Goal: Task Accomplishment & Management: Use online tool/utility

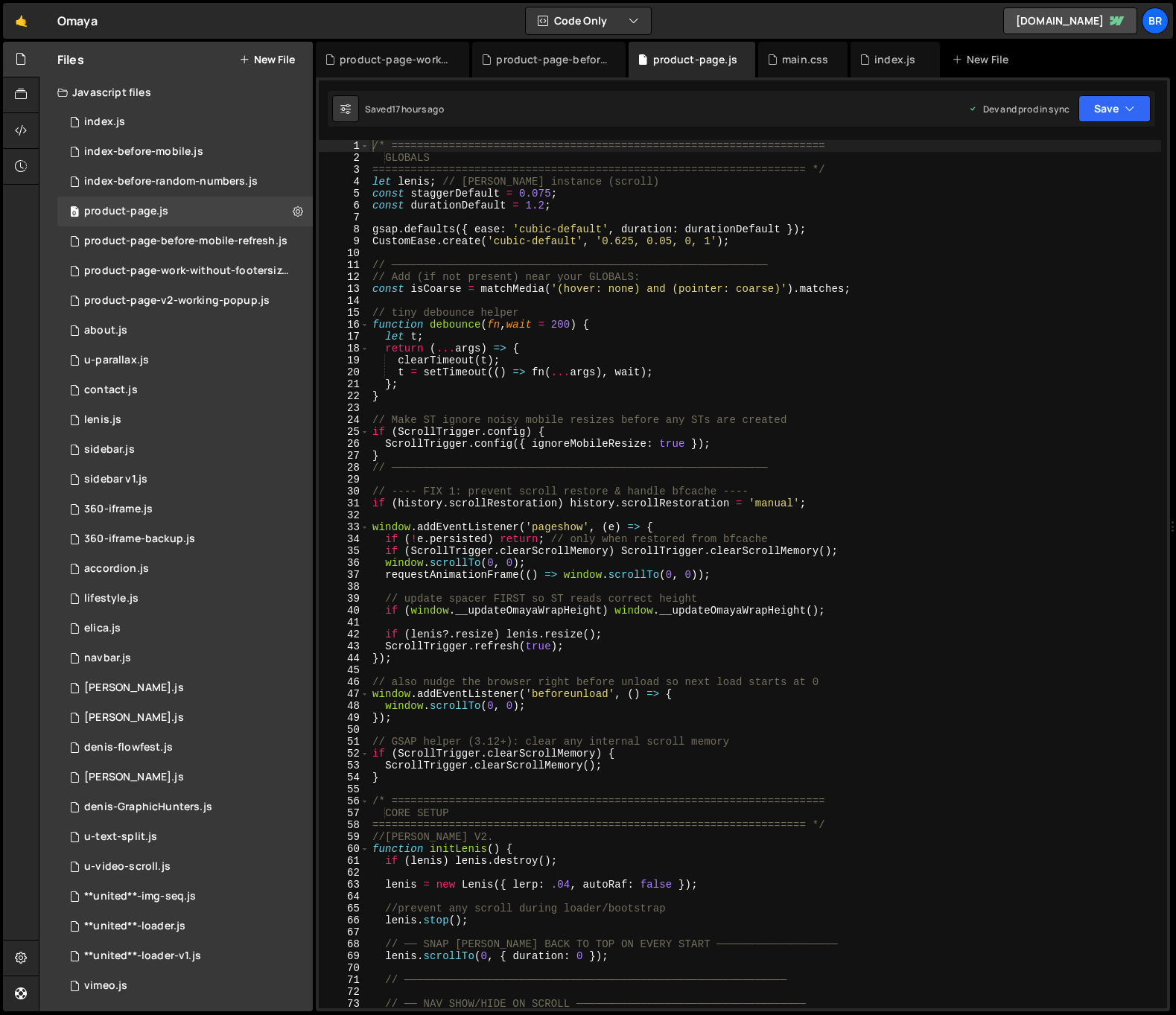
click at [30, 56] on div at bounding box center [21, 60] width 37 height 36
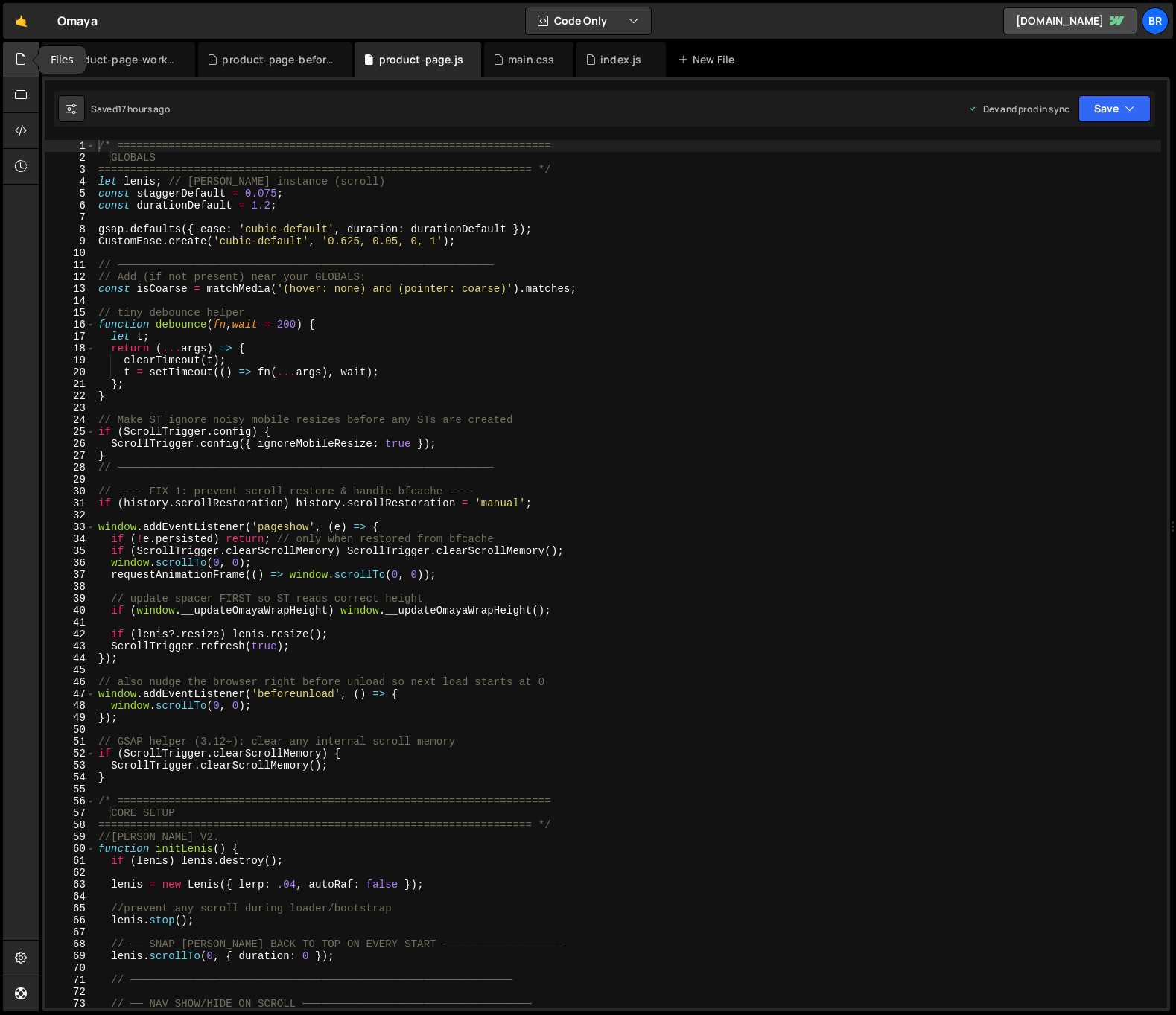
click at [22, 60] on icon at bounding box center [20, 58] width 12 height 16
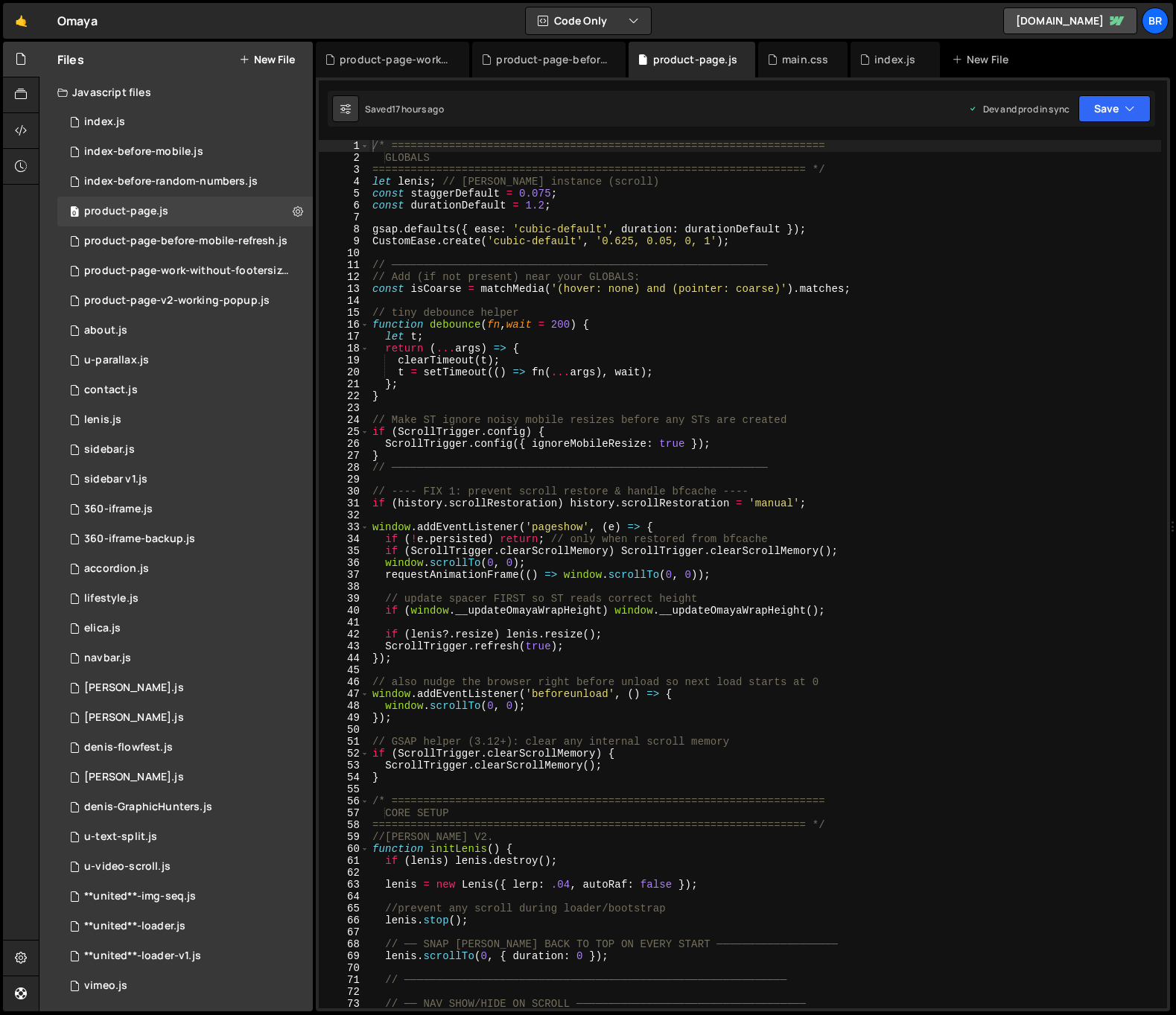
click at [622, 240] on div "/* ==================================================================== GLOBALS…" at bounding box center [765, 586] width 792 height 892
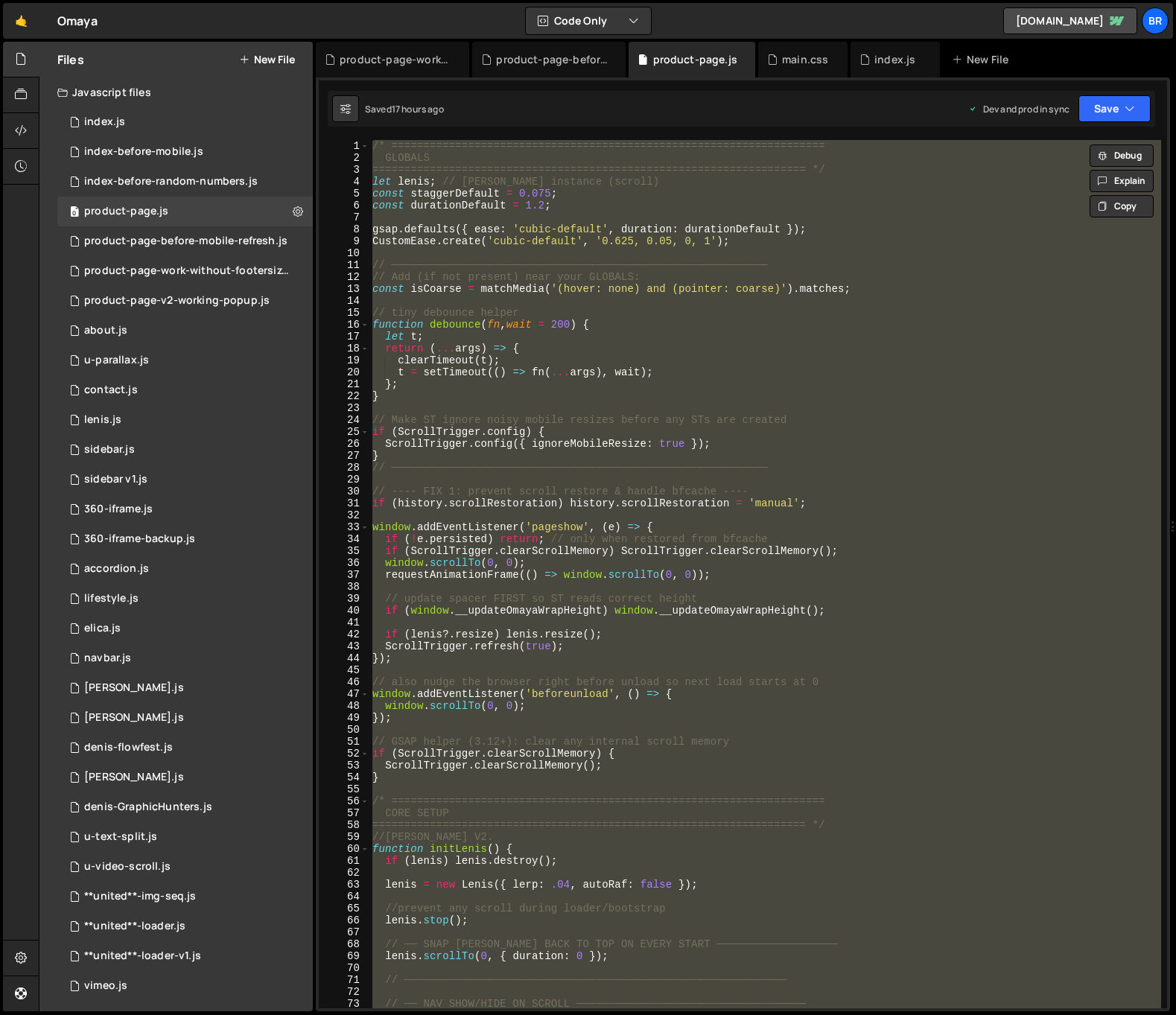
click at [687, 415] on div "/* ==================================================================== GLOBALS…" at bounding box center [765, 574] width 792 height 868
type textarea "// Make ST ignore noisy mobile resizes before any STs are created"
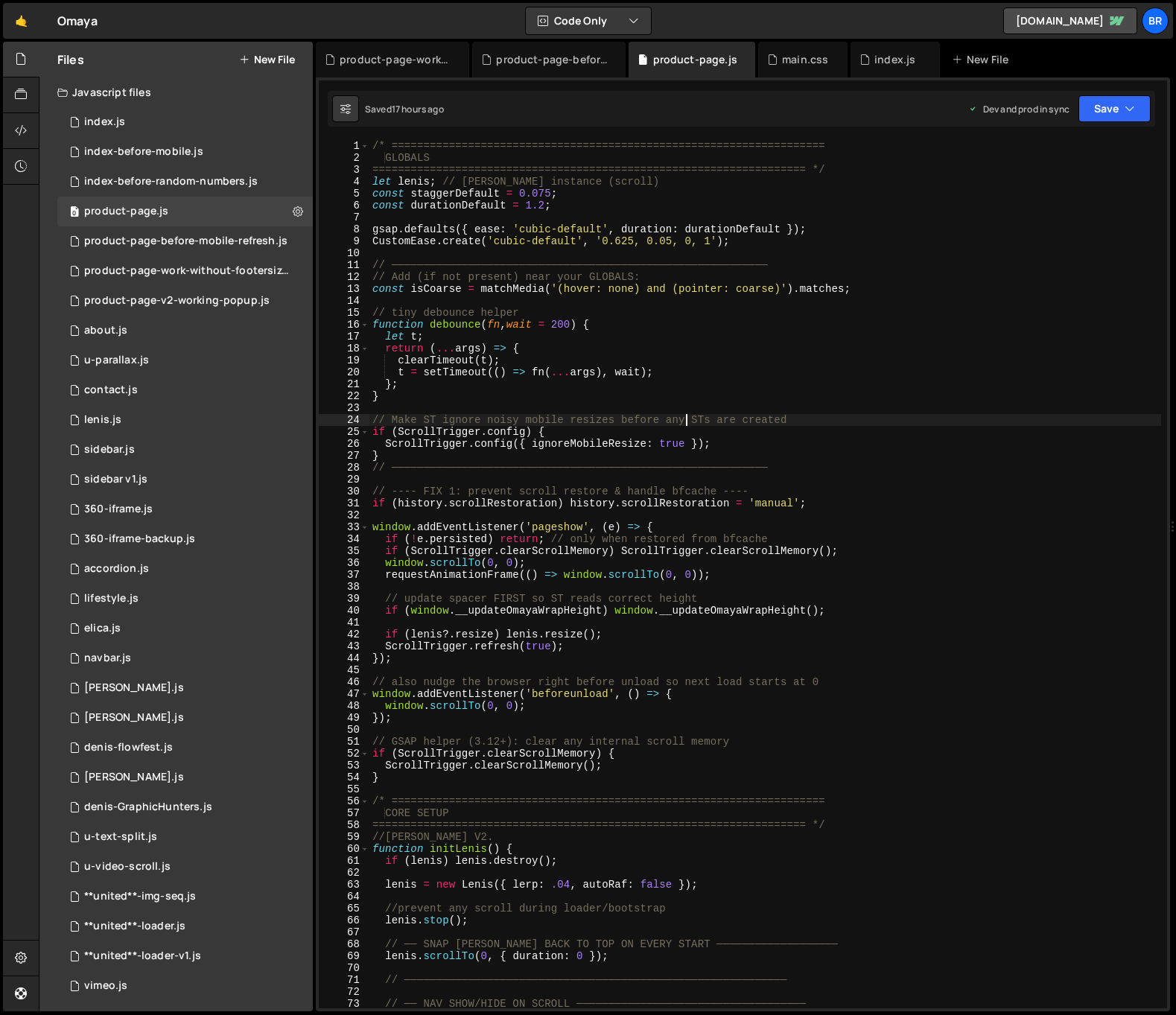
click at [410, 255] on div "/* ==================================================================== GLOBALS…" at bounding box center [765, 586] width 792 height 892
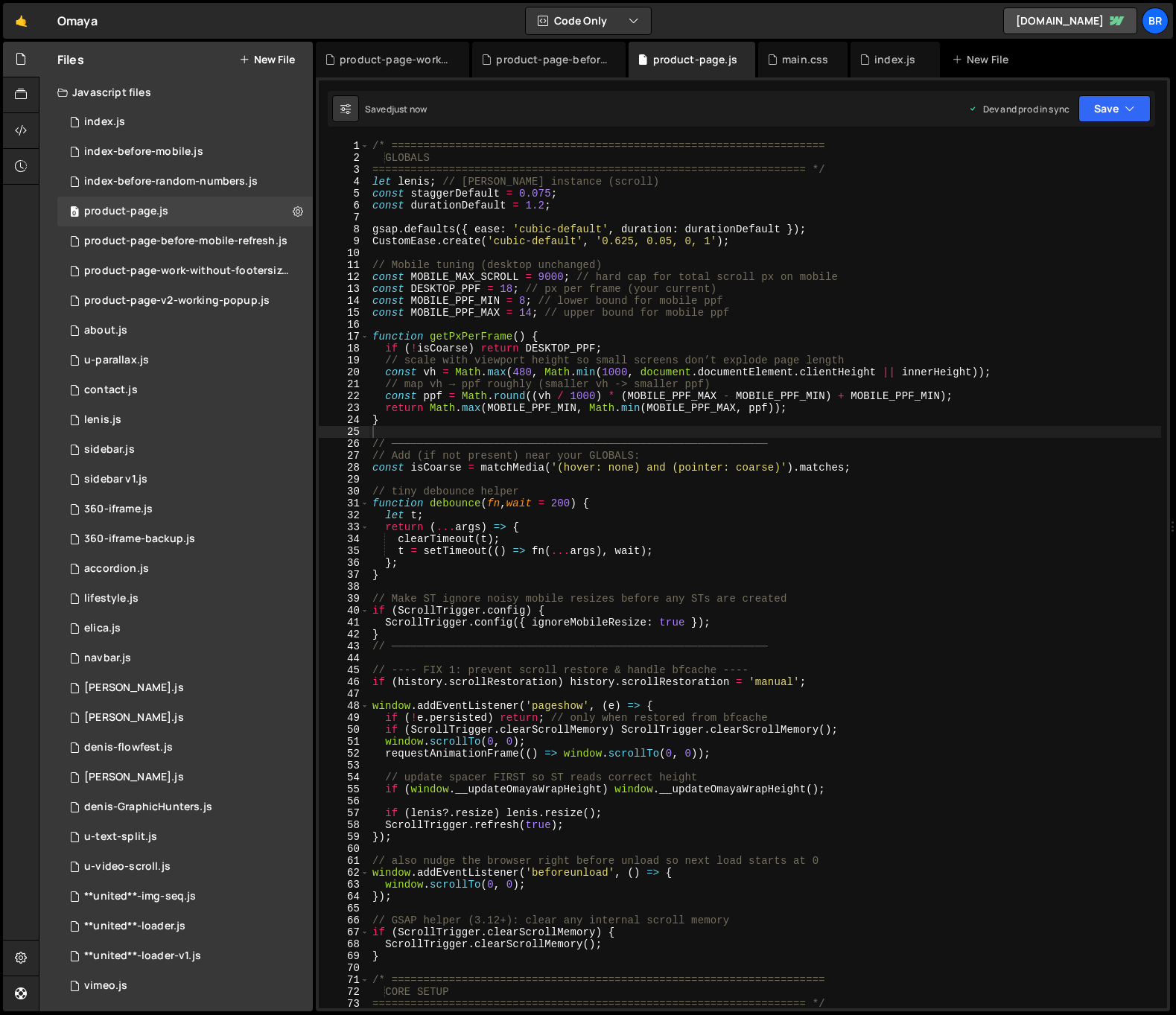
click at [1001, 182] on div "/* ==================================================================== GLOBALS…" at bounding box center [765, 586] width 792 height 892
type textarea "let [PERSON_NAME]; // [PERSON_NAME] instance (scroll)"
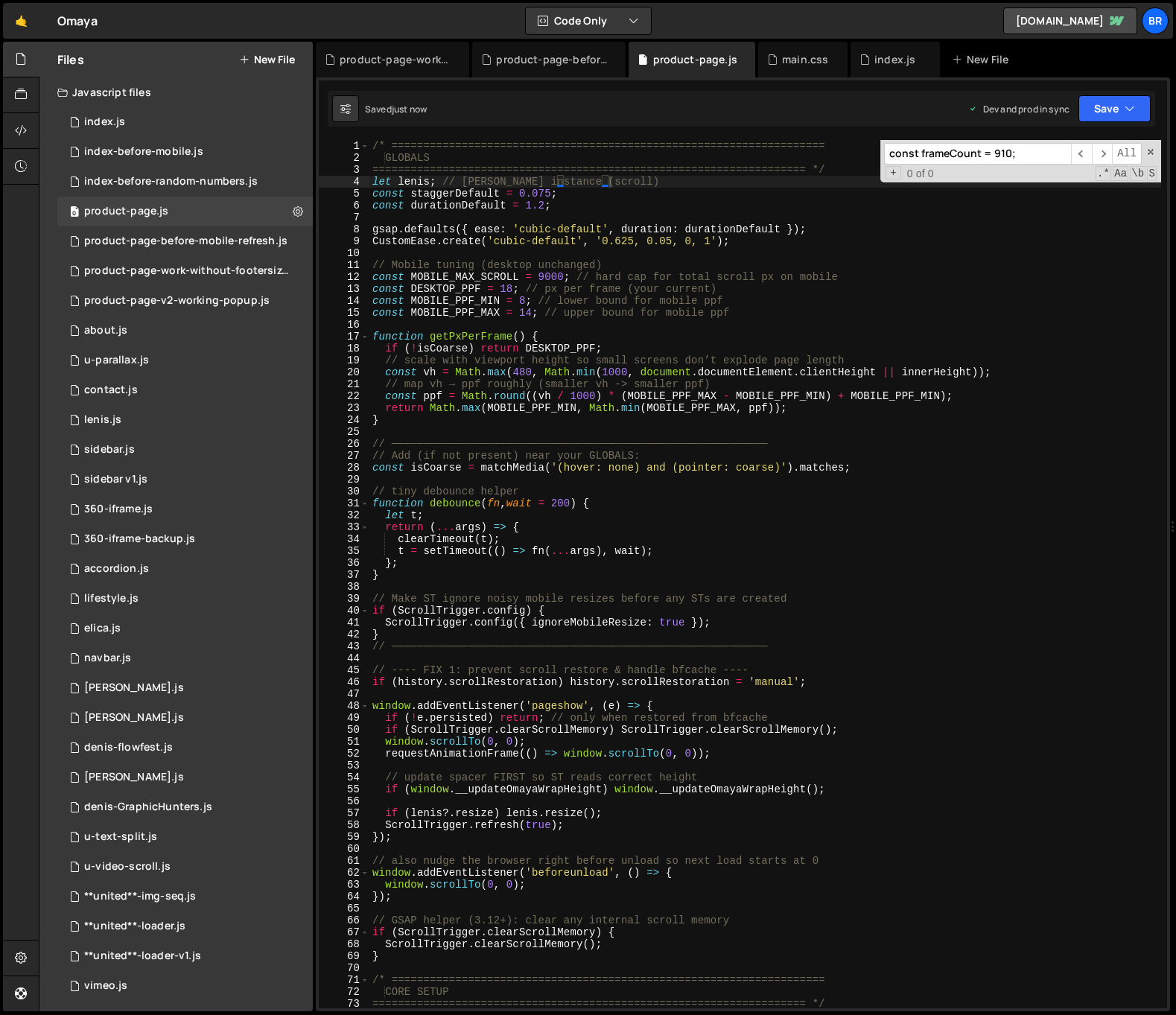
scroll to position [10381, 0]
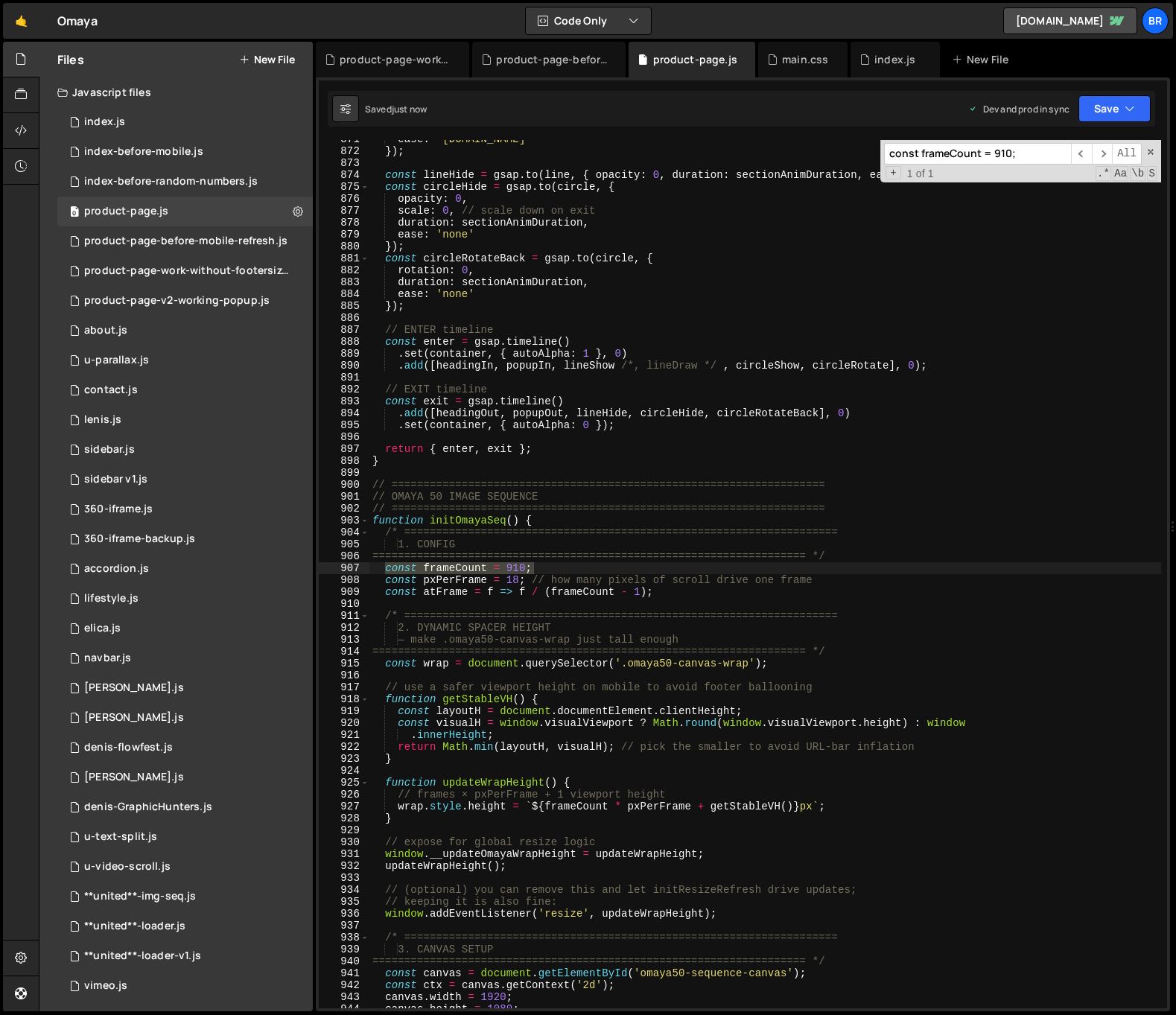
type input "const frameCount = 910;"
click at [430, 604] on div "ease : '[DOMAIN_NAME]' }) ; const lineHide = gsap . to ( line , { opacity : 0 ,…" at bounding box center [765, 579] width 792 height 892
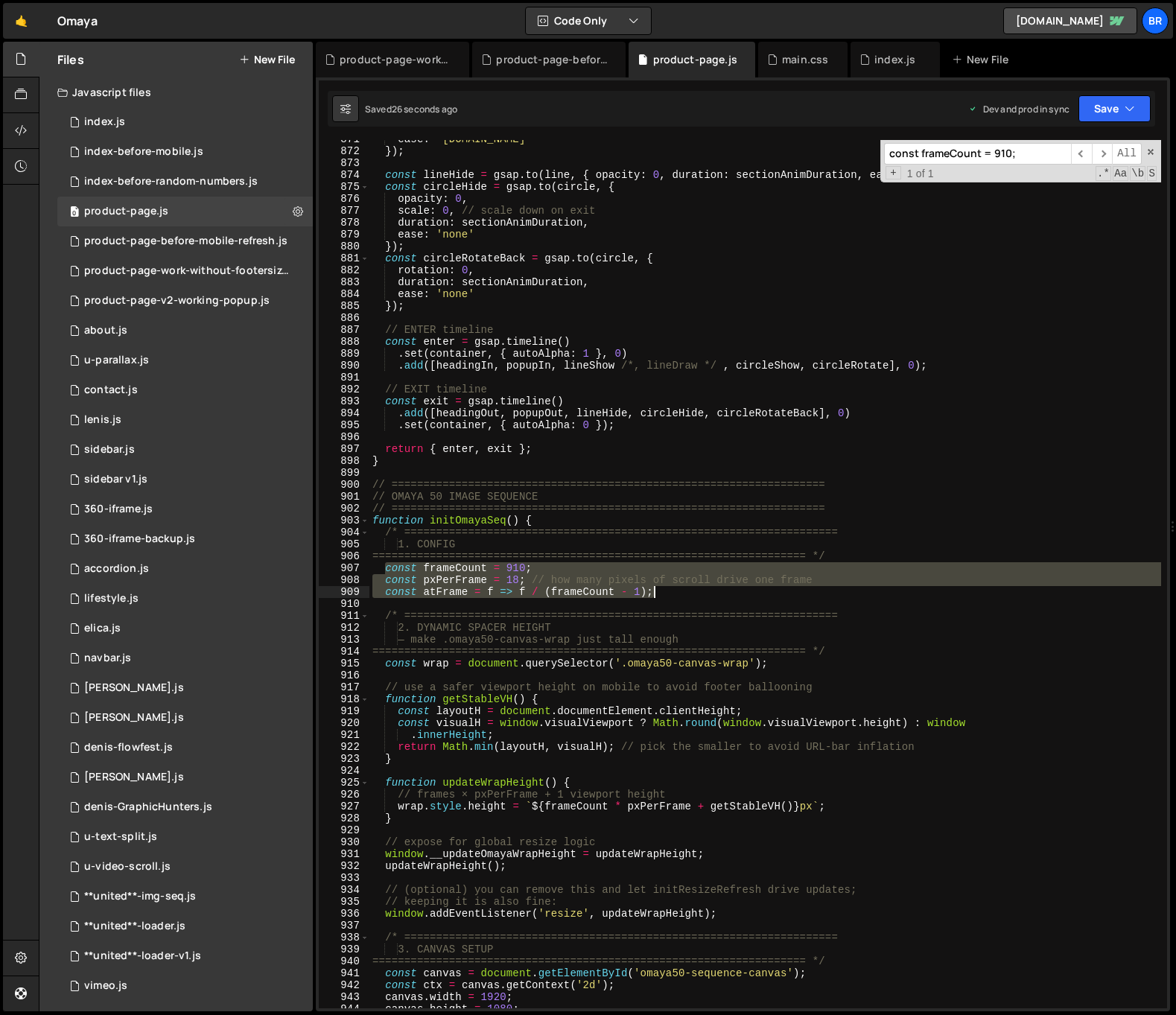
drag, startPoint x: 385, startPoint y: 569, endPoint x: 709, endPoint y: 592, distance: 324.8
click at [709, 592] on div "ease : '[DOMAIN_NAME]' }) ; const lineHide = gsap . to ( line , { opacity : 0 ,…" at bounding box center [765, 579] width 792 height 892
type textarea "const pxPerFrame = 18; // how many pixels of scroll drive one frame const atFra…"
paste textarea
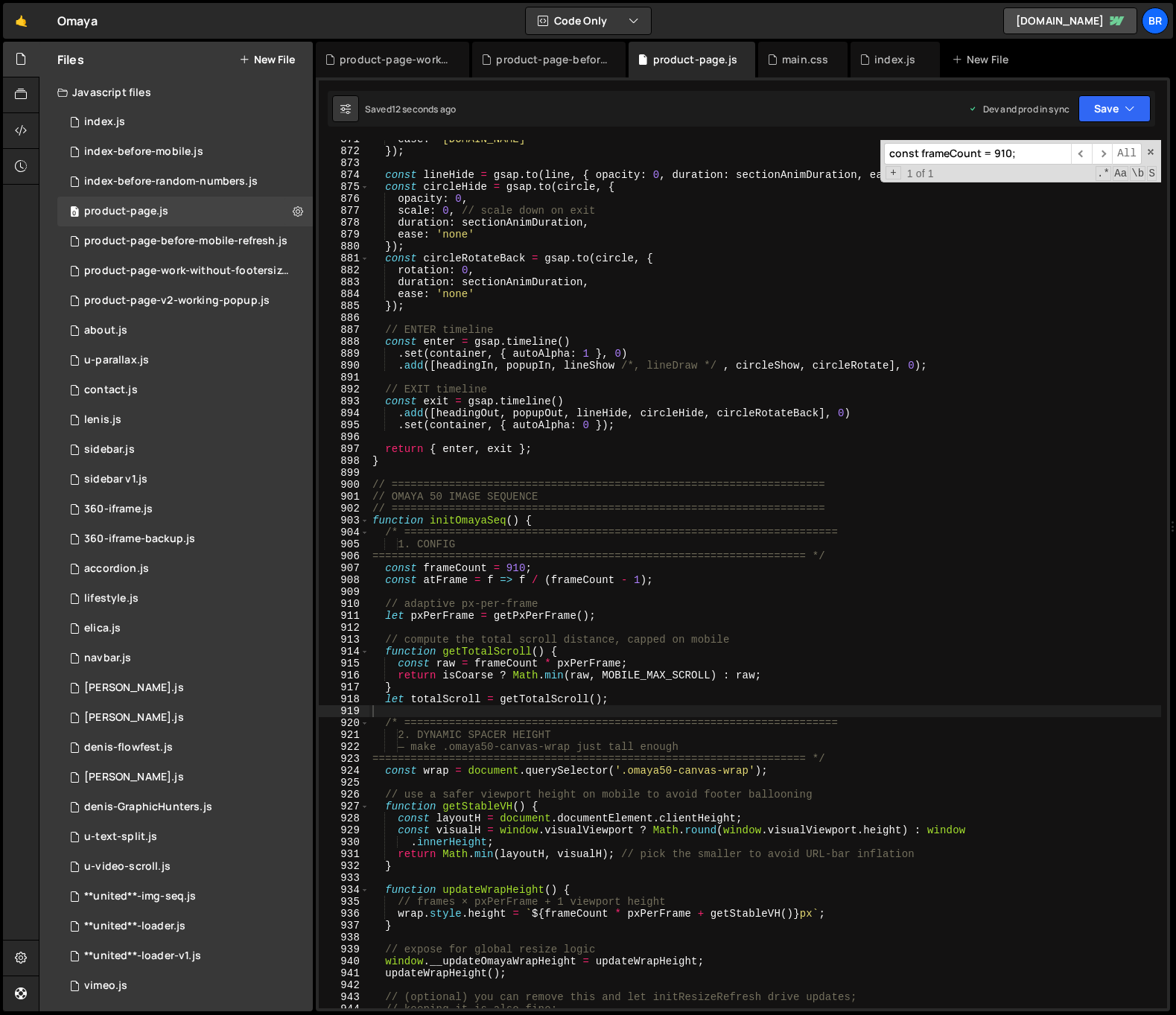
click at [933, 160] on input "const frameCount = 910;" at bounding box center [977, 153] width 187 height 22
type input "getsta"
click at [1075, 158] on span "​" at bounding box center [1081, 153] width 21 height 22
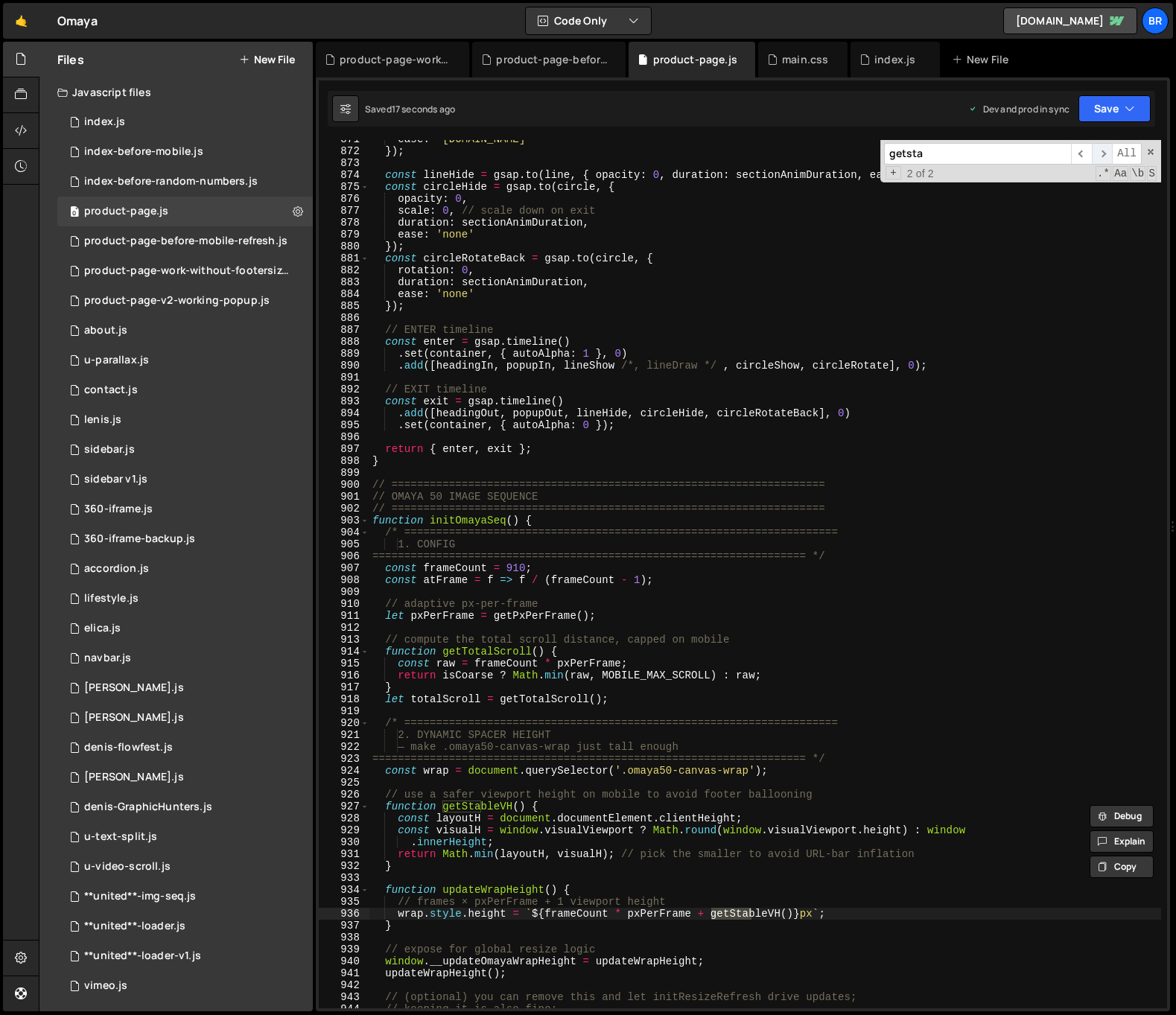
click at [1100, 160] on span "​" at bounding box center [1102, 153] width 21 height 22
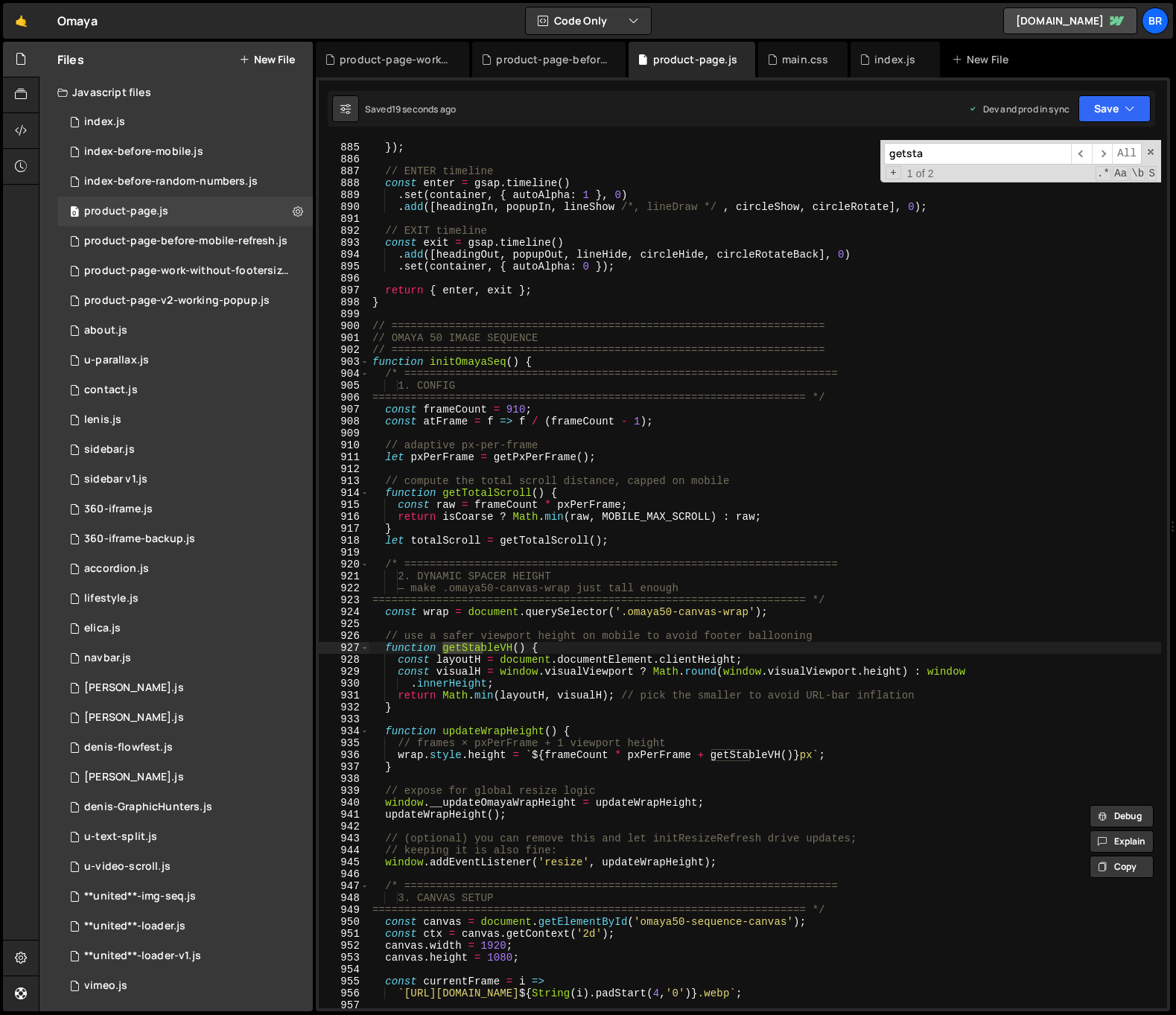
click at [570, 652] on div "ease : 'none' }) ; // ENTER timeline const enter = gsap . timeline ( ) . set ( …" at bounding box center [765, 575] width 792 height 892
click at [580, 728] on div "ease : 'none' }) ; // ENTER timeline const enter = gsap . timeline ( ) . set ( …" at bounding box center [765, 575] width 792 height 892
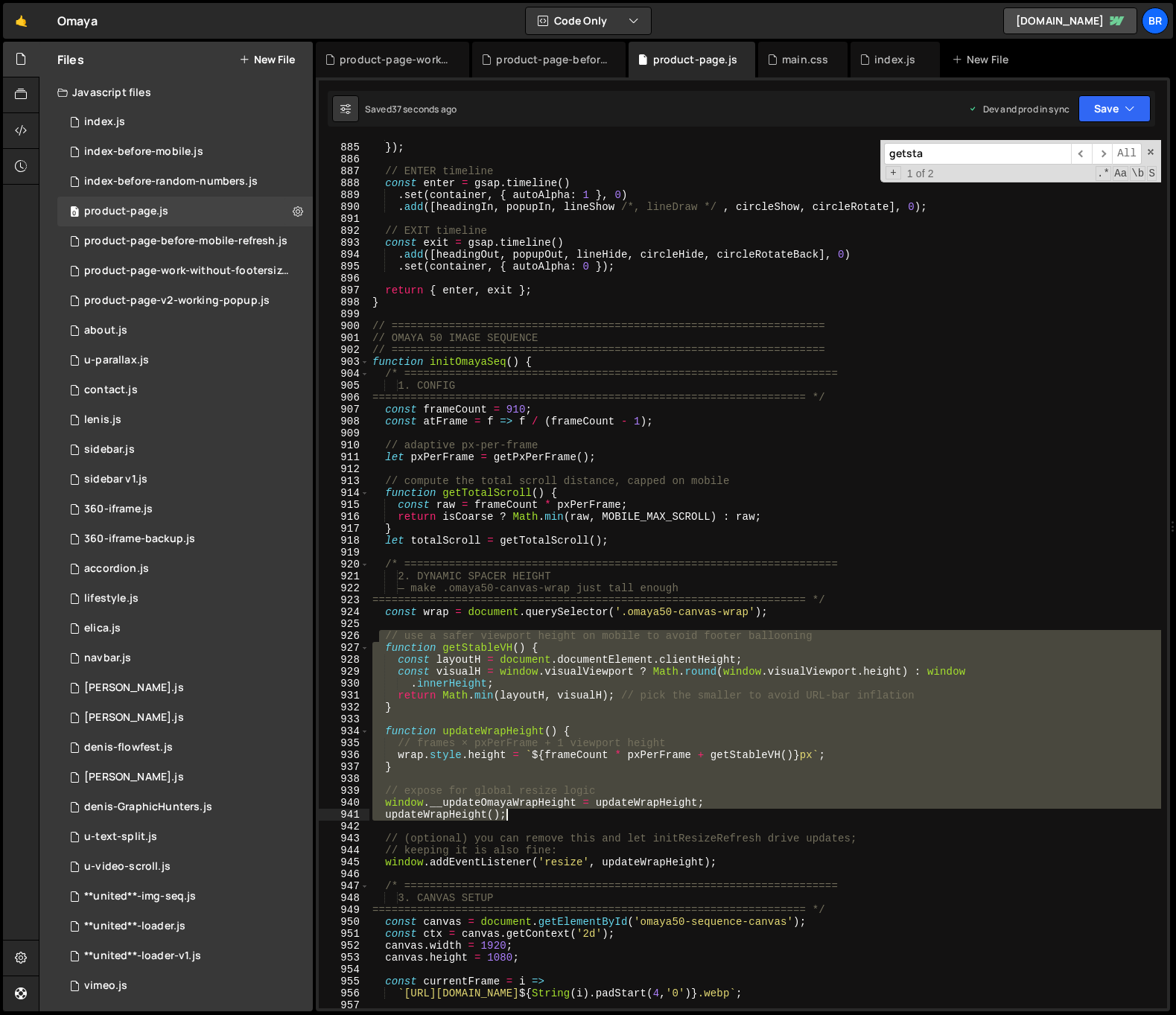
drag, startPoint x: 380, startPoint y: 636, endPoint x: 556, endPoint y: 820, distance: 254.6
click at [556, 820] on div "ease : 'none' }) ; // ENTER timeline const enter = gsap . timeline ( ) . set ( …" at bounding box center [765, 575] width 792 height 892
type textarea "window.__updateOmayaWrapHeight = updateWrapHeight; updateWrapHeight();"
paste textarea
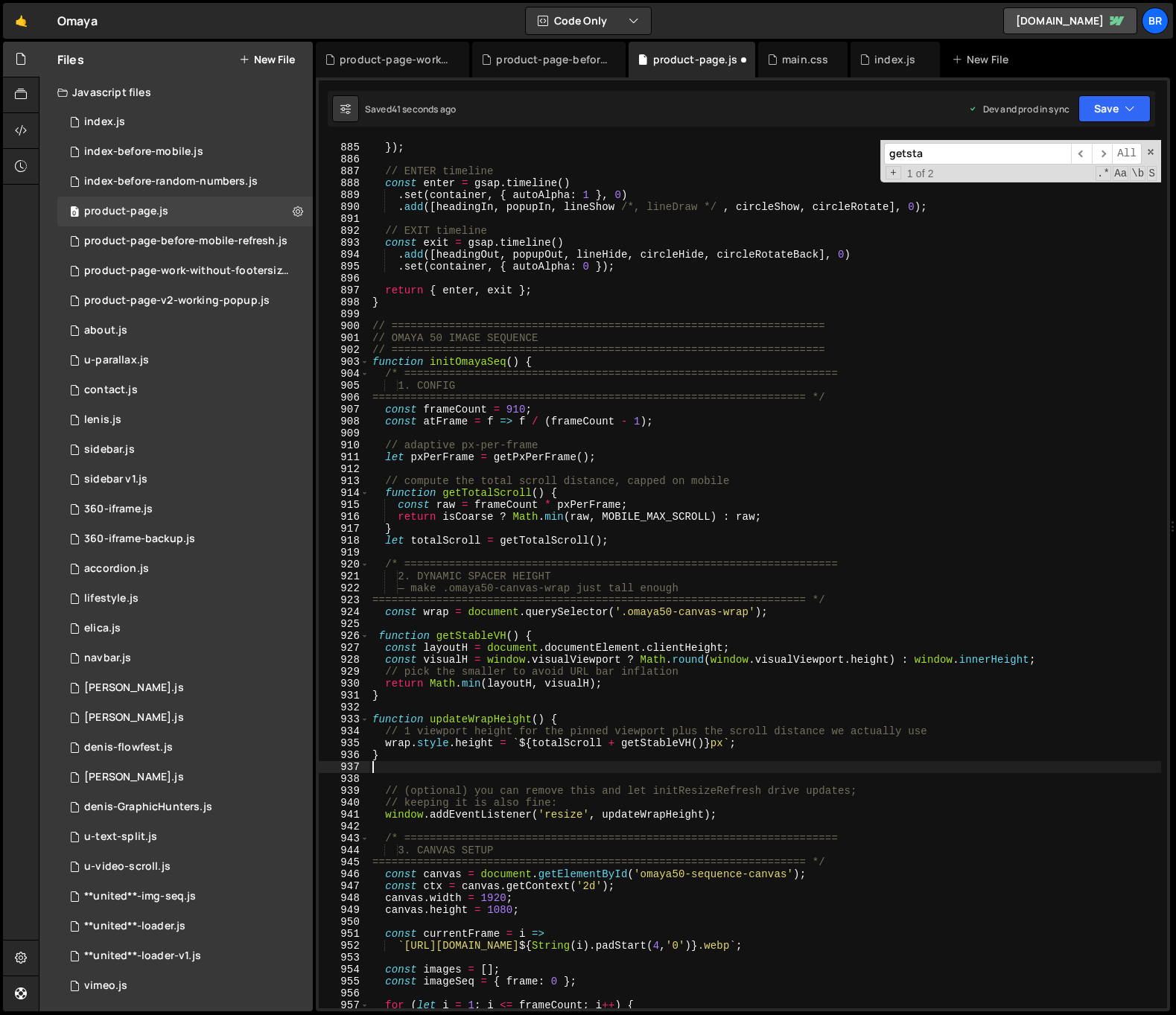
type textarea "}"
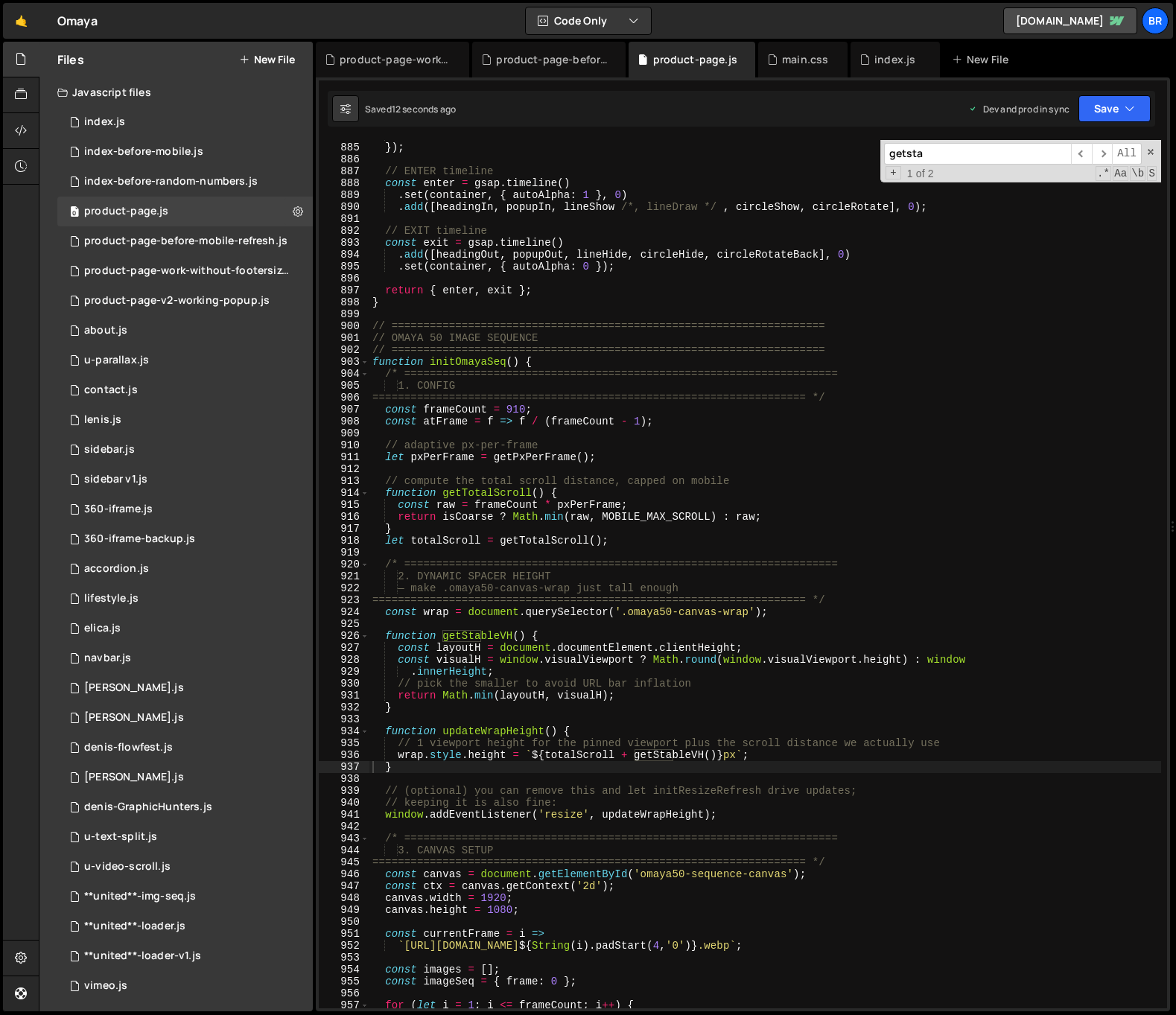
click at [945, 146] on input "getsta" at bounding box center [977, 153] width 187 height 22
paste input "onst seqTL = gsap.timeline({"
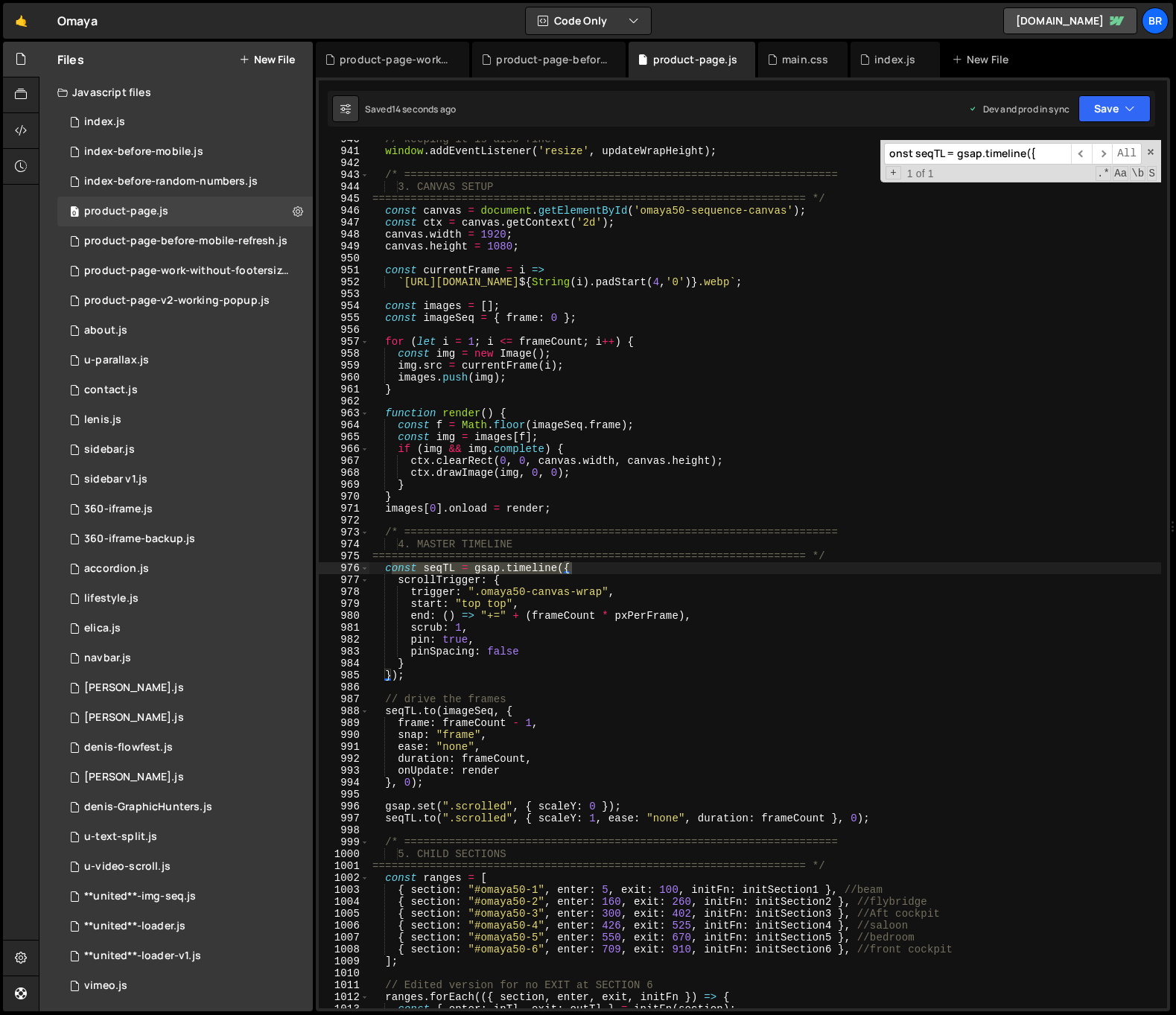
type input "onst seqTL = gsap.timeline({"
click at [413, 581] on div "// keeping it is also fine: window . addEventListener ( 'resize' , updateWrapHe…" at bounding box center [765, 579] width 792 height 892
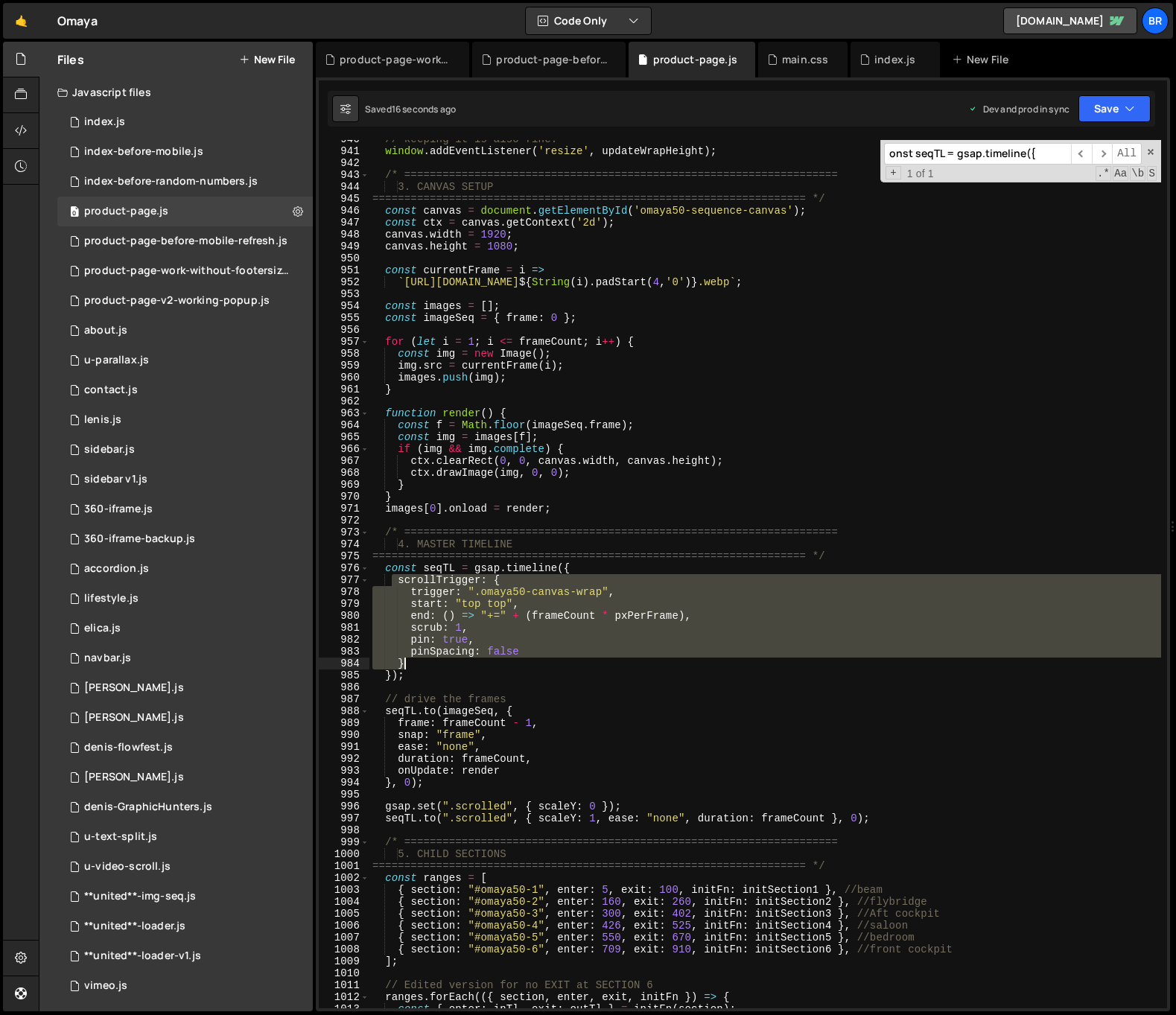
drag, startPoint x: 394, startPoint y: 575, endPoint x: 445, endPoint y: 639, distance: 81.8
click at [459, 661] on div "// keeping it is also fine: window . addEventListener ( 'resize' , updateWrapHe…" at bounding box center [765, 579] width 792 height 892
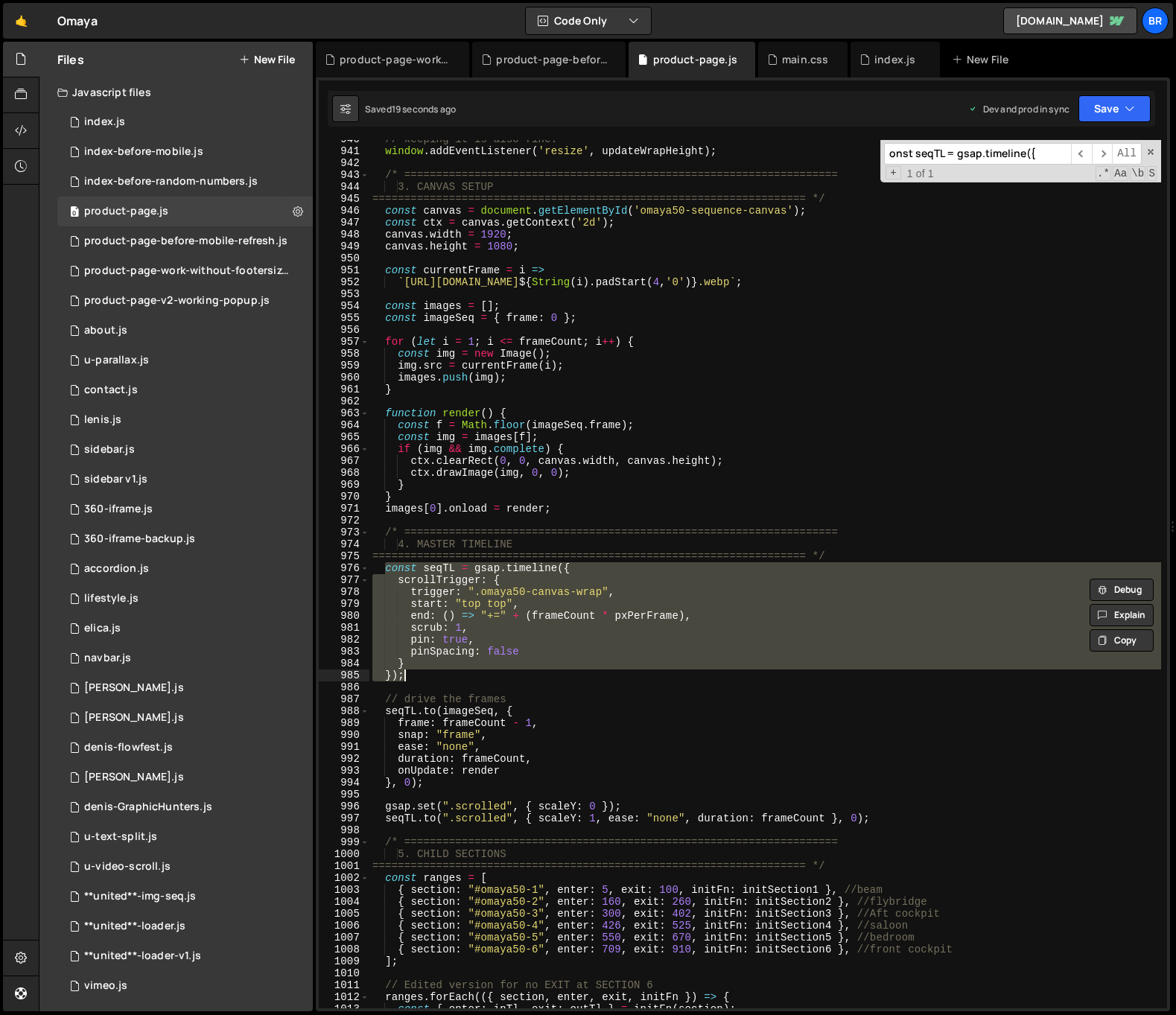
drag, startPoint x: 387, startPoint y: 570, endPoint x: 413, endPoint y: 674, distance: 107.2
click at [413, 674] on div "// keeping it is also fine: window . addEventListener ( 'resize' , updateWrapHe…" at bounding box center [765, 579] width 792 height 892
type textarea "} });"
paste textarea
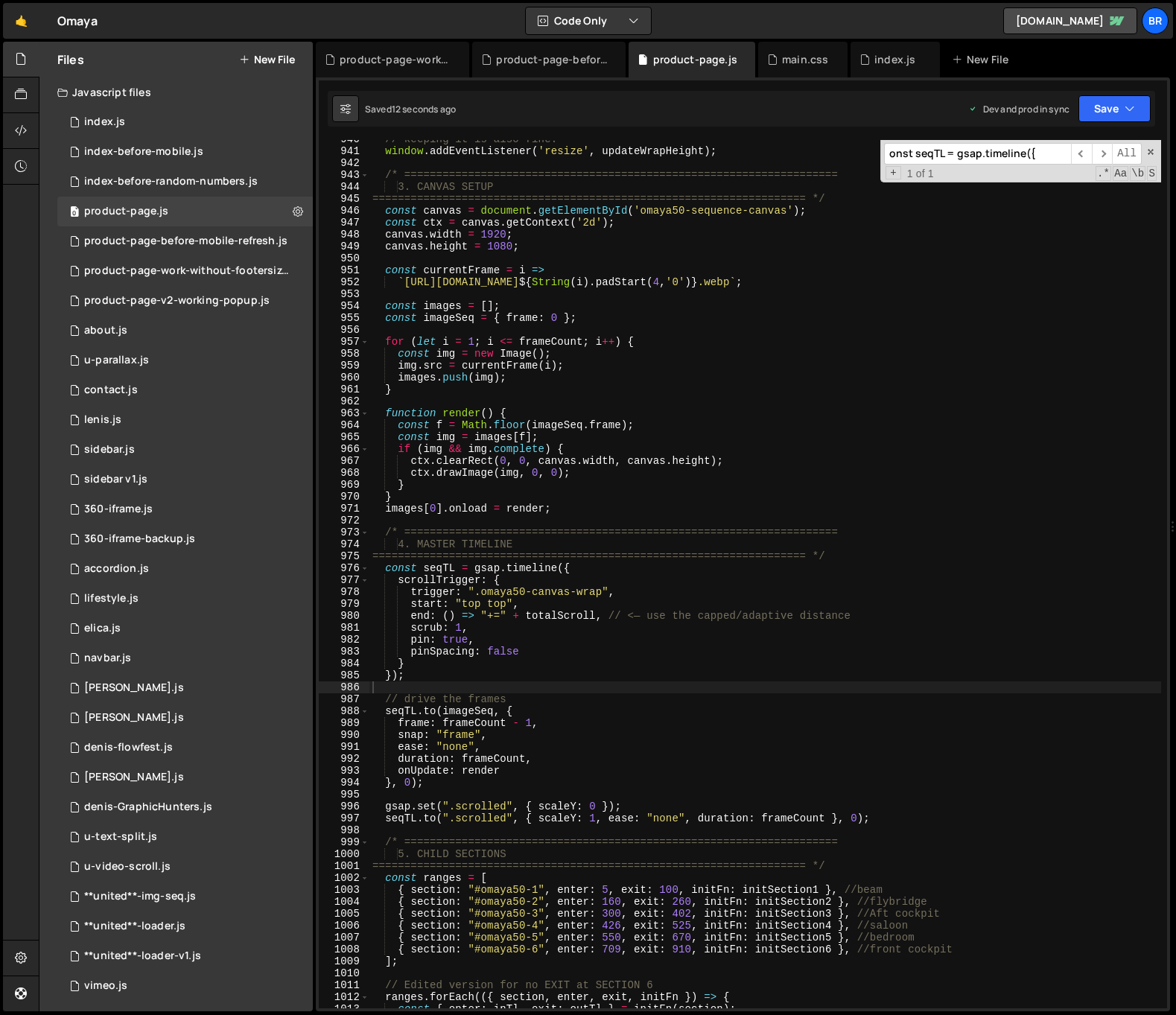
click at [1008, 151] on input "onst seqTL = gsap.timeline({" at bounding box center [977, 153] width 187 height 22
paste input "[DEMOGRAPHIC_DATA]("refreshInit", ()"
click at [991, 156] on input "[DEMOGRAPHIC_DATA]("refreshInit", ()" at bounding box center [977, 153] width 187 height 22
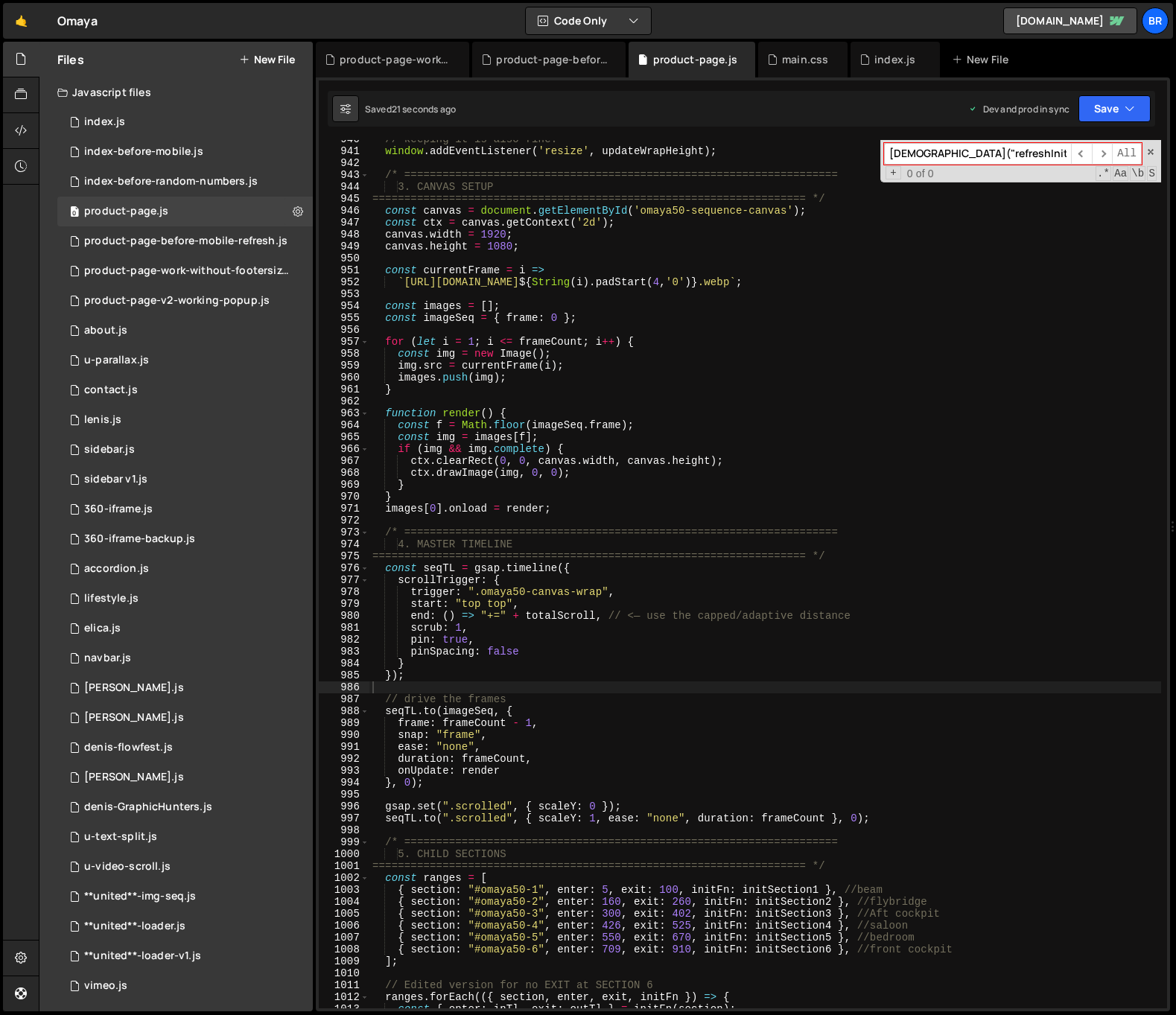
click at [991, 156] on input "[DEMOGRAPHIC_DATA]("refreshInit", ()" at bounding box center [977, 153] width 187 height 22
paste input "nitOmayaSeq"
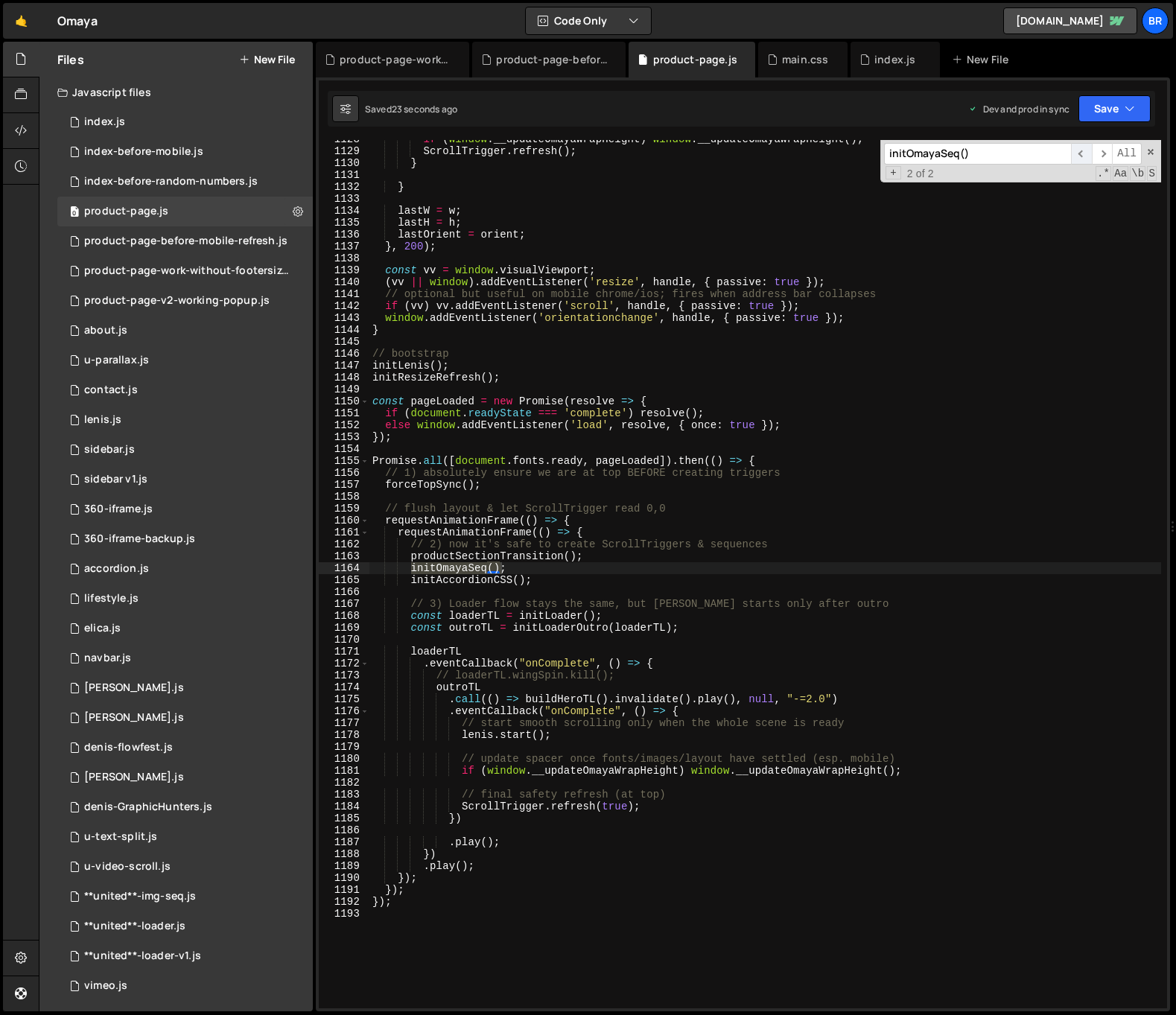
type input "initOmayaSeq()"
click at [1081, 158] on span "​" at bounding box center [1081, 153] width 21 height 22
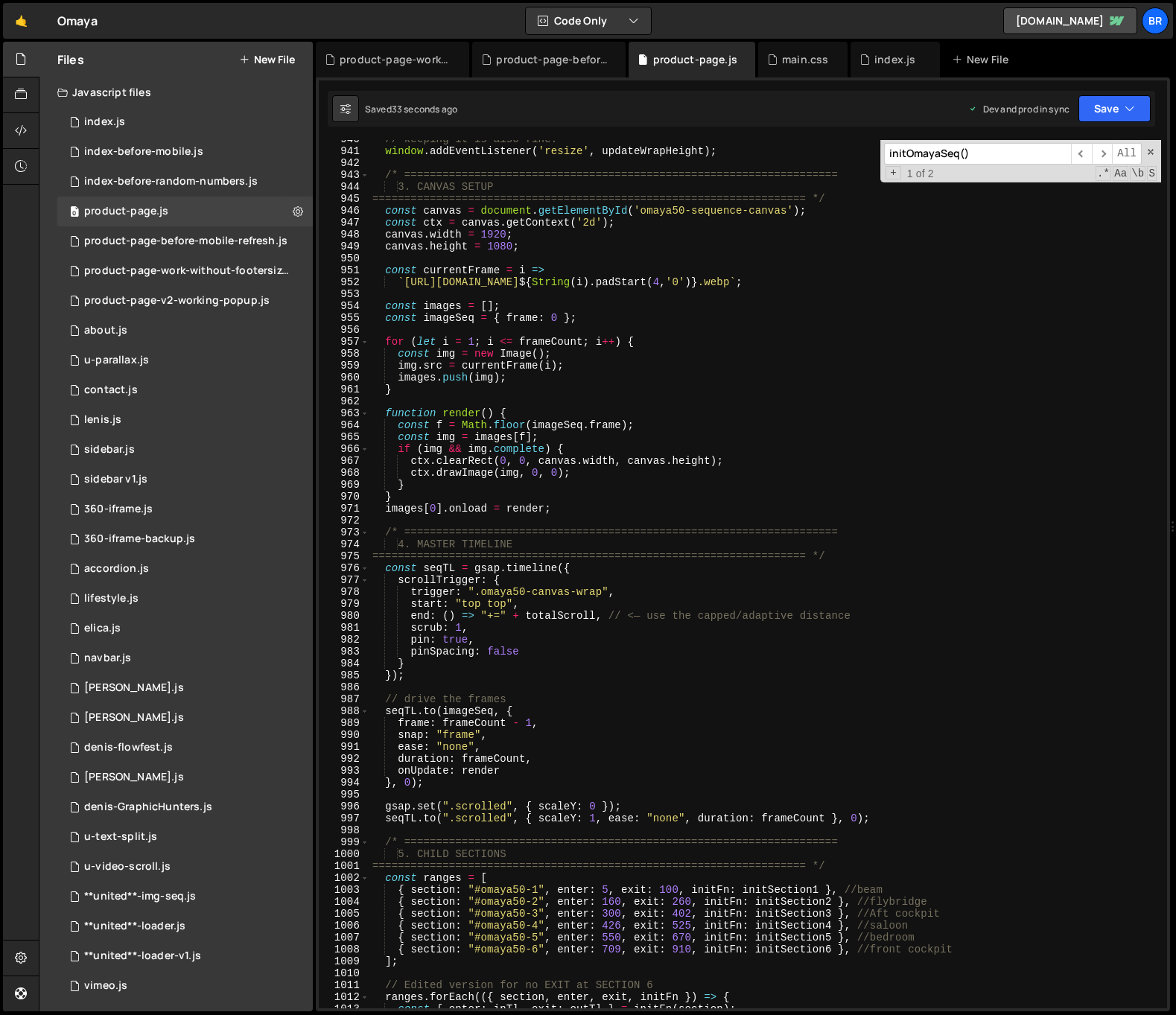
scroll to position [11203, 0]
click at [444, 799] on div "// keeping it is also fine: window . addEventListener ( 'resize' , updateWrapHe…" at bounding box center [765, 579] width 792 height 892
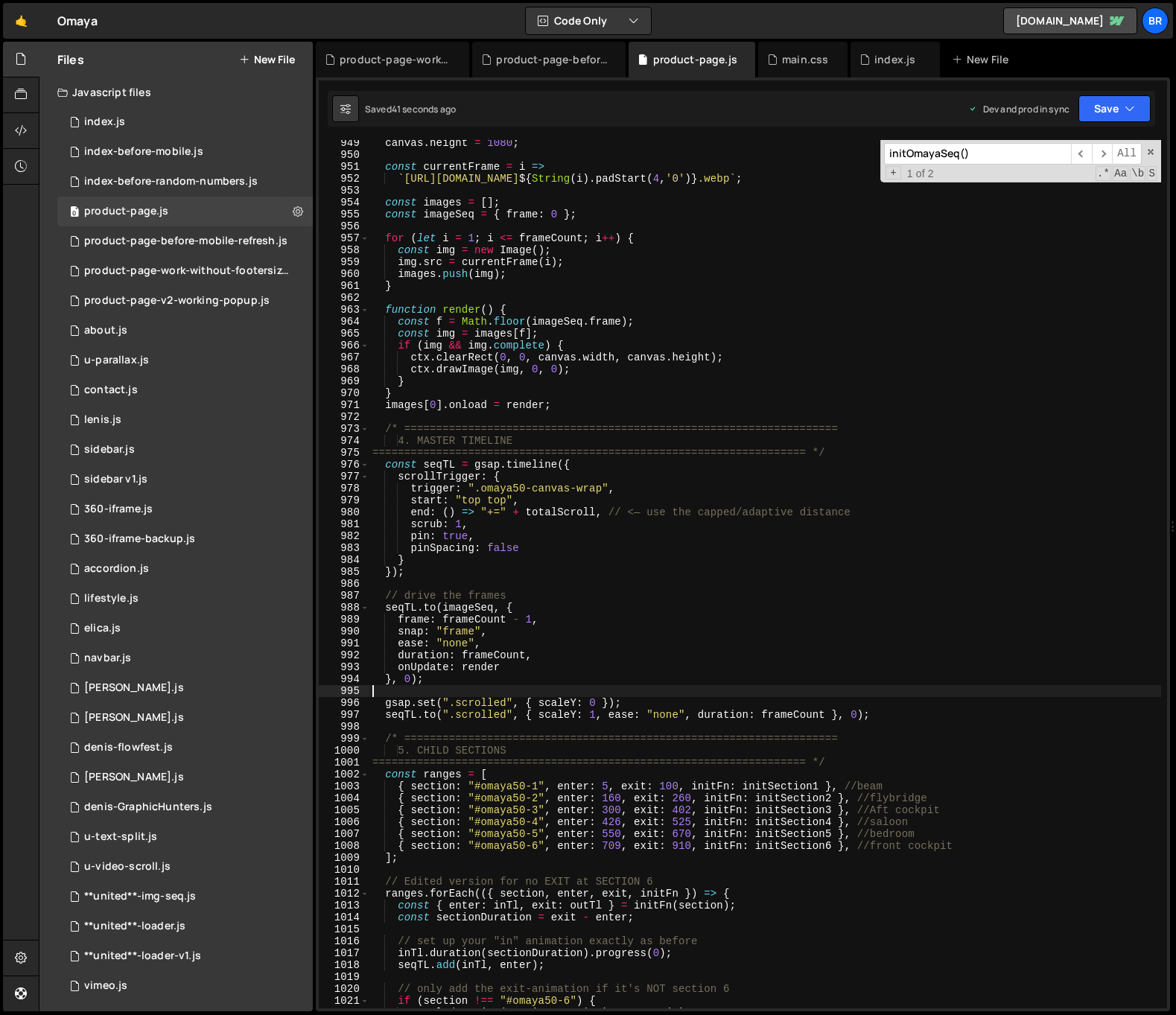
scroll to position [11378, 0]
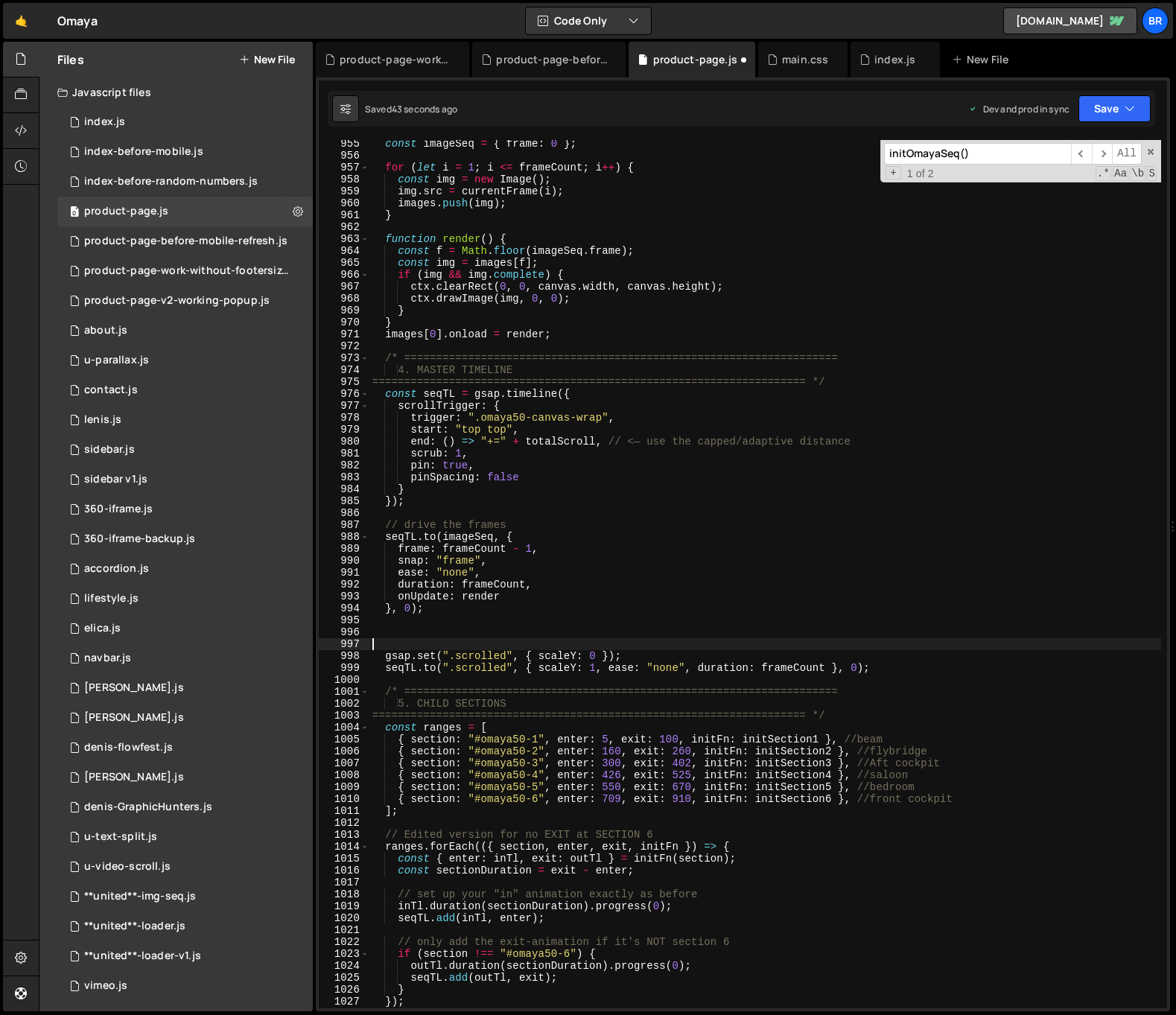
paste textarea "gsap.set(".scrolled", { scaleY: 0 });"
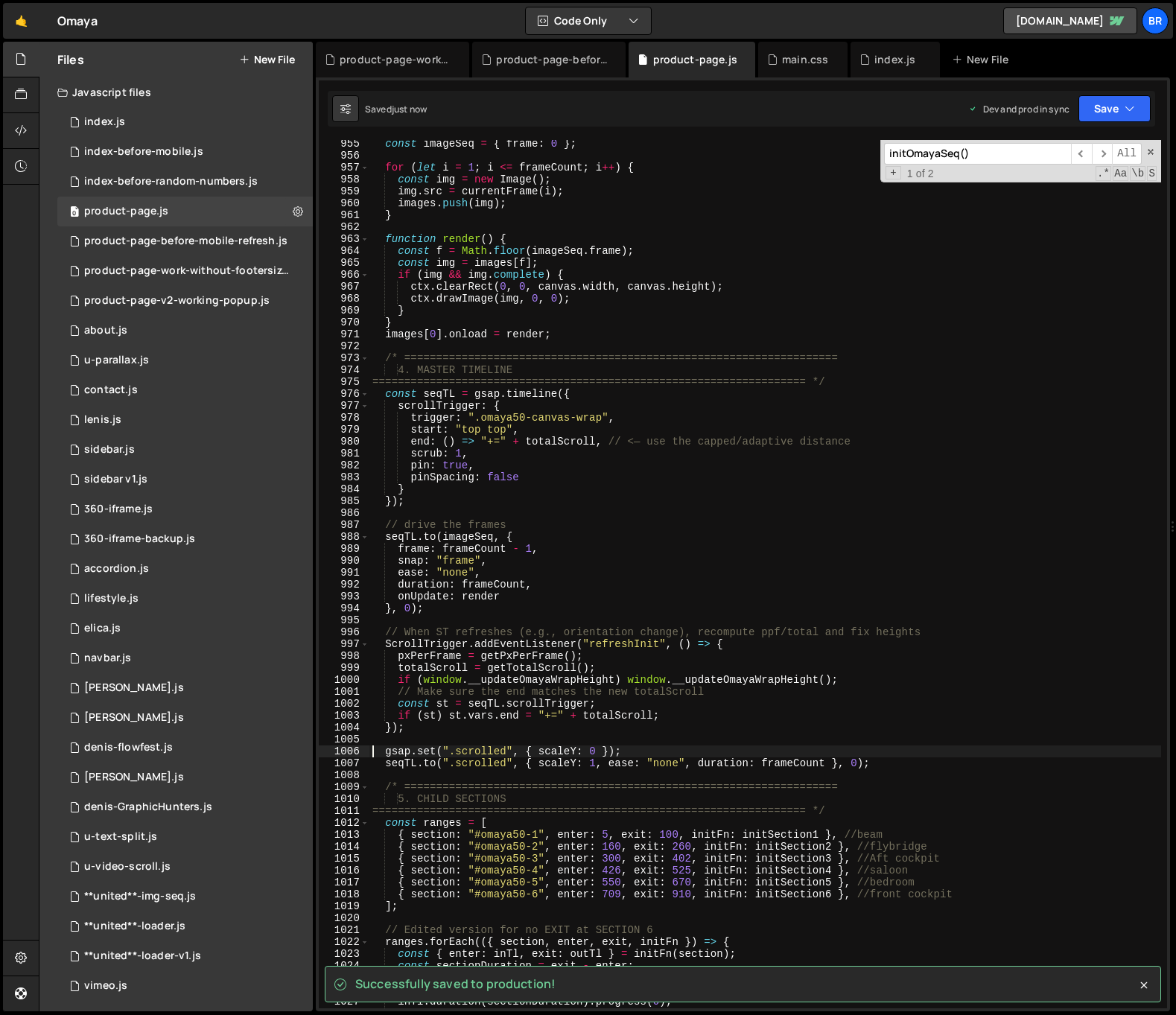
click at [645, 602] on div "const imageSeq = { frame : 0 } ; for ( let i = 1 ; i <= frameCount ; i ++ ) { c…" at bounding box center [765, 583] width 792 height 892
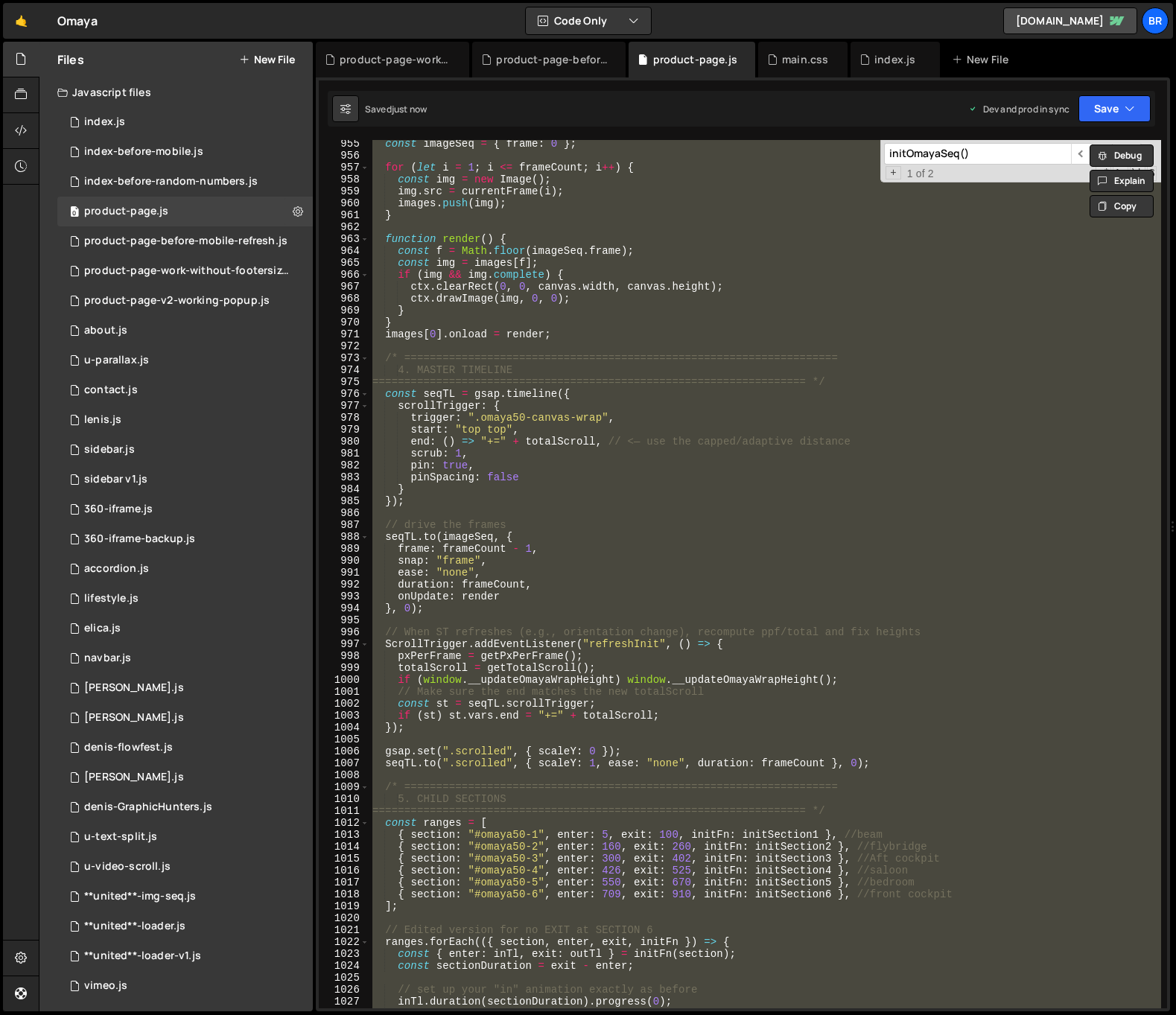
type textarea "});"
click at [984, 160] on input "initOmayaSeq()" at bounding box center [977, 153] width 187 height 22
click at [984, 160] on input "initOmayaSeq()" at bounding box center [977, 153] width 187 height 22
paste input "const MOBILE_MAX_SCROLL = 9000;"
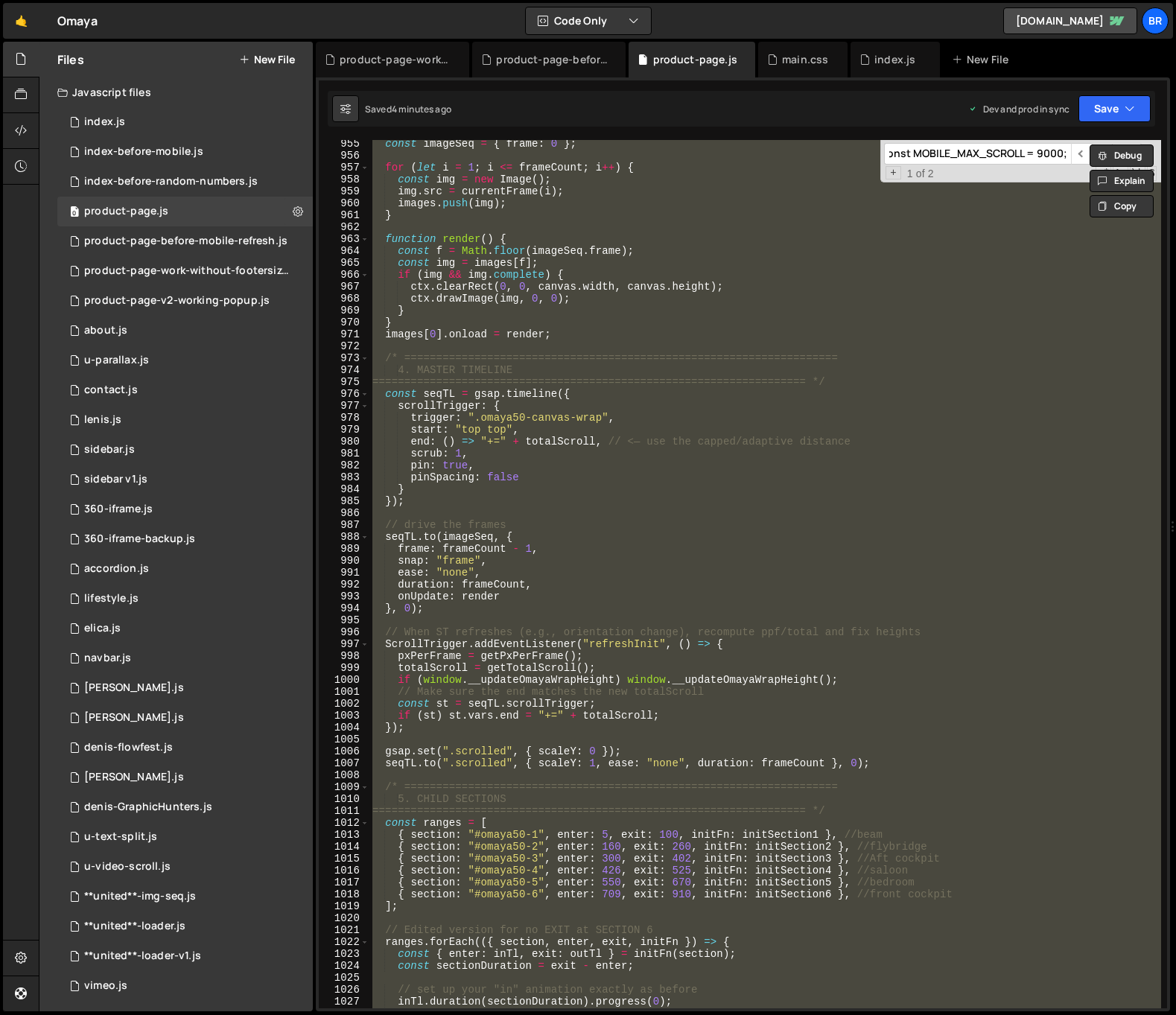
scroll to position [0, 0]
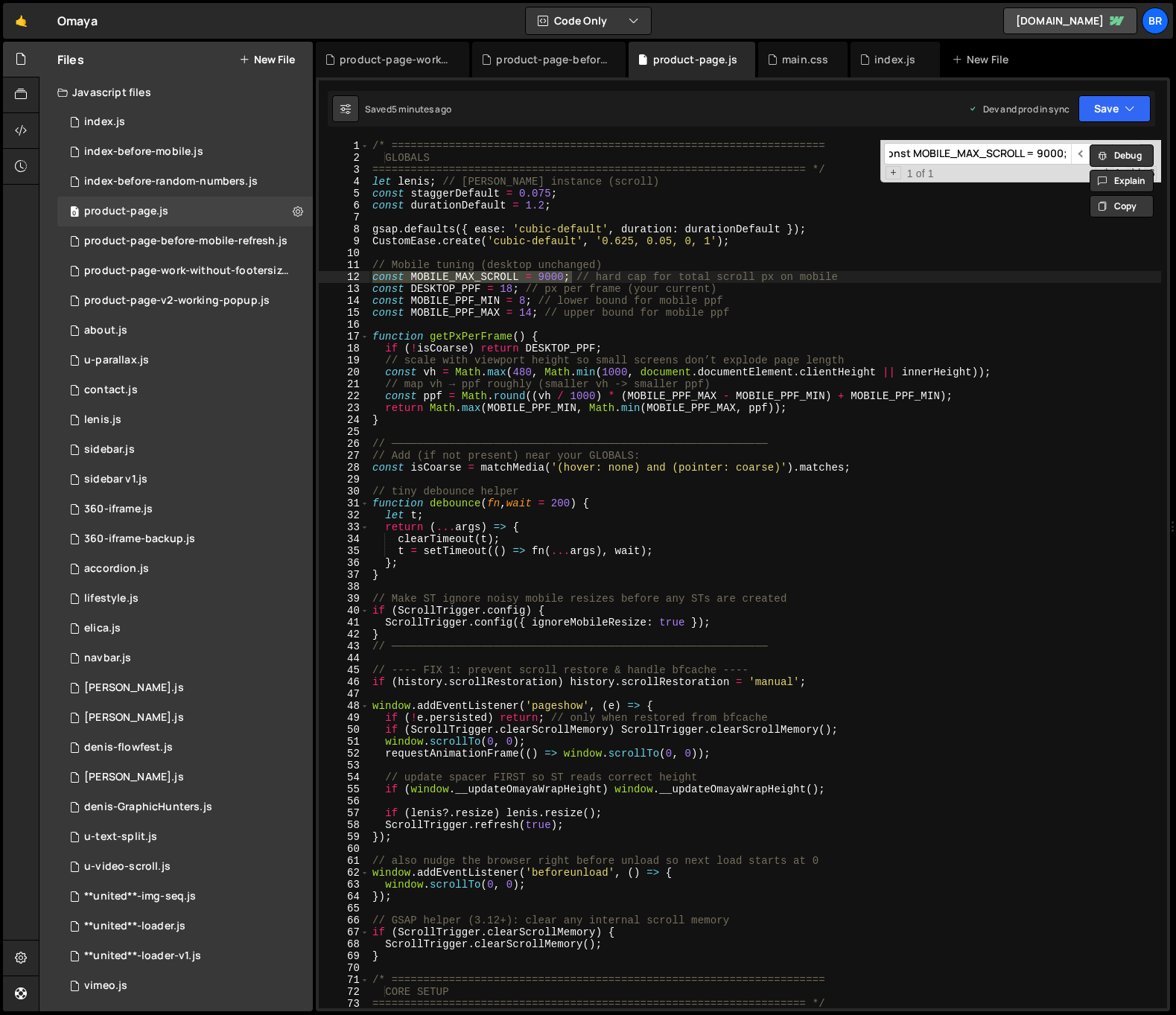
type input "const MOBILE_MAX_SCROLL = 9000;"
type textarea "// Mobile tuning (desktop unchanged)"
click at [1143, 267] on div "/* ==================================================================== GLOBALS…" at bounding box center [765, 586] width 792 height 892
click at [1084, 150] on span "​" at bounding box center [1081, 153] width 21 height 22
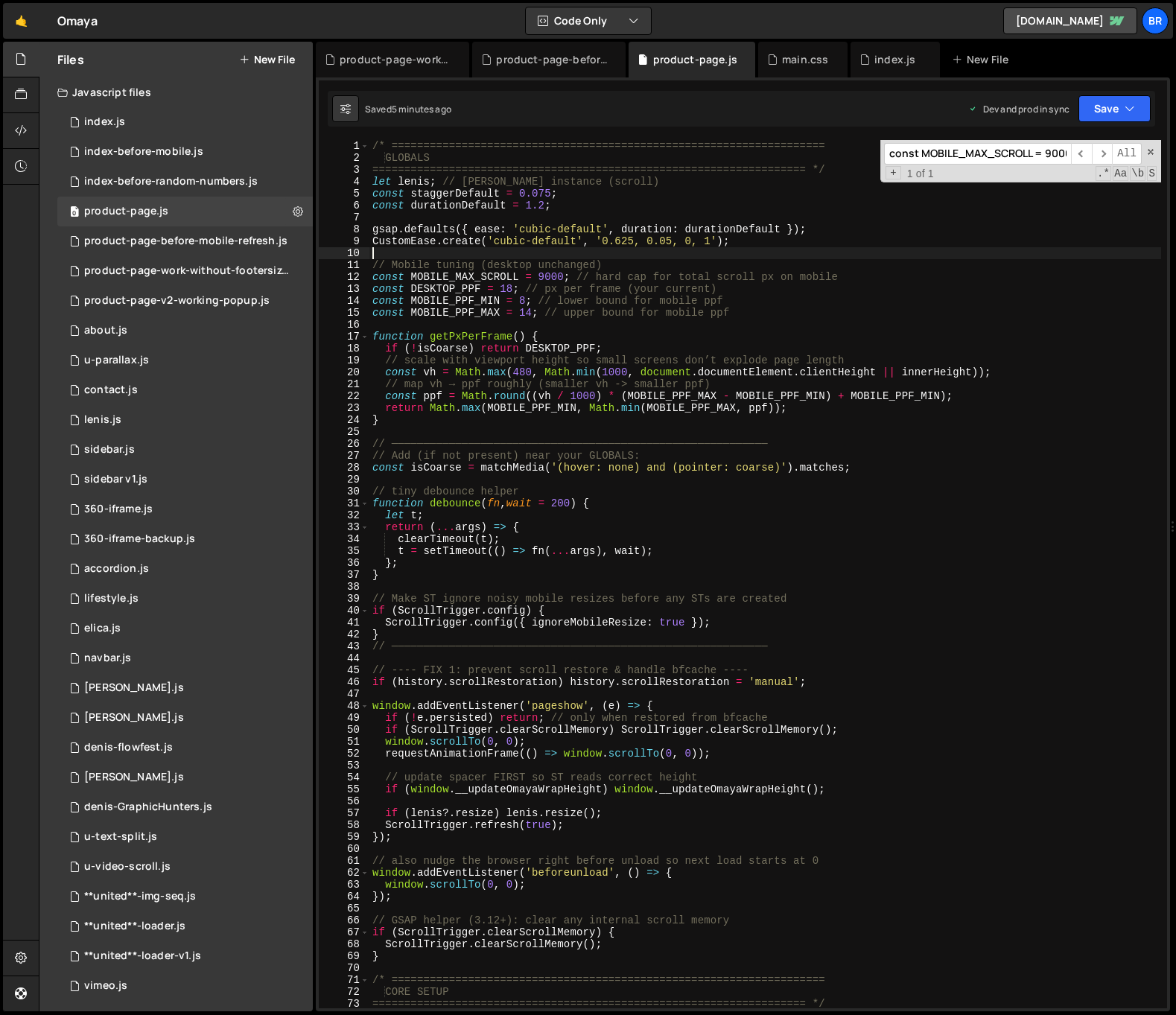
click at [386, 256] on div "/* ==================================================================== GLOBALS…" at bounding box center [765, 586] width 792 height 892
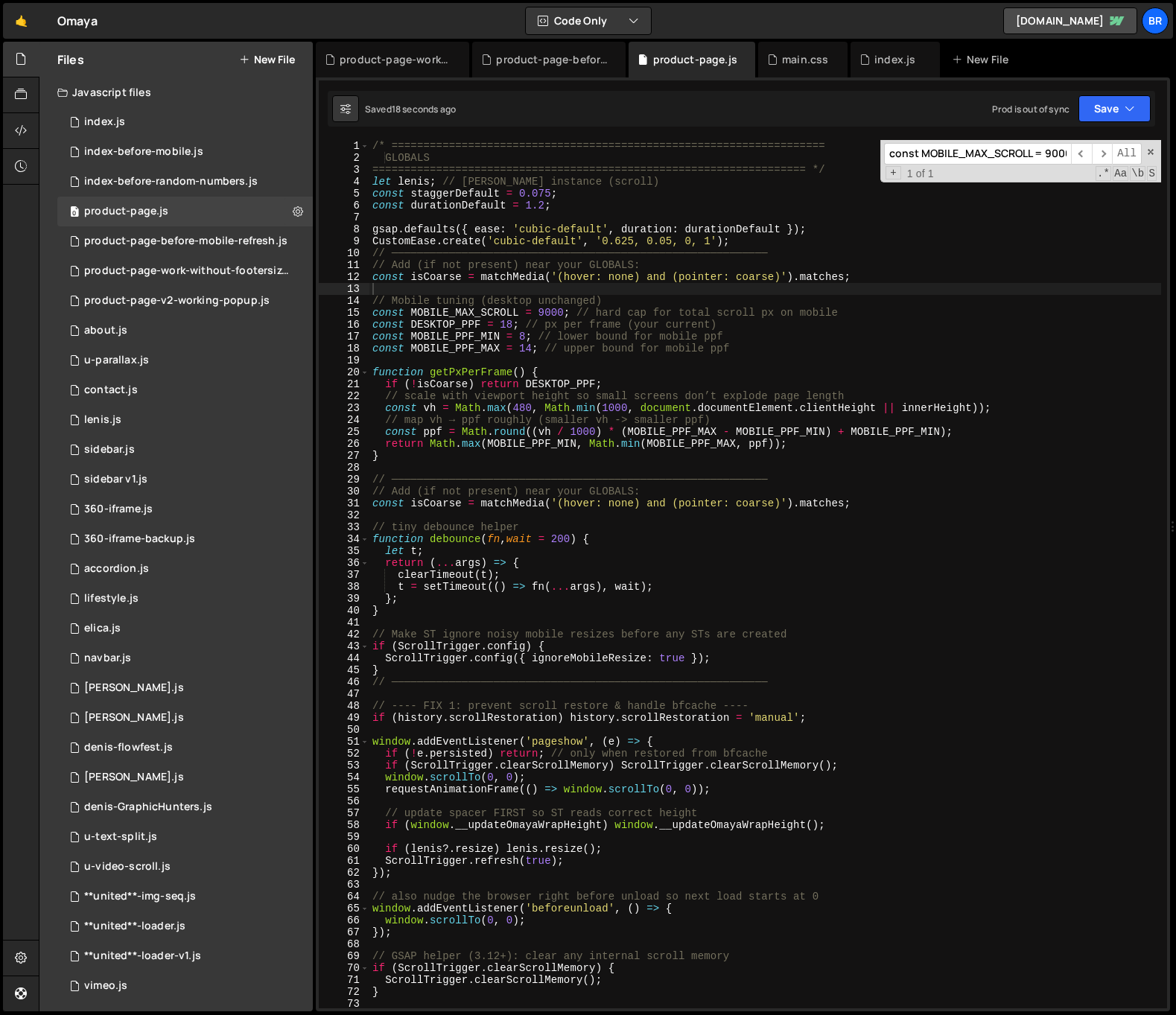
click at [1024, 154] on input "const MOBILE_MAX_SCROLL = 9000;" at bounding box center [977, 153] width 187 height 22
paste input "getPxPerFrame"
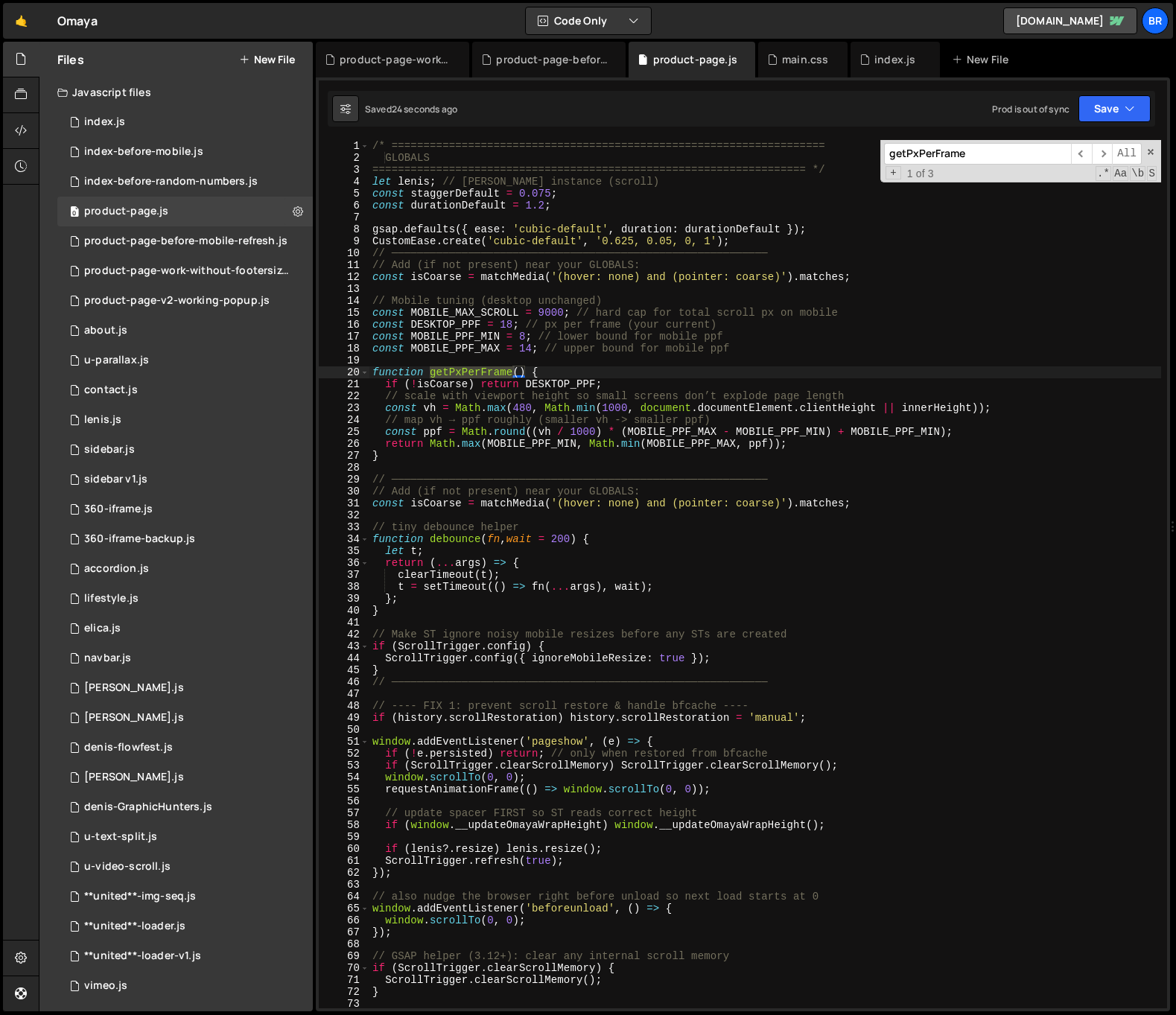
click at [980, 151] on input "getPxPerFrame" at bounding box center [977, 153] width 187 height 22
paste input "isCoars"
type input "isCoarse"
type textarea "if (!isCoarse) return DESKTOP_PPF;"
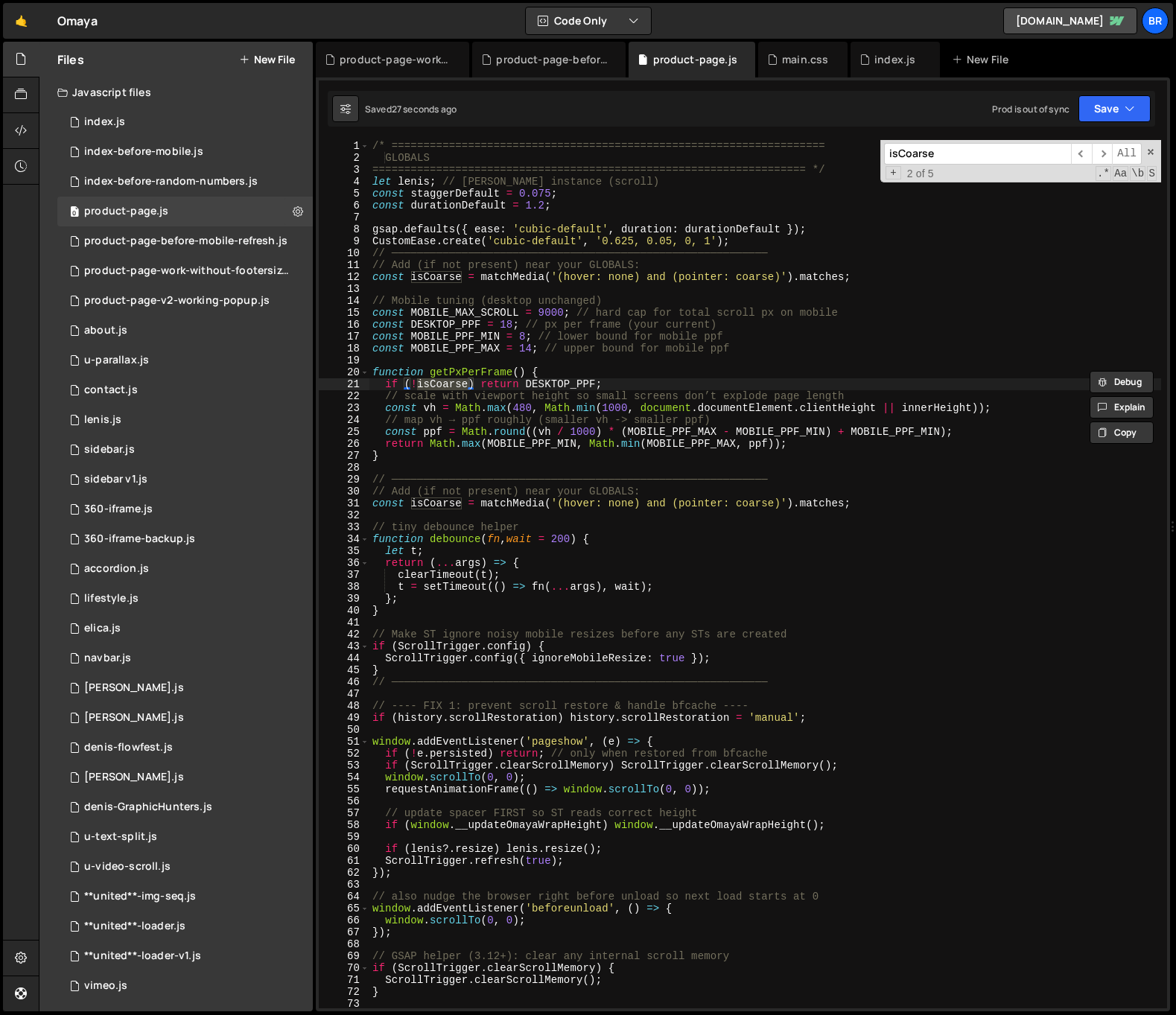
click at [385, 386] on div "/* ==================================================================== GLOBALS…" at bounding box center [765, 586] width 792 height 892
drag, startPoint x: 474, startPoint y: 378, endPoint x: 629, endPoint y: 381, distance: 155.0
click at [629, 381] on div "/* ==================================================================== GLOBALS…" at bounding box center [765, 586] width 792 height 892
click at [623, 380] on div "/* ==================================================================== GLOBALS…" at bounding box center [765, 574] width 792 height 868
type textarea "});"
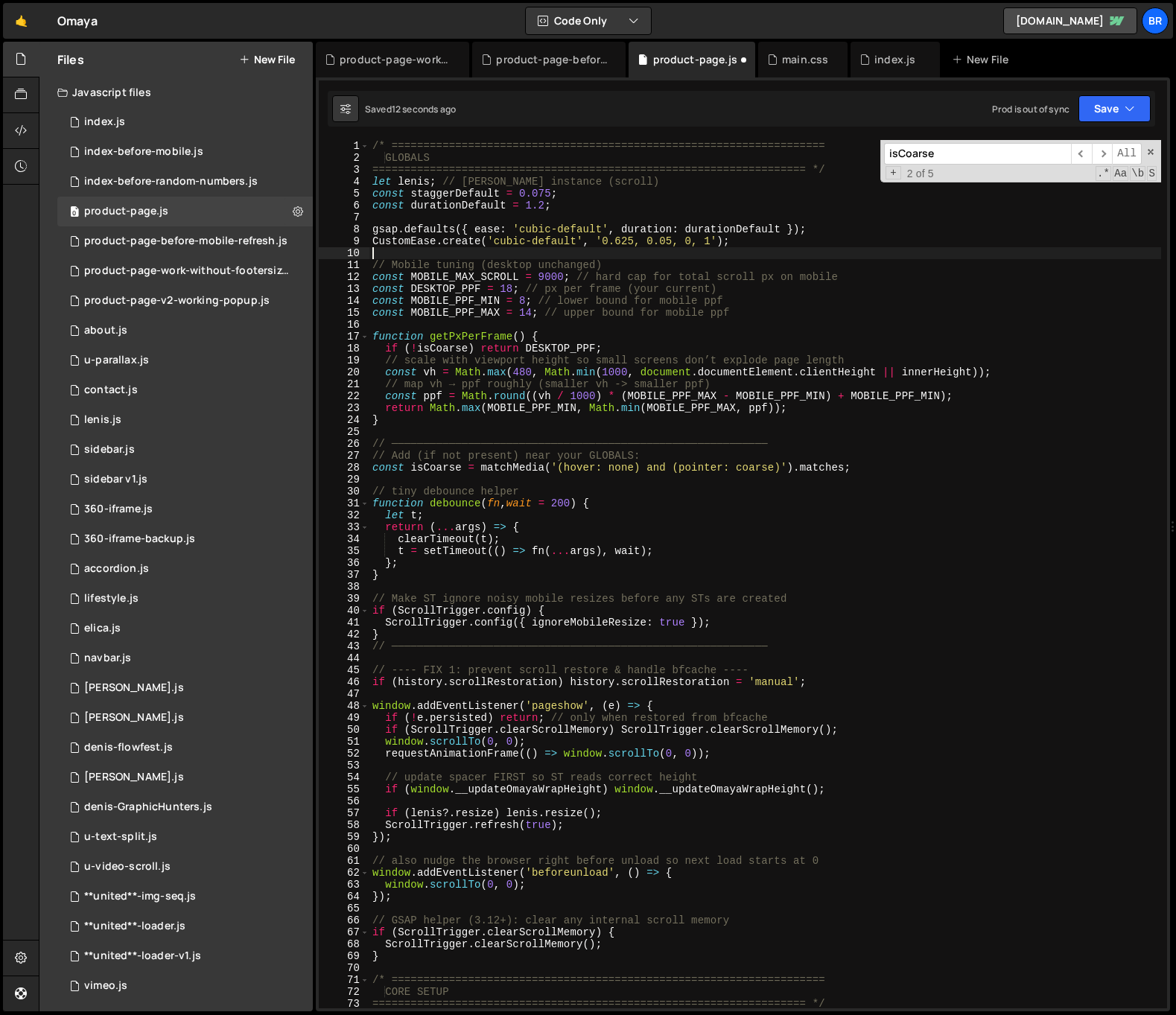
type textarea "});"
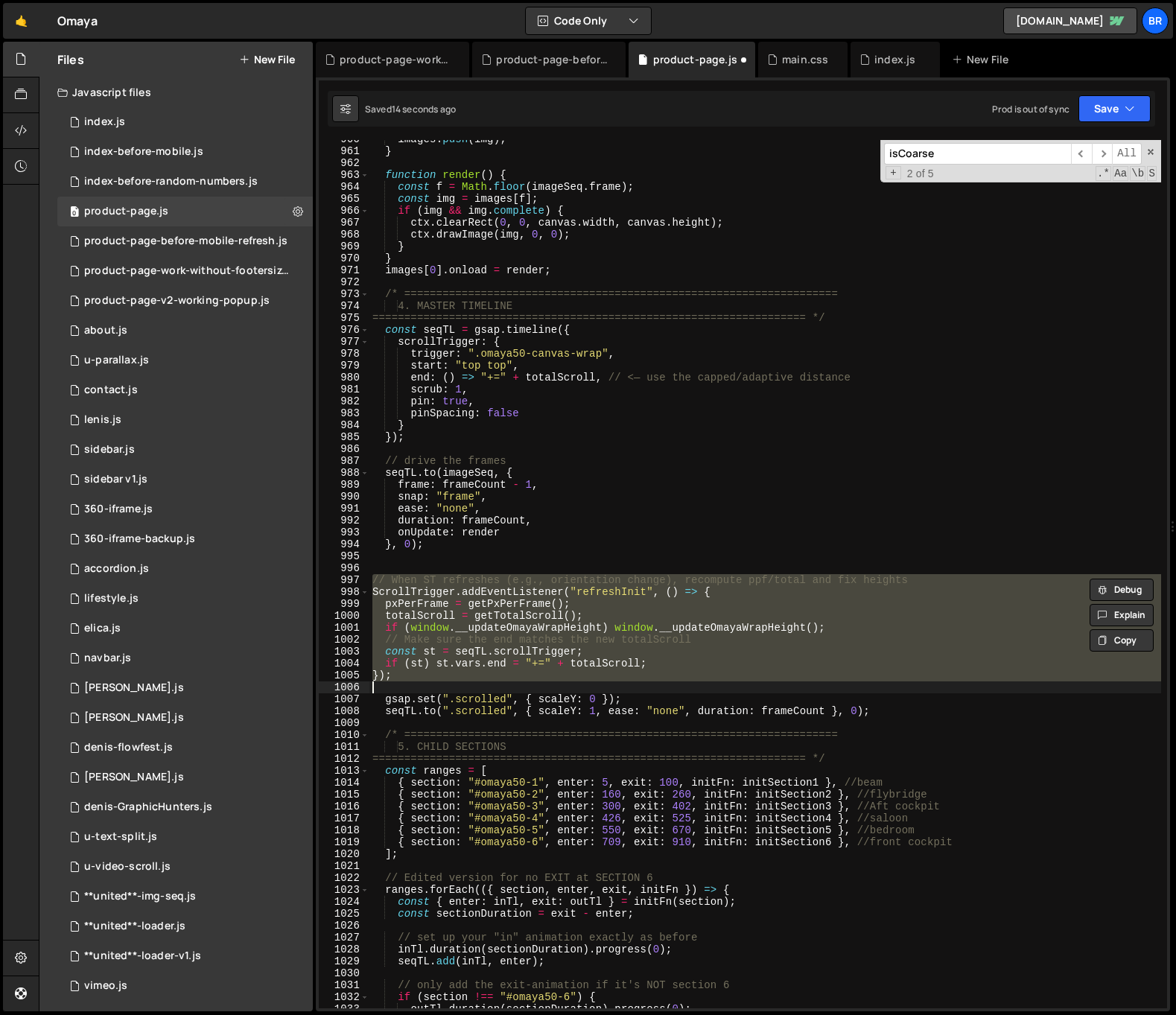
scroll to position [13901, 0]
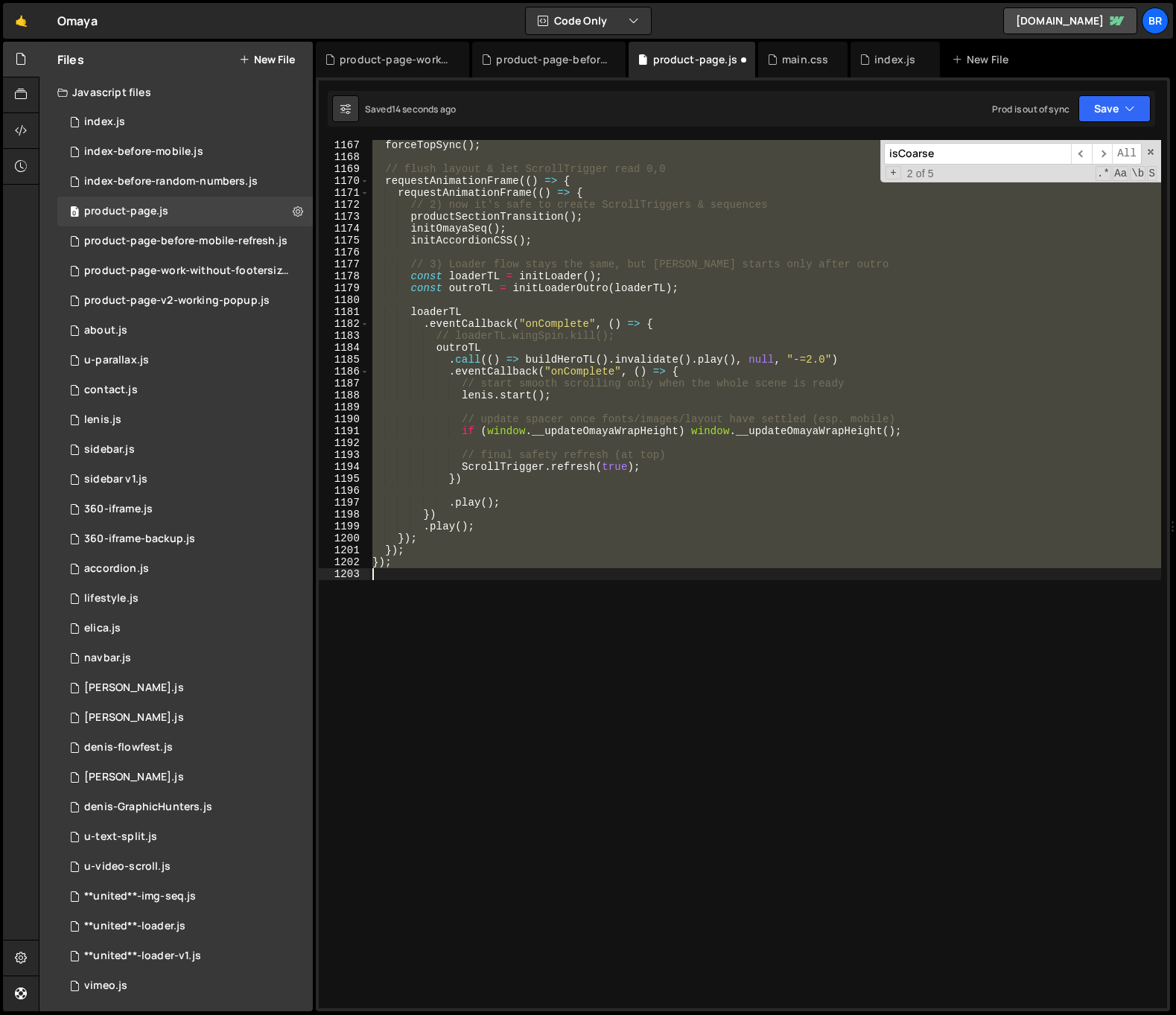
type textarea "const isCoarse = matchMedia('(hover: none) and (pointer: coarse)').matches;"
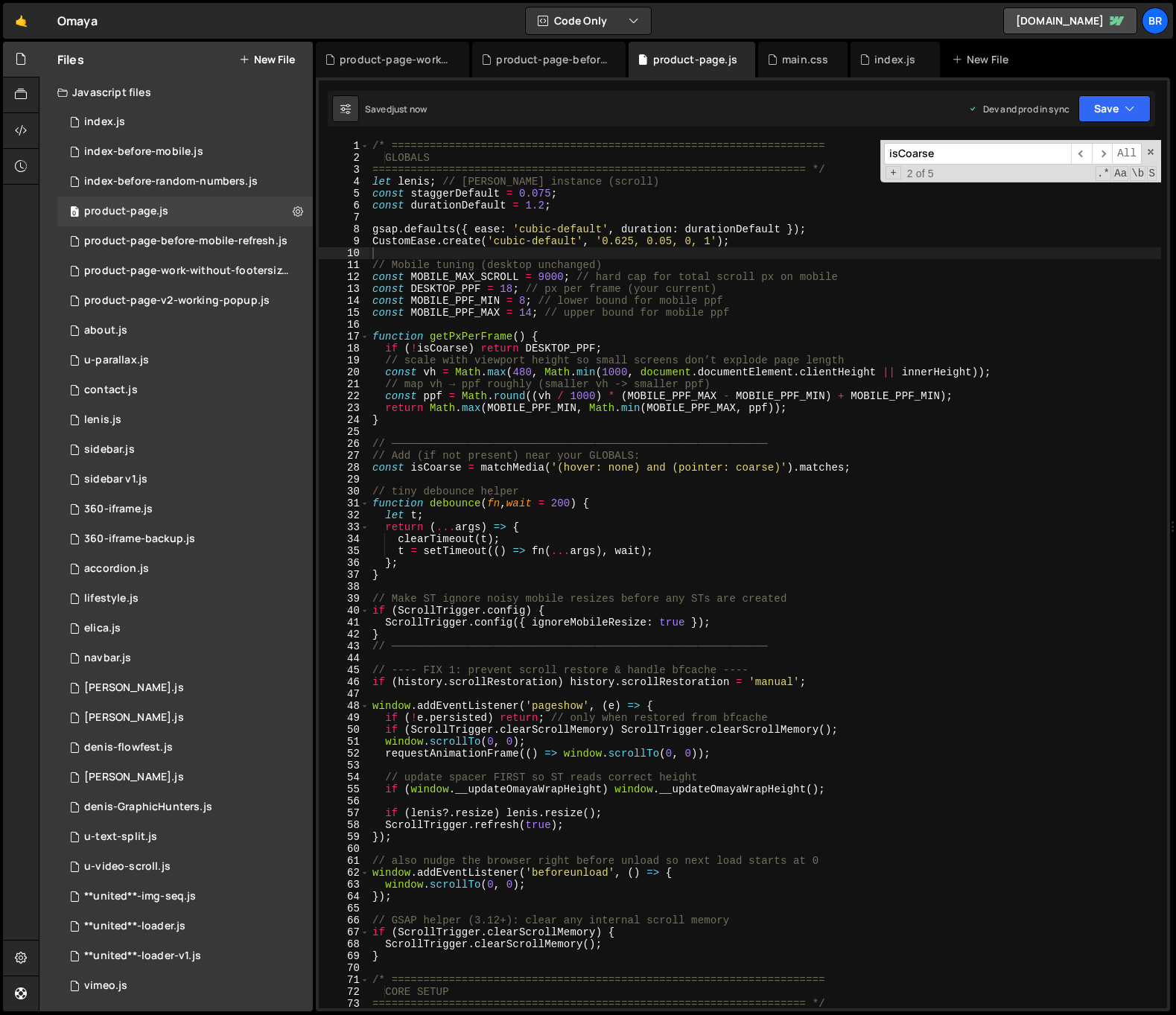
click at [689, 256] on div "/* ==================================================================== GLOBALS…" at bounding box center [765, 586] width 792 height 892
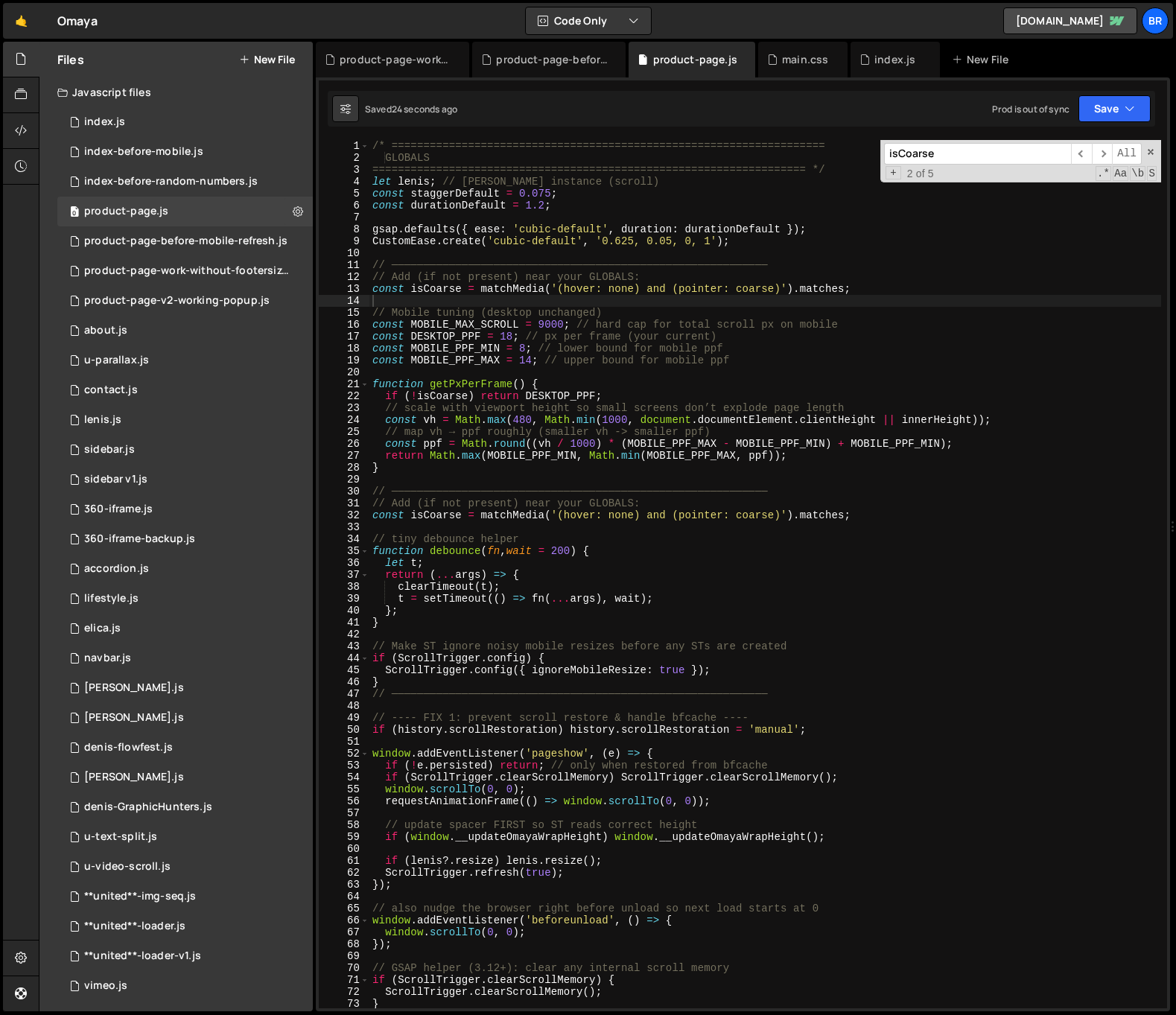
click at [658, 381] on div "/* ==================================================================== GLOBALS…" at bounding box center [765, 586] width 792 height 892
type textarea "function getPxPerFrame() {"
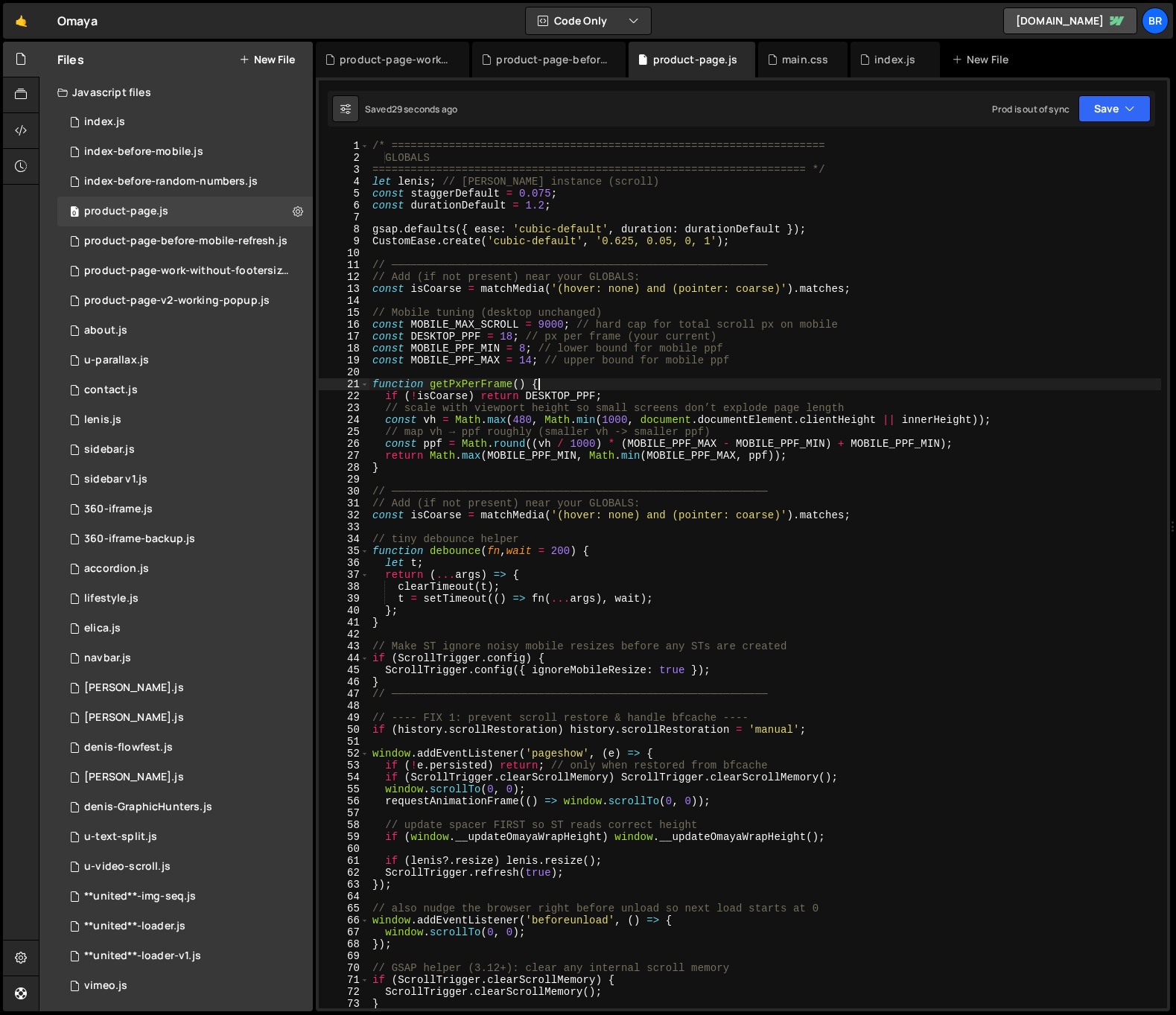
click at [658, 381] on div "/* ==================================================================== GLOBALS…" at bounding box center [765, 586] width 792 height 892
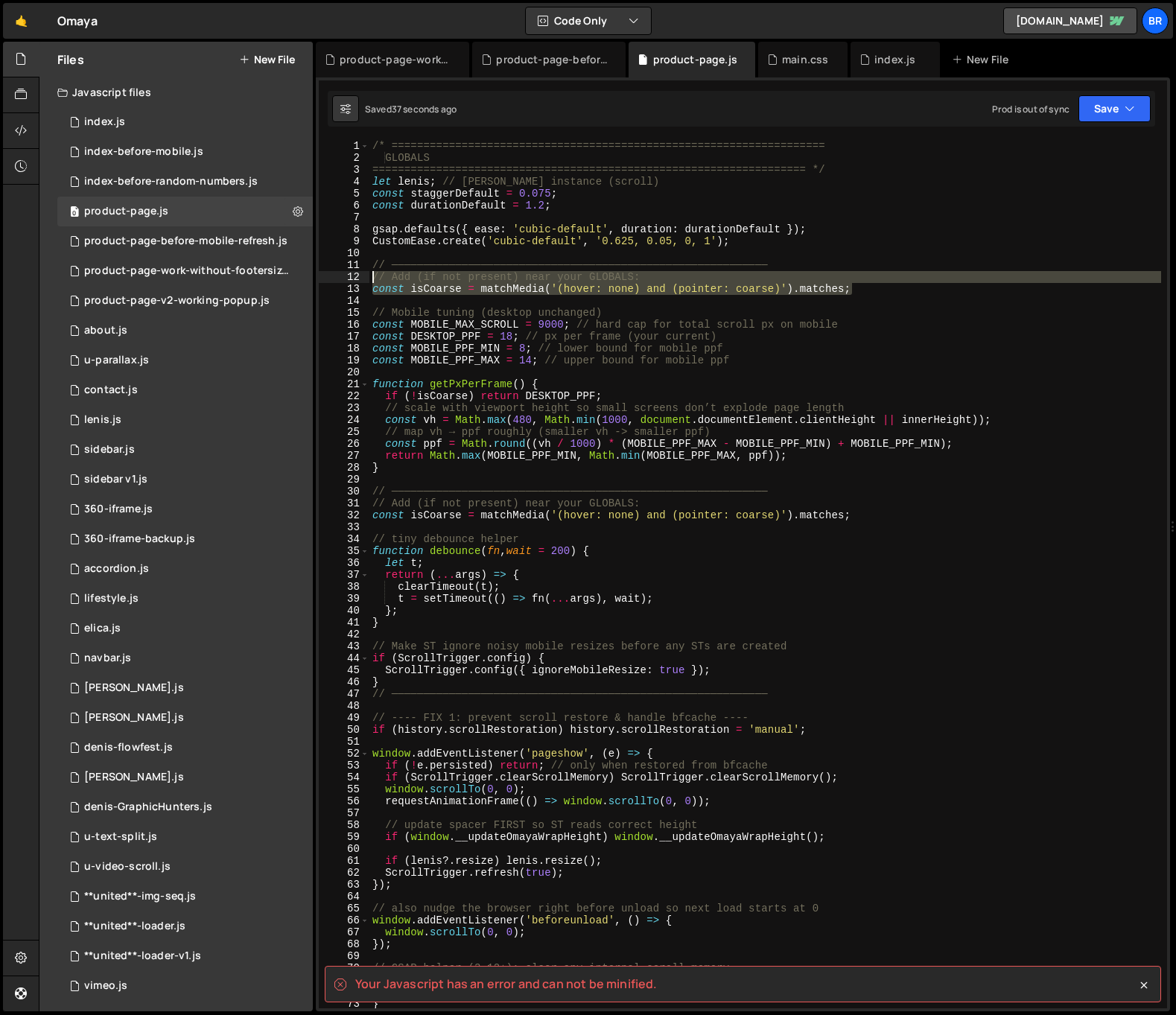
drag, startPoint x: 885, startPoint y: 291, endPoint x: 365, endPoint y: 279, distance: 520.1
click at [364, 279] on div "function getPxPerFrame() { 1 2 3 4 5 6 7 8 9 10 11 12 13 14 15 16 17 18 19 20 2…" at bounding box center [743, 574] width 849 height 868
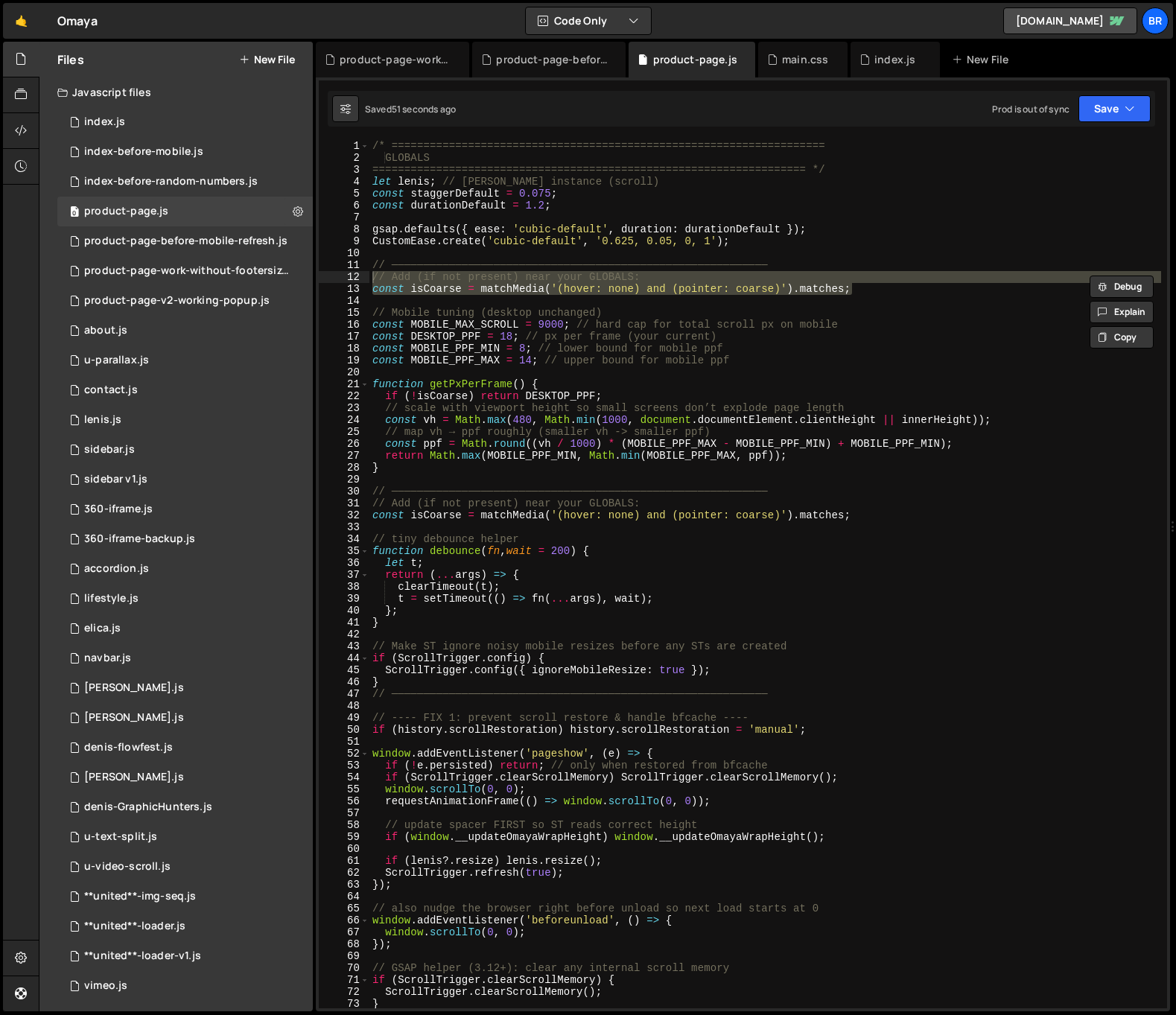
click at [923, 315] on div "/* ==================================================================== GLOBALS…" at bounding box center [765, 586] width 792 height 892
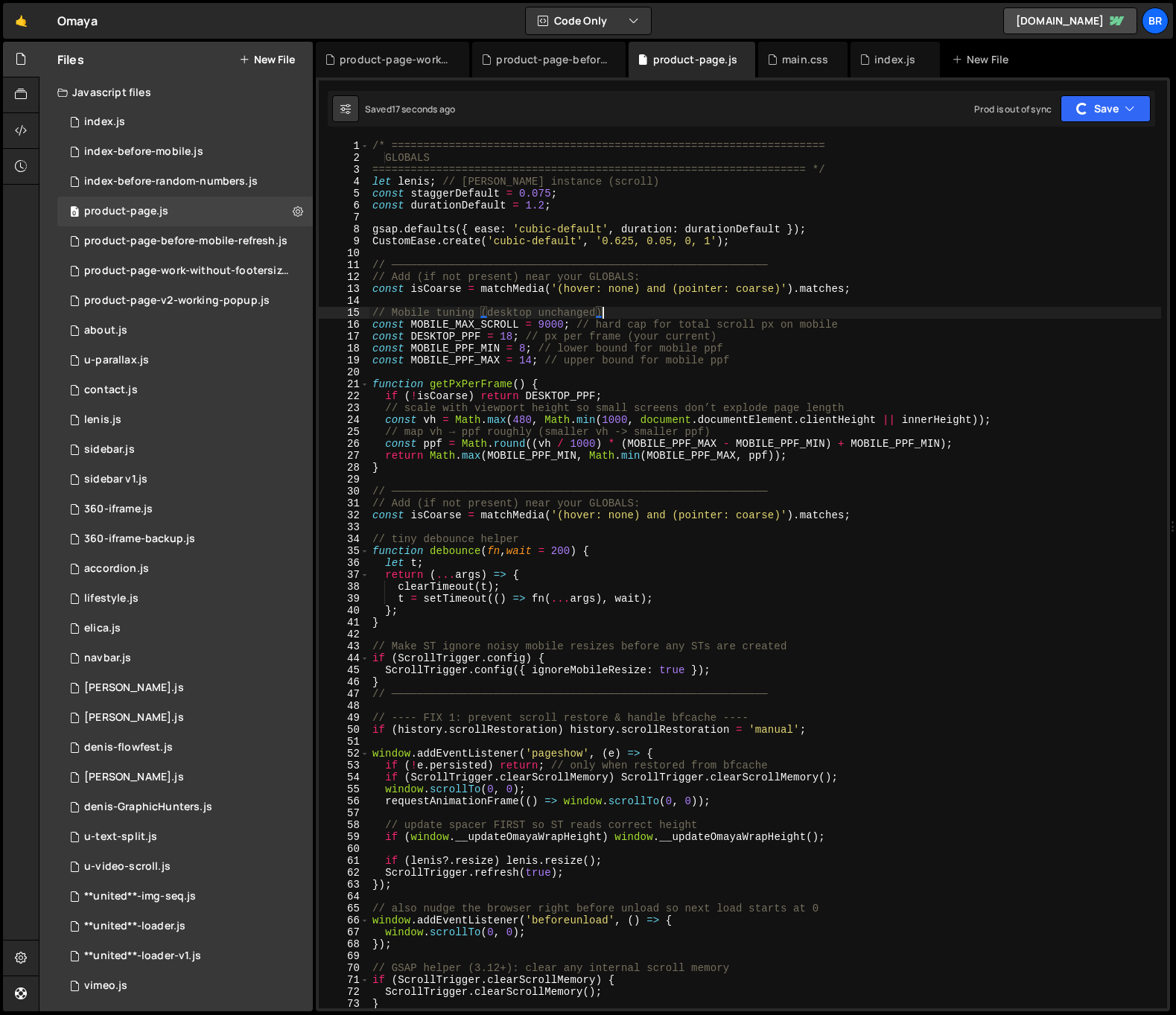
click at [910, 292] on div "/* ==================================================================== GLOBALS…" at bounding box center [765, 586] width 792 height 892
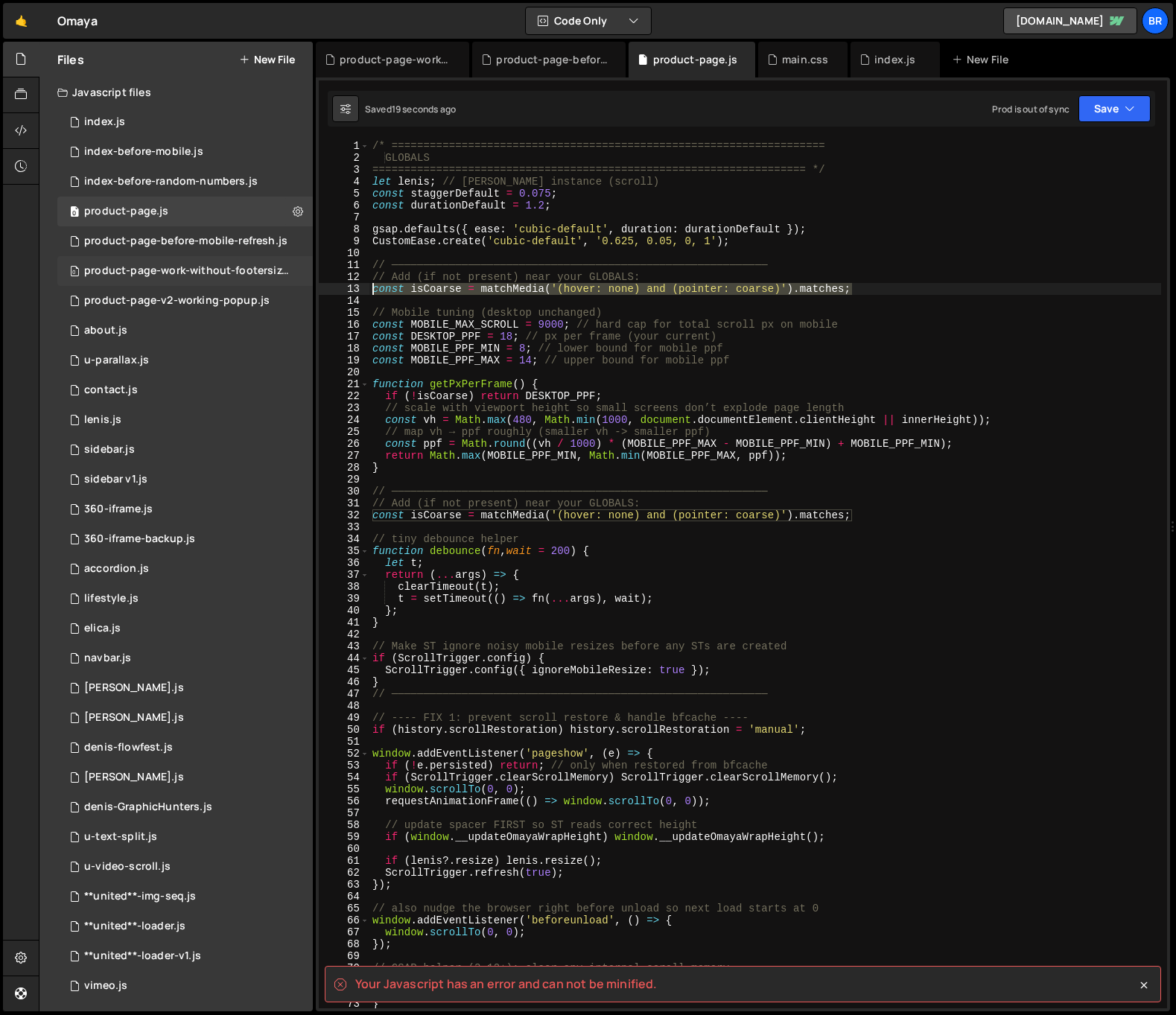
drag, startPoint x: 900, startPoint y: 290, endPoint x: 298, endPoint y: 283, distance: 602.0
click at [298, 283] on div "Files New File Javascript files 0 index.js 0 0 index-before-mobile.js 0 0 index…" at bounding box center [607, 527] width 1137 height 970
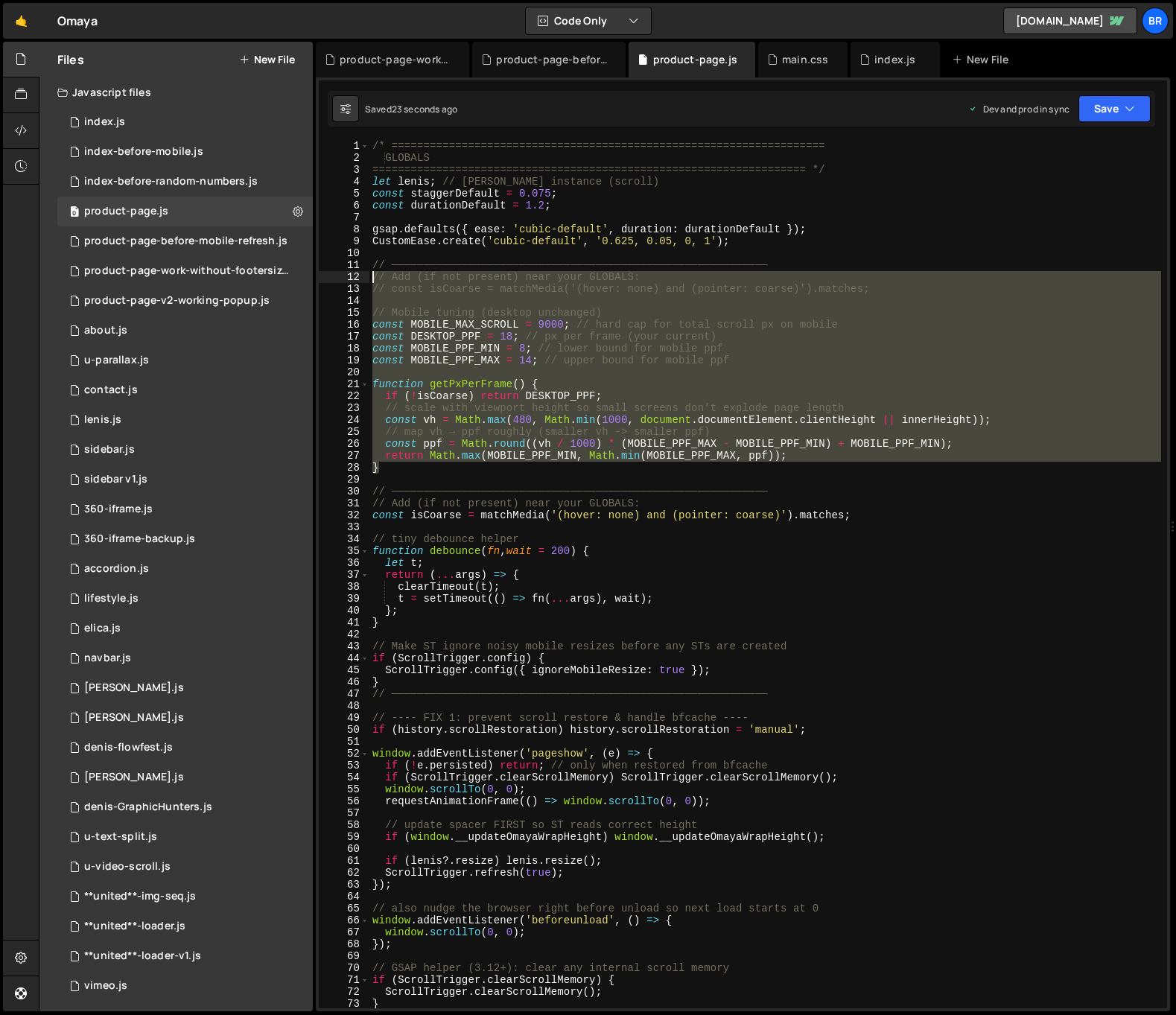
drag, startPoint x: 393, startPoint y: 471, endPoint x: 363, endPoint y: 274, distance: 199.3
click at [363, 274] on div "// const isCoarse = matchMedia('(hover: none) and (pointer: coarse)').matches; …" at bounding box center [743, 574] width 849 height 868
type textarea "// Add (if not present) near your GLOBALS: // const isCoarse = matchMedia('(hov…"
paste textarea
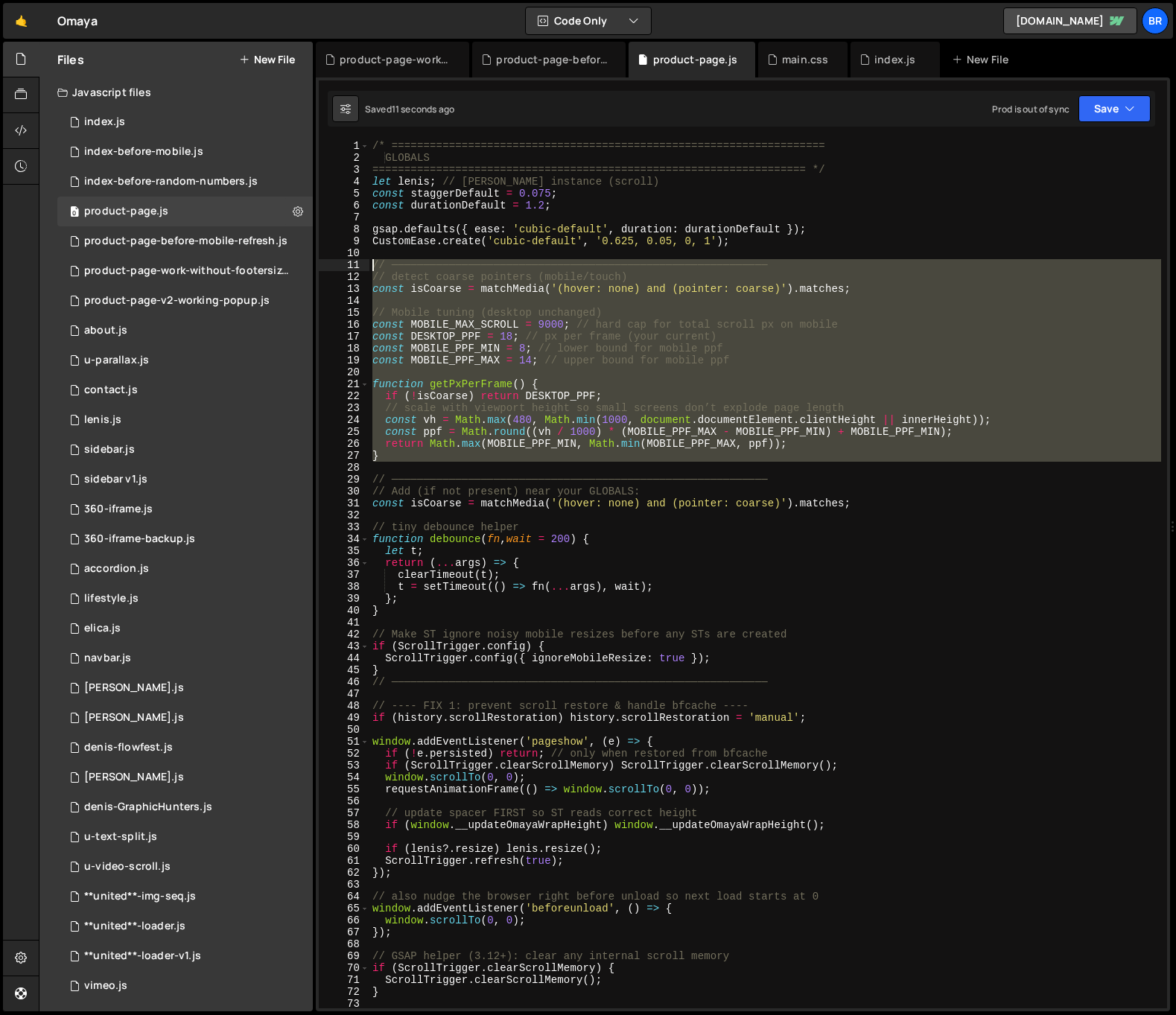
drag, startPoint x: 386, startPoint y: 456, endPoint x: 372, endPoint y: 266, distance: 190.5
click at [372, 266] on div "/* ==================================================================== GLOBALS…" at bounding box center [765, 586] width 792 height 892
click at [750, 870] on div "/* ==================================================================== GLOBALS…" at bounding box center [765, 586] width 792 height 892
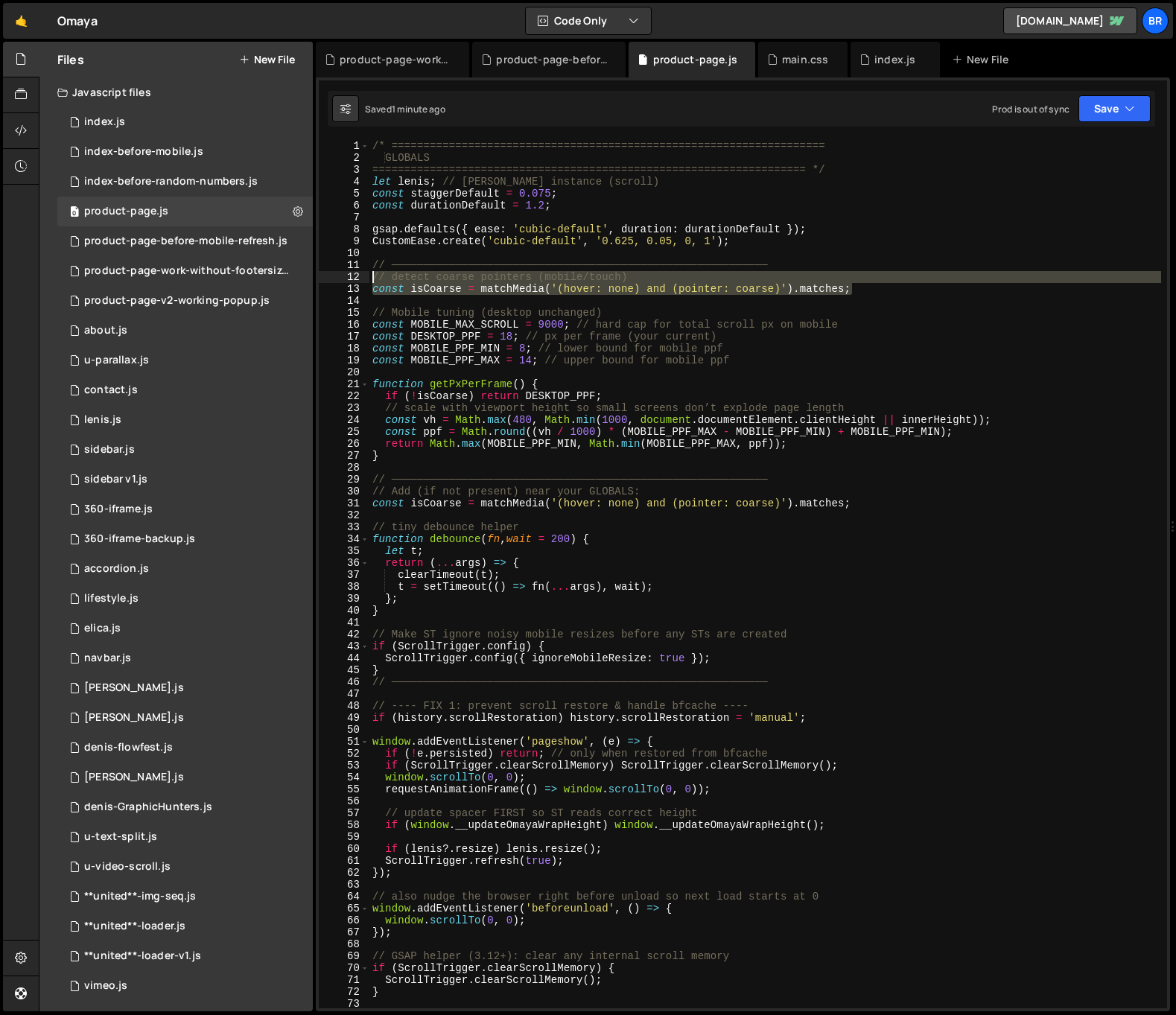
drag, startPoint x: 849, startPoint y: 284, endPoint x: 371, endPoint y: 276, distance: 478.1
click at [372, 274] on div "/* ==================================================================== GLOBALS…" at bounding box center [765, 586] width 792 height 892
type textarea "// detect coarse pointers (mobile/touch) const isCoarse = matchMedia('(hover: n…"
paste textarea
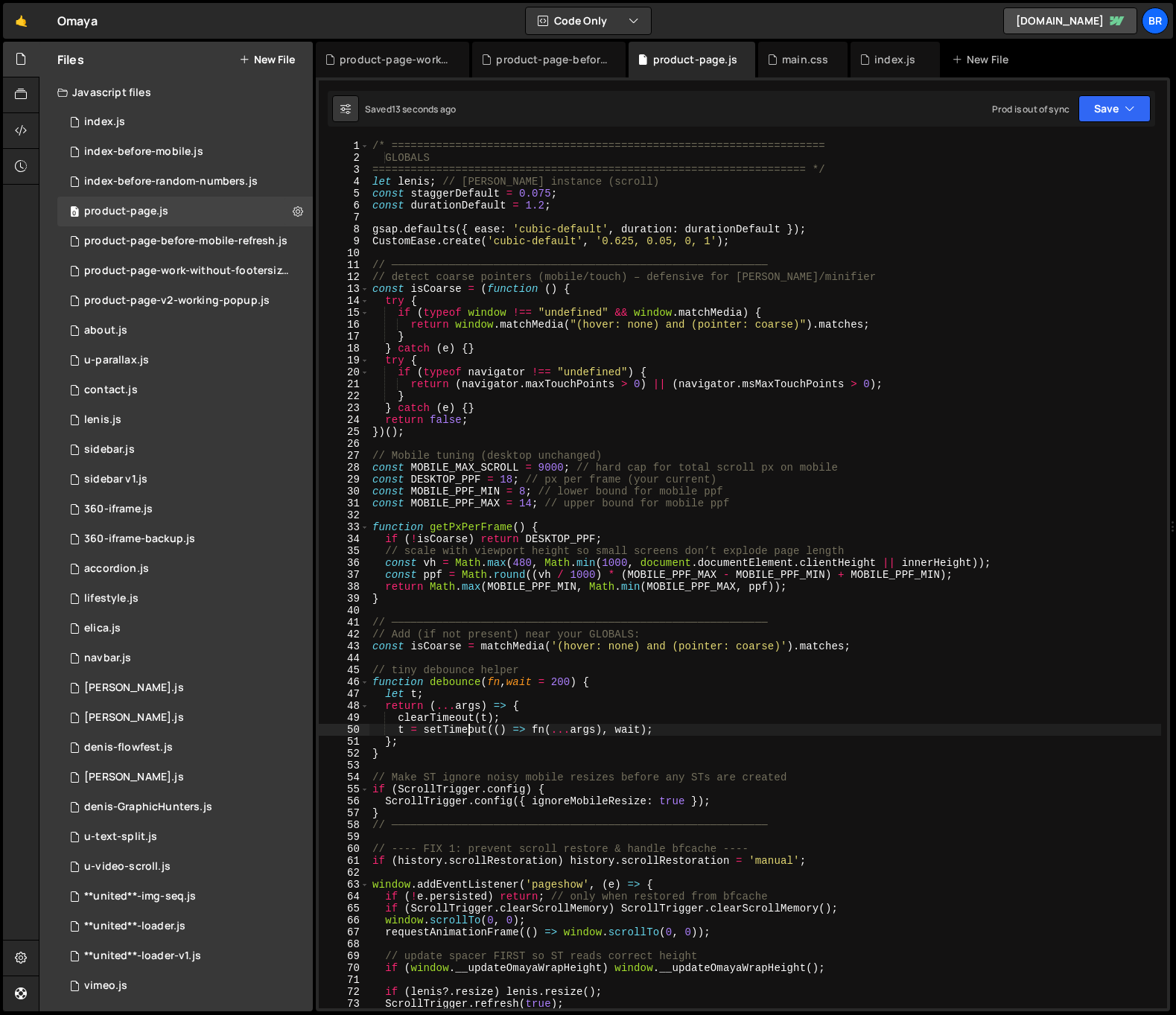
click at [470, 732] on div "/* ==================================================================== GLOBALS…" at bounding box center [765, 586] width 792 height 892
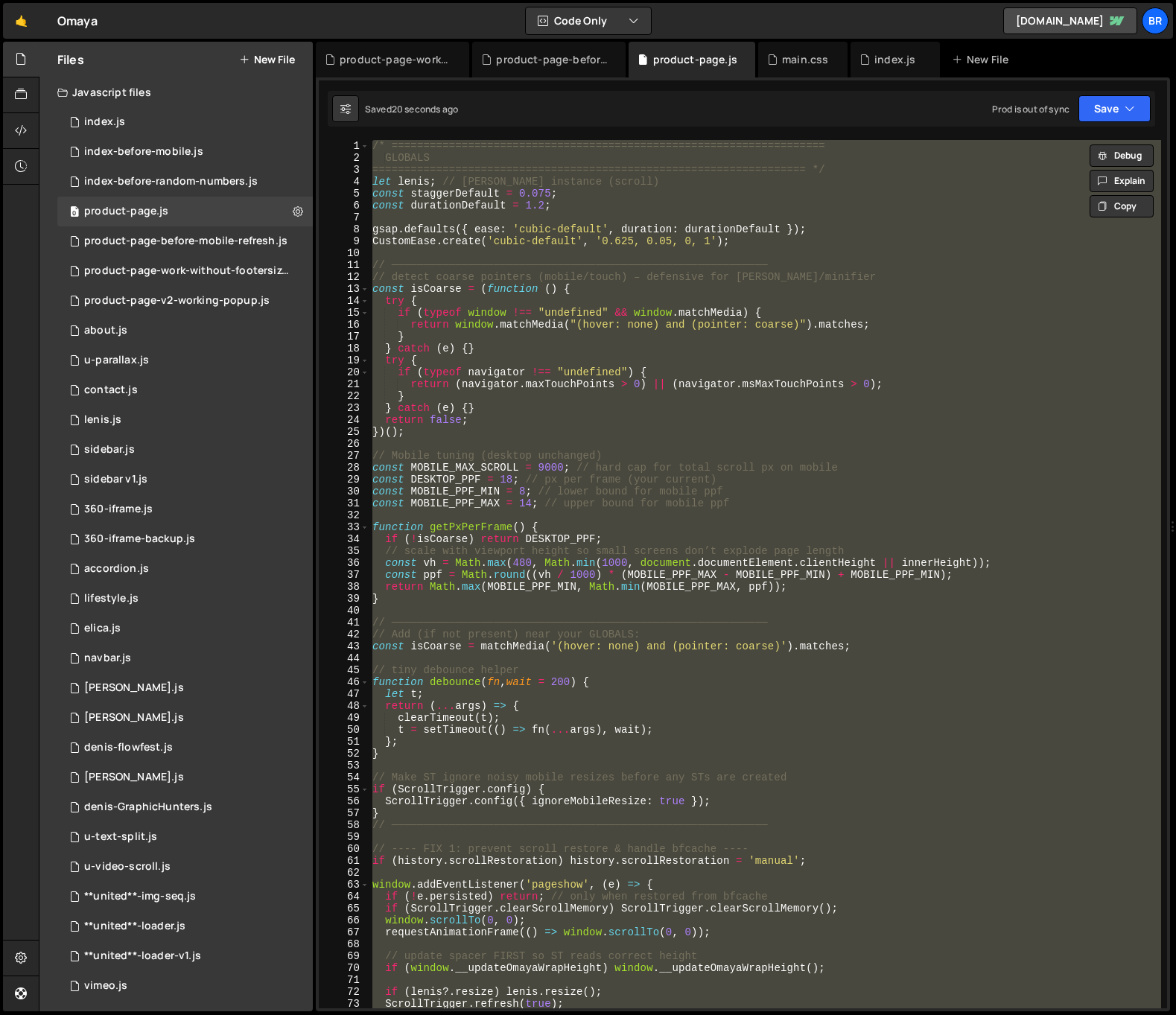
click at [601, 498] on div "/* ==================================================================== GLOBALS…" at bounding box center [765, 574] width 792 height 868
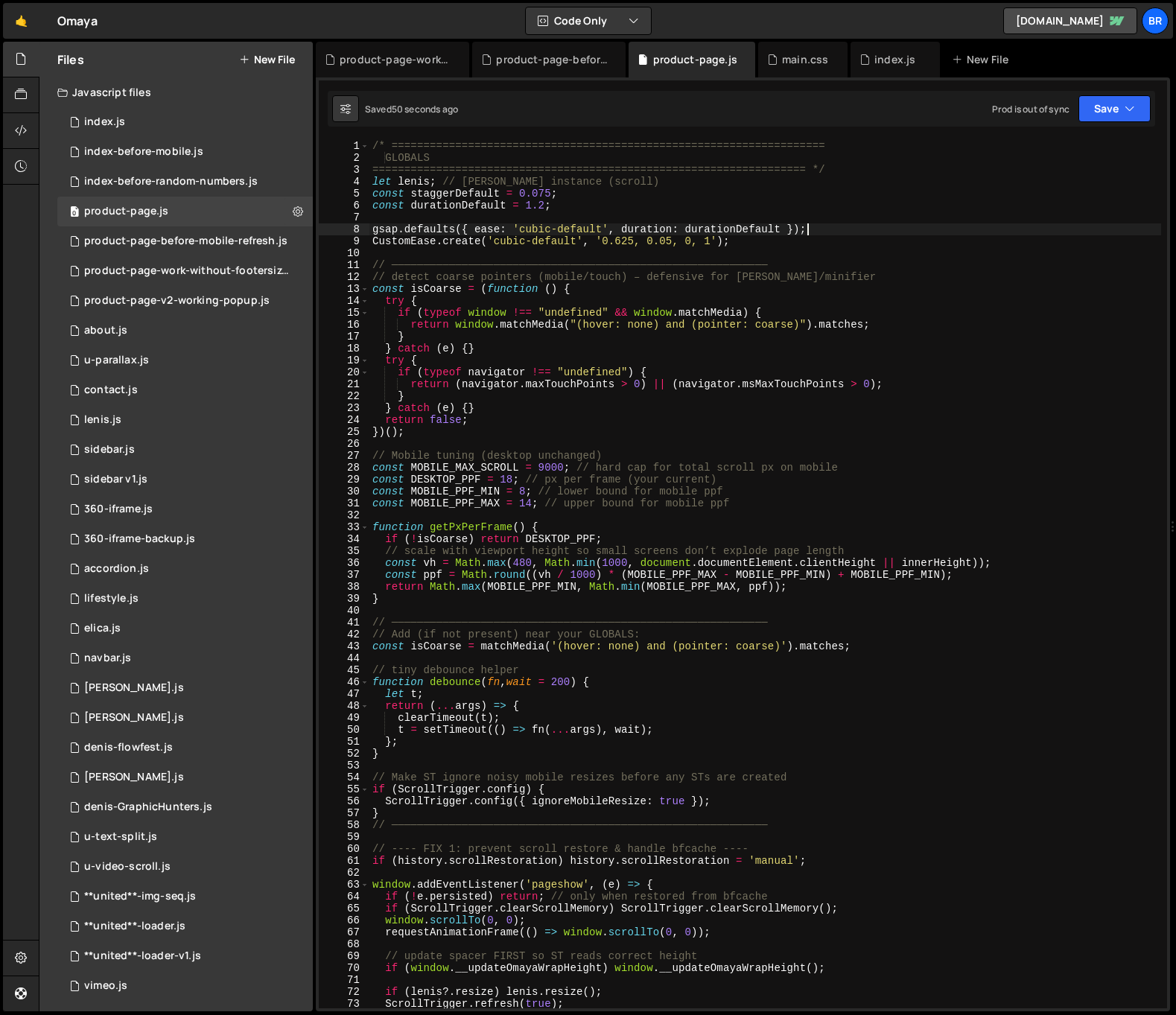
click at [1040, 226] on div "/* ==================================================================== GLOBALS…" at bounding box center [765, 586] width 792 height 892
type textarea "gsap.defaults({ ease: 'cubic-default', duration: durationDefault });"
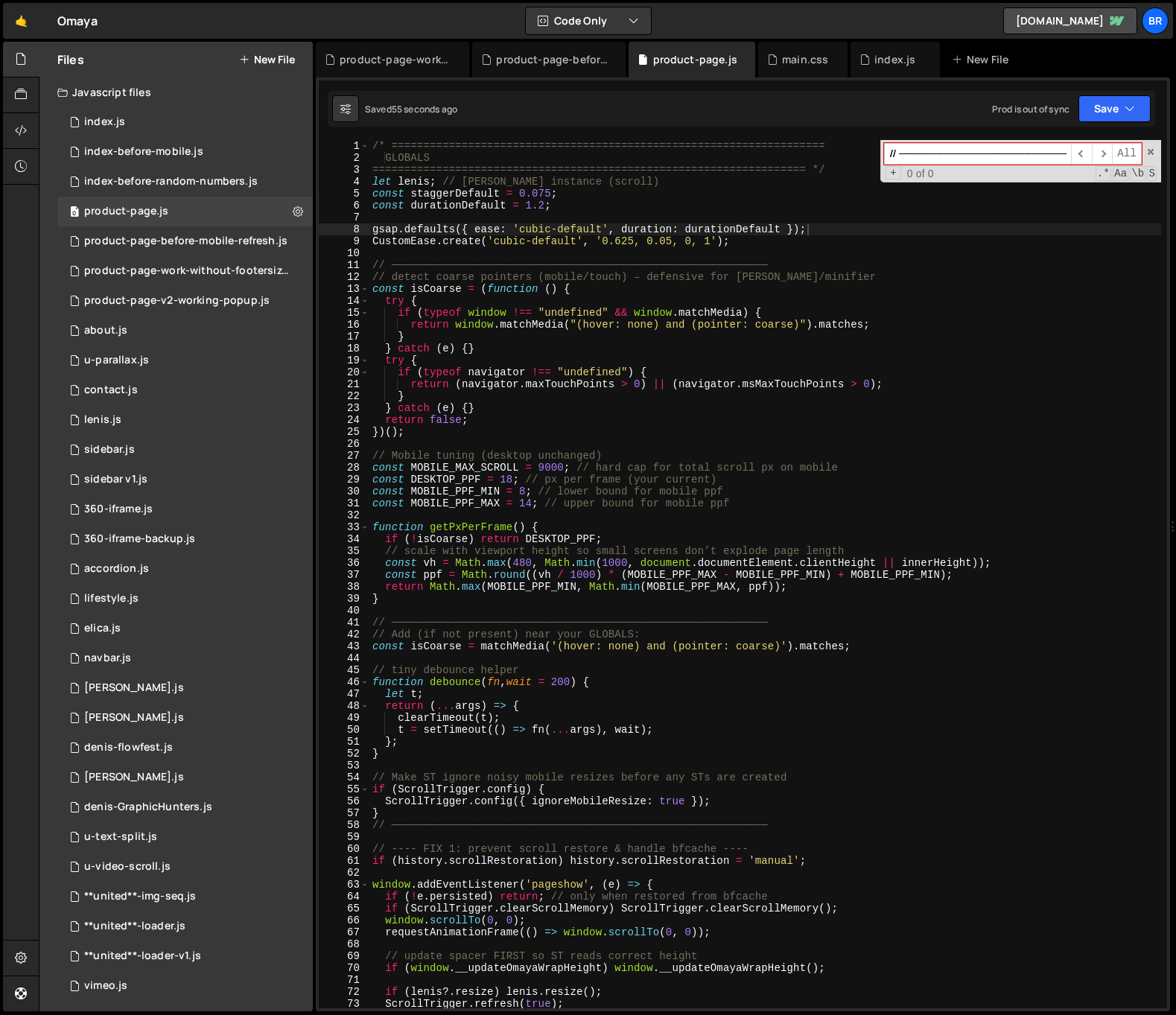
click at [969, 150] on input "// ─────────────────────────────────────────────────────────── // Add (if not p…" at bounding box center [977, 153] width 187 height 22
paste input "const isCoarse = matchMedia"
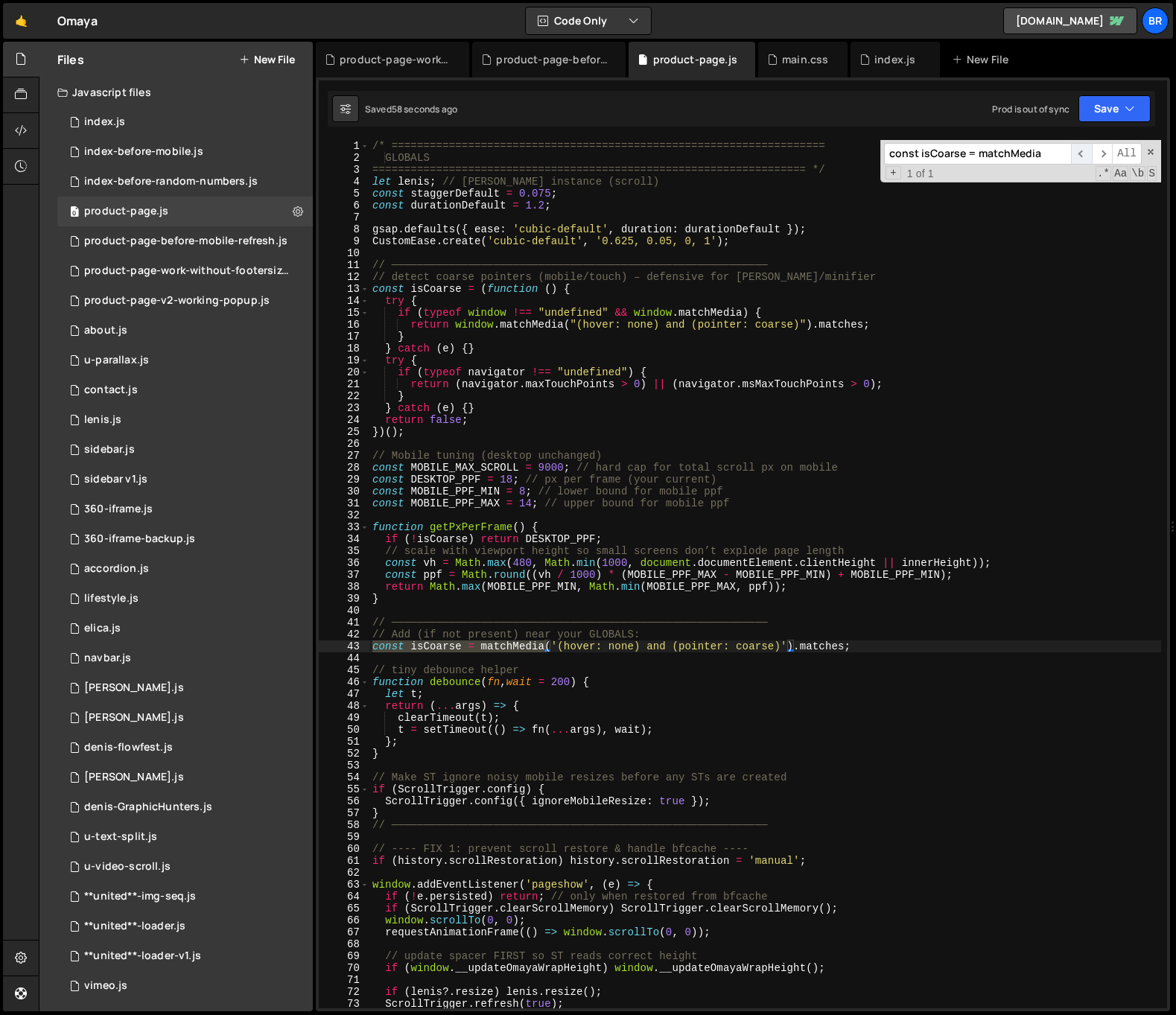
type input "const isCoarse = matchMedia"
click at [1079, 153] on span "​" at bounding box center [1081, 153] width 21 height 22
click at [1115, 157] on span "All" at bounding box center [1127, 153] width 30 height 22
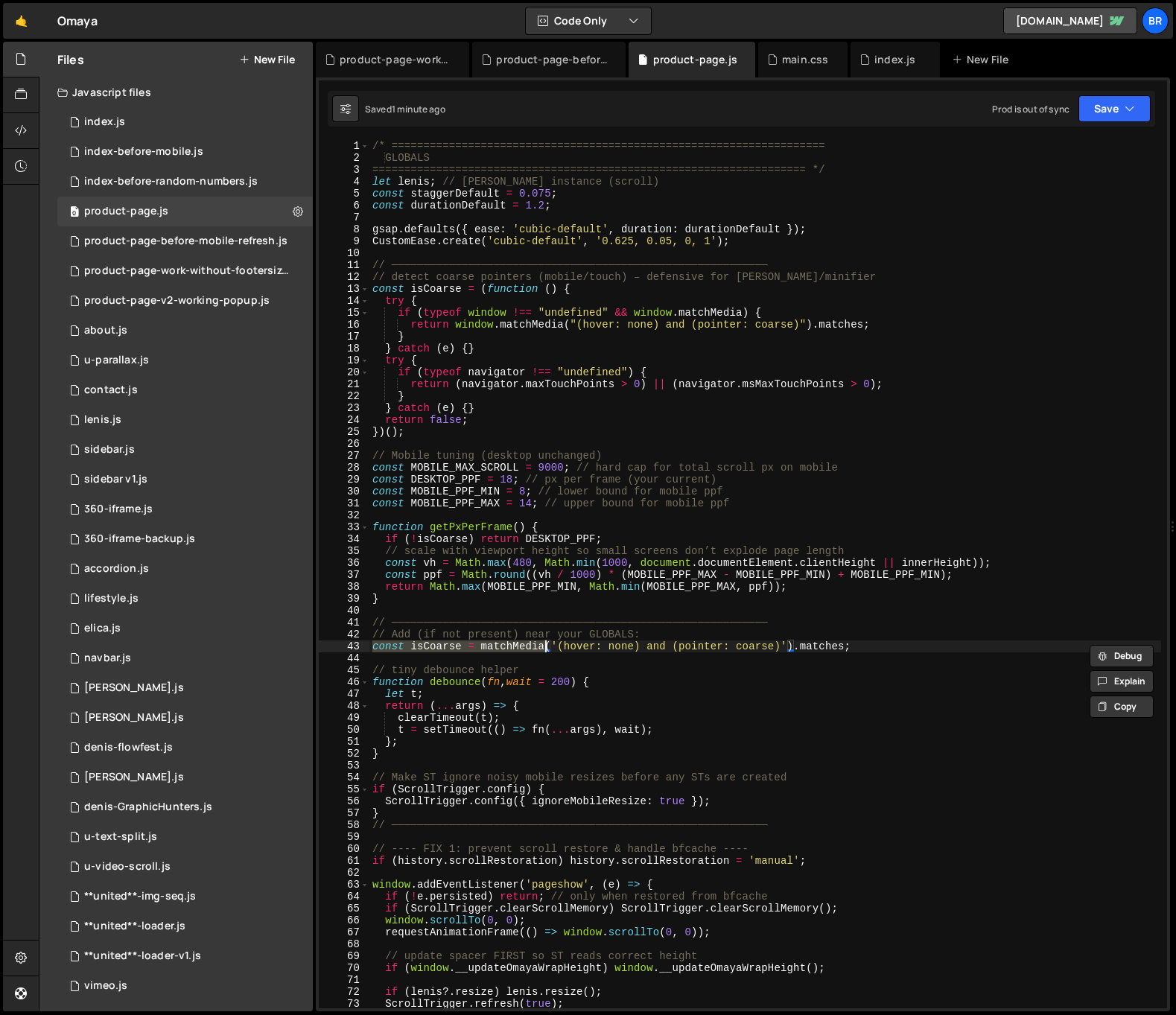
click at [874, 627] on div "/* ==================================================================== GLOBALS…" at bounding box center [765, 586] width 792 height 892
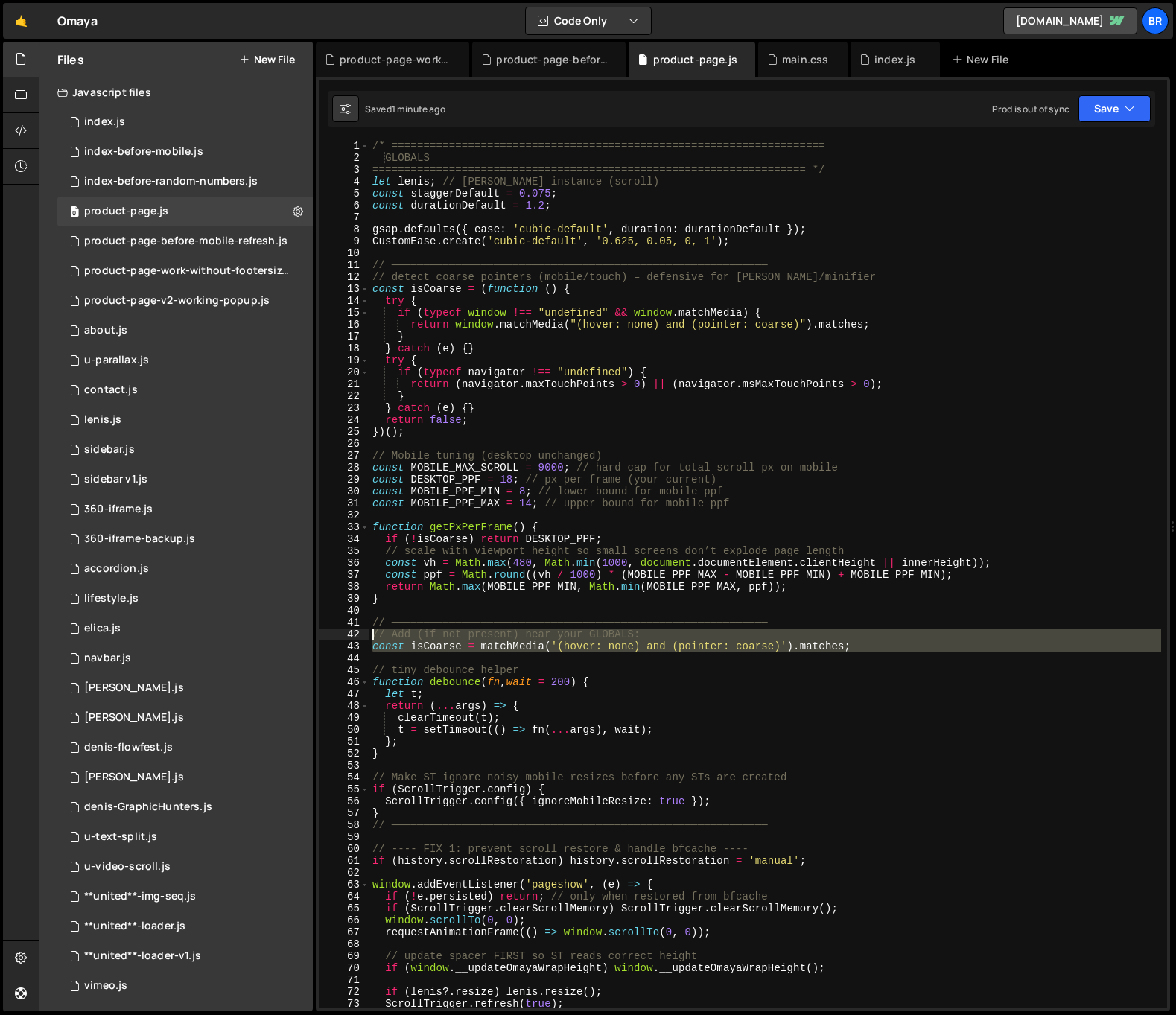
drag, startPoint x: 884, startPoint y: 654, endPoint x: 362, endPoint y: 631, distance: 522.5
click at [362, 631] on div "// ─────────────────────────────────────────────────────────── 1 2 3 4 5 6 7 8 …" at bounding box center [743, 574] width 849 height 868
type textarea "// Add (if not present) near your GLOBALS: const isCoarse = matchMedia('(hover:…"
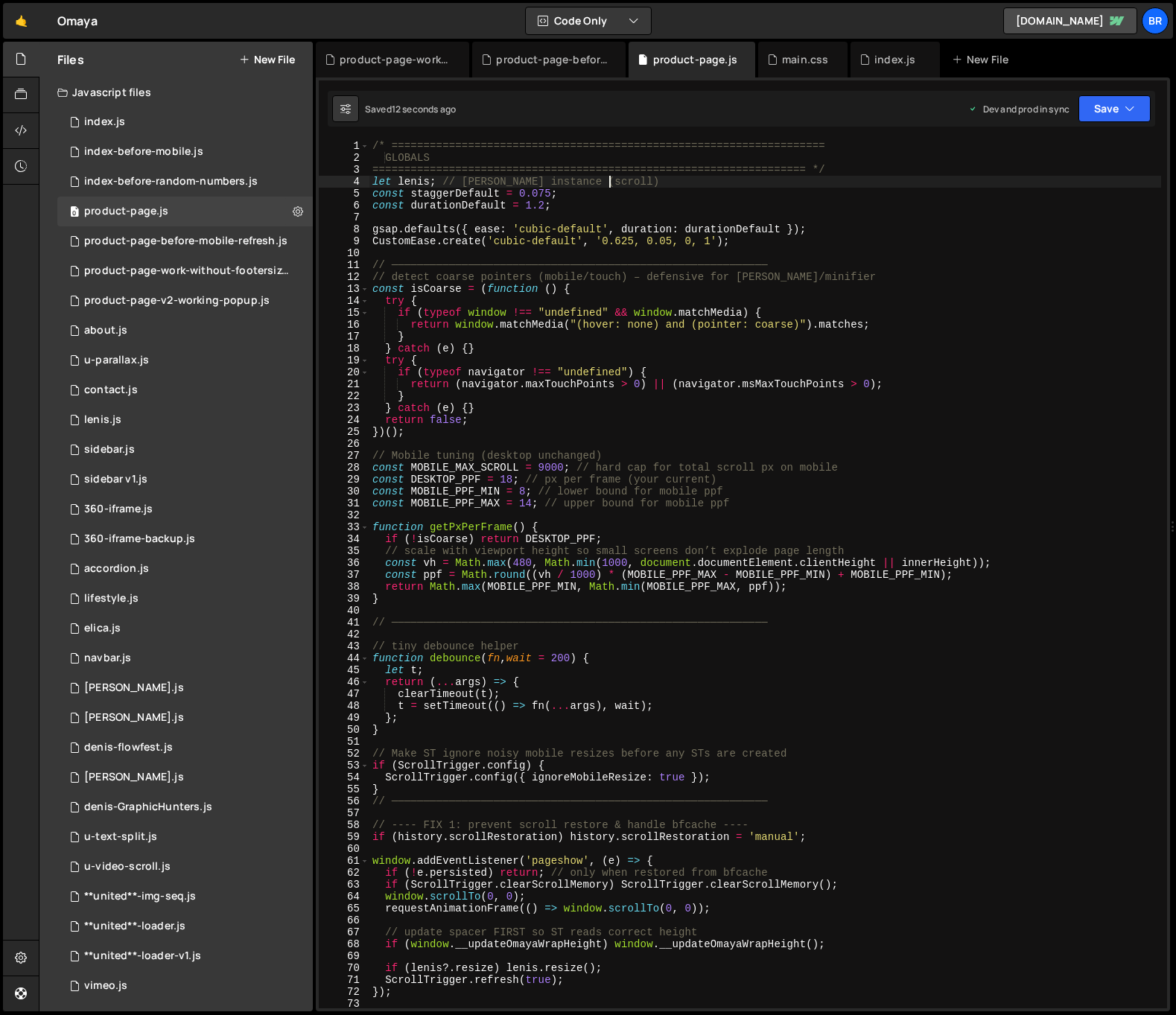
click at [987, 178] on div "/* ==================================================================== GLOBALS…" at bounding box center [765, 586] width 792 height 892
type textarea "let [PERSON_NAME]; // [PERSON_NAME] instance (scroll)"
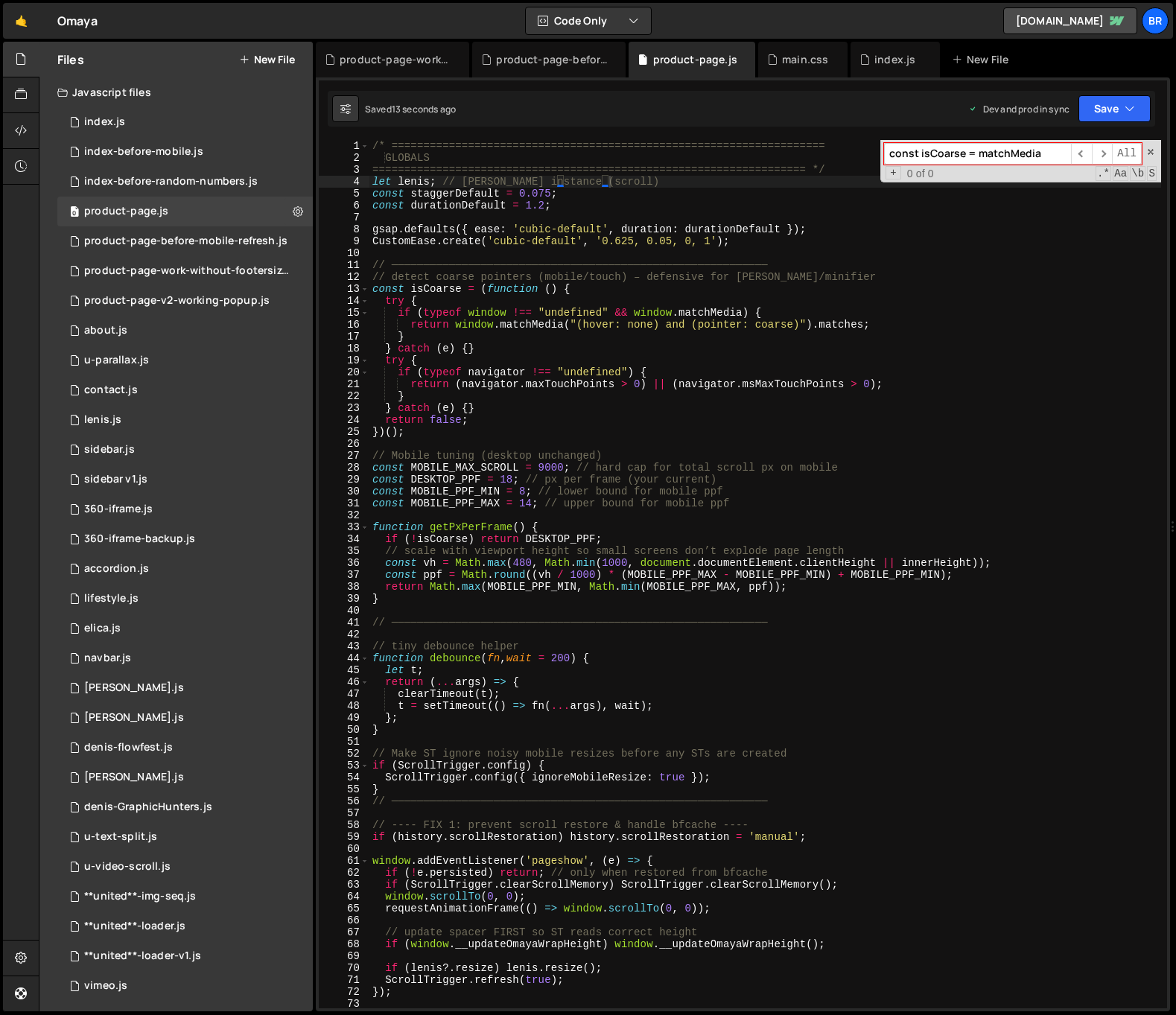
paste input "omaya50-canvas-wrap')"
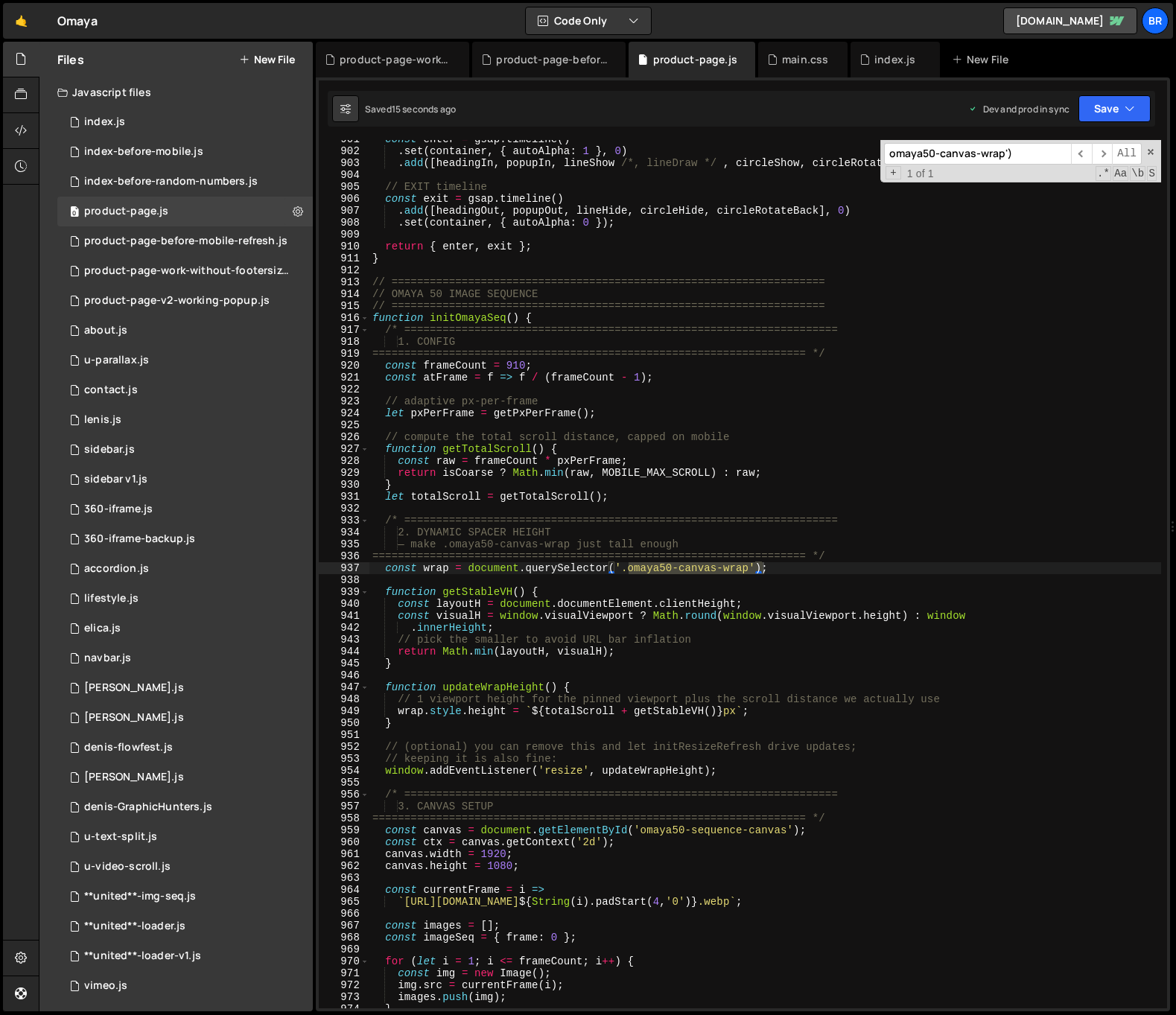
type input "omaya50-canvas-wrap')"
type textarea "const wrap = document.querySelector('.omaya50-canvas-wrap');"
click at [835, 569] on div "const enter = gsap . timeline ( ) . set ( container , { autoAlpha : 1 } , 0 ) .…" at bounding box center [765, 579] width 792 height 892
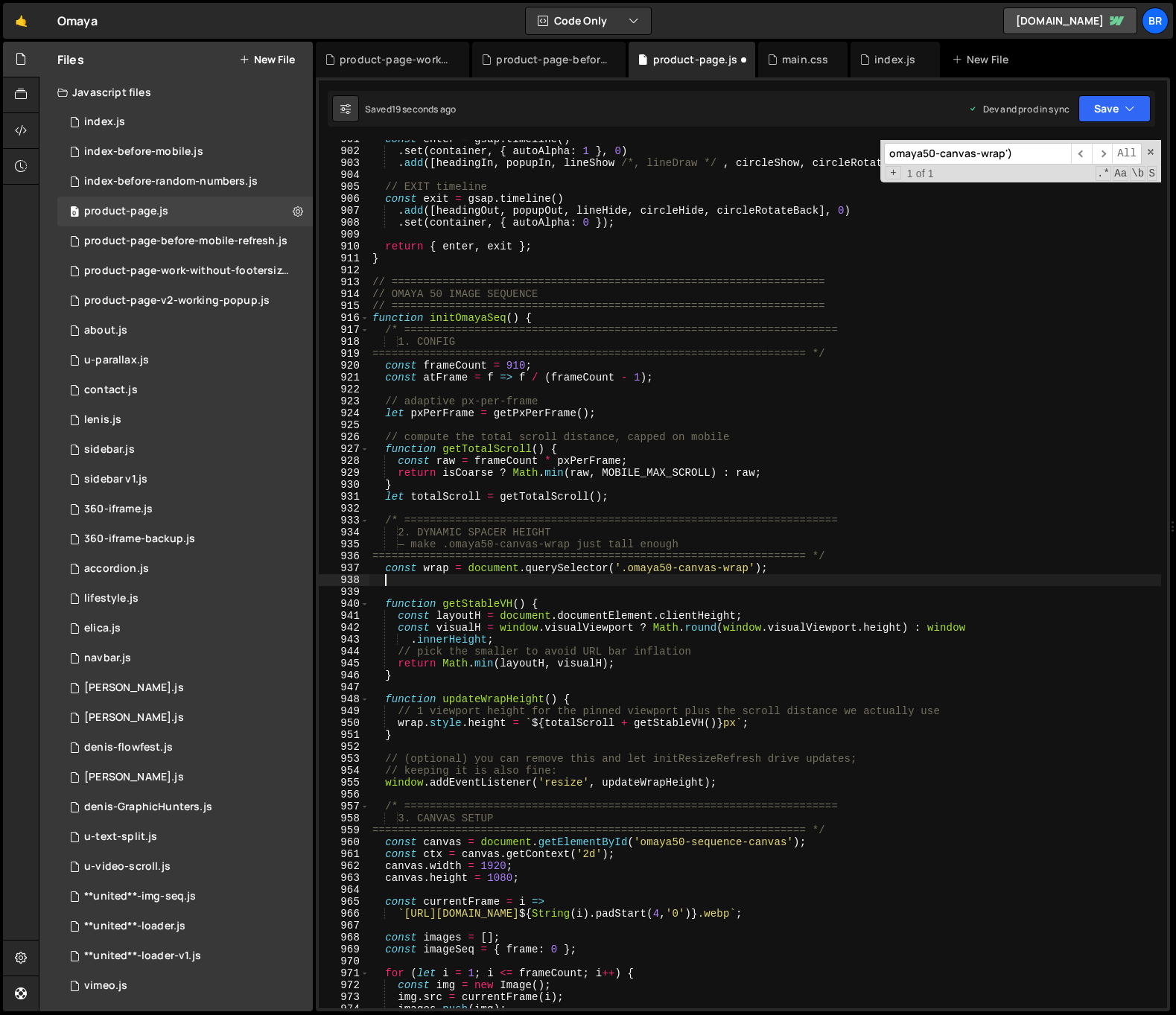
paste textarea
click at [996, 154] on input "omaya50-canvas-wrap')" at bounding box center [977, 153] width 187 height 22
paste input "updateOmayaWrapHeight"
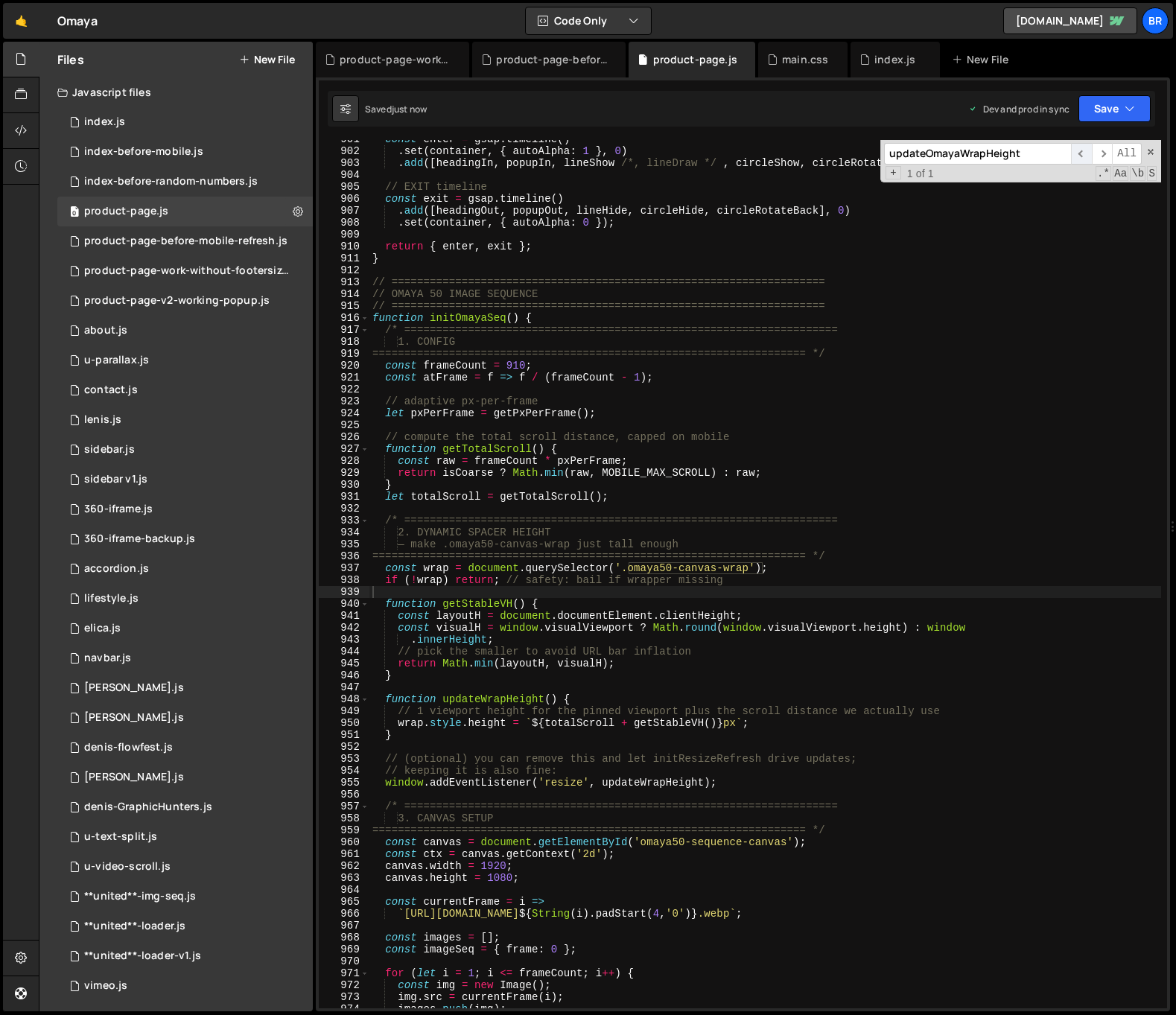
scroll to position [11656, 0]
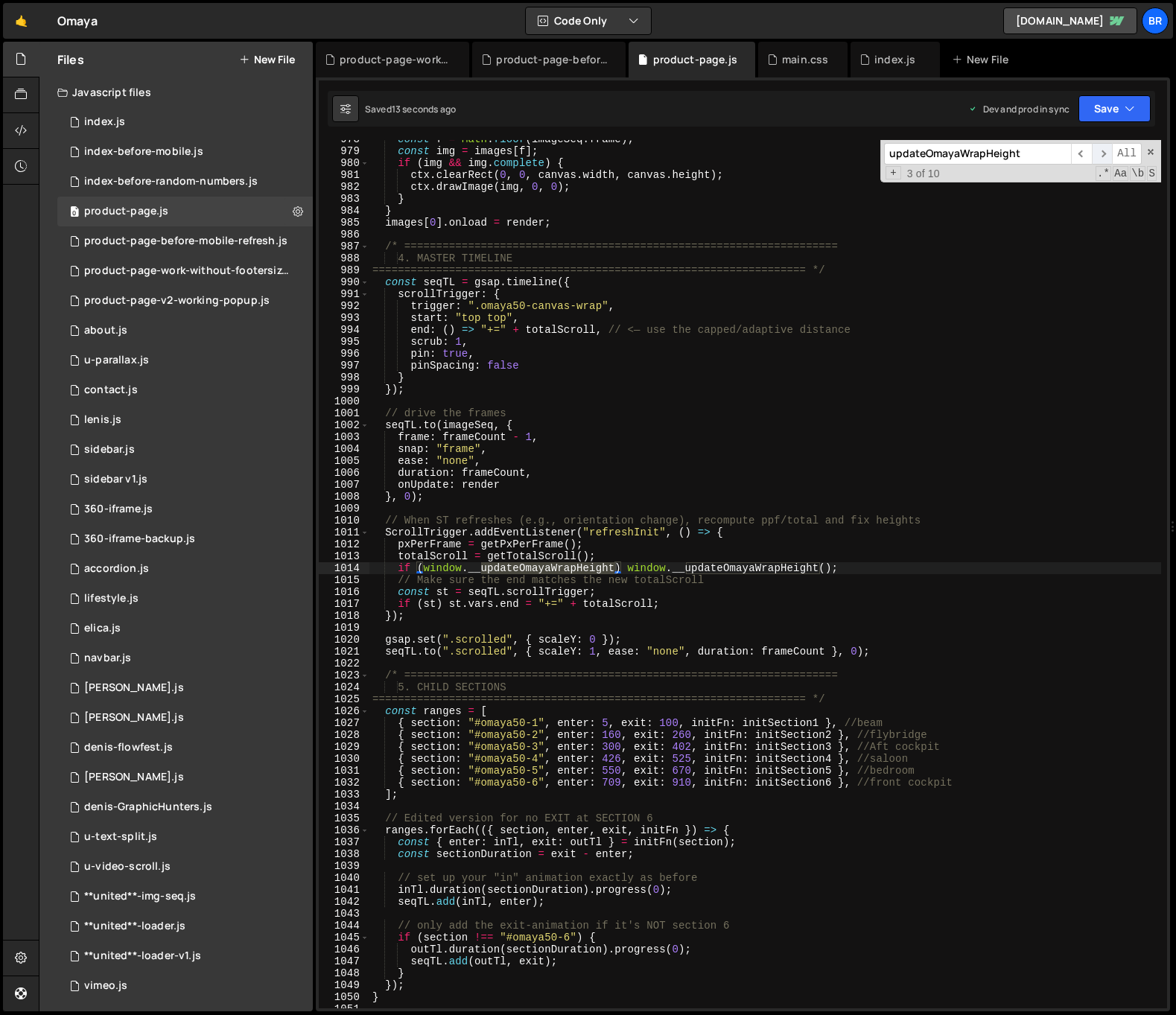
click at [1100, 149] on span "​" at bounding box center [1102, 153] width 21 height 22
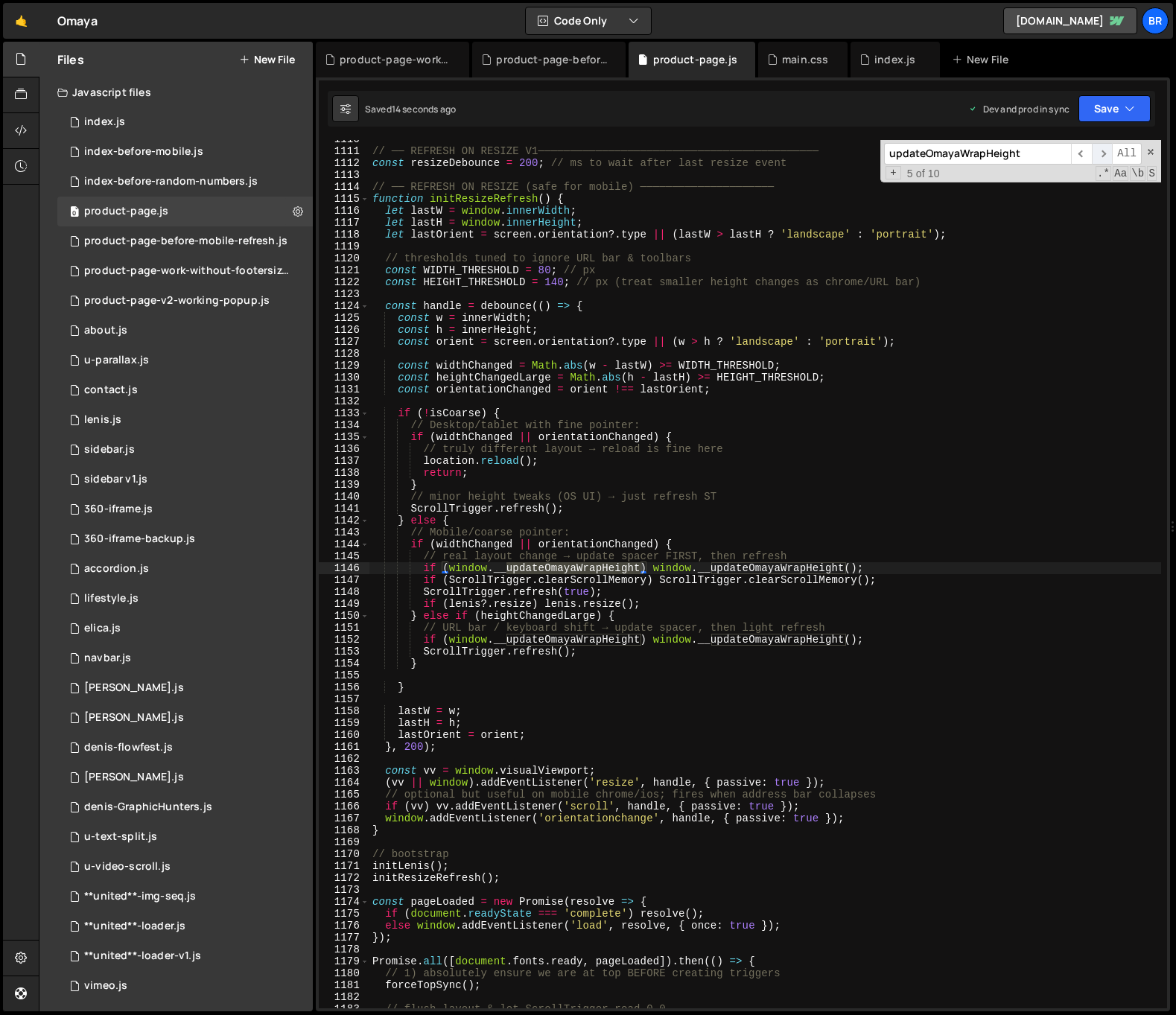
scroll to position [13228, 0]
click at [1100, 149] on span "​" at bounding box center [1102, 153] width 21 height 22
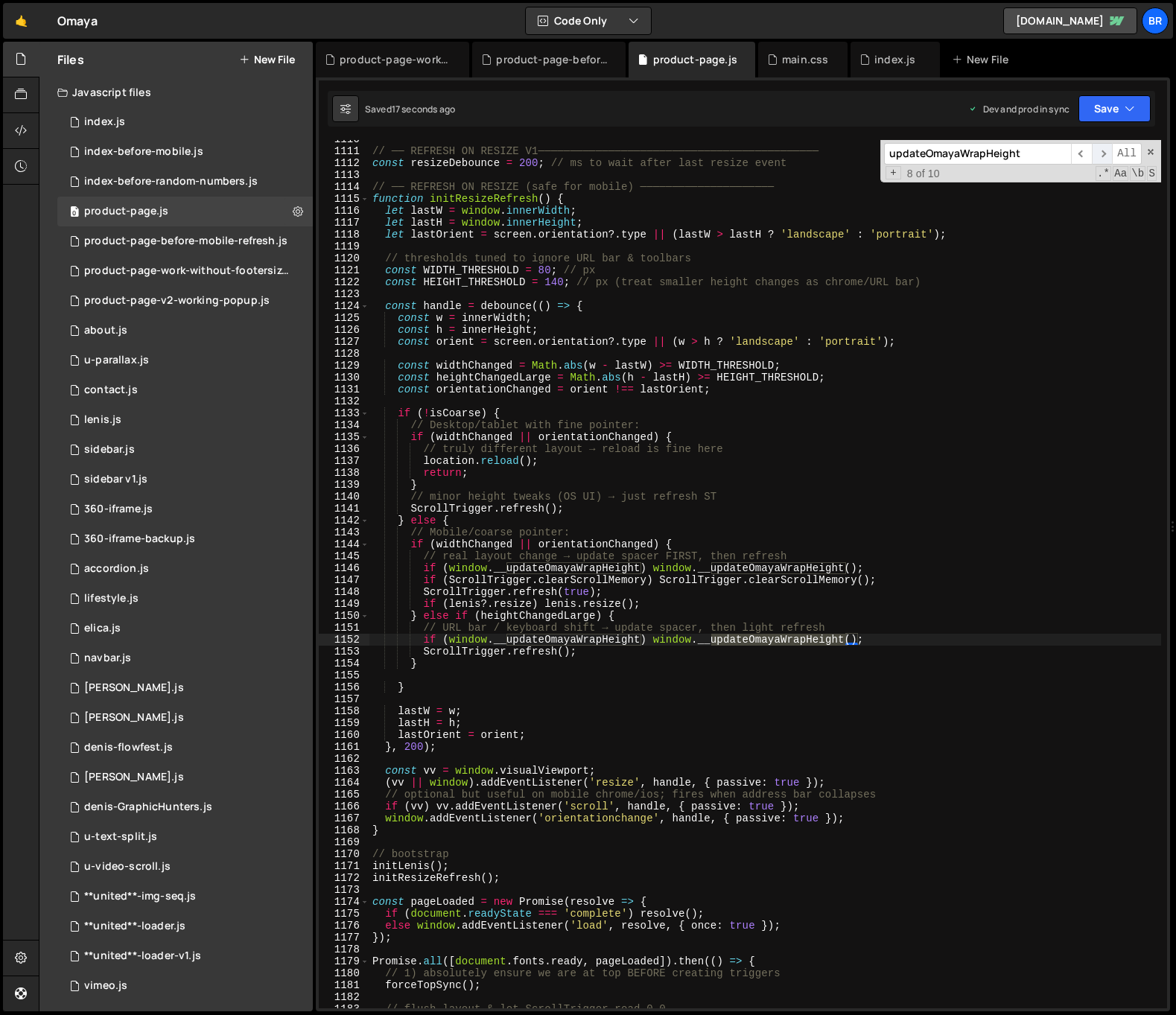
scroll to position [13930, 0]
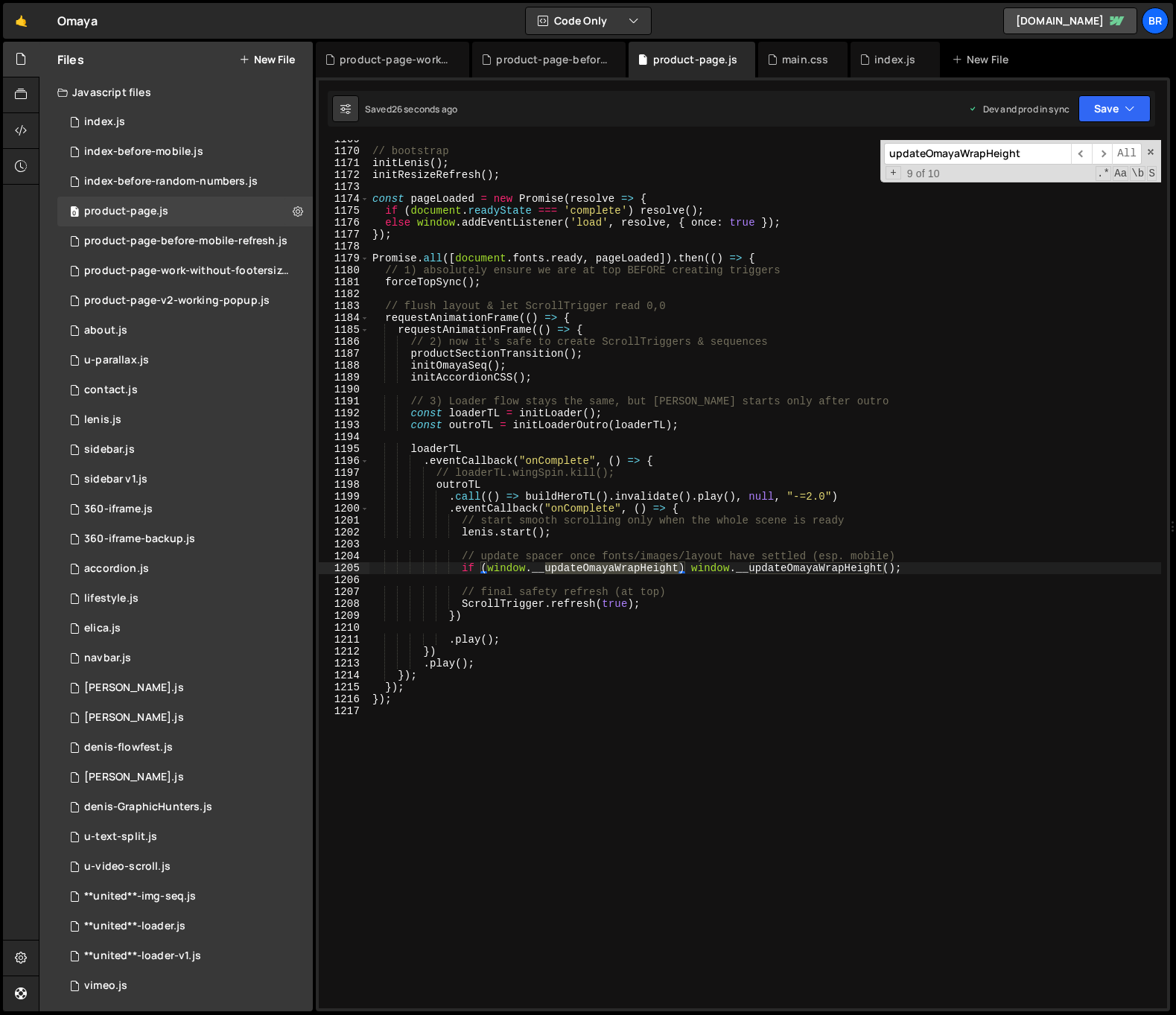
click at [969, 164] on div "updateOmayaWrapHeight ​ ​ All Replace All + 9 of 10 .* Aa \b S" at bounding box center [1021, 161] width 281 height 42
click at [973, 157] on input "updateOmayaWrapHeight" at bounding box center [977, 153] width 187 height 22
paste input "WrapHeight()"
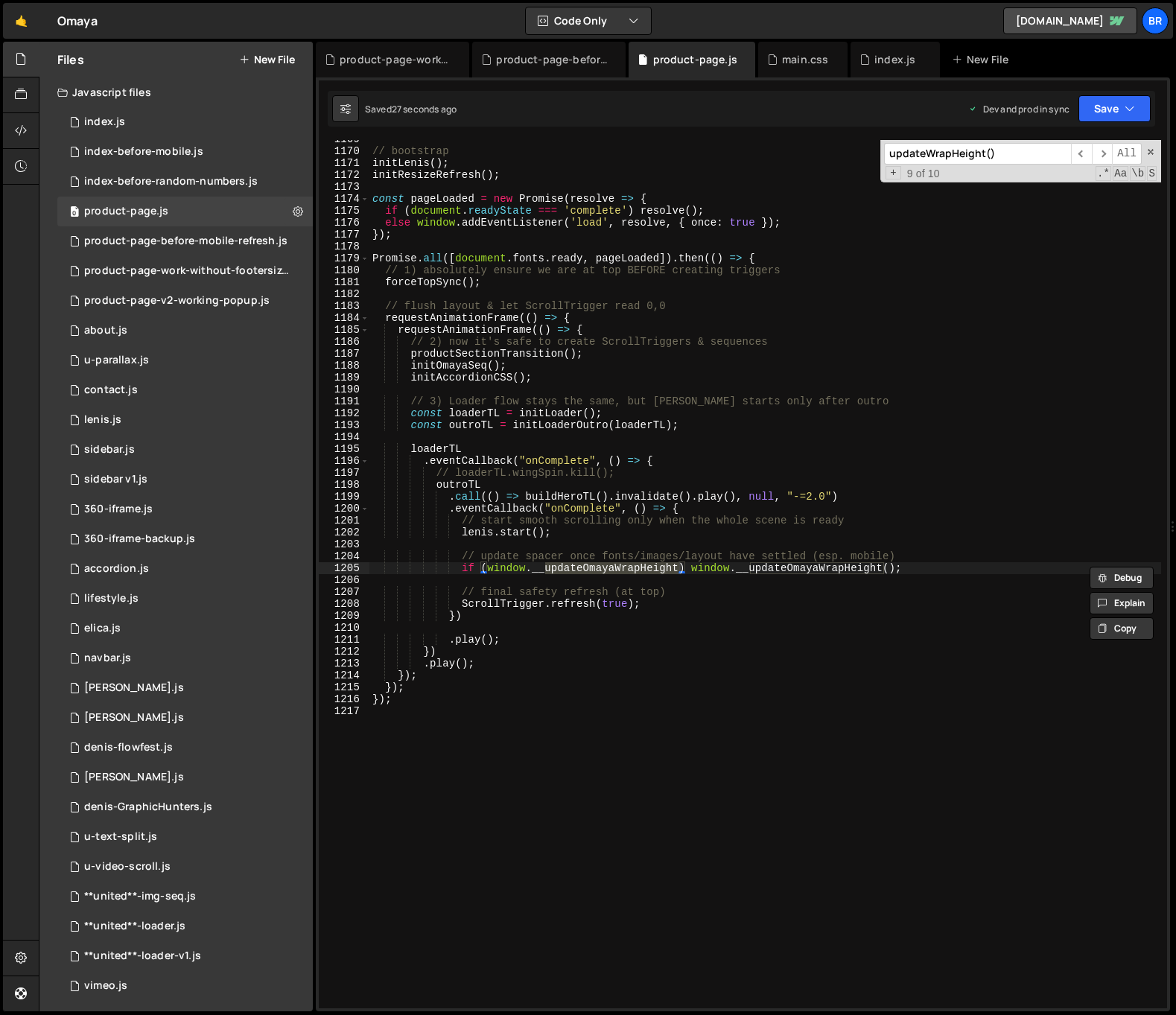
scroll to position [10857, 0]
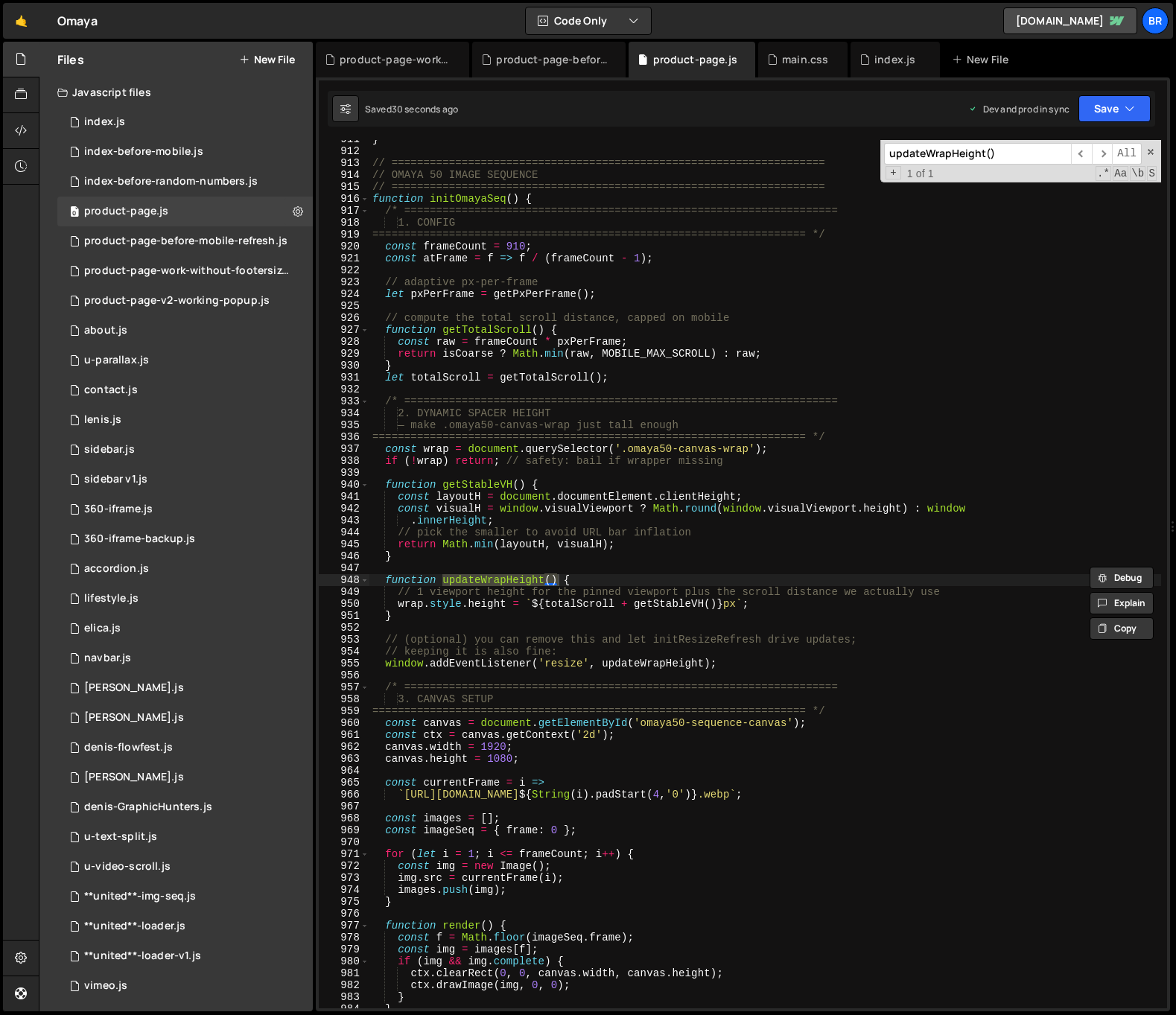
type input "updateWrapHeight()"
type textarea "function updateWrapHeight() {"
click at [587, 582] on div "} // ==================================================================== // OM…" at bounding box center [765, 579] width 792 height 892
click at [540, 629] on div "} // ==================================================================== // OM…" at bounding box center [765, 579] width 792 height 892
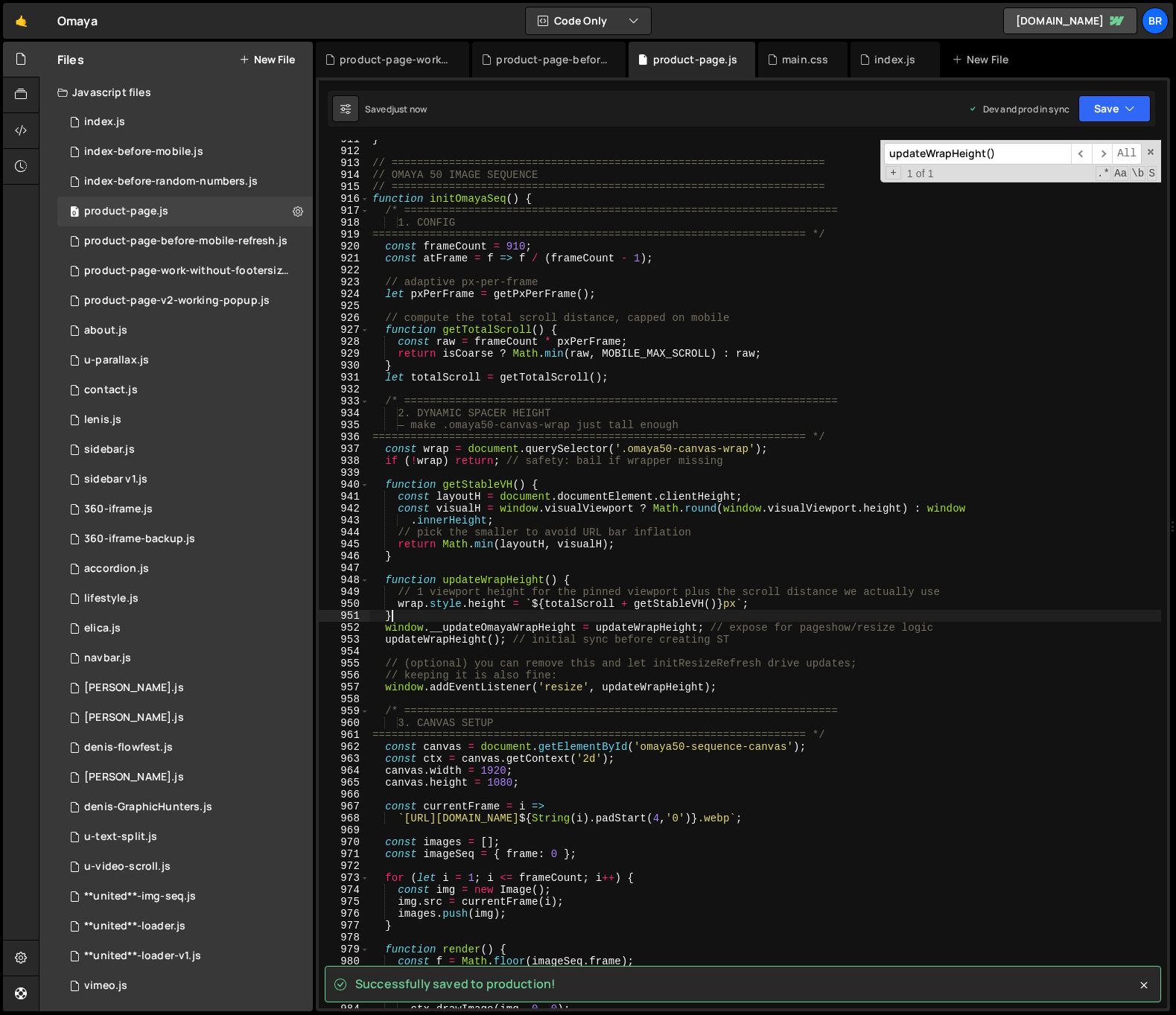
click at [795, 615] on div "} // ==================================================================== // OM…" at bounding box center [765, 579] width 792 height 892
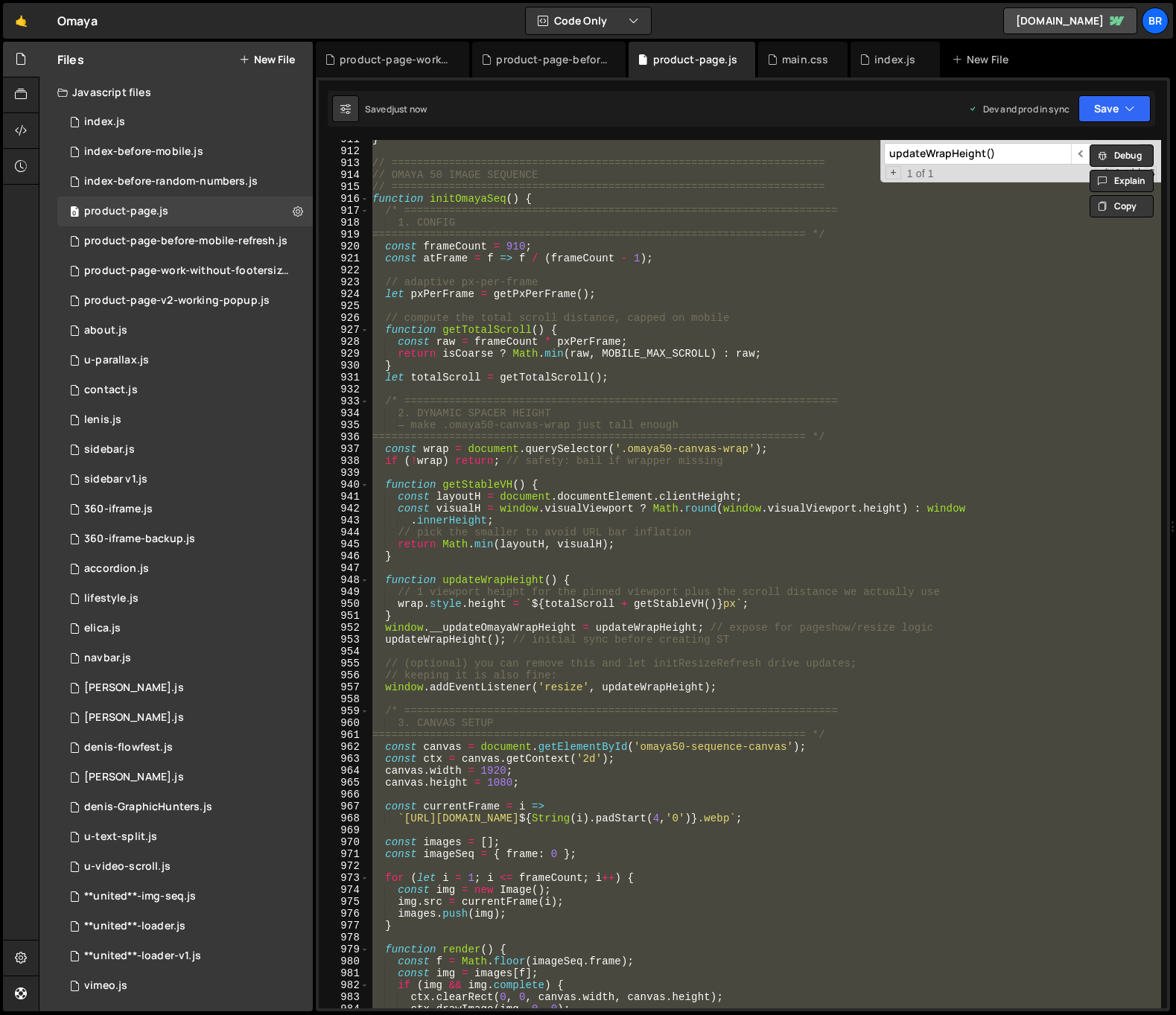
click at [531, 657] on div "} // ==================================================================== // OM…" at bounding box center [765, 574] width 792 height 868
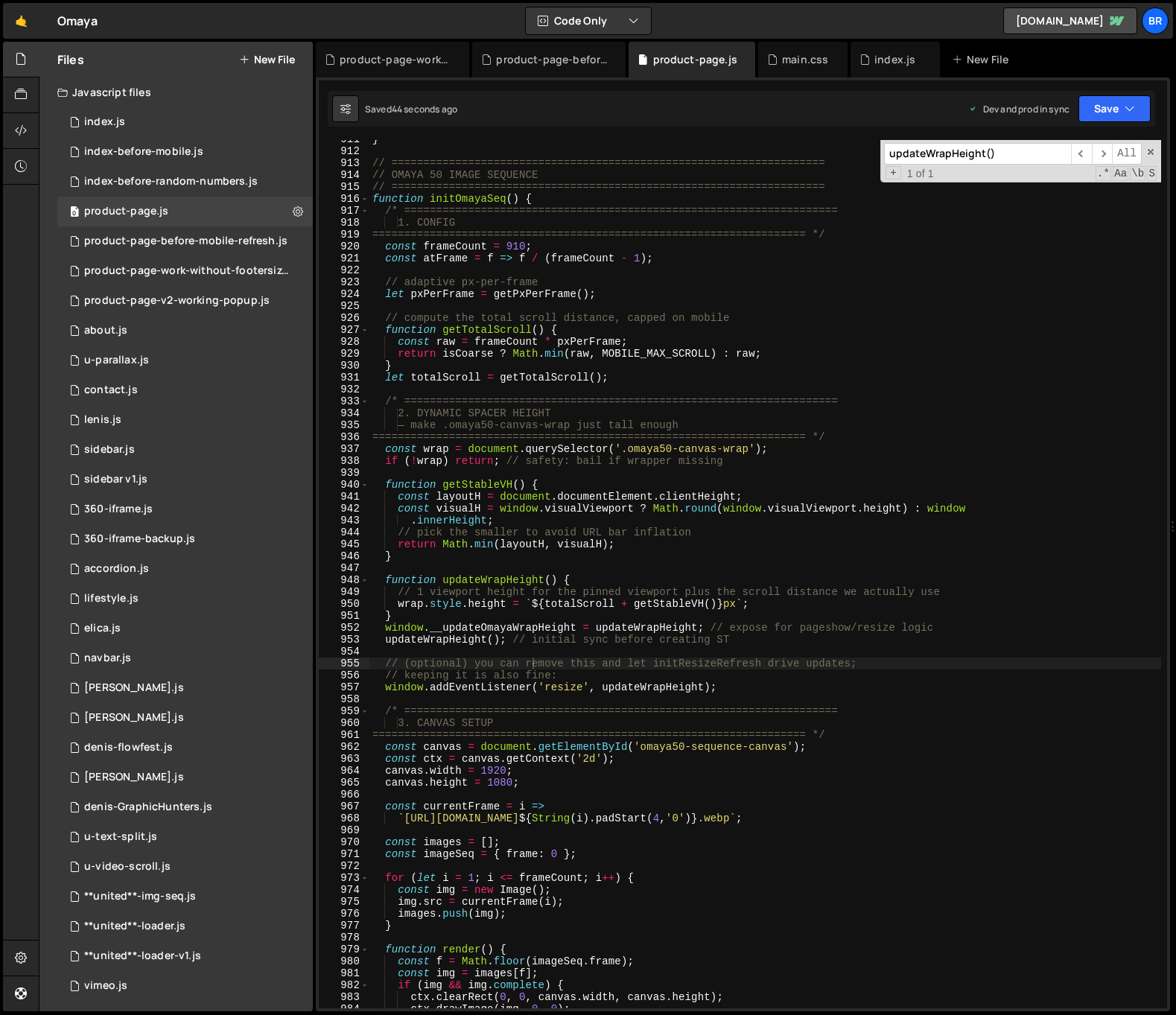
click at [846, 645] on div "} // ==================================================================== // OM…" at bounding box center [765, 579] width 792 height 892
click at [666, 281] on div "} // ==================================================================== // OM…" at bounding box center [765, 579] width 792 height 892
type textarea "});"
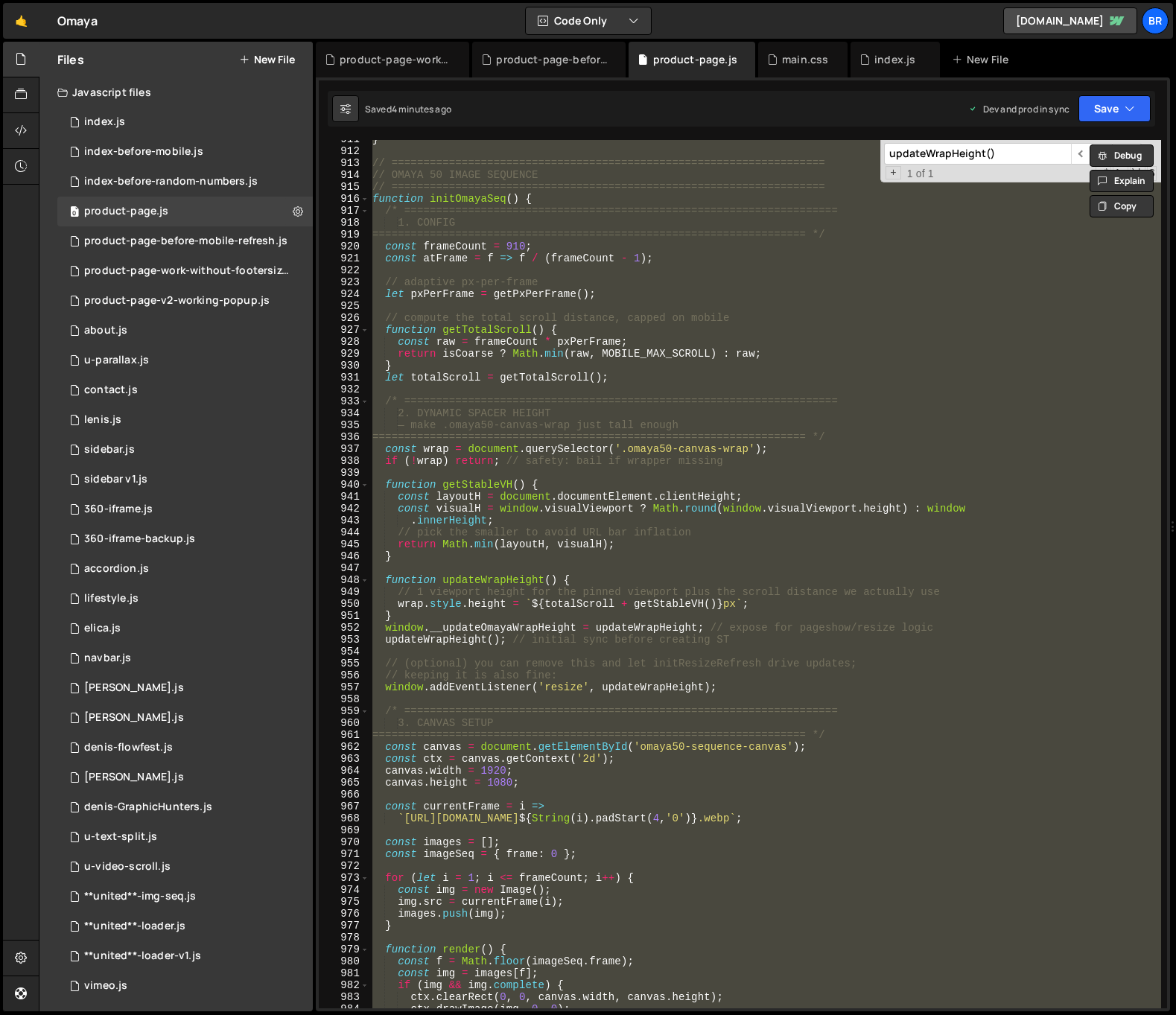
click at [265, 58] on button "New File" at bounding box center [267, 59] width 56 height 12
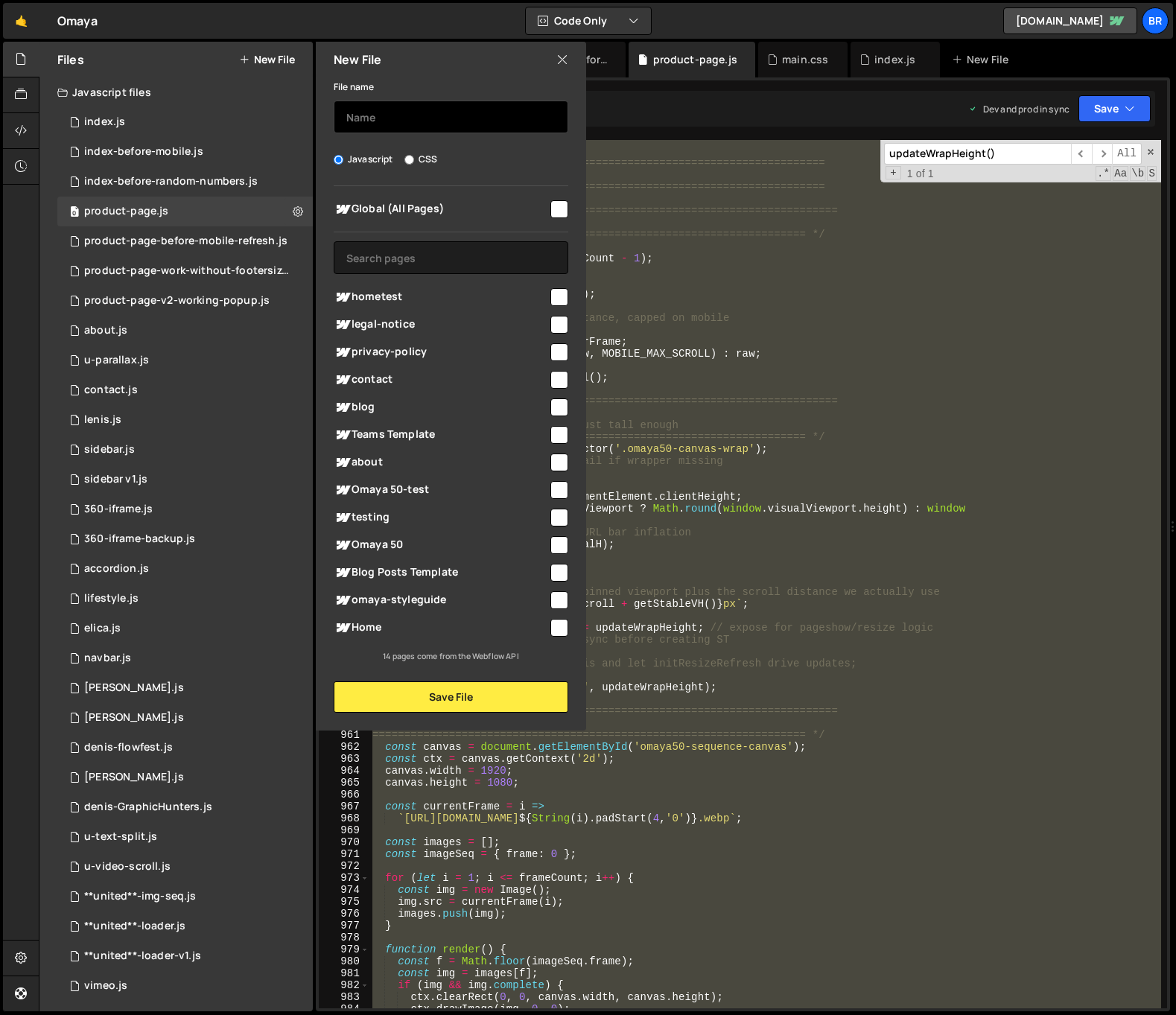
click at [461, 117] on input "text" at bounding box center [450, 117] width 235 height 33
paste input "/* ==================================================================== GLOBALS…"
type input "/* ==================================================================== GLOBALS…"
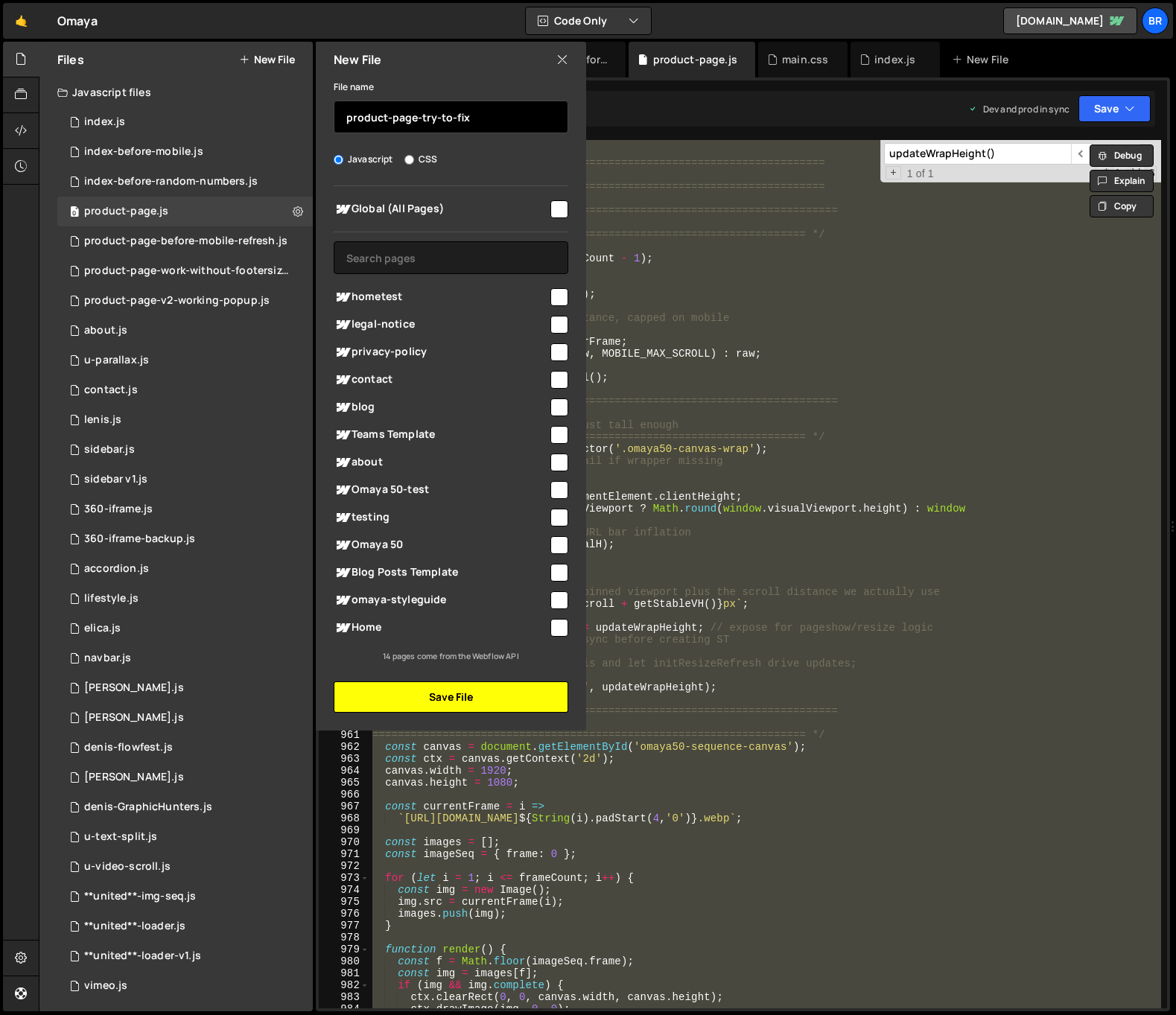
type input "product-page-try-to-fix"
click at [479, 697] on button "Save File" at bounding box center [450, 696] width 235 height 31
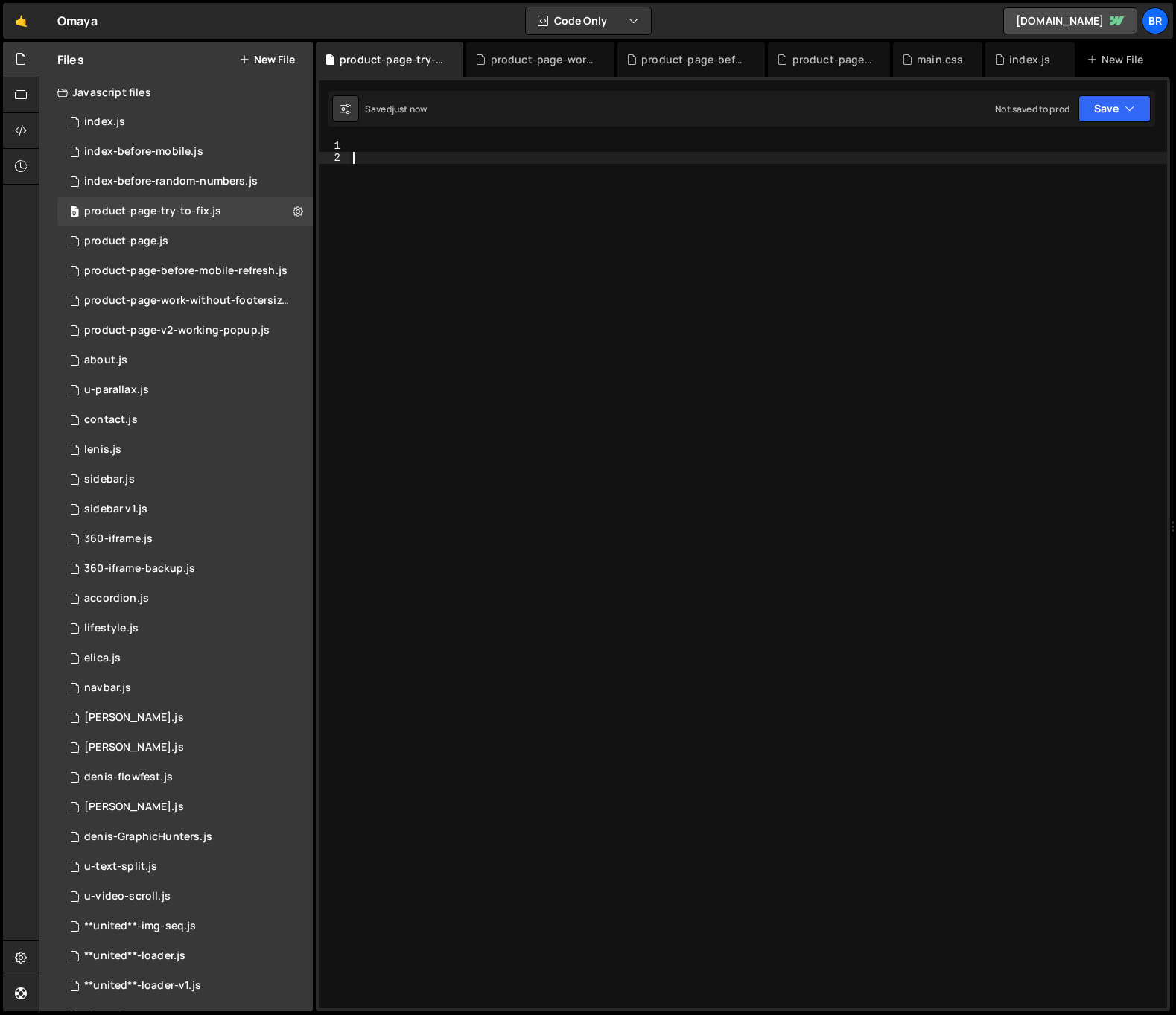
click at [589, 290] on div at bounding box center [758, 586] width 817 height 892
click at [439, 157] on div at bounding box center [758, 586] width 817 height 892
click at [438, 146] on div at bounding box center [758, 586] width 817 height 892
click at [216, 245] on div "0 product-page.js 0" at bounding box center [185, 241] width 256 height 30
click at [0, 0] on div "} // ==================================================================== // OM…" at bounding box center [0, 0] width 0 height 0
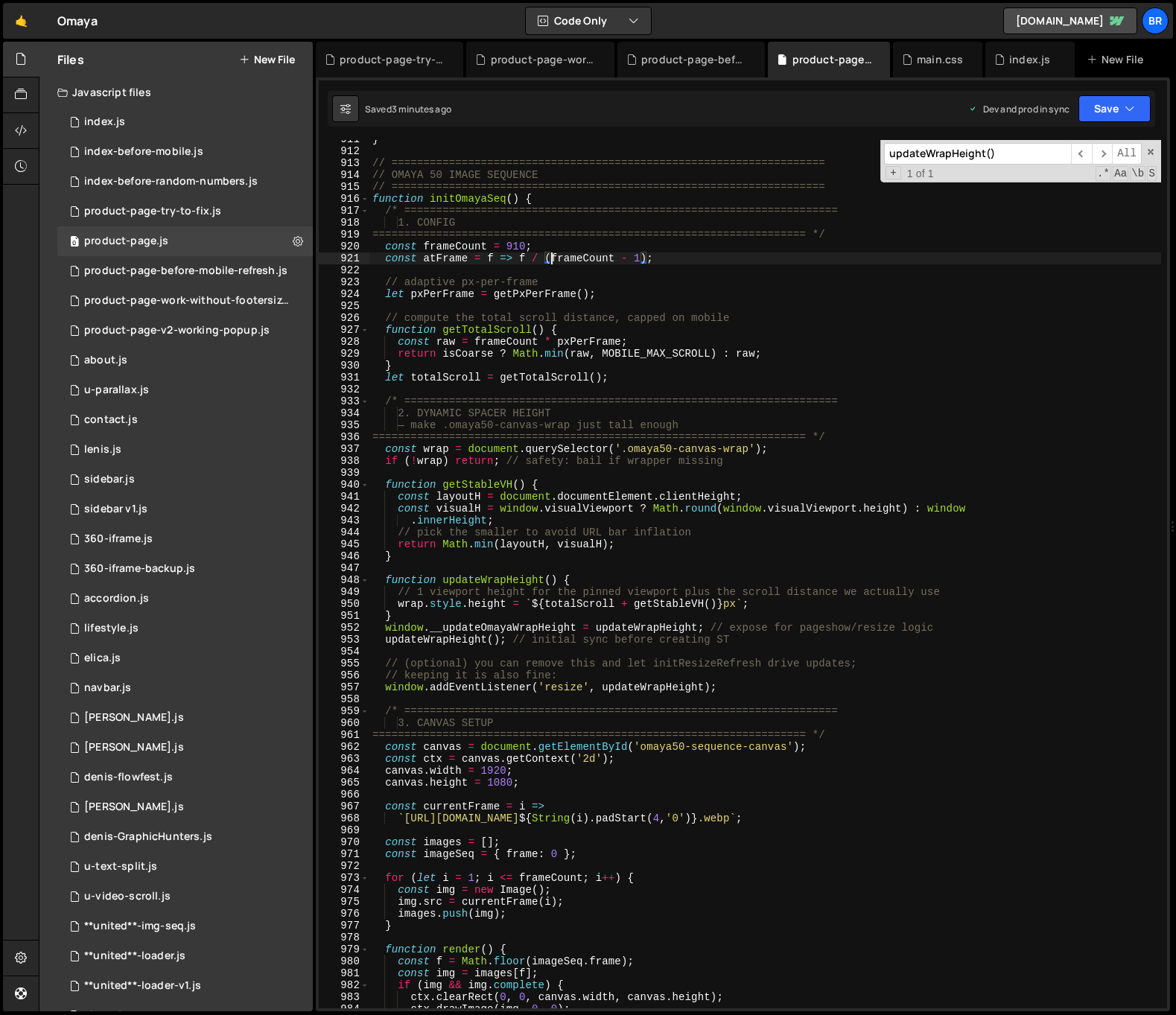
type textarea "});"
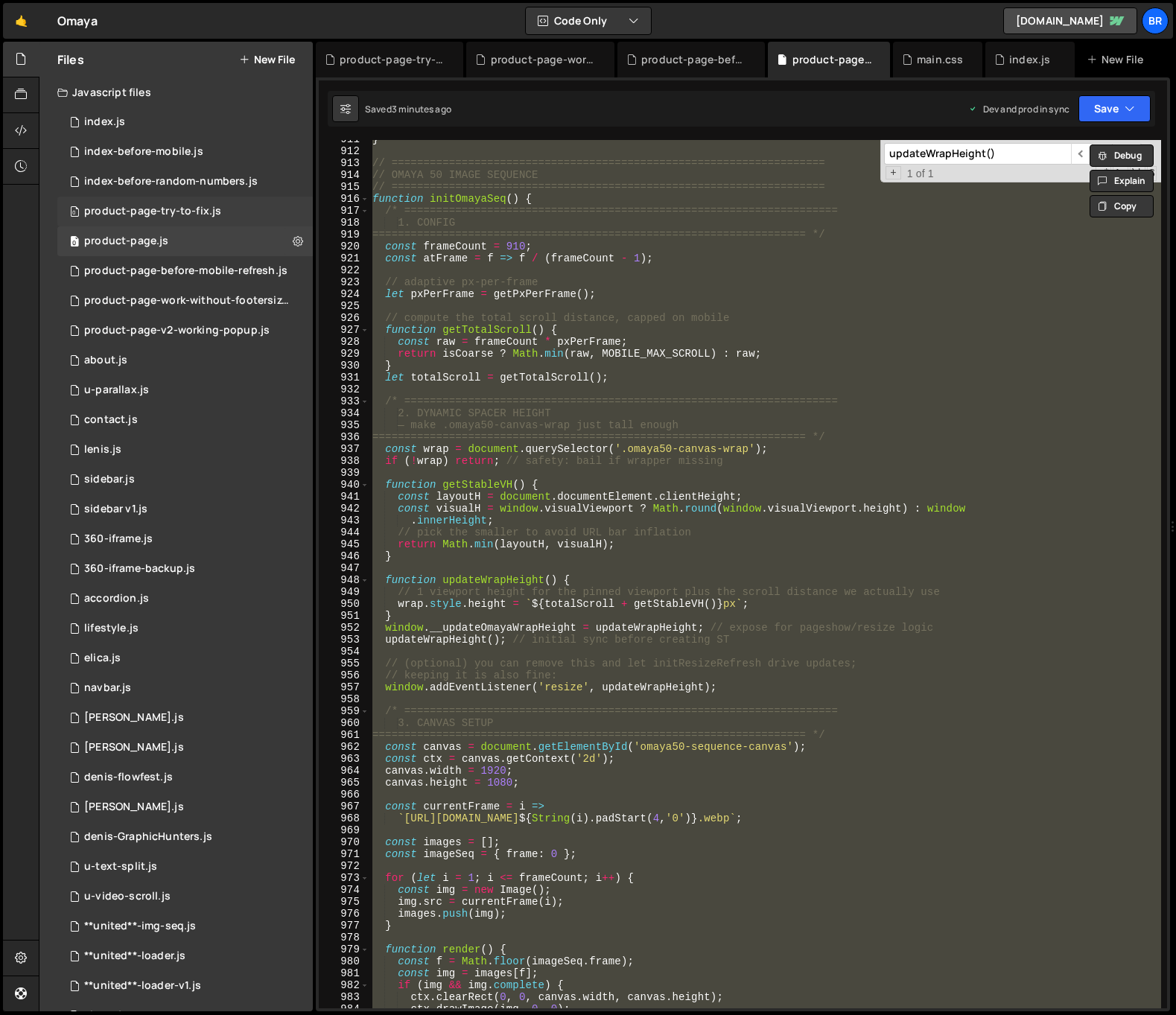
click at [215, 207] on div "product-page-try-to-fix.js" at bounding box center [153, 211] width 137 height 13
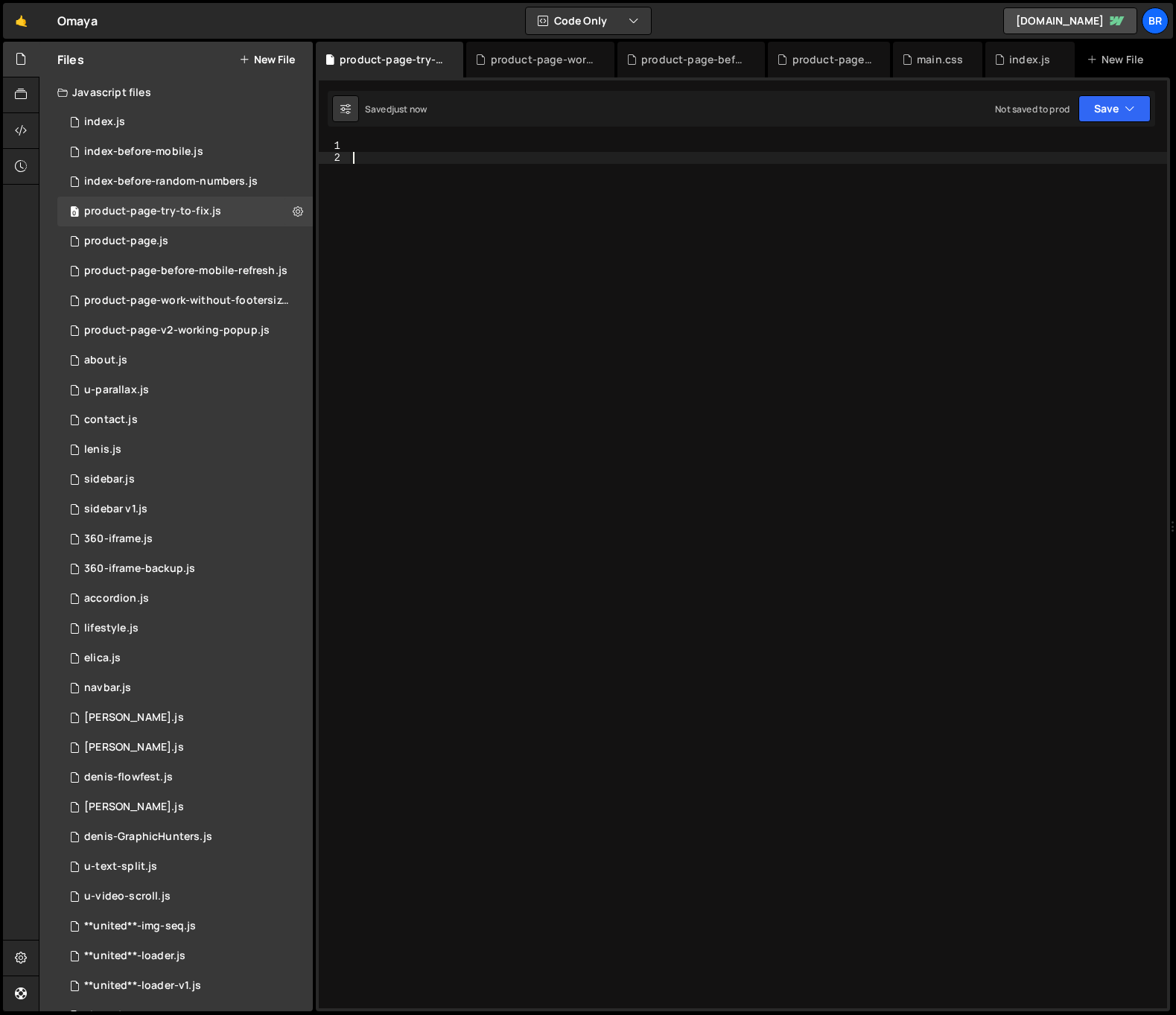
click at [586, 223] on div at bounding box center [758, 586] width 817 height 892
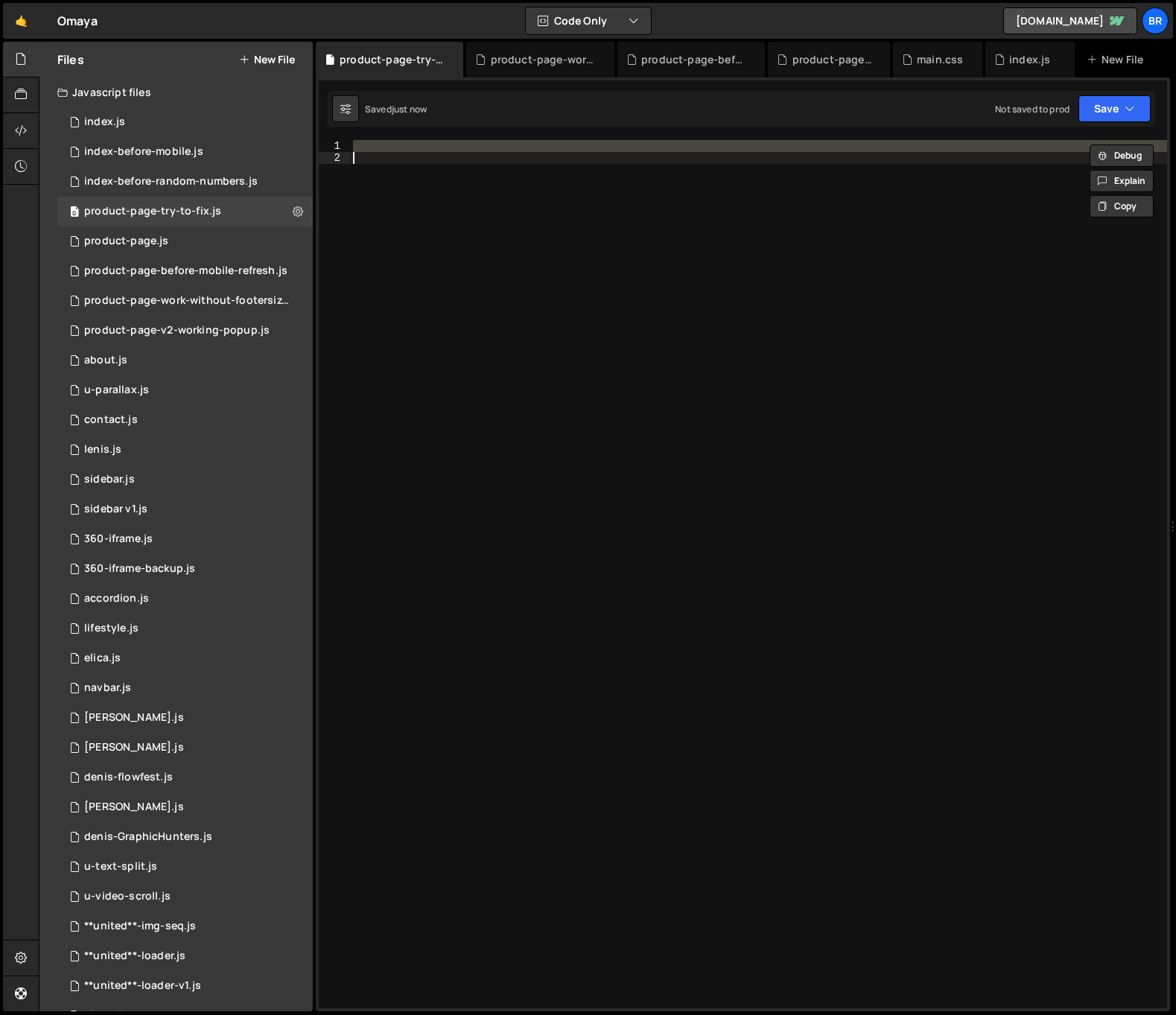
paste textarea
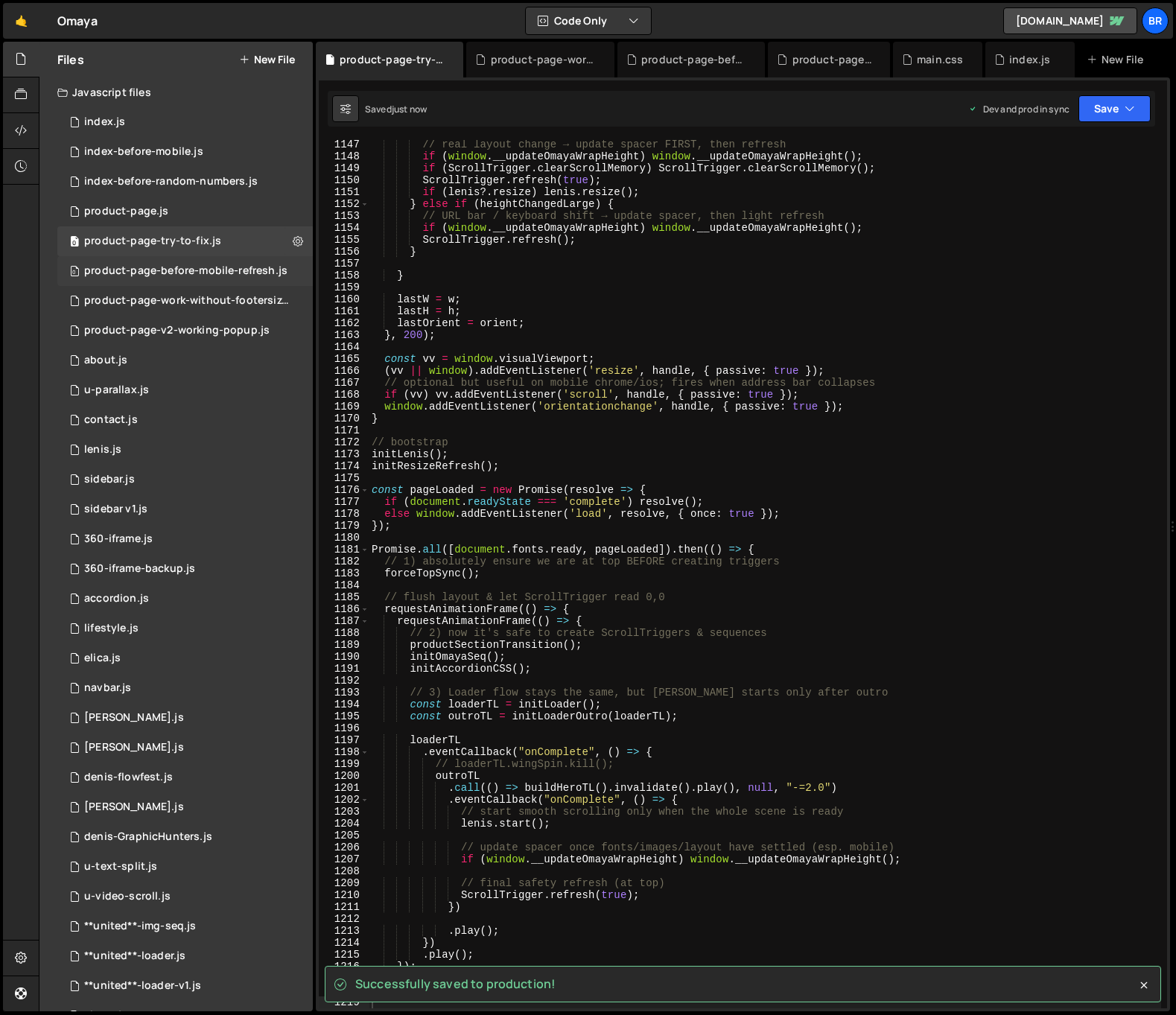
click at [244, 262] on div "0 product-page-before-mobile-refresh.js 0" at bounding box center [187, 271] width 259 height 30
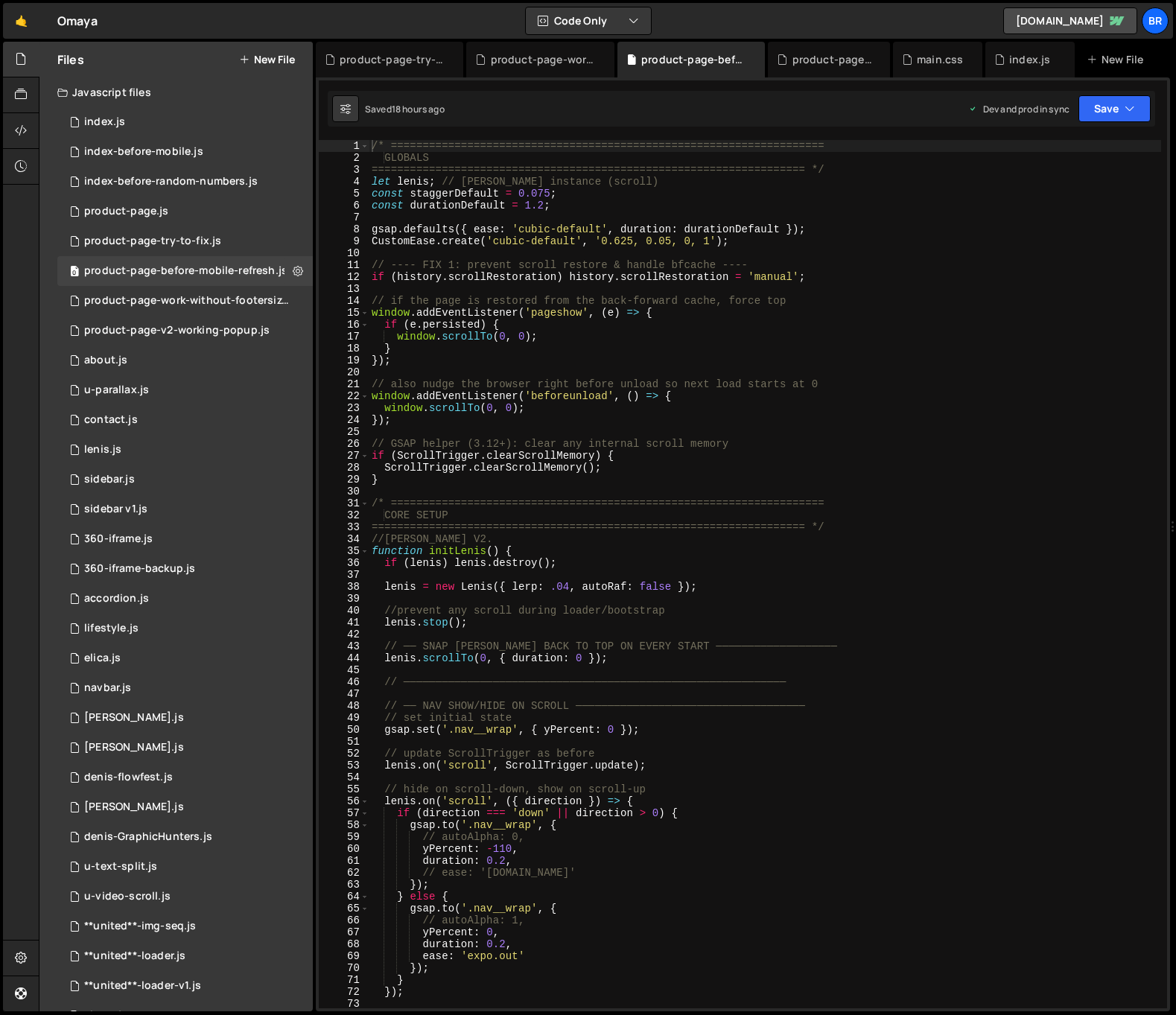
click at [634, 308] on div "/* ==================================================================== GLOBALS…" at bounding box center [765, 586] width 793 height 892
type textarea "});"
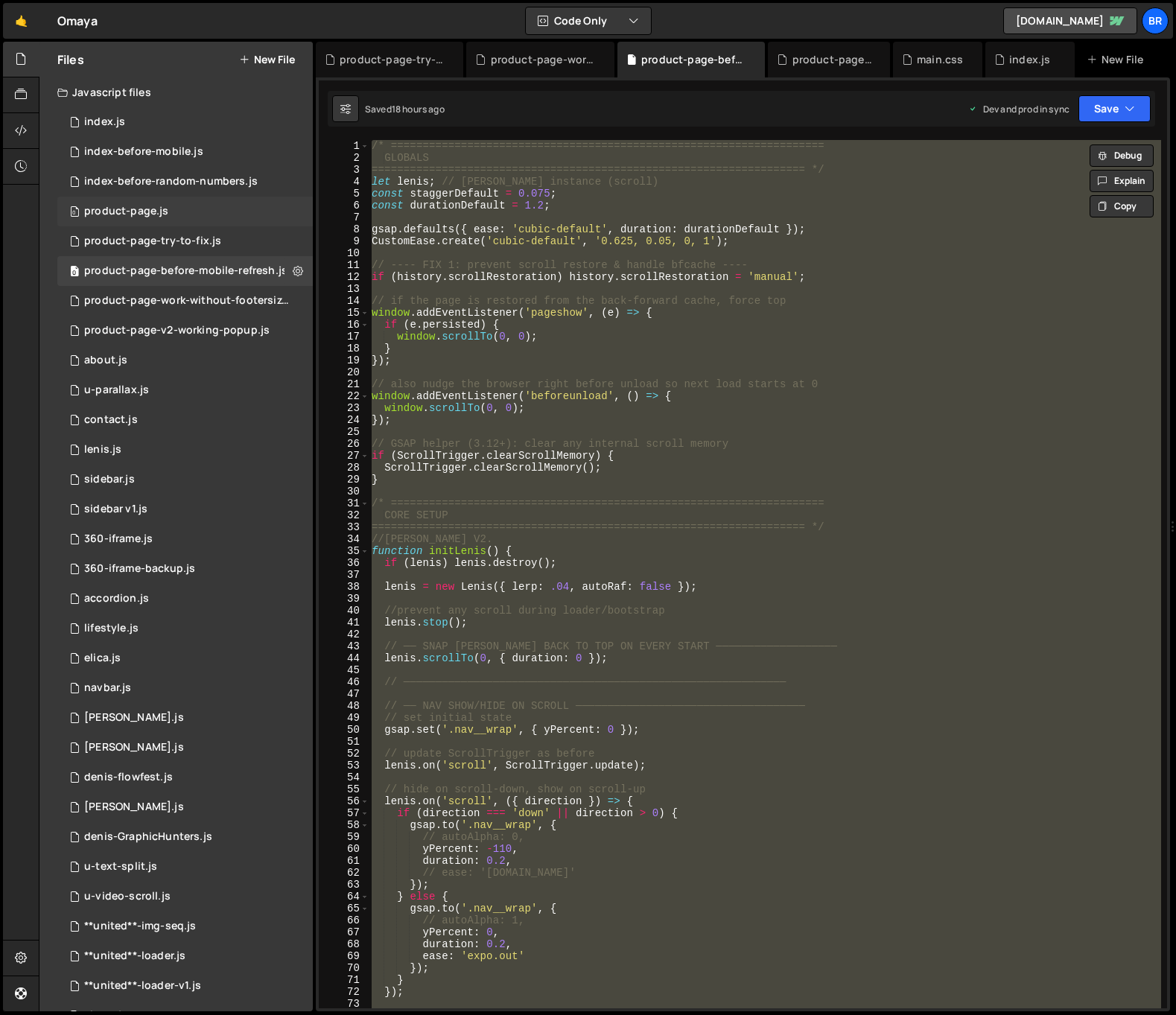
click at [160, 218] on div "0 product-page.js 0" at bounding box center [185, 211] width 256 height 30
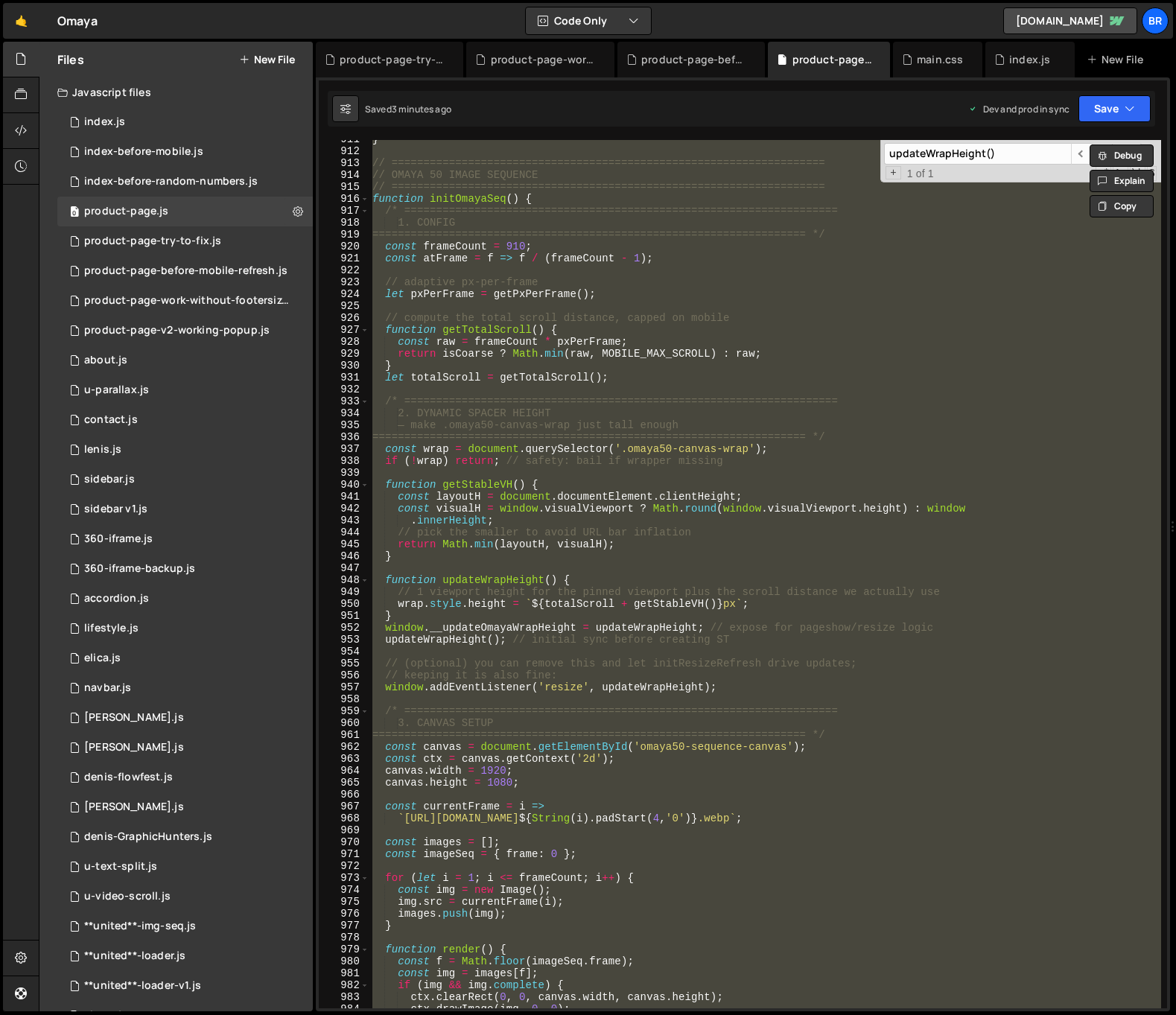
click at [647, 279] on div "} // ==================================================================== // OM…" at bounding box center [765, 574] width 792 height 868
type textarea "// adaptive px-per-frame"
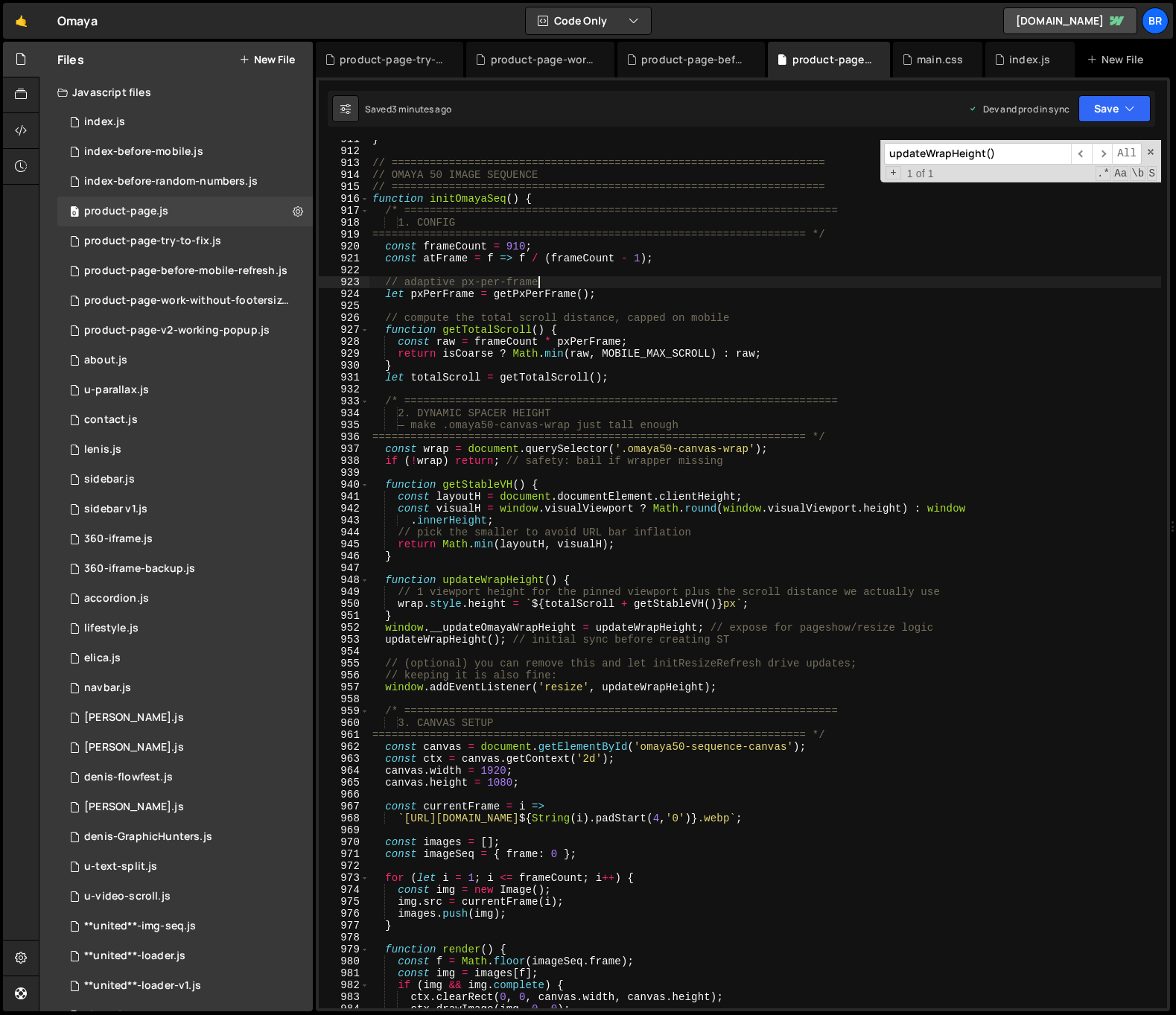
paste textarea
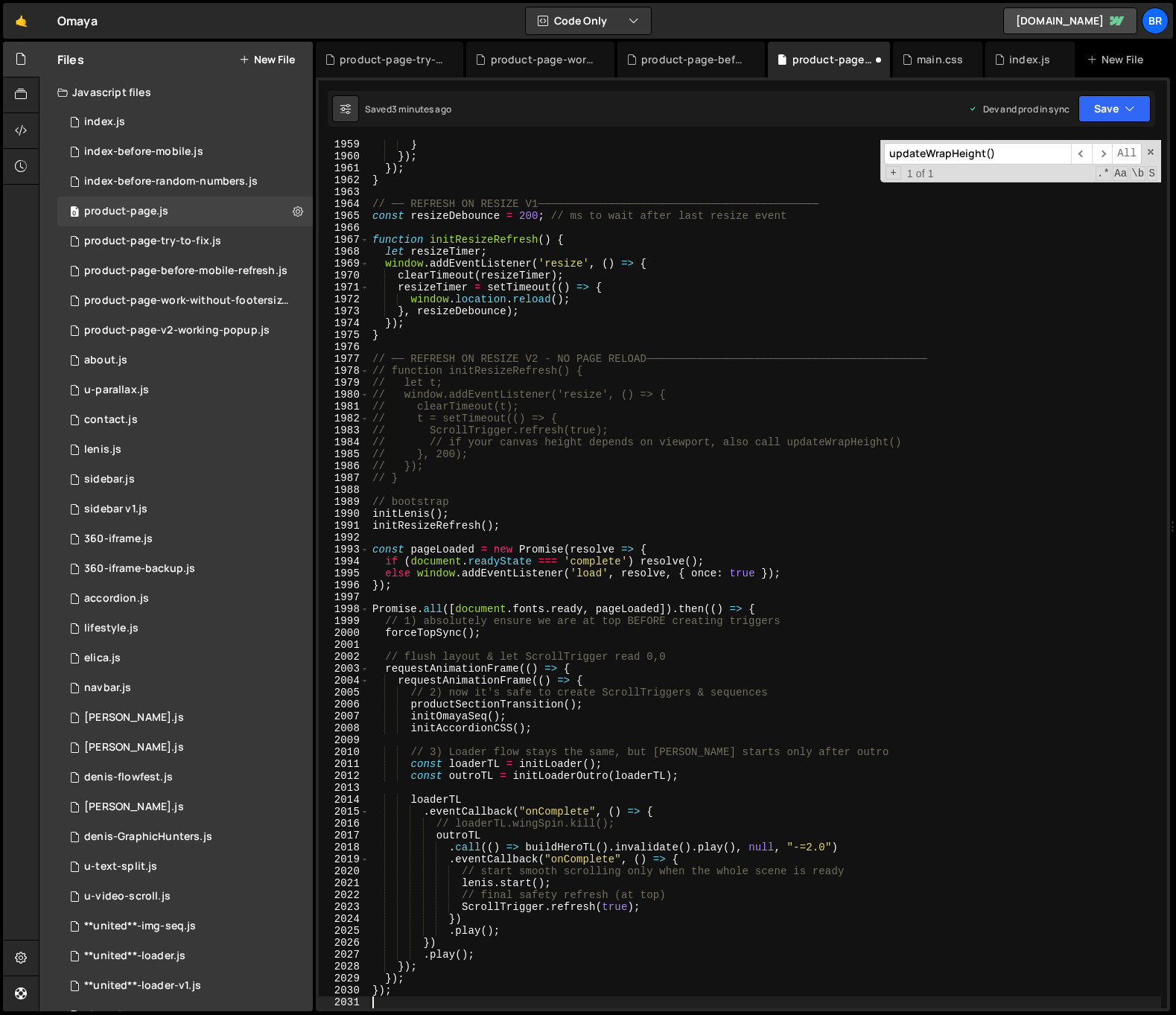
scroll to position [20531, 0]
click at [647, 279] on div "} }) ; }) ; } // ── REFRESH ON RESIZE V1───────────────────────────────────────…" at bounding box center [765, 584] width 792 height 892
type textarea "});"
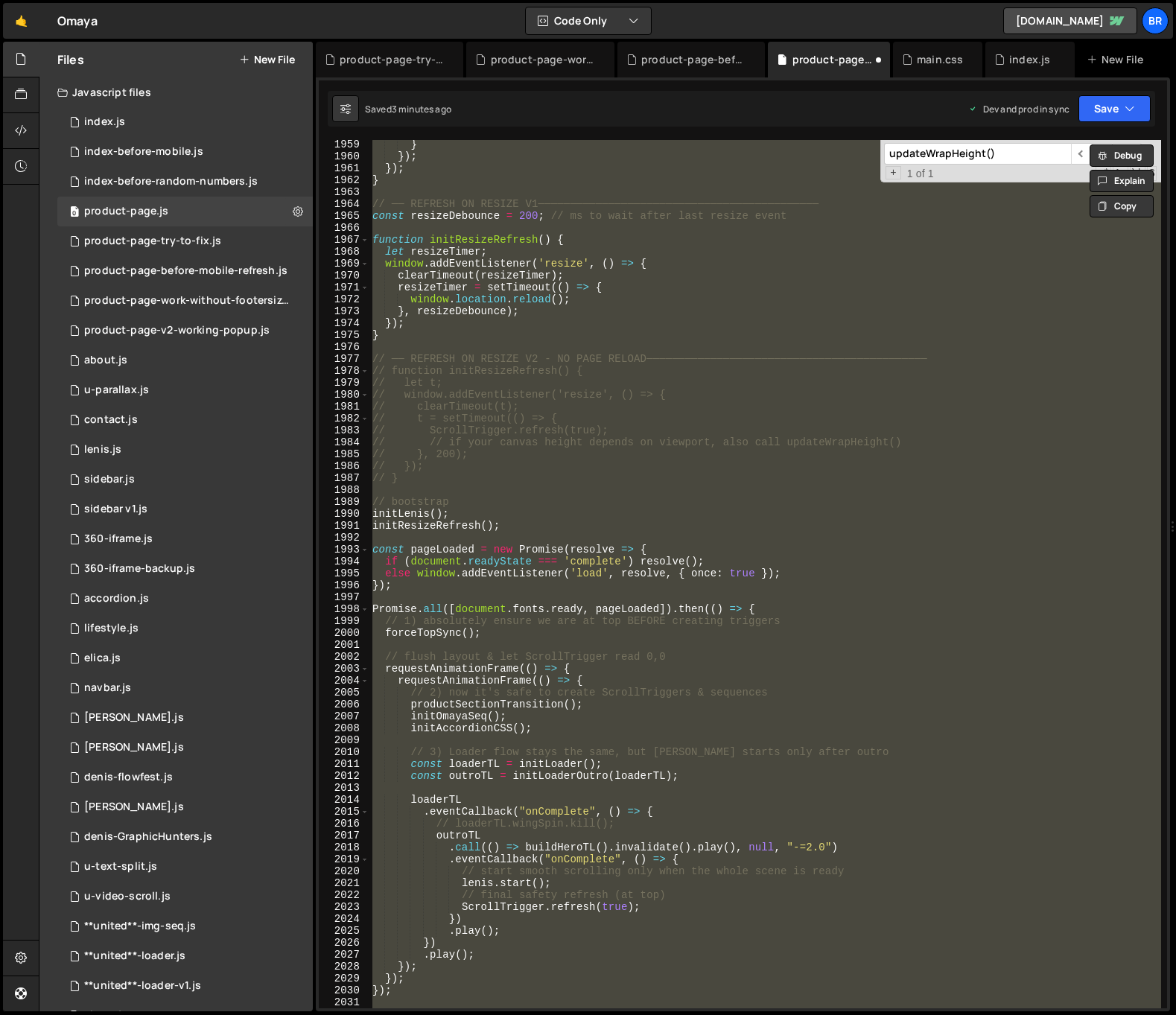
paste textarea
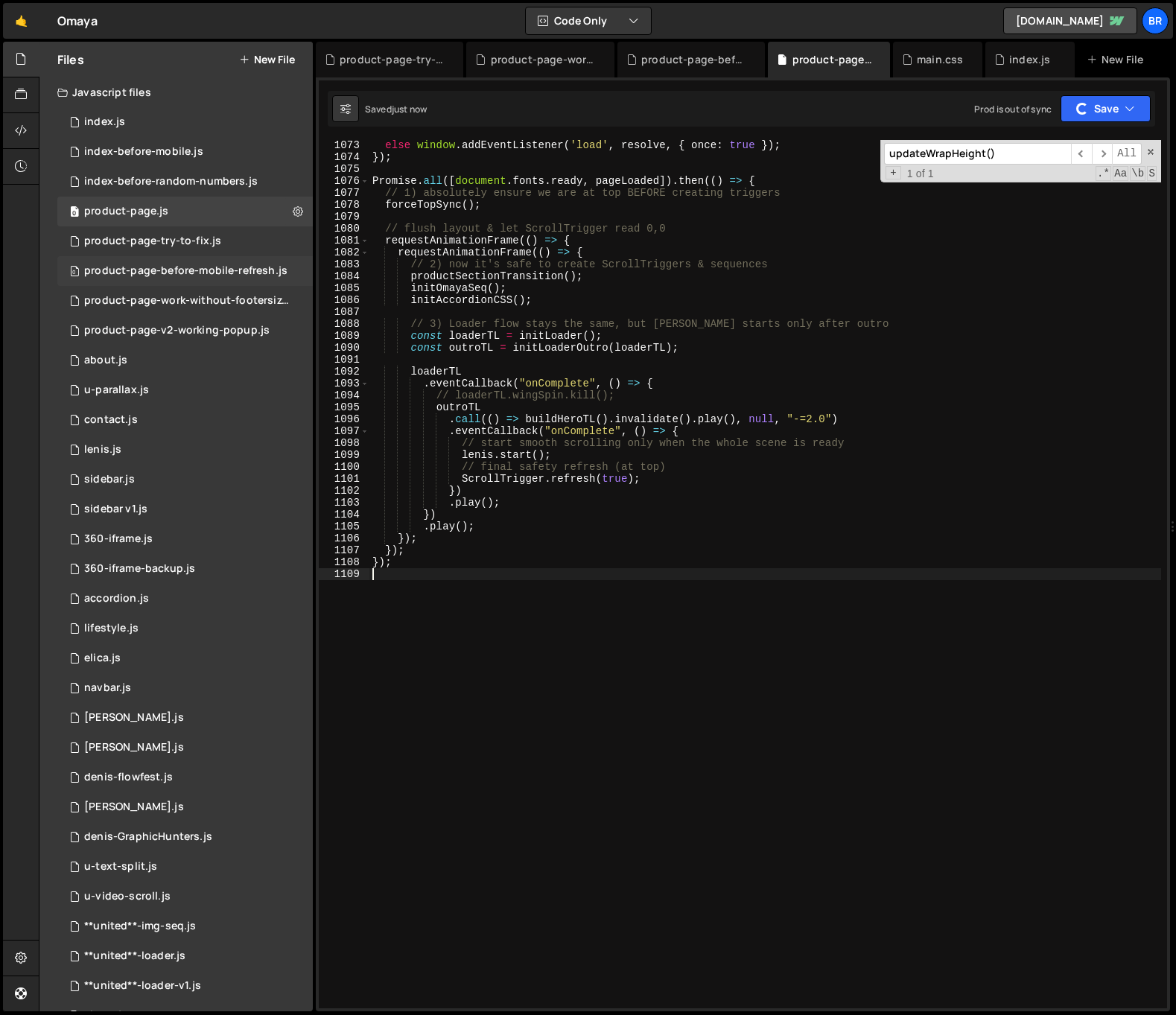
click at [219, 267] on div "product-page-before-mobile-refresh.js" at bounding box center [185, 270] width 203 height 13
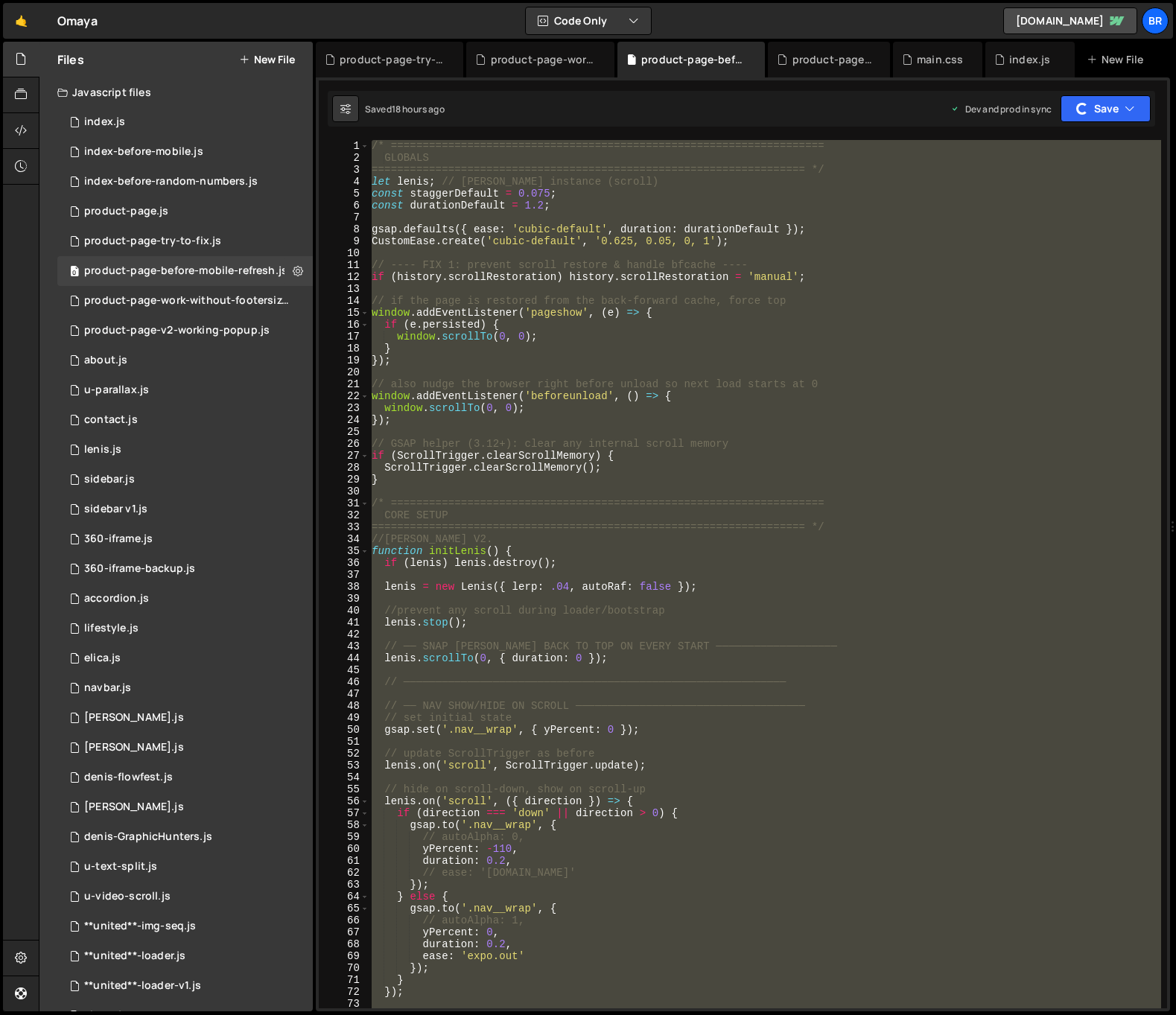
click at [658, 317] on div "/* ==================================================================== GLOBALS…" at bounding box center [765, 574] width 793 height 868
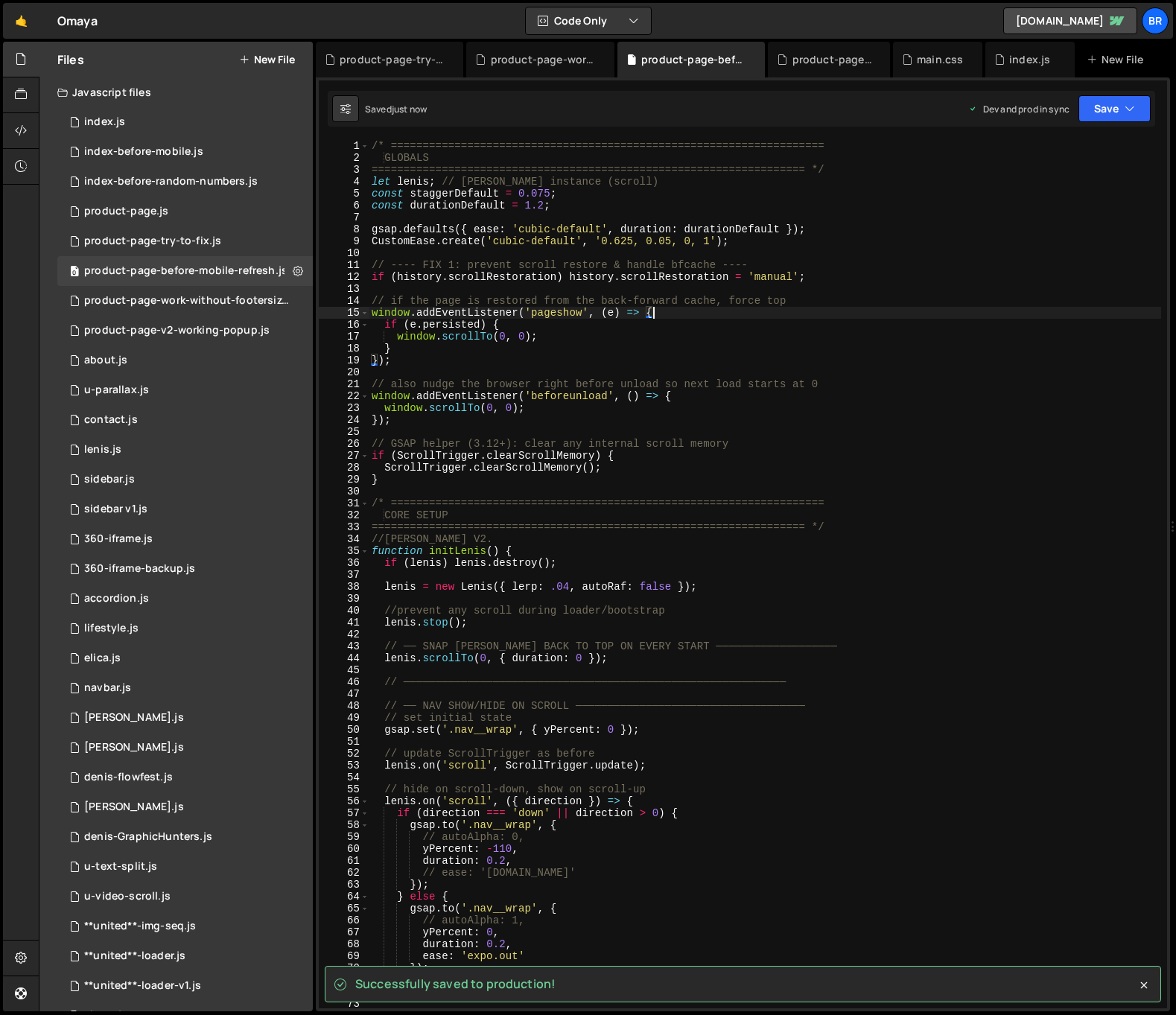
type textarea "});"
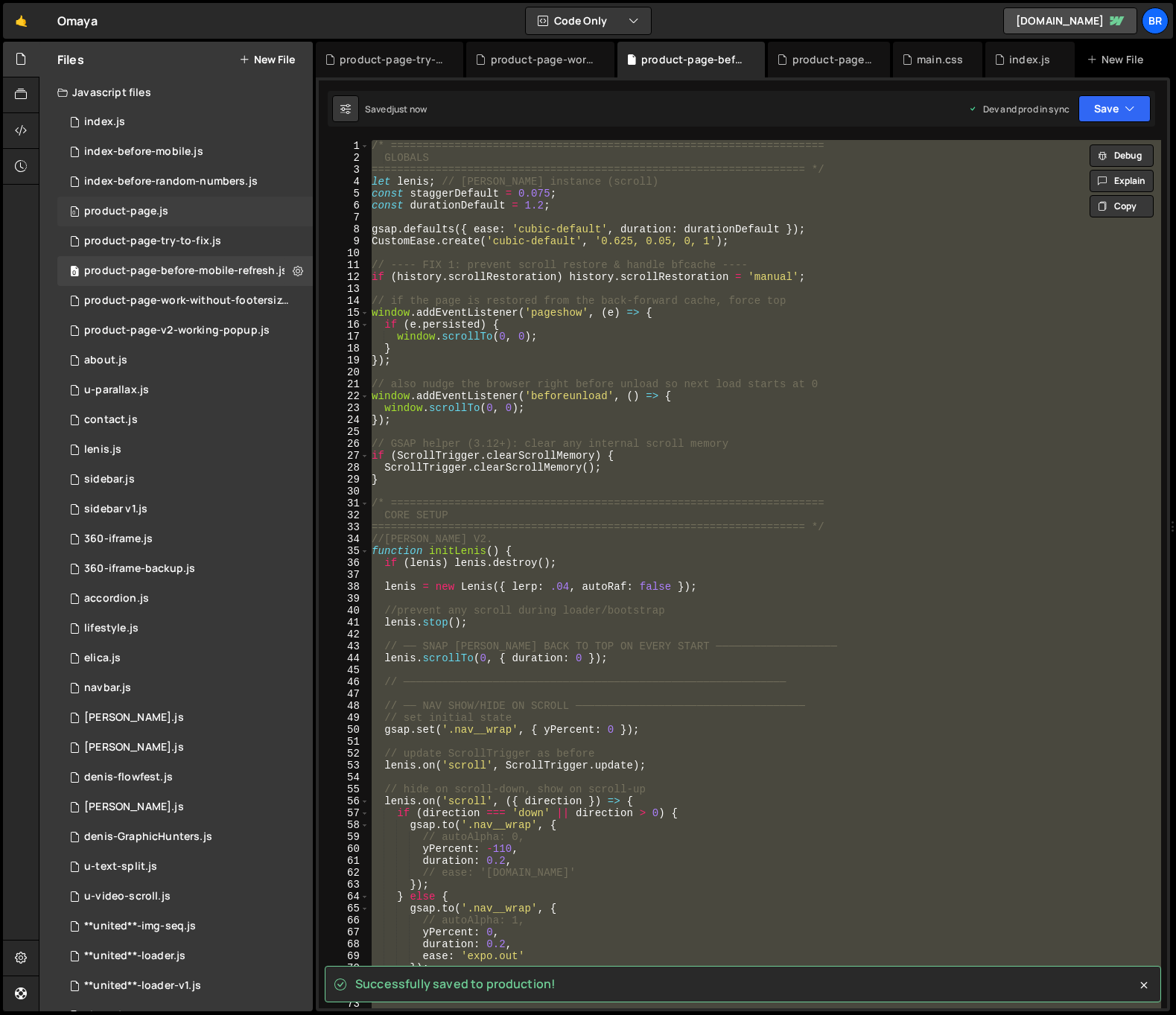
click at [192, 217] on div "0 product-page.js 0" at bounding box center [185, 211] width 256 height 30
click at [0, 0] on div "else window . addEventListener ( 'load' , resolve , { once : true }) ; }) ; Pro…" at bounding box center [0, 0] width 0 height 0
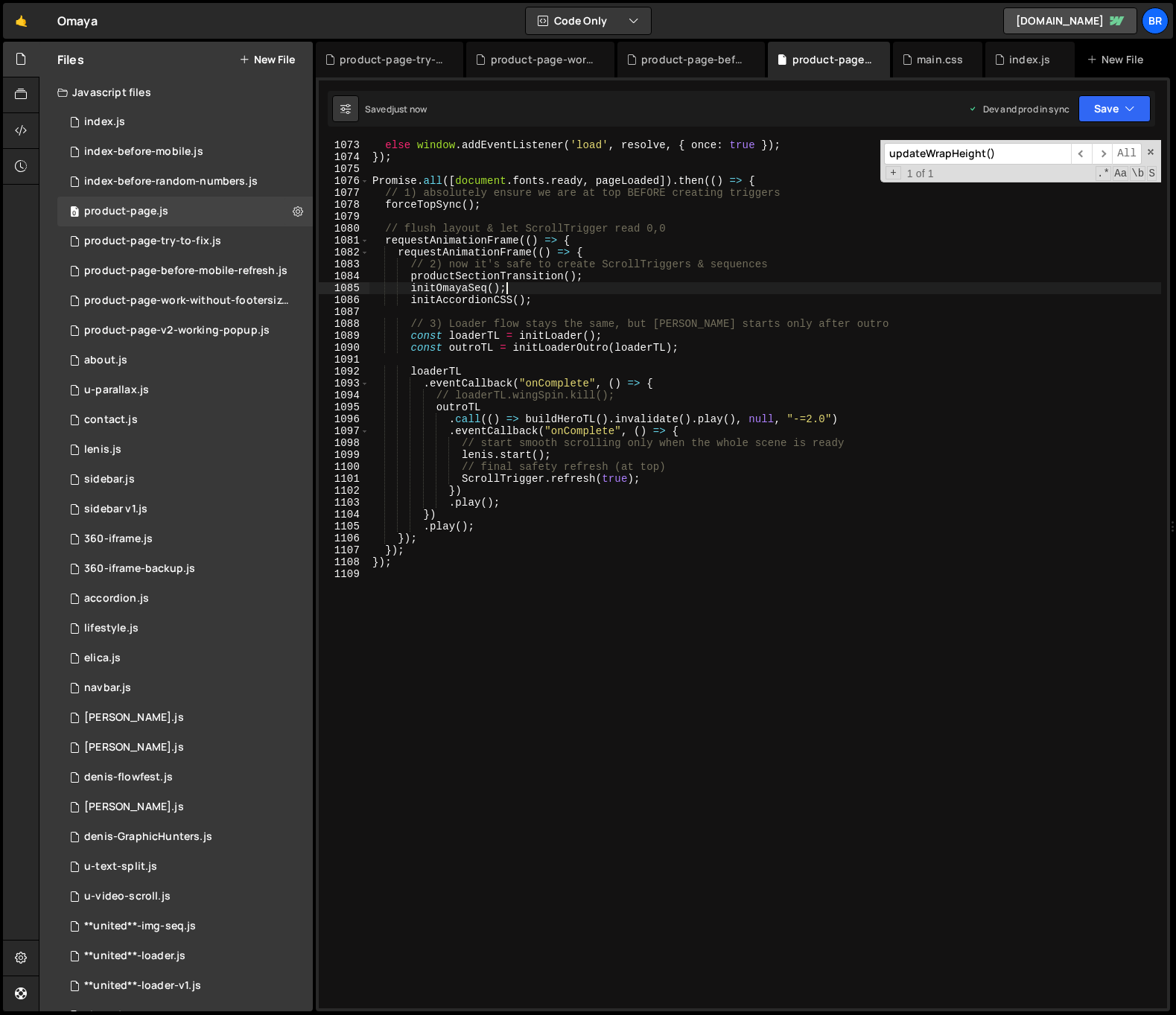
type textarea "});"
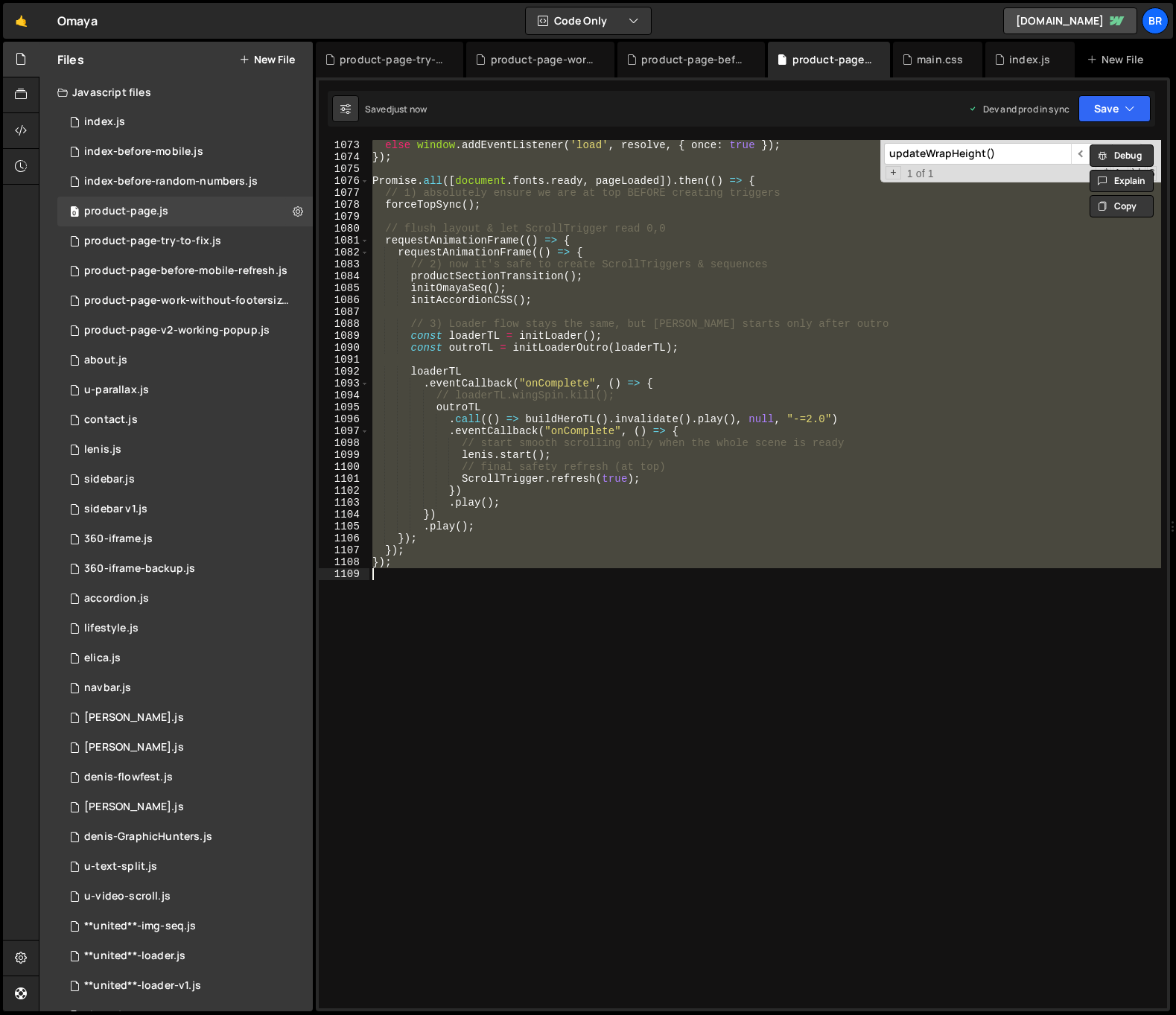
paste textarea
click at [503, 230] on div "else window . addEventListener ( 'load' , resolve , { once : true }) ; }) ; Pro…" at bounding box center [765, 574] width 792 height 868
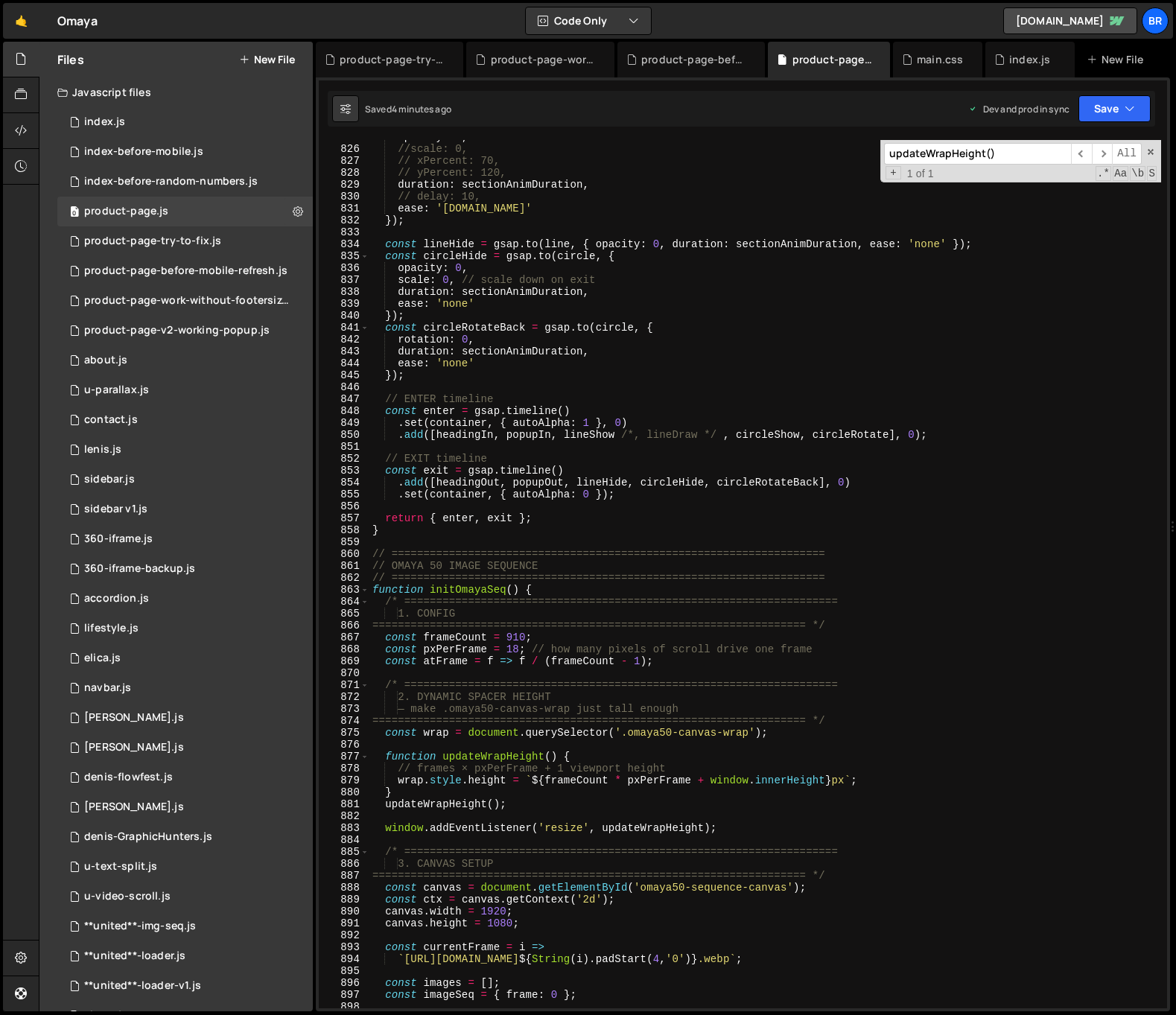
scroll to position [9835, 0]
click at [528, 780] on div "opacity : 0 , //scale: 0, // xPercent: 70, // yPercent: 120, duration : section…" at bounding box center [765, 576] width 792 height 892
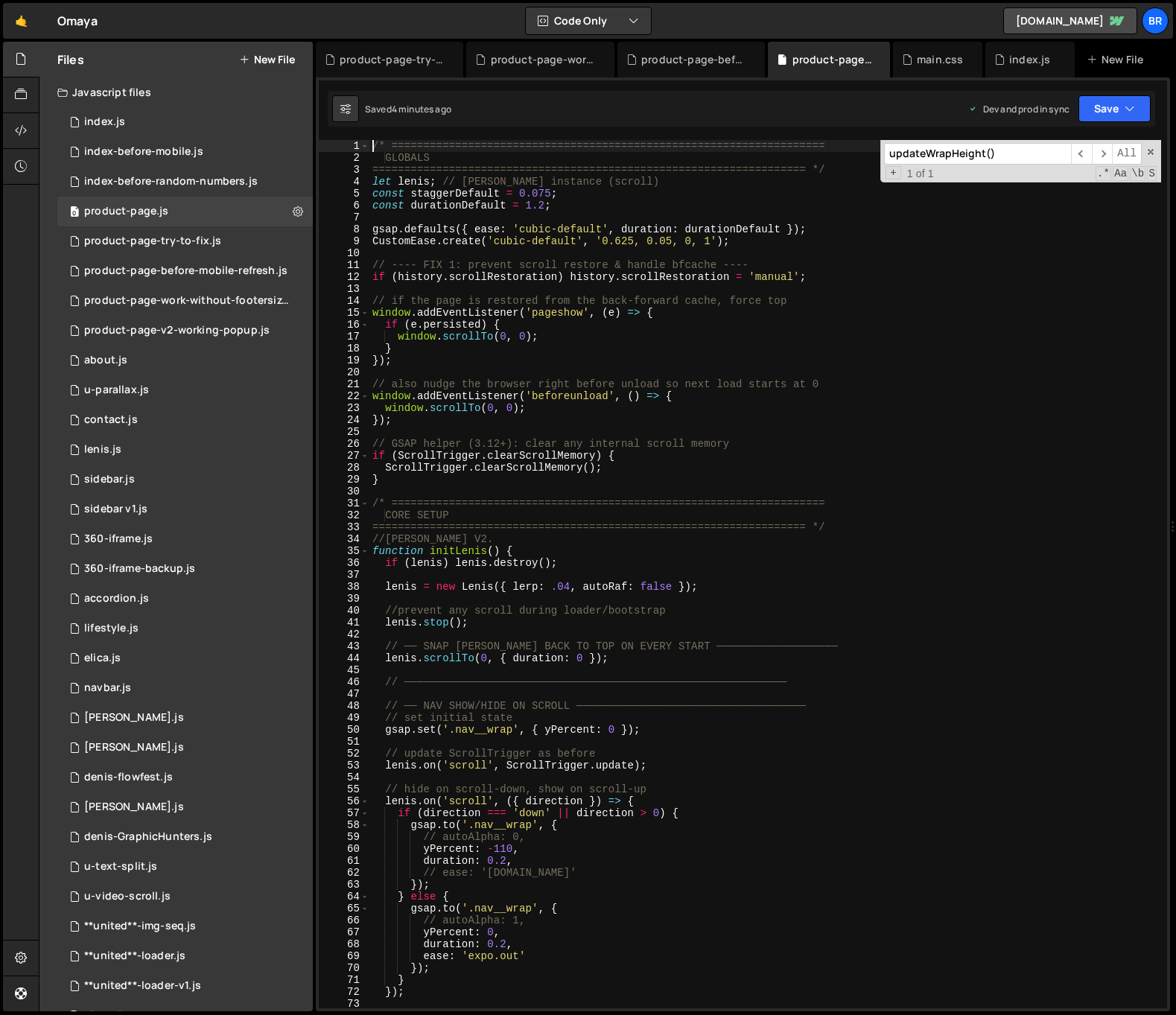
scroll to position [0, 0]
click at [832, 241] on div "/* ==================================================================== GLOBALS…" at bounding box center [765, 586] width 792 height 892
type textarea "CustomEase.create('cubic-default', '0.625, 0.05, 0, 1');"
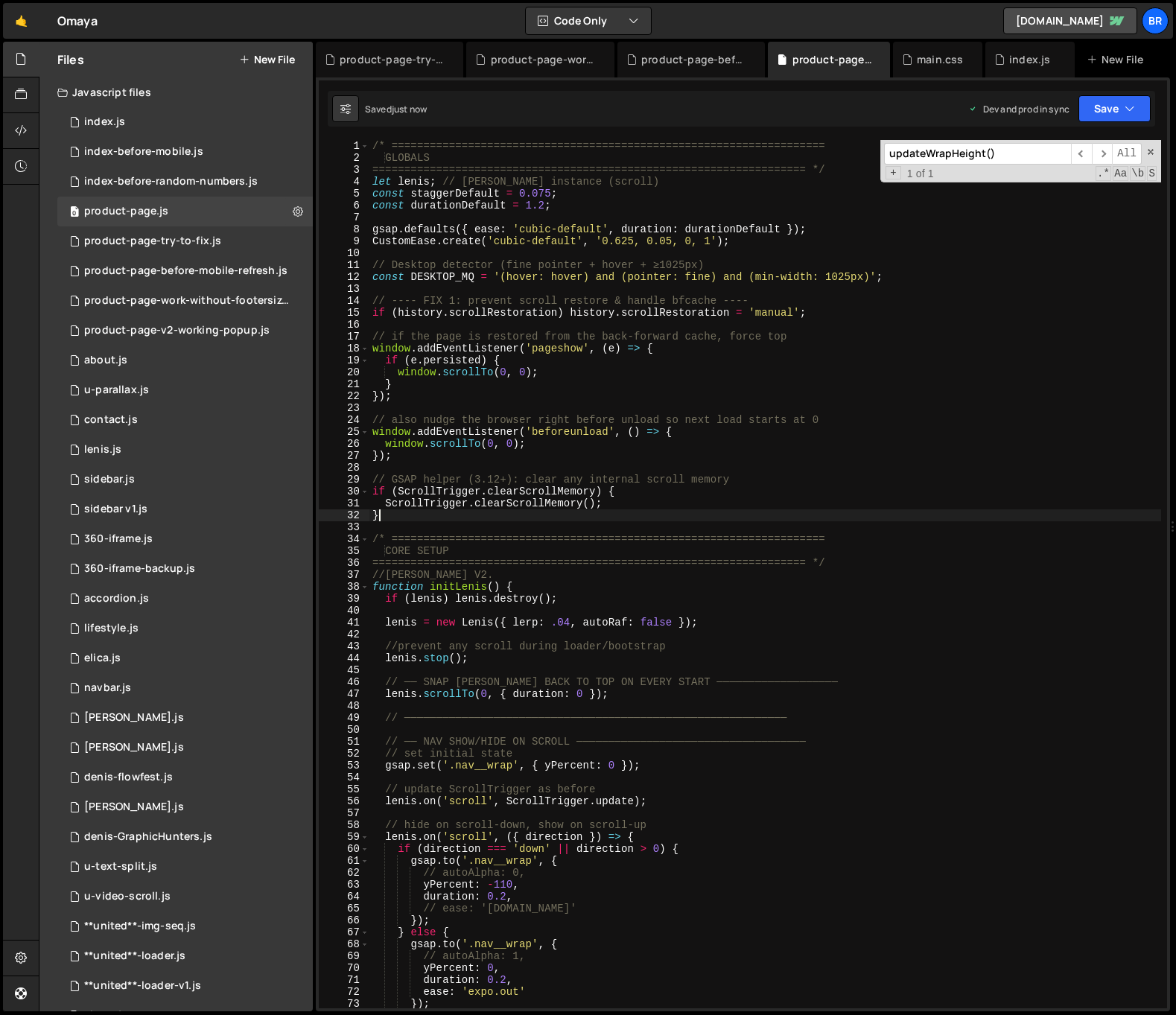
click at [524, 520] on div "/* ==================================================================== GLOBALS…" at bounding box center [765, 586] width 792 height 892
type textarea "}"
click at [1030, 148] on input "updateWrapHeight()" at bounding box center [977, 153] width 187 height 22
click at [1029, 148] on input "updateWrapHeight()" at bounding box center [977, 153] width 187 height 22
click at [1029, 148] on input "updateWrapHeight()" at bounding box center [977, 153] width 187 height 22
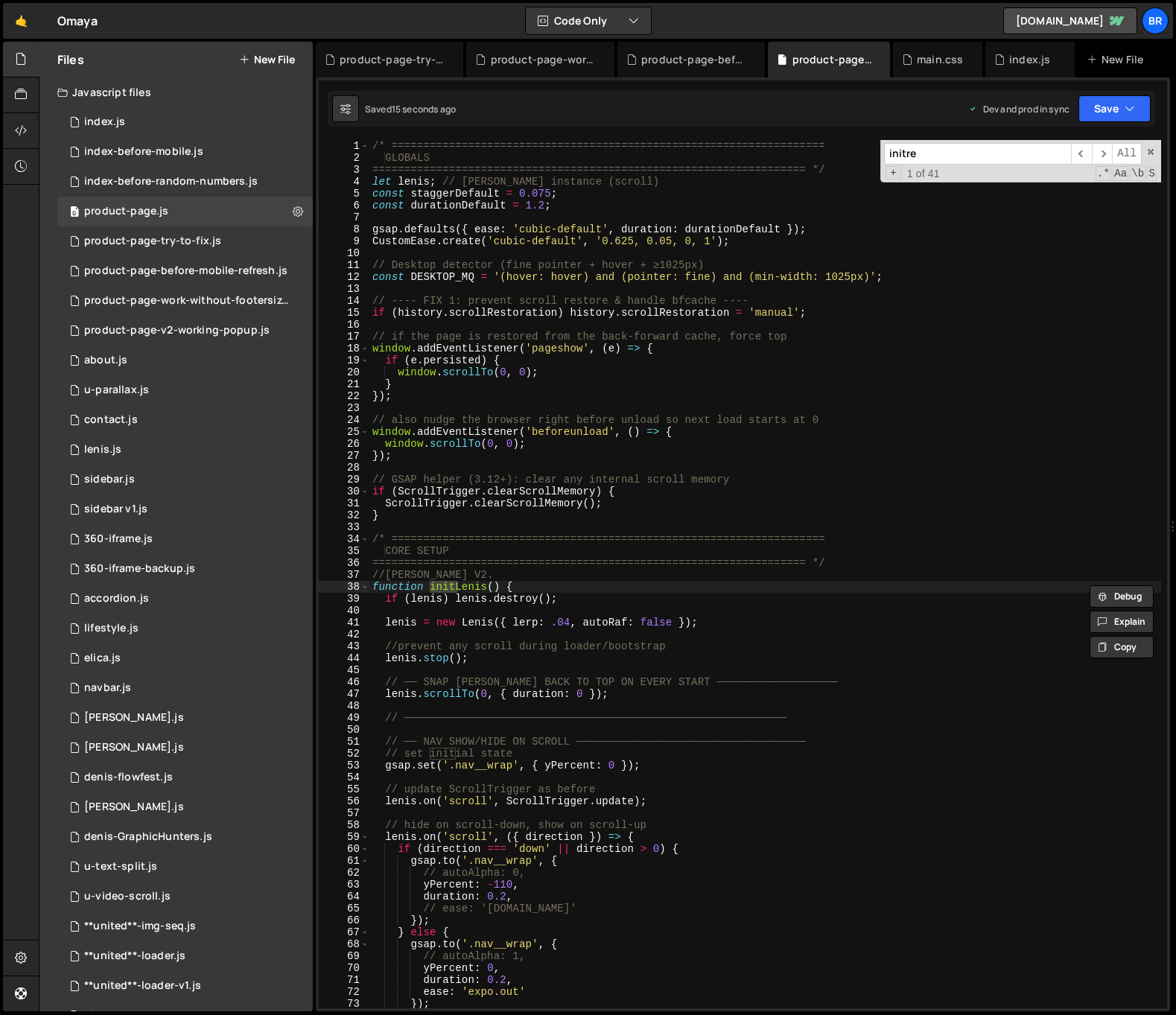
scroll to position [12061, 0]
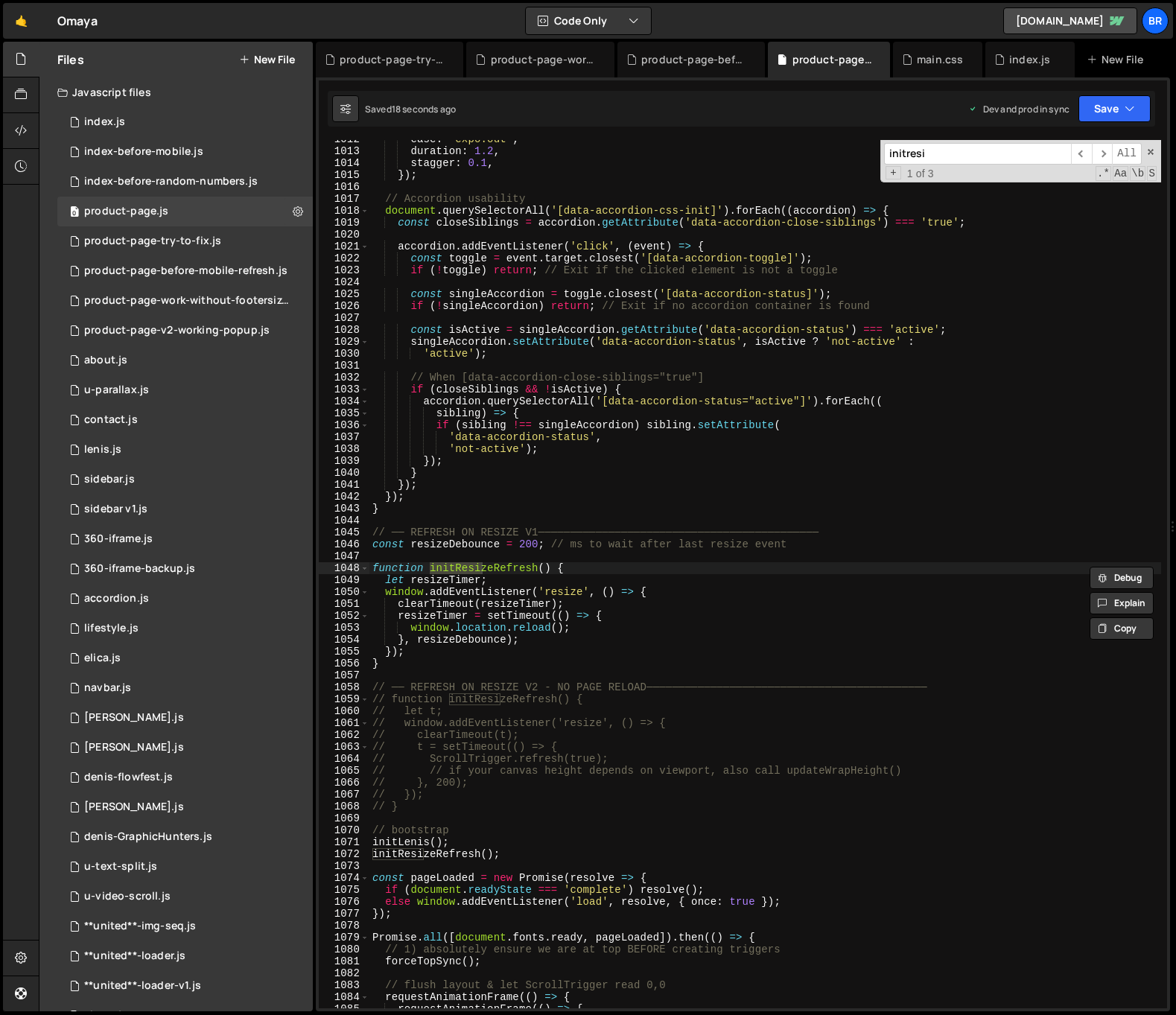
type input "initresi"
click at [611, 636] on div "ease : "expo.out" , duration : 1.2 , stagger : 0.1 , }) ; // Accordion usabilit…" at bounding box center [765, 579] width 792 height 892
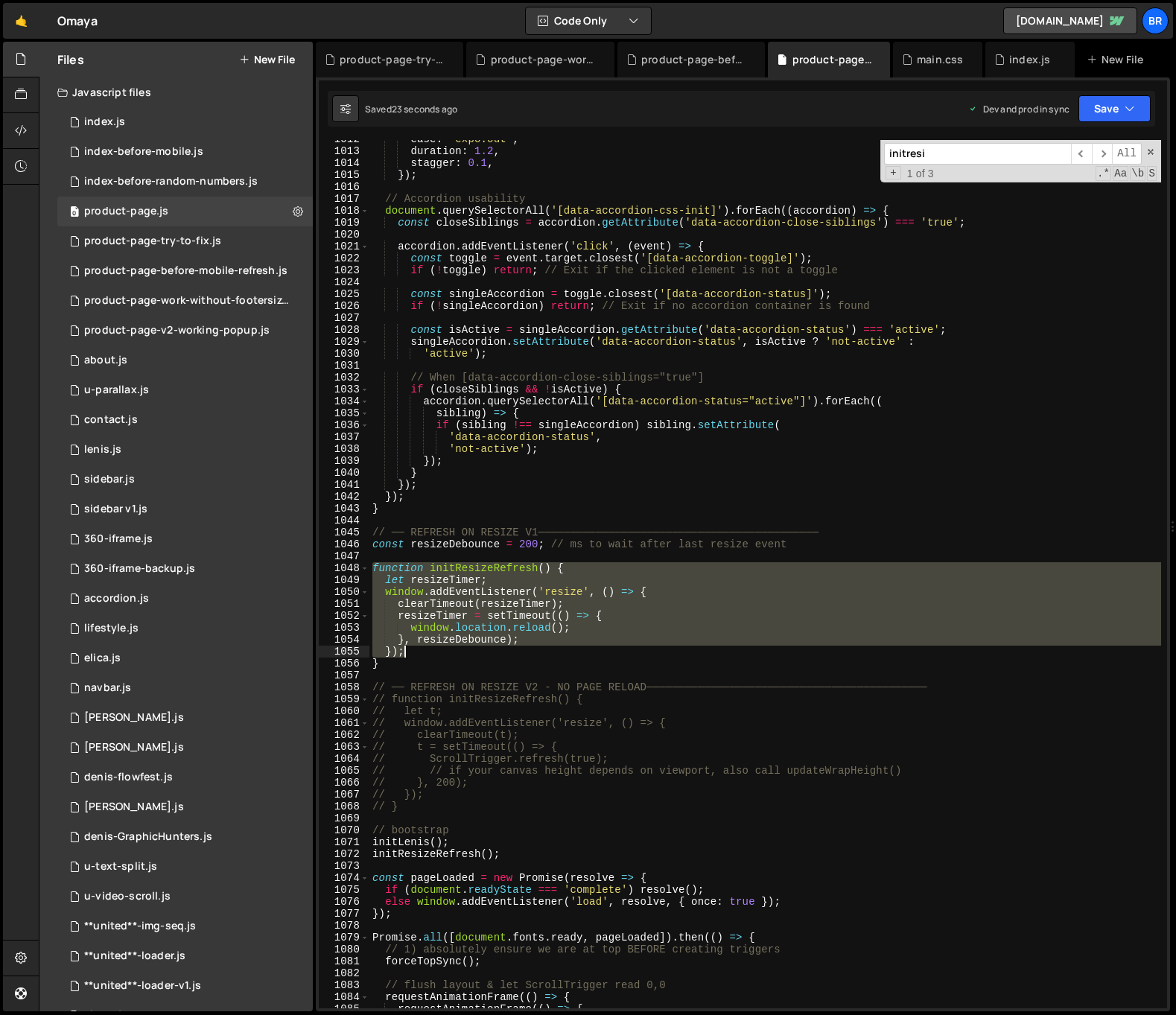
drag, startPoint x: 375, startPoint y: 566, endPoint x: 526, endPoint y: 649, distance: 172.3
click at [526, 649] on div "ease : "expo.out" , duration : 1.2 , stagger : 0.1 , }) ; // Accordion usabilit…" at bounding box center [765, 579] width 792 height 892
click at [514, 643] on div "ease : "expo.out" , duration : 1.2 , stagger : 0.1 , }) ; // Accordion usabilit…" at bounding box center [765, 574] width 792 height 868
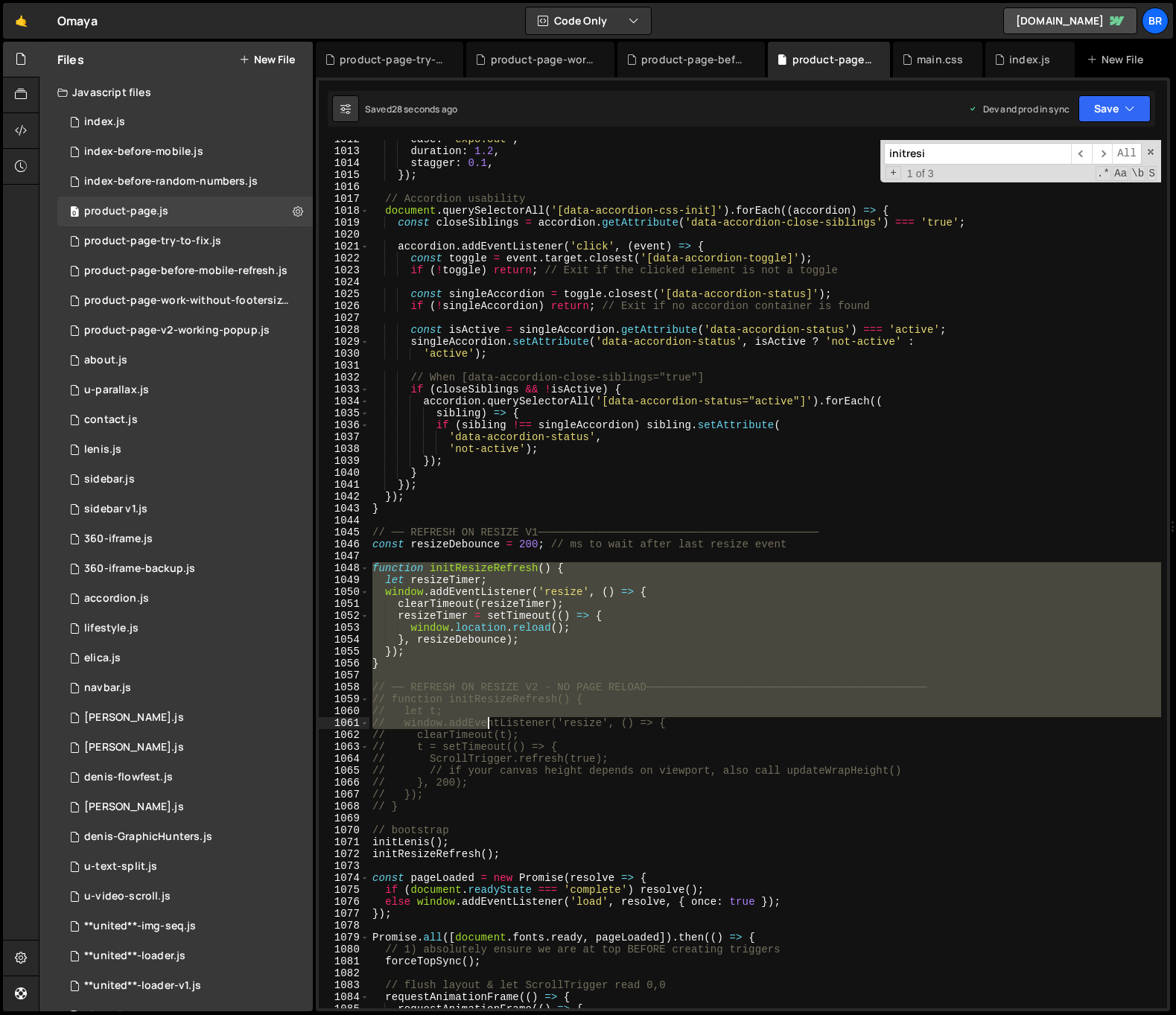
scroll to position [12073, 0]
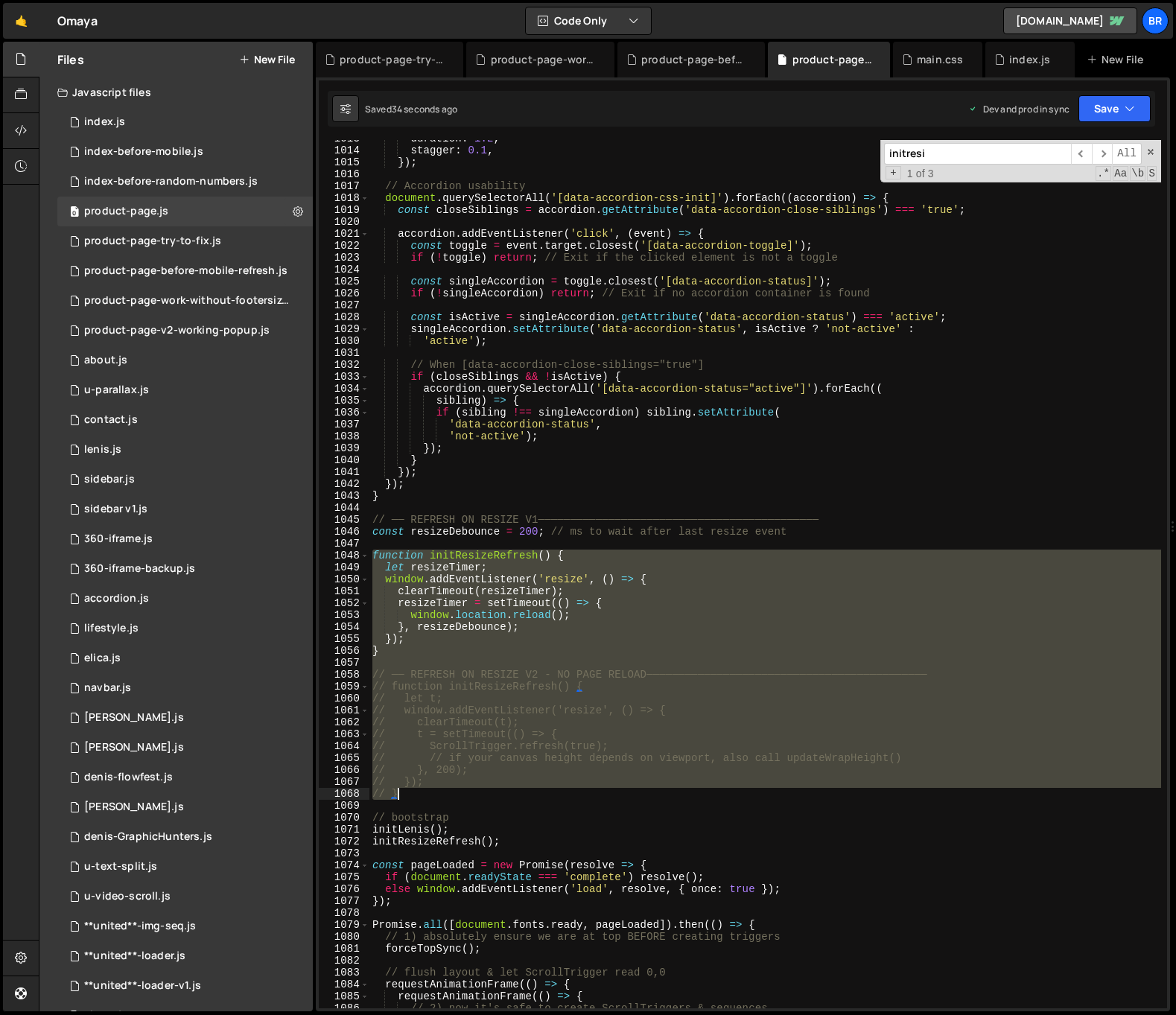
drag, startPoint x: 375, startPoint y: 568, endPoint x: 468, endPoint y: 795, distance: 245.3
click at [468, 795] on div "duration : 1.2 , stagger : 0.1 , }) ; // Accordion usability document . querySe…" at bounding box center [765, 578] width 792 height 892
type textarea "// }); // }"
paste textarea
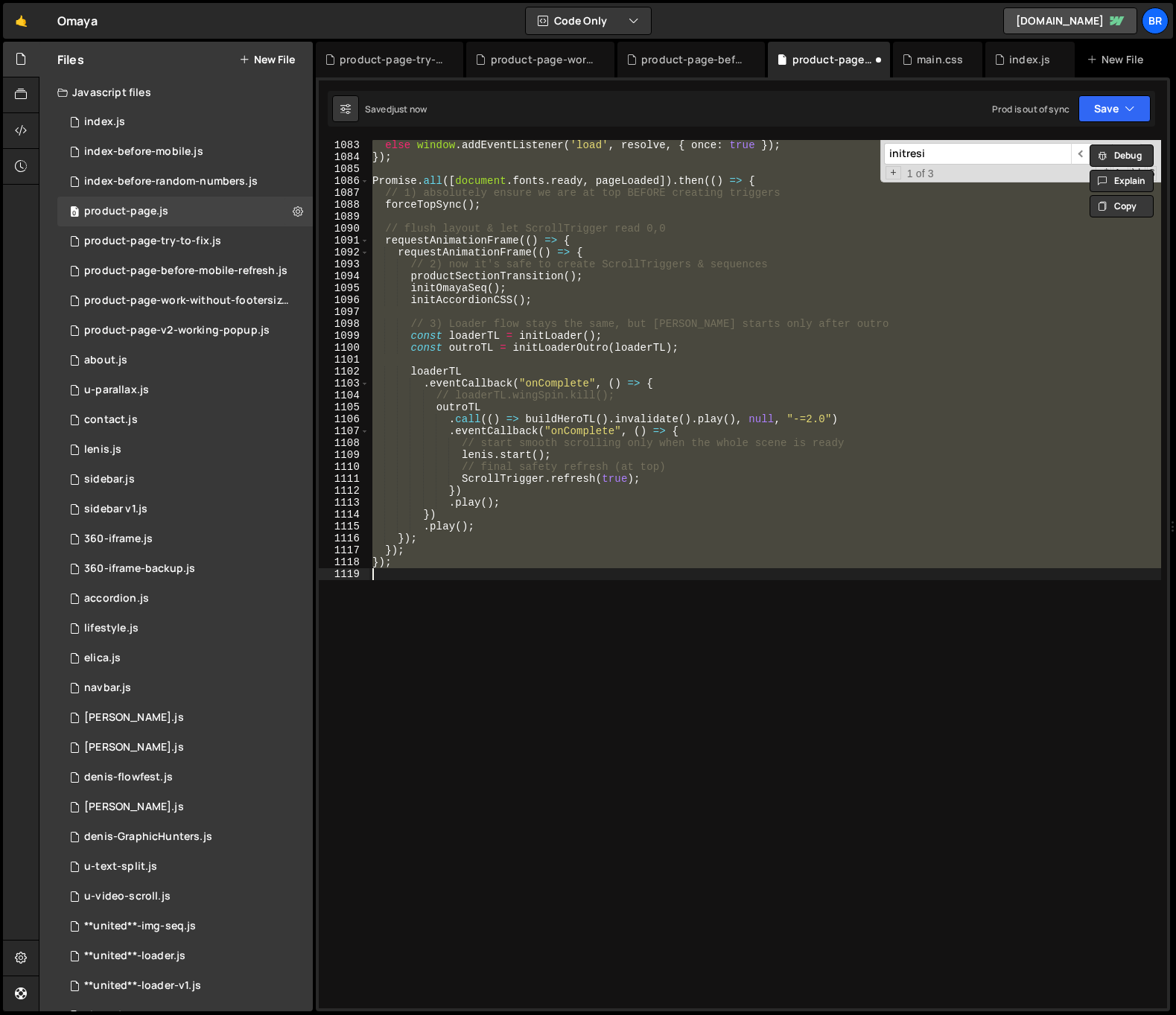
scroll to position [12287, 0]
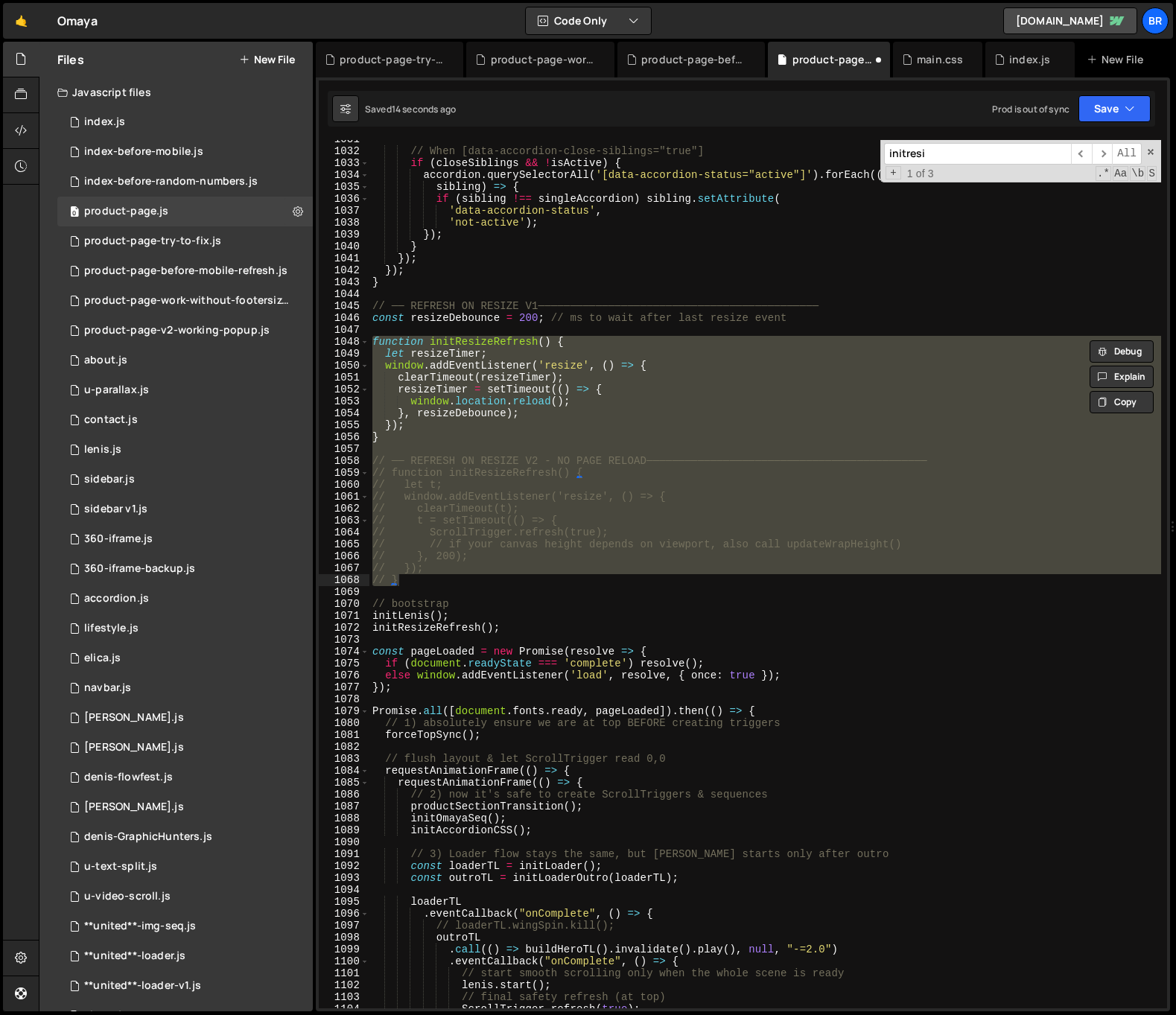
click at [592, 392] on div "// When [data-accordion-close-siblings="true"] if ( closeSiblings && ! isActive…" at bounding box center [765, 574] width 792 height 868
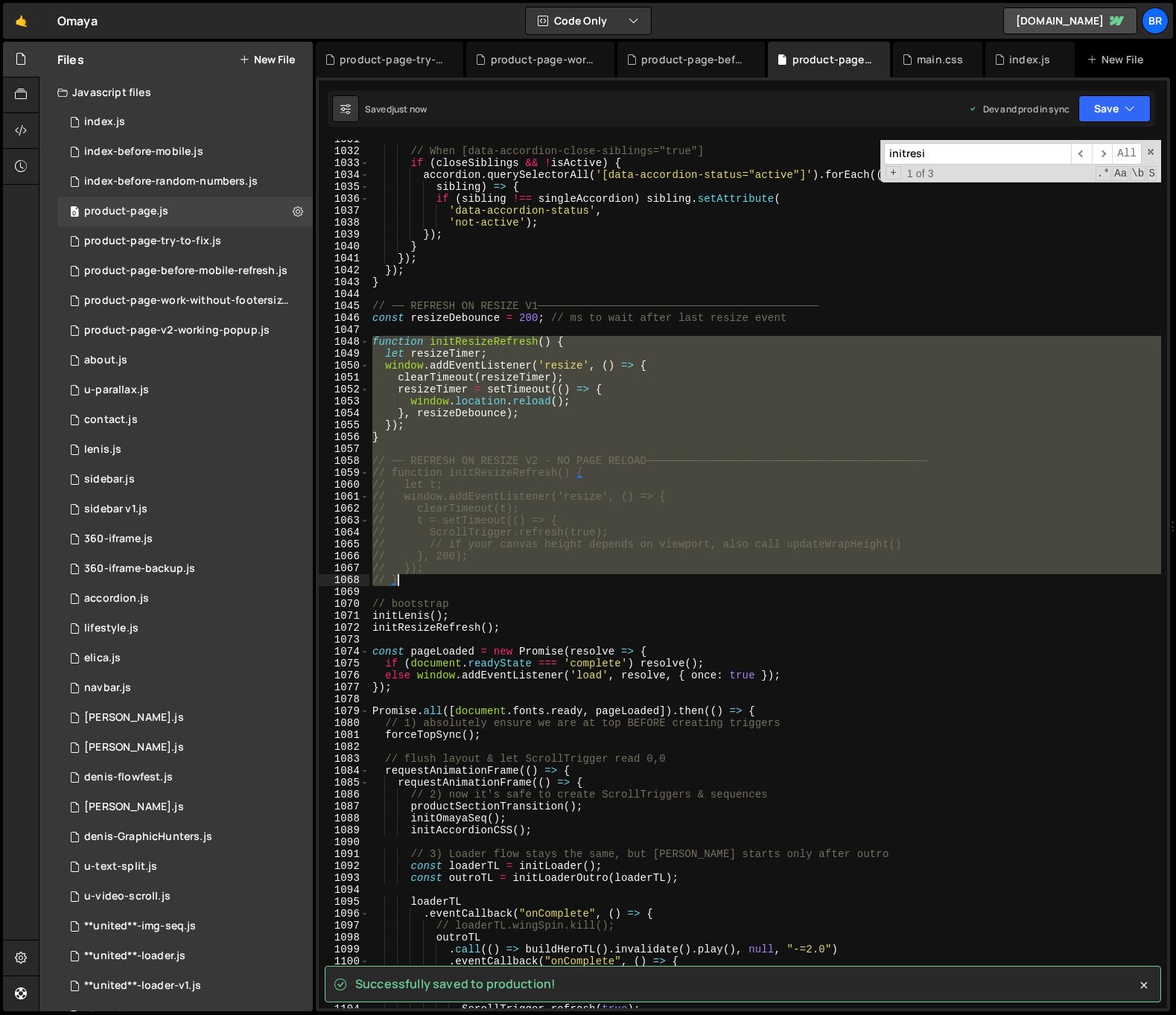
drag, startPoint x: 373, startPoint y: 344, endPoint x: 422, endPoint y: 576, distance: 237.1
click at [422, 576] on div "// When [data-accordion-close-siblings="true"] if ( closeSiblings && ! isActive…" at bounding box center [765, 579] width 792 height 892
type textarea "// }); // }"
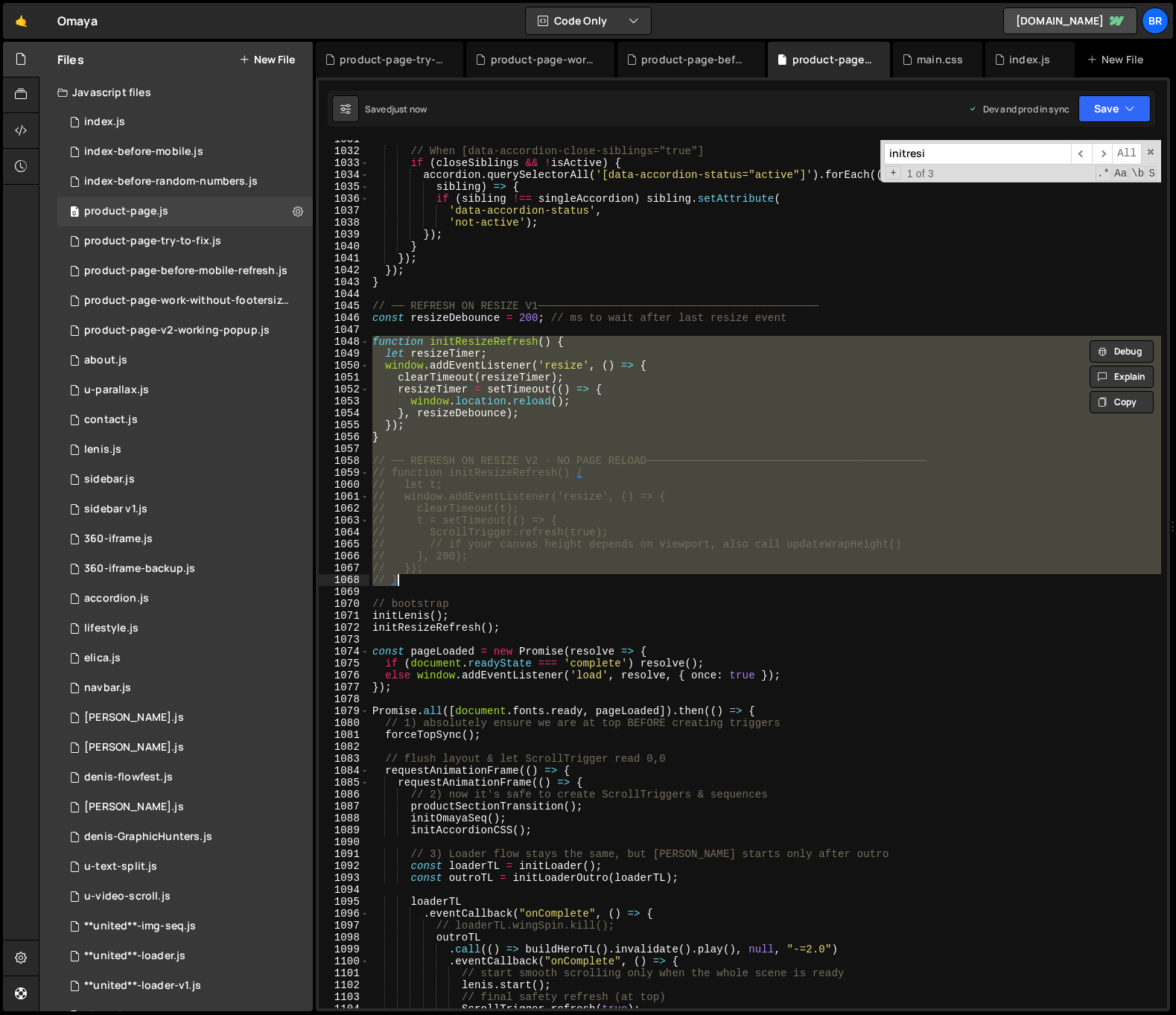
paste textarea
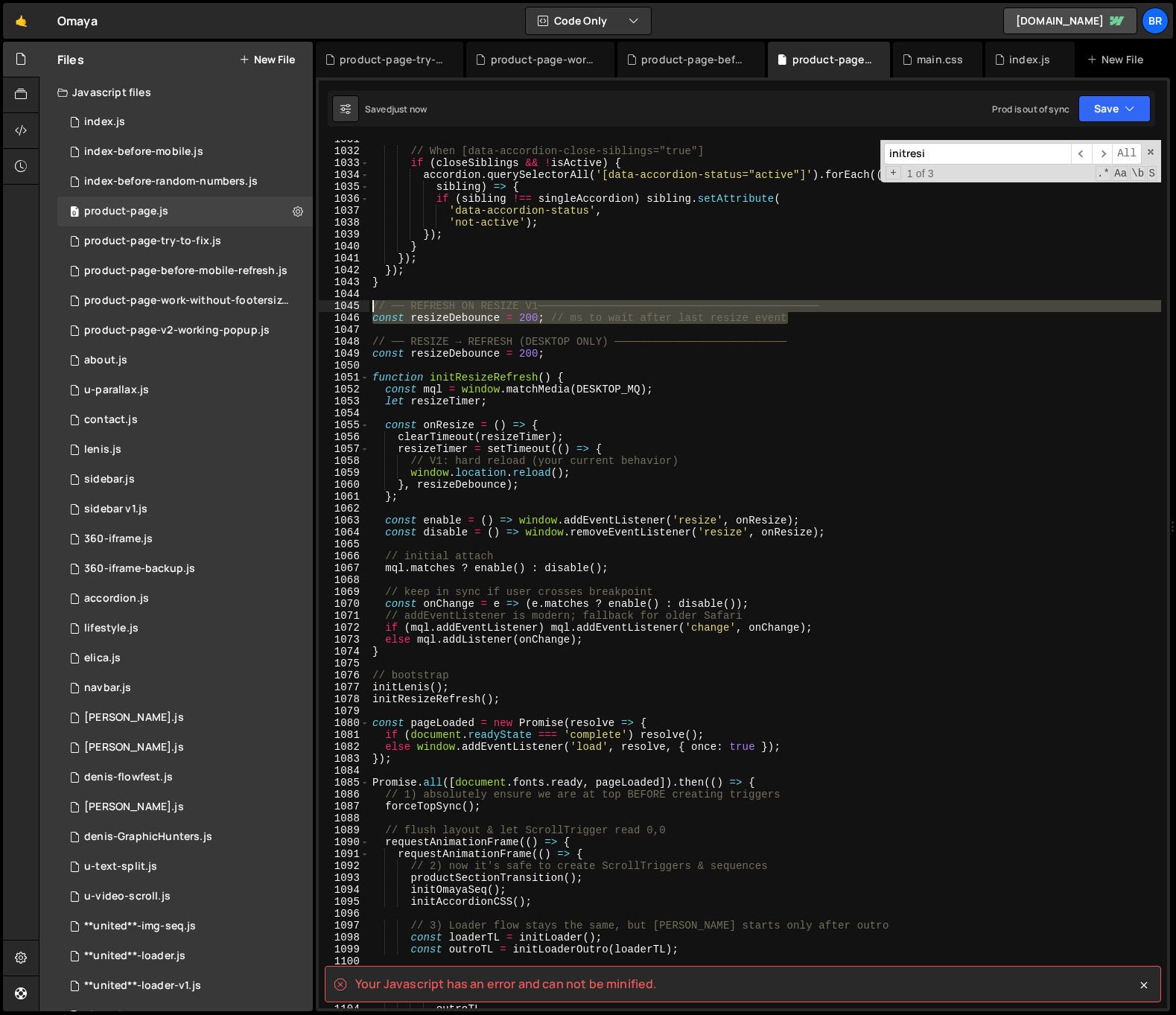
drag, startPoint x: 815, startPoint y: 314, endPoint x: 373, endPoint y: 307, distance: 442.1
click at [373, 307] on div "// When [data-accordion-close-siblings="true"] if ( closeSiblings && ! isActive…" at bounding box center [765, 579] width 792 height 892
type textarea "// ── REFRESH ON RESIZE V1──────────────────────────────────────────── const re…"
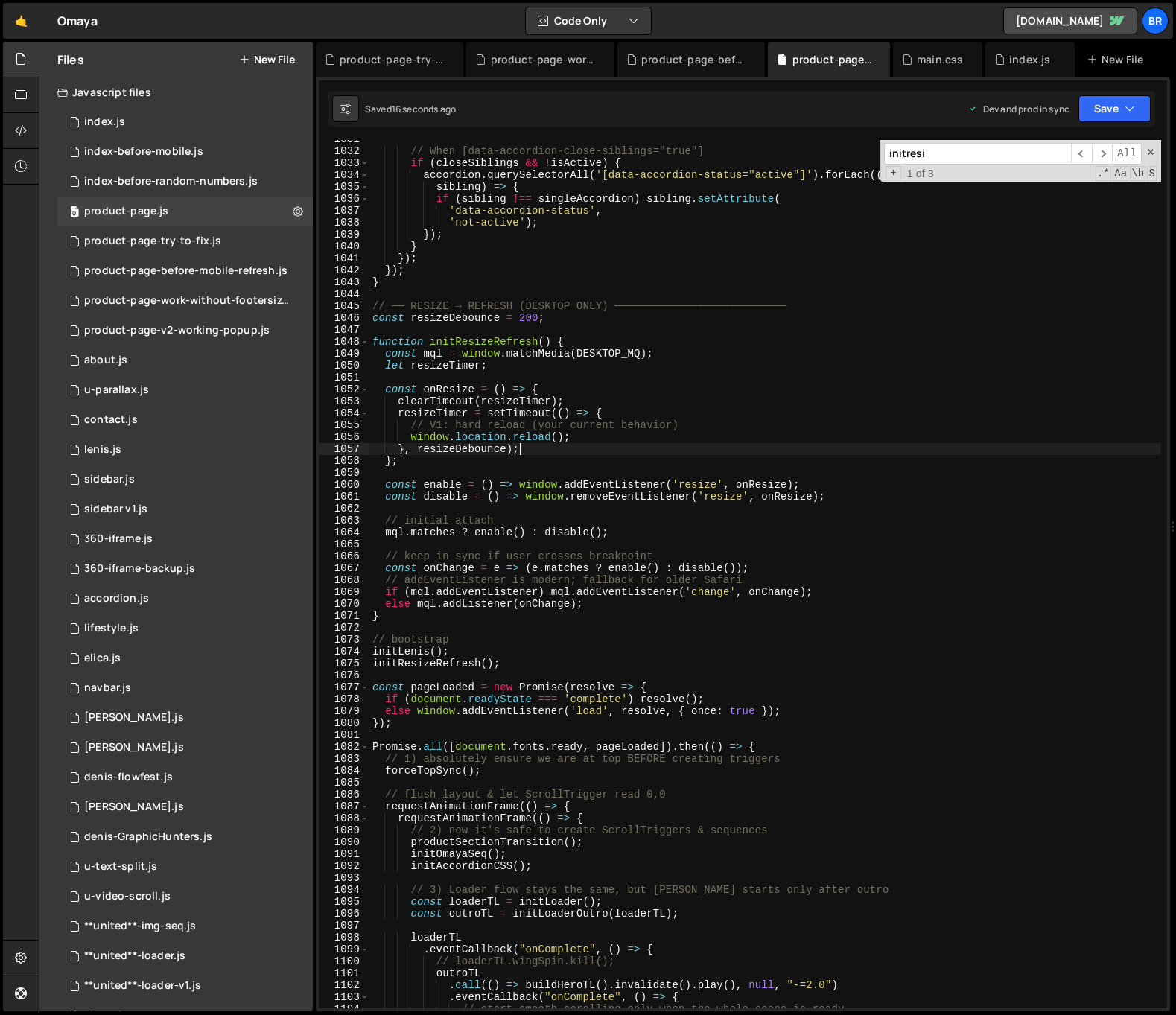
click at [705, 450] on div "// When [data-accordion-close-siblings="true"] if ( closeSiblings && ! isActive…" at bounding box center [765, 579] width 792 height 892
click at [595, 583] on div "// When [data-accordion-close-siblings="true"] if ( closeSiblings && ! isActive…" at bounding box center [765, 579] width 792 height 892
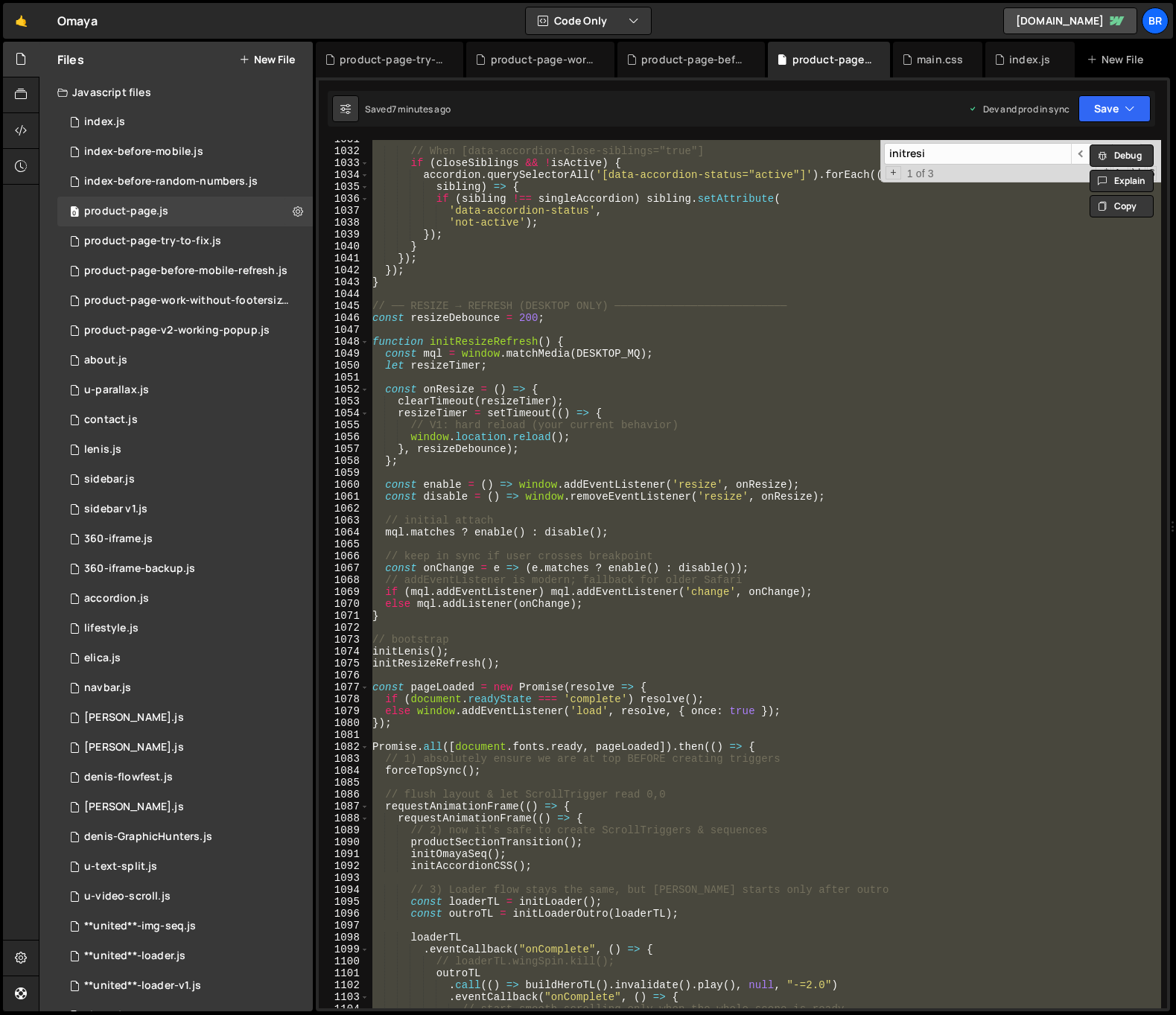
click at [665, 359] on div "// When [data-accordion-close-siblings="true"] if ( closeSiblings && ! isActive…" at bounding box center [765, 574] width 792 height 868
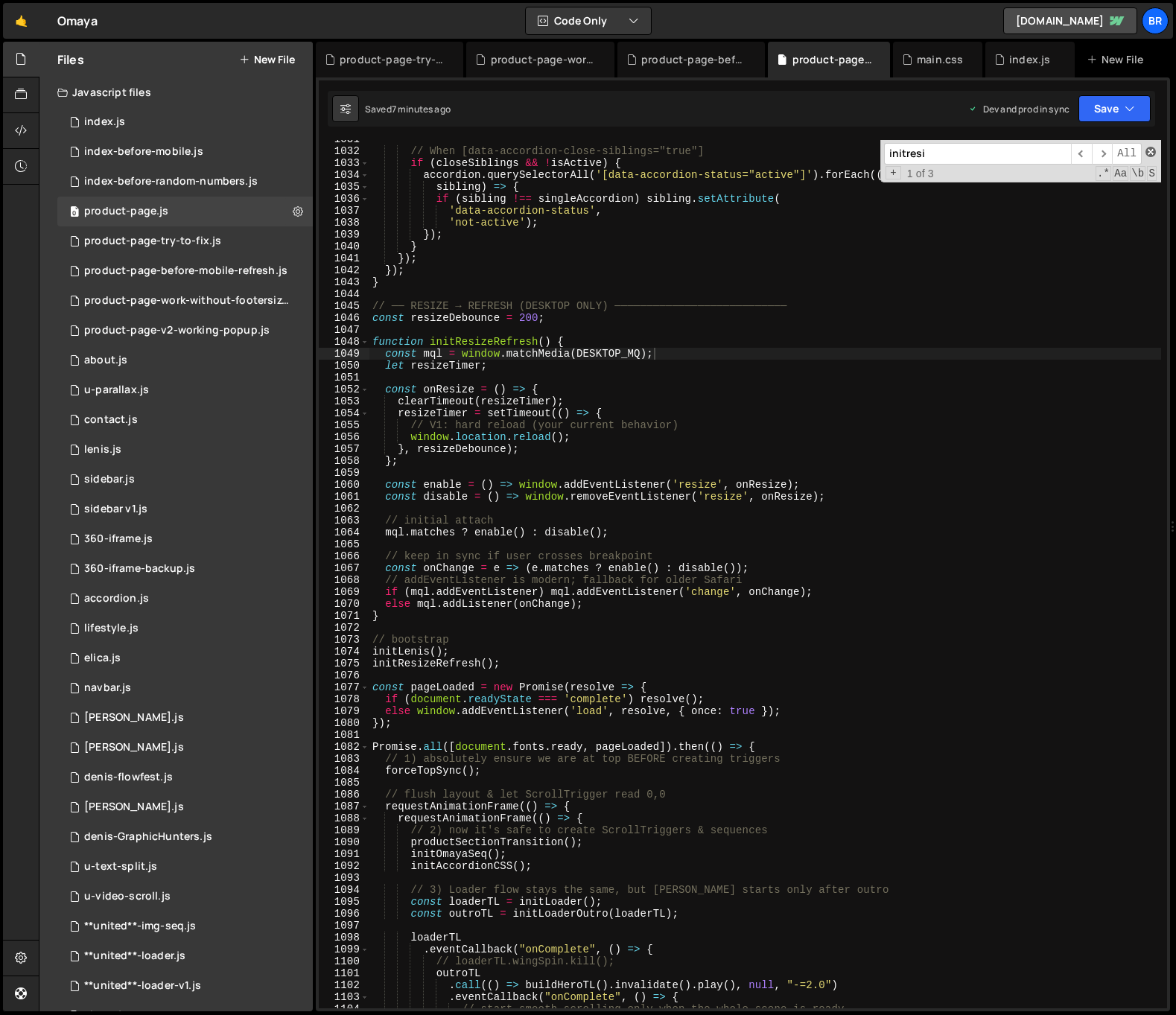
click at [1153, 149] on span at bounding box center [1150, 151] width 10 height 10
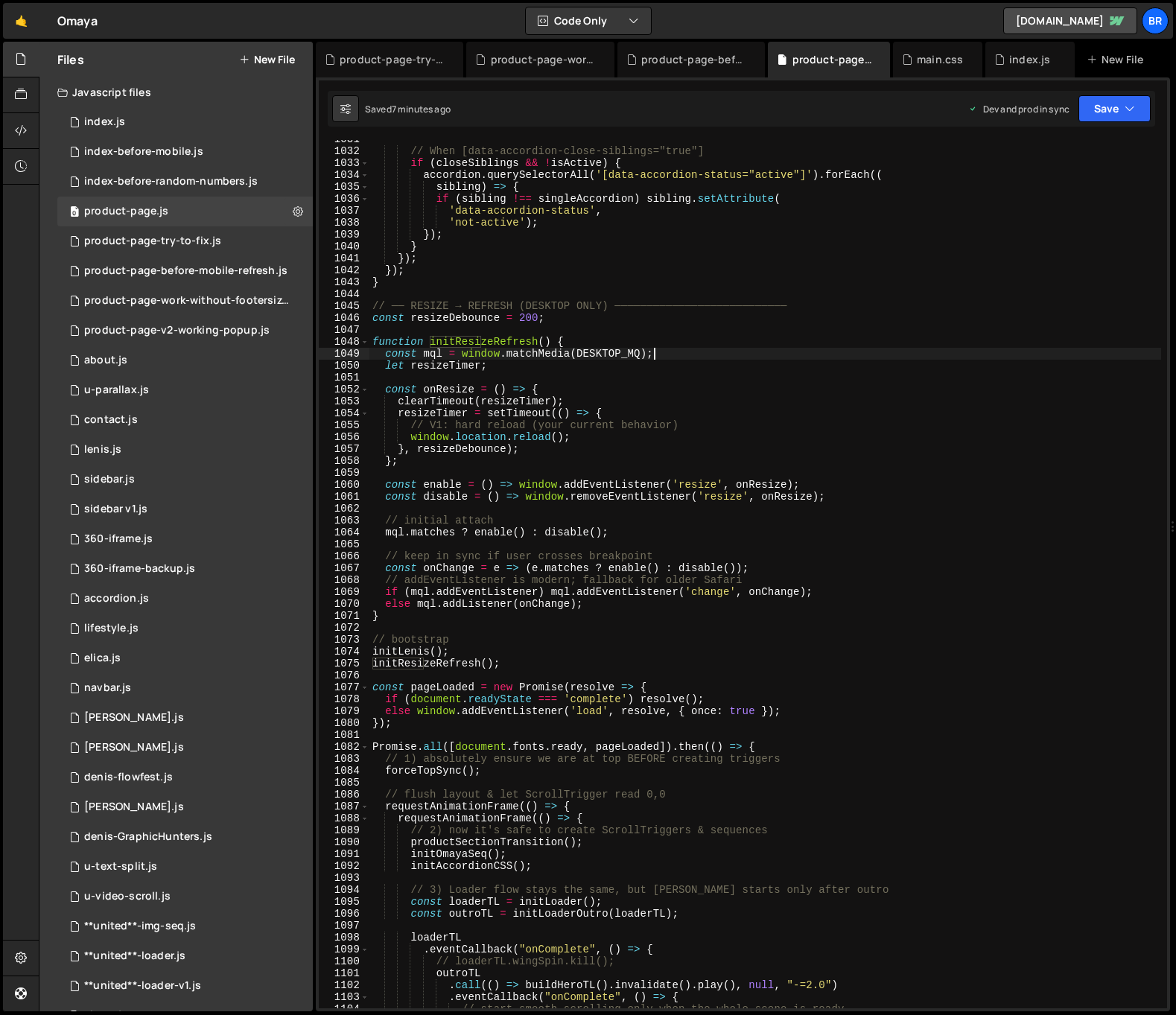
click at [1020, 272] on div "// When [data-accordion-close-siblings="true"] if ( closeSiblings && ! isActive…" at bounding box center [765, 579] width 792 height 892
click at [1001, 132] on div "XXXXXXXXXXXXXXXXXXXXXXXXXXXXXXXXXXXXXXXXXXXXXXXXXXXXXXXXXXXXXXXXXXXXXXXXXXXXXXX…" at bounding box center [743, 544] width 854 height 933
type textarea "if (sibling !== singleAccordion) sibling.setAttribute("
click at [966, 197] on div "// When [data-accordion-close-siblings="true"] if ( closeSiblings && ! isActive…" at bounding box center [765, 579] width 792 height 892
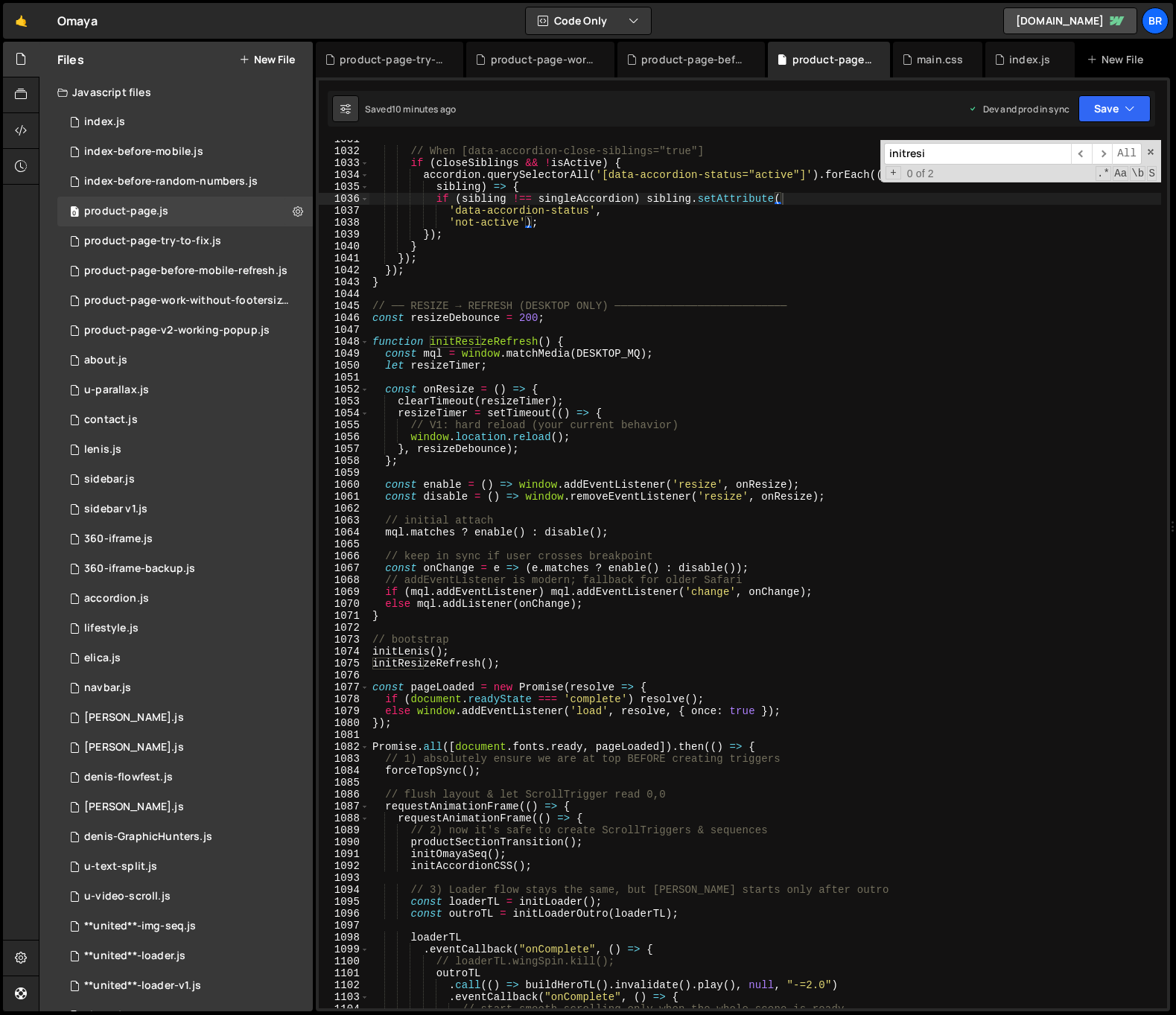
paste input "OmayaSeq()"
type input "initOmayaSeq()"
click at [1079, 154] on span "​" at bounding box center [1081, 153] width 21 height 22
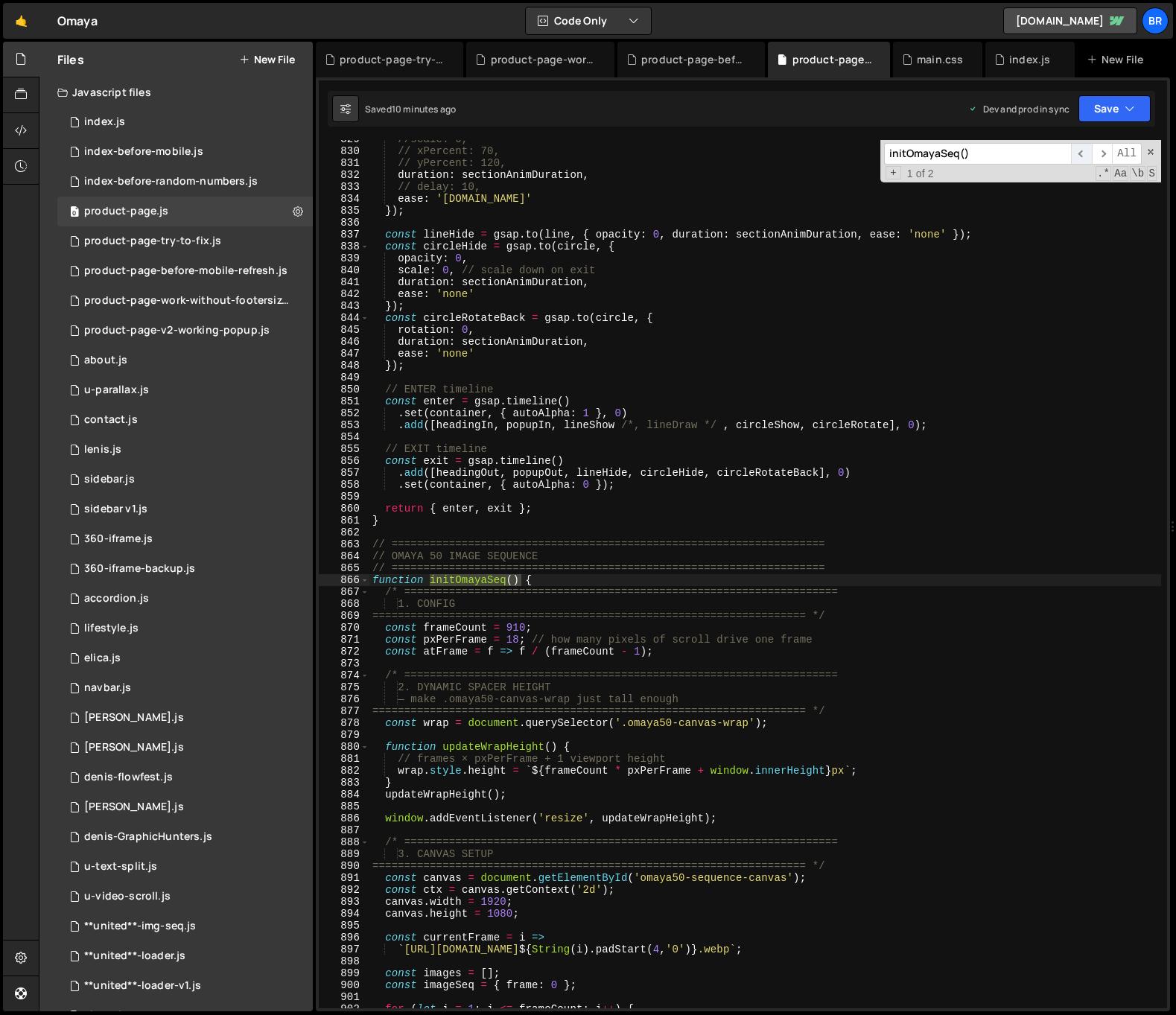
scroll to position [9881, 0]
type textarea "function initOmayaSeq() {"
click at [555, 583] on div "//scale: 0, // xPercent: 70, // yPercent: 120, duration : sectionAnimDuration ,…" at bounding box center [765, 579] width 792 height 892
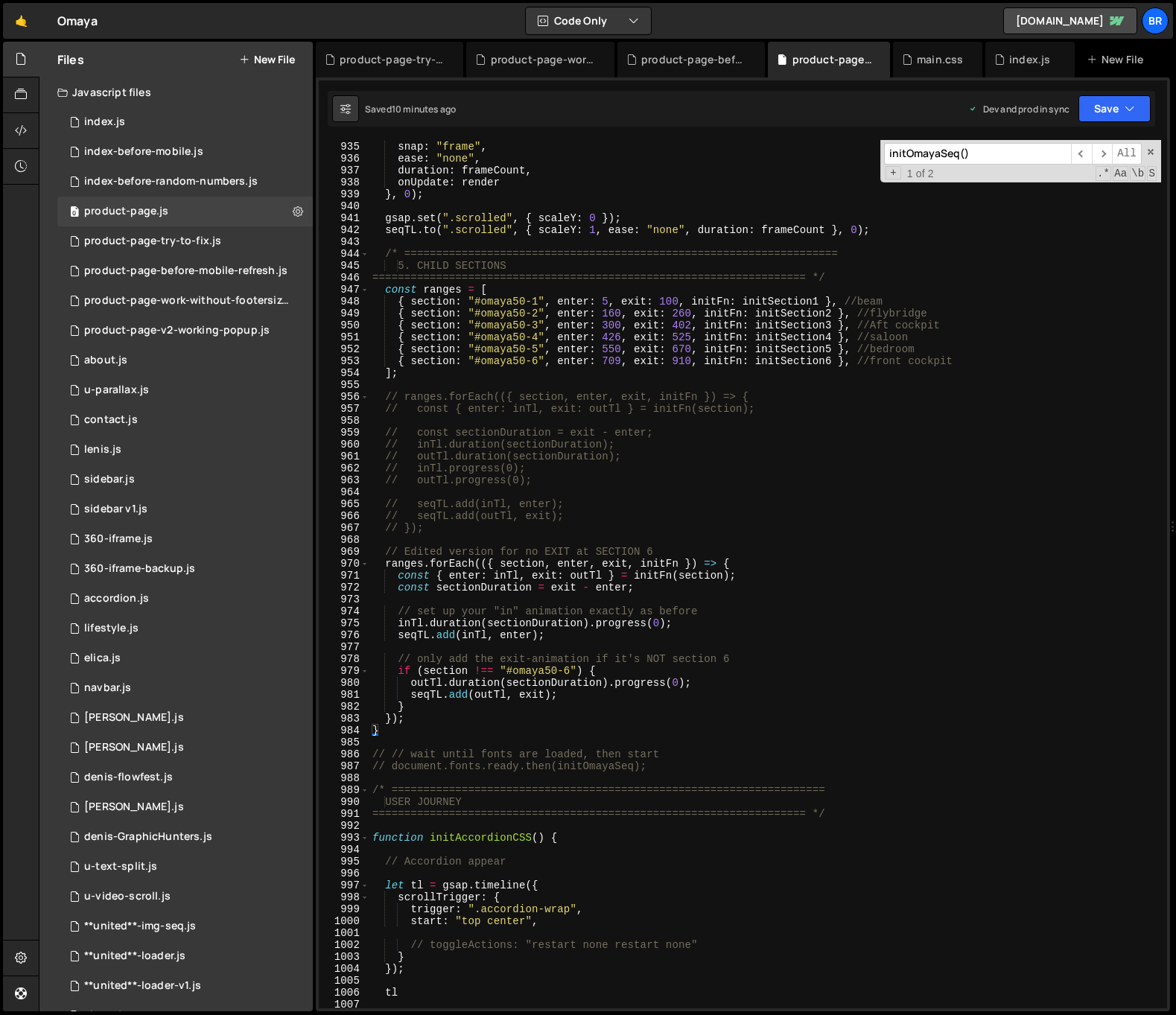
scroll to position [11136, 0]
click at [429, 738] on div "frame : frameCount - 1 , snap : "frame" , ease : "none" , duration : frameCount…" at bounding box center [765, 574] width 792 height 892
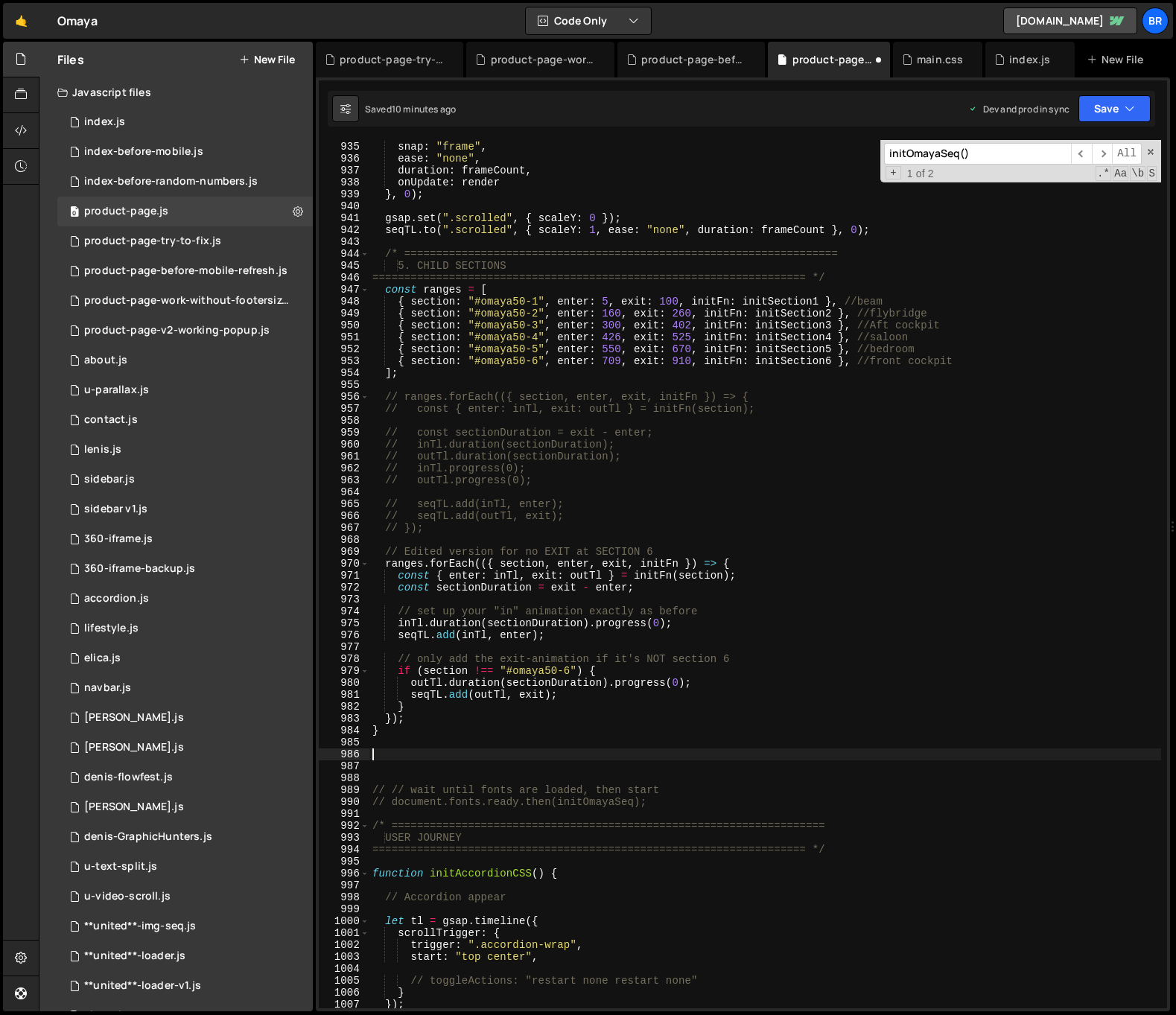
paste textarea "}"
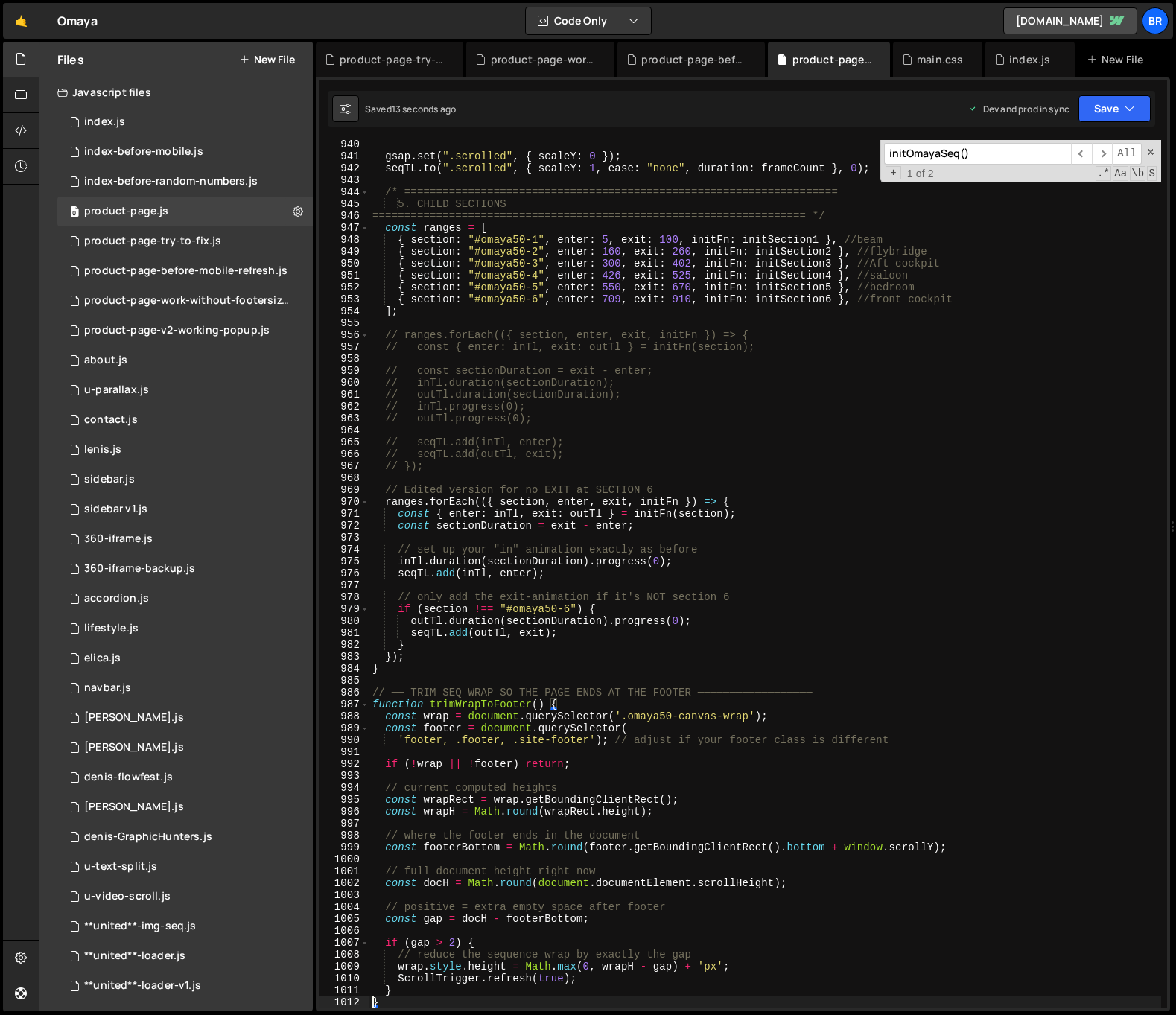
type textarea "}"
click at [983, 161] on input "initOmayaSeq()" at bounding box center [977, 153] width 187 height 22
paste input "AccordionCSS();"
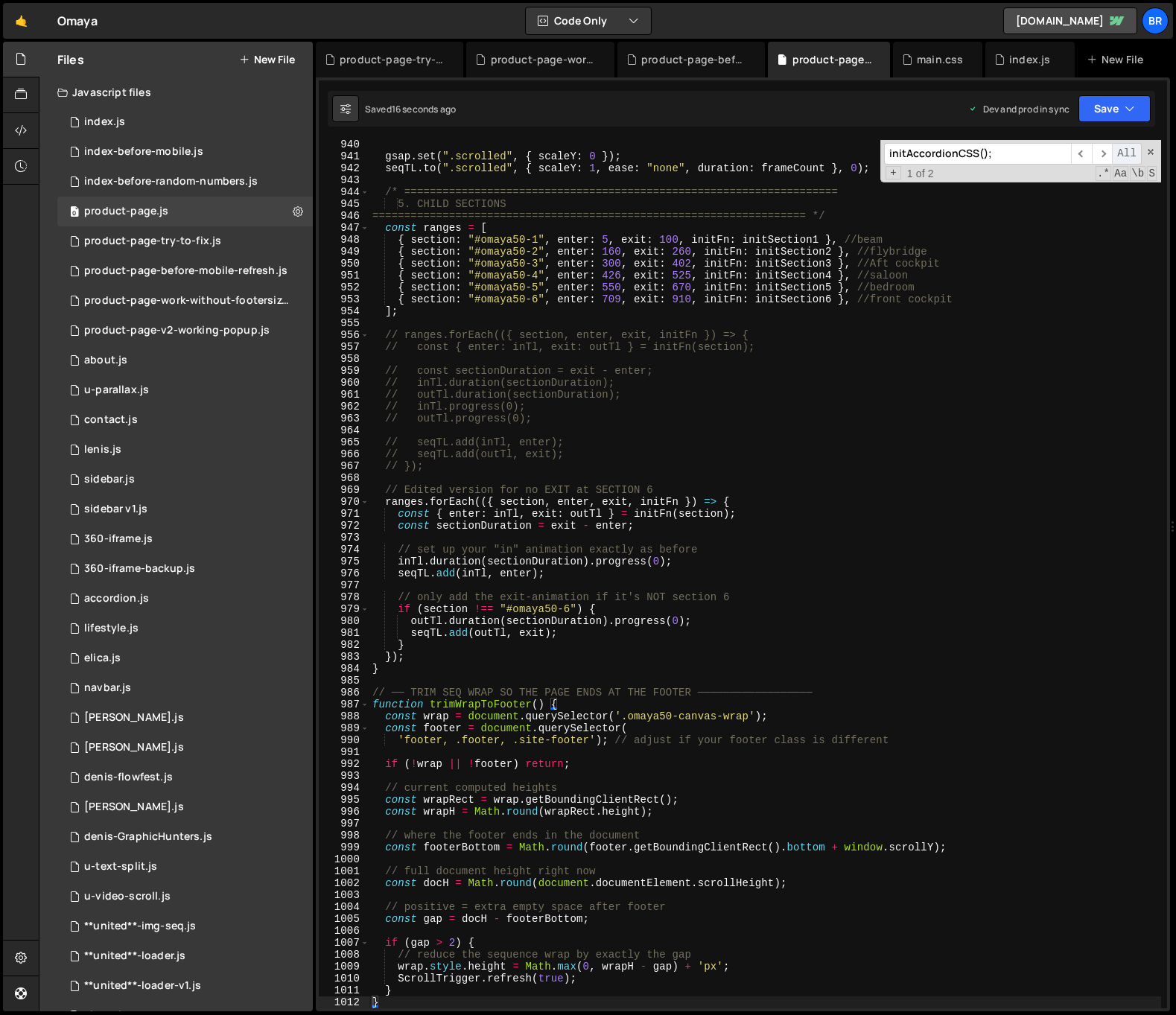
scroll to position [12918, 0]
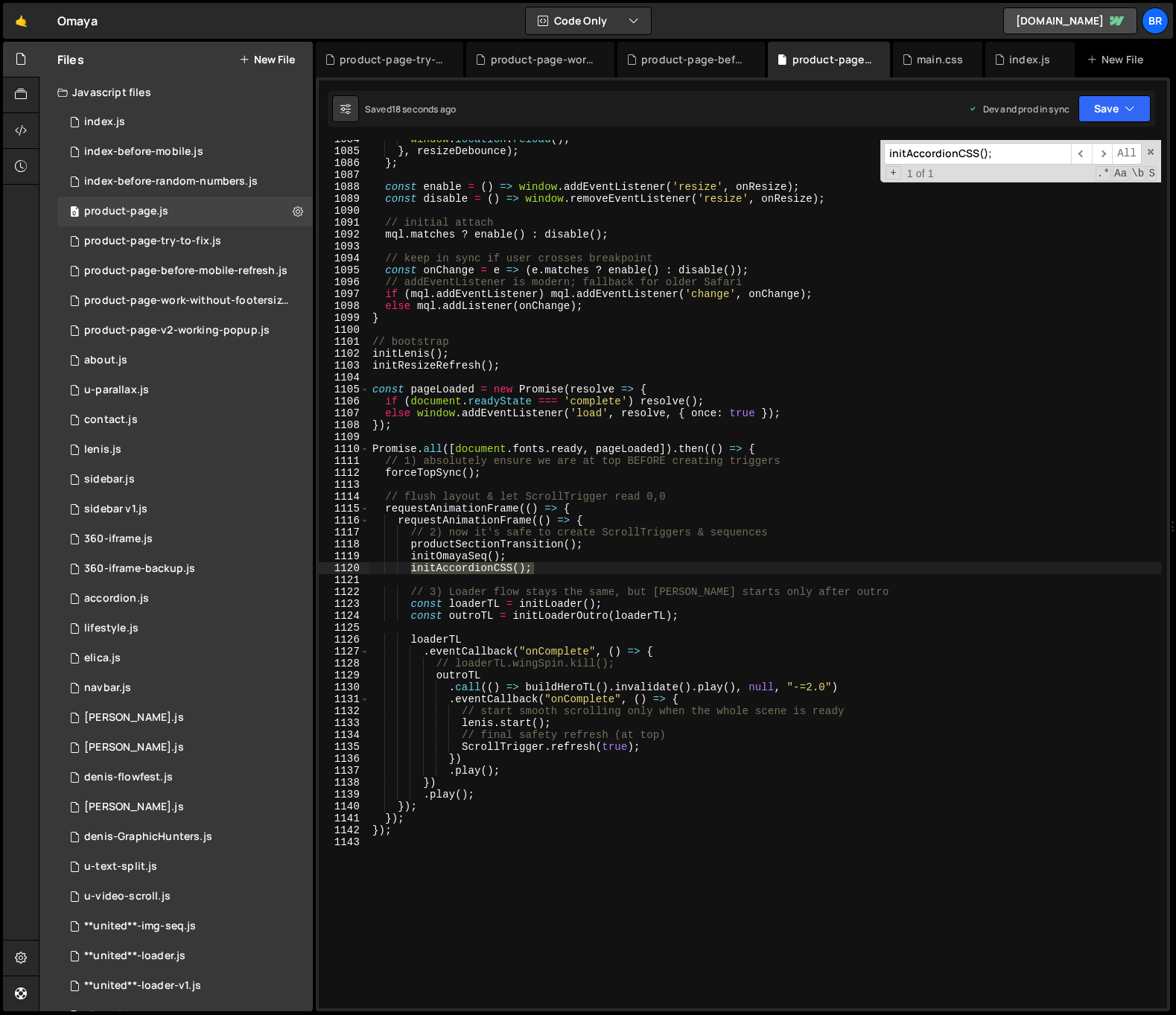
type input "initAccordionCSS();"
type textarea "initAccordionCSS();"
click at [607, 573] on div "window . location . reload ( ) ; } , resizeDebounce ) ; } ; const enable = ( ) …" at bounding box center [765, 574] width 792 height 868
paste textarea
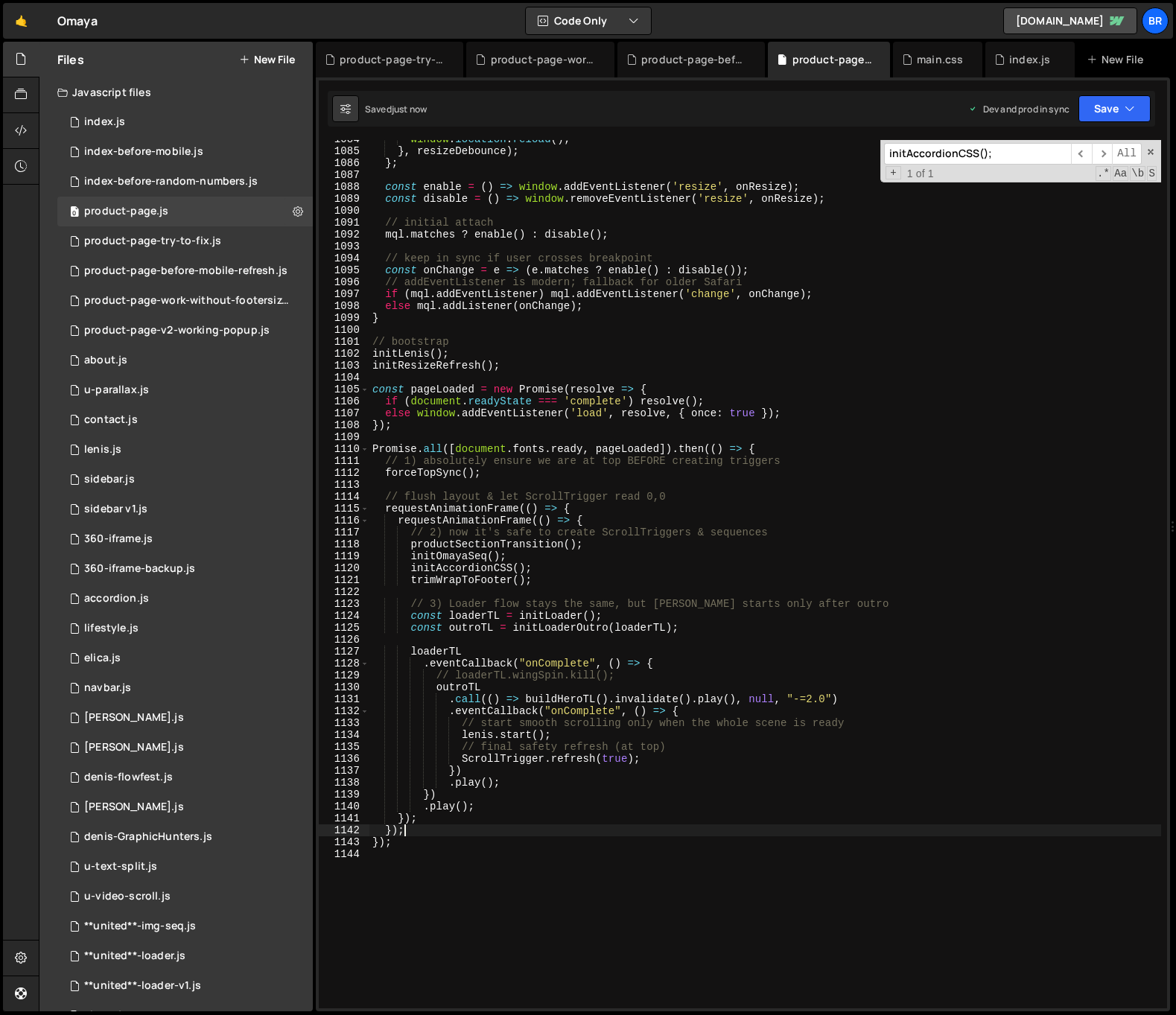
click at [730, 826] on div "window . location . reload ( ) ; } , resizeDebounce ) ; } ; const enable = ( ) …" at bounding box center [765, 579] width 792 height 892
click at [664, 777] on div "window . location . reload ( ) ; } , resizeDebounce ) ; } ; const enable = ( ) …" at bounding box center [765, 579] width 792 height 892
click at [656, 766] on div "window . location . reload ( ) ; } , resizeDebounce ) ; } ; const enable = ( ) …" at bounding box center [765, 579] width 792 height 892
type textarea "})"
paste textarea
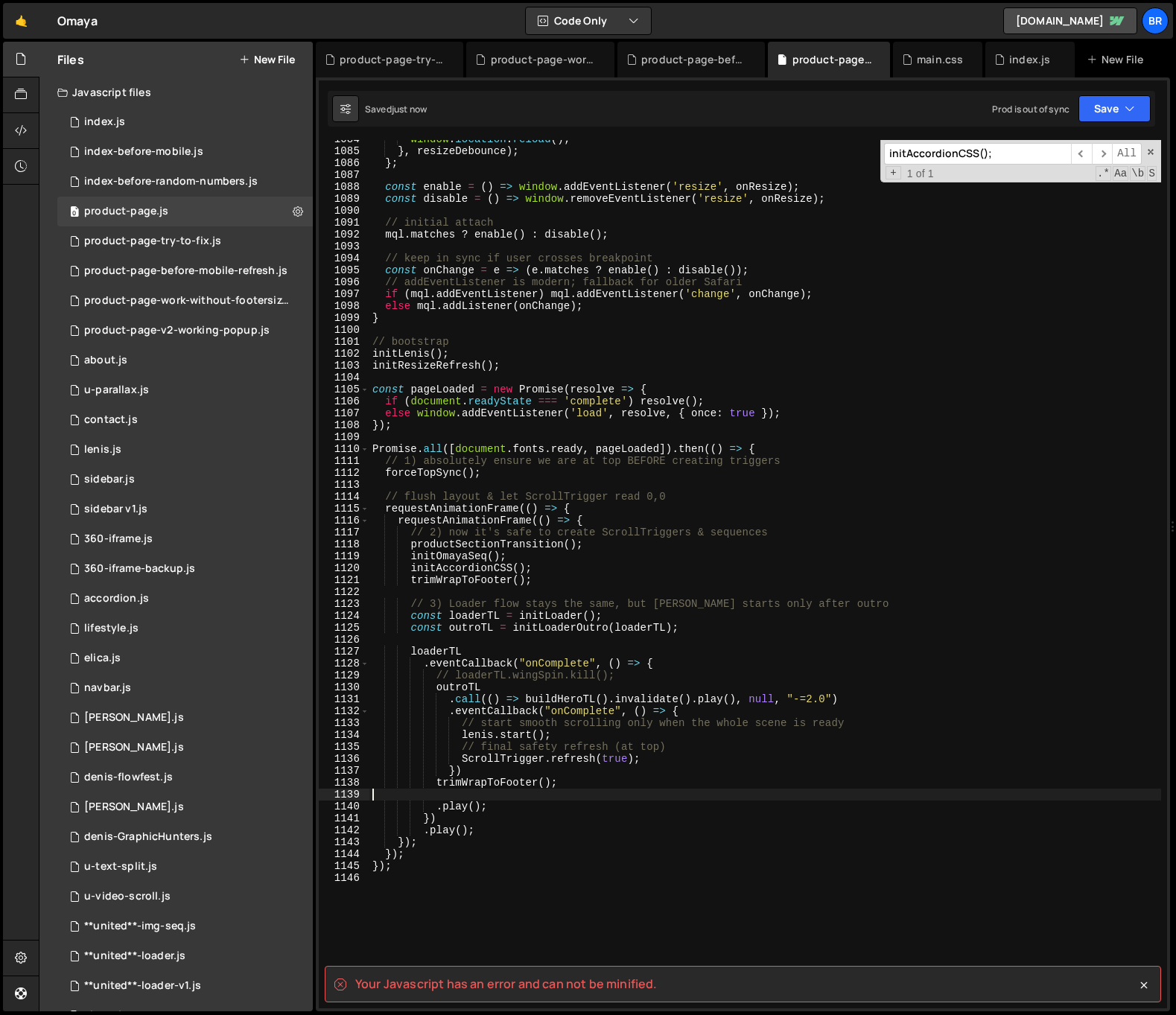
click at [578, 786] on div "window . location . reload ( ) ; } , resizeDebounce ) ; } ; const enable = ( ) …" at bounding box center [765, 579] width 792 height 892
type textarea "trimWrapToFooter();"
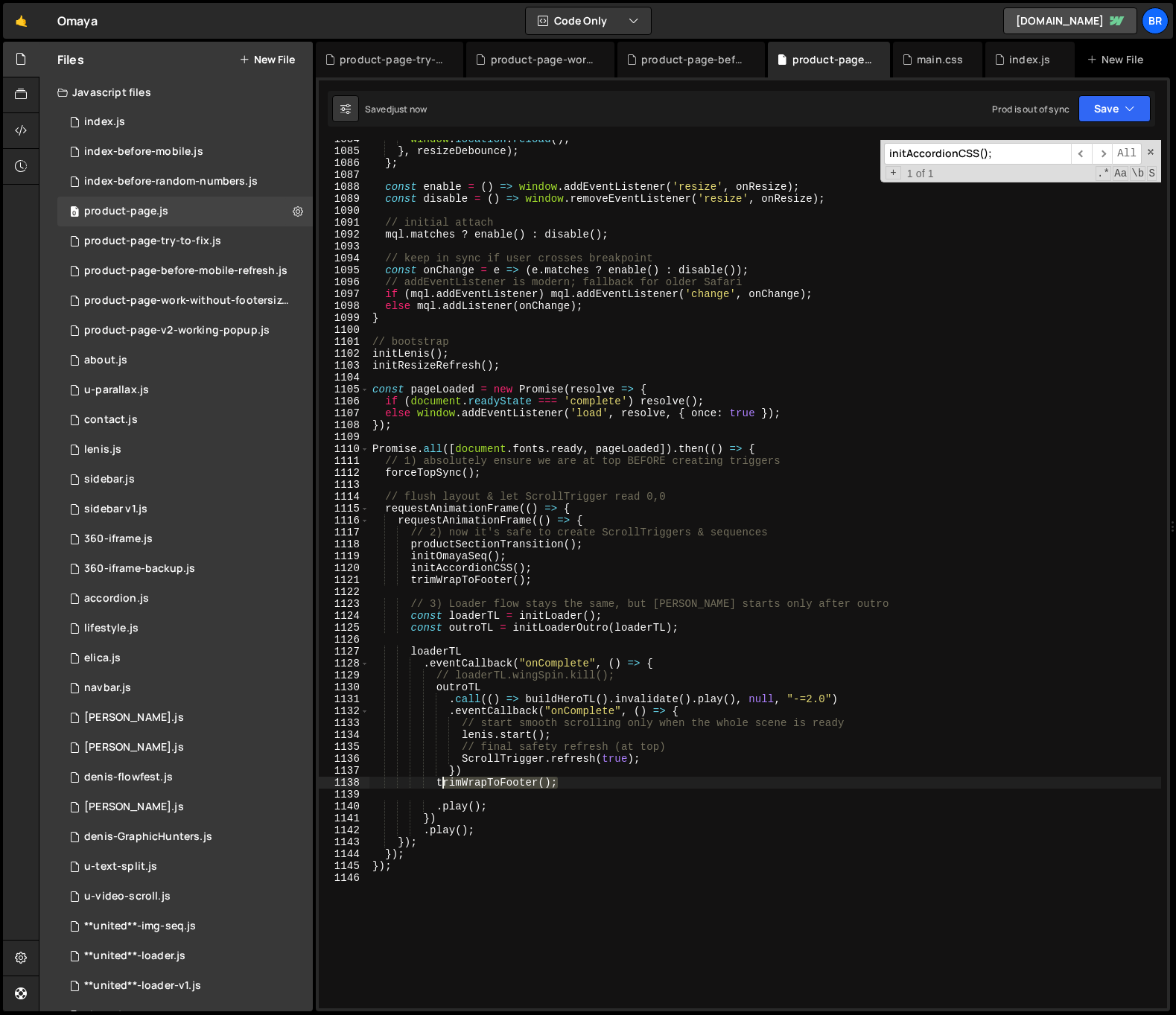
drag, startPoint x: 575, startPoint y: 781, endPoint x: 440, endPoint y: 781, distance: 135.0
click at [437, 781] on div "window . location . reload ( ) ; } , resizeDebounce ) ; } ; const enable = ( ) …" at bounding box center [765, 579] width 792 height 892
click at [672, 758] on div "window . location . reload ( ) ; } , resizeDebounce ) ; } ; const enable = ( ) …" at bounding box center [765, 579] width 792 height 892
type textarea "ScrollTrigger.refresh(true);"
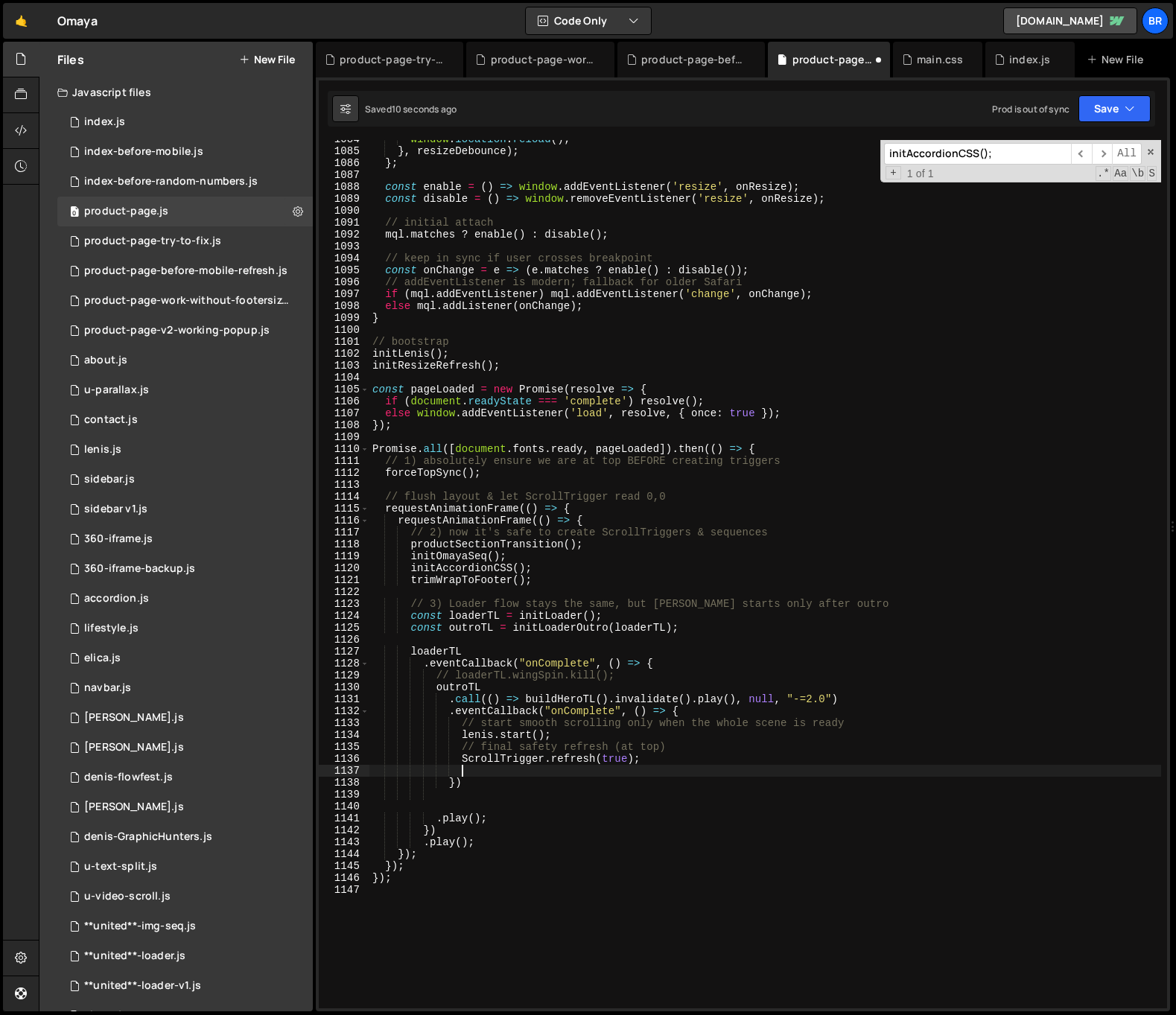
paste textarea "trimWrapToFooter();"
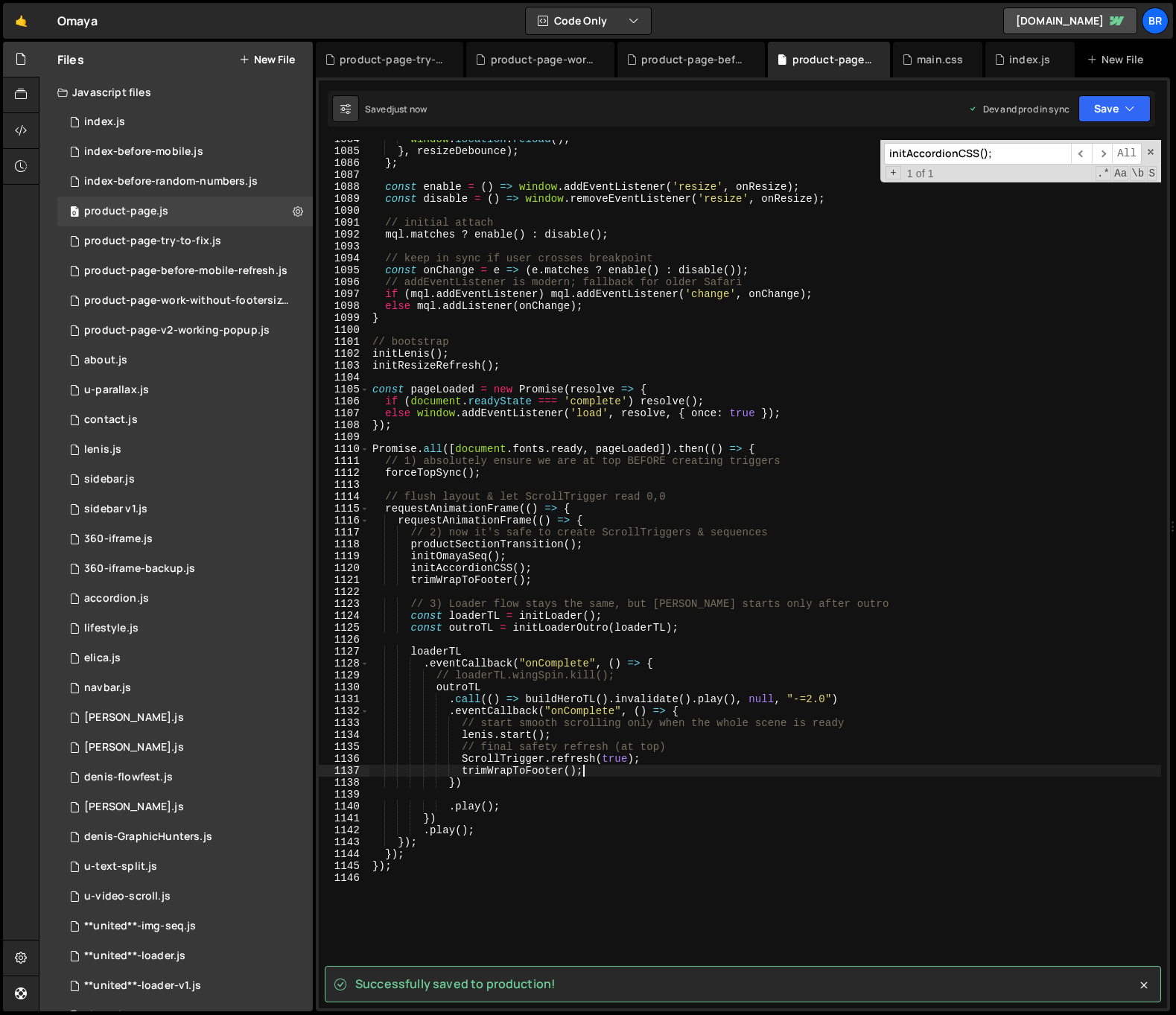
click at [664, 835] on div "window . location . reload ( ) ; } , resizeDebounce ) ; } ; const enable = ( ) …" at bounding box center [765, 579] width 792 height 892
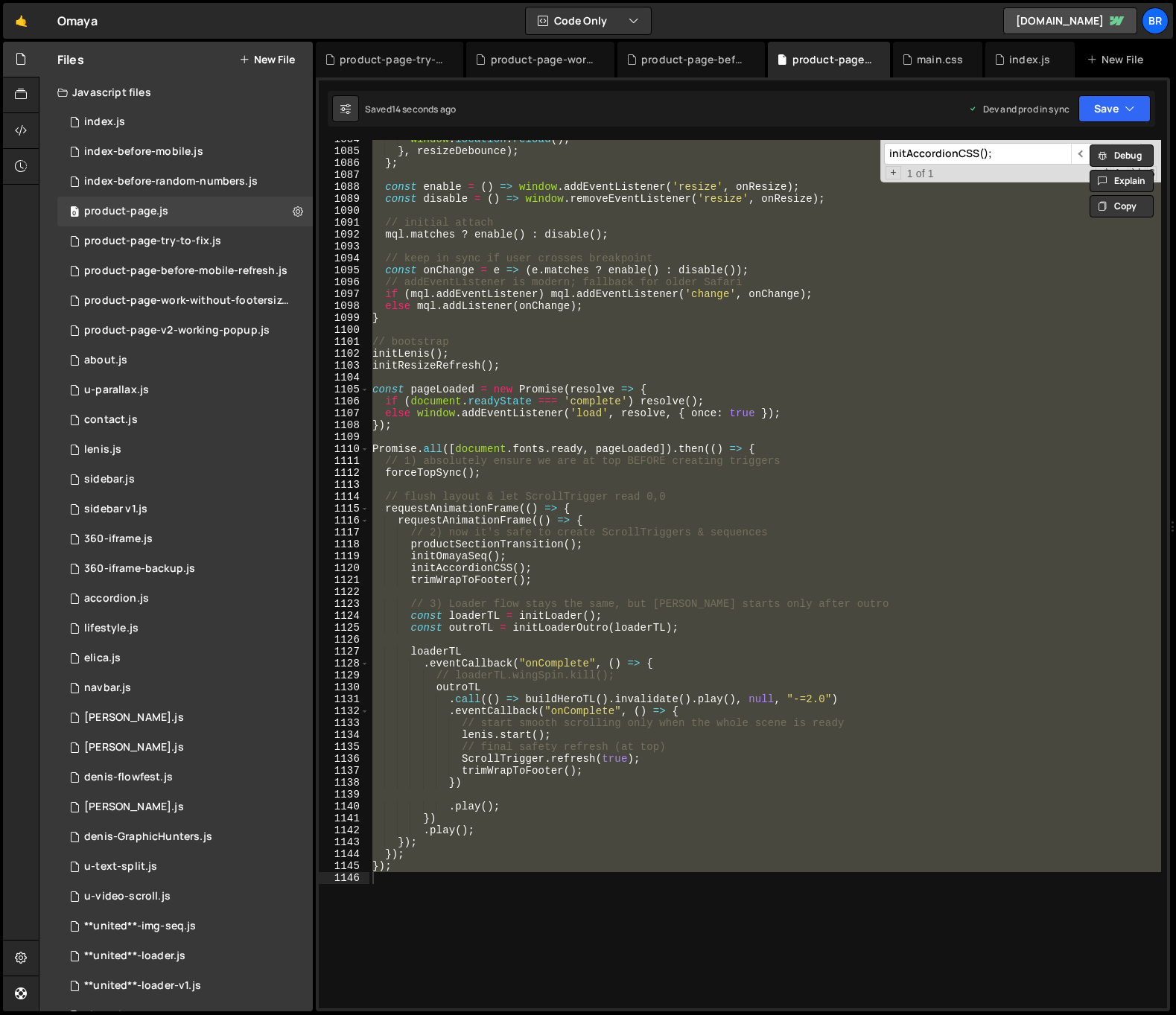
click at [676, 834] on div "window . location . reload ( ) ; } , resizeDebounce ) ; } ; const enable = ( ) …" at bounding box center [765, 574] width 792 height 868
type textarea ".play();"
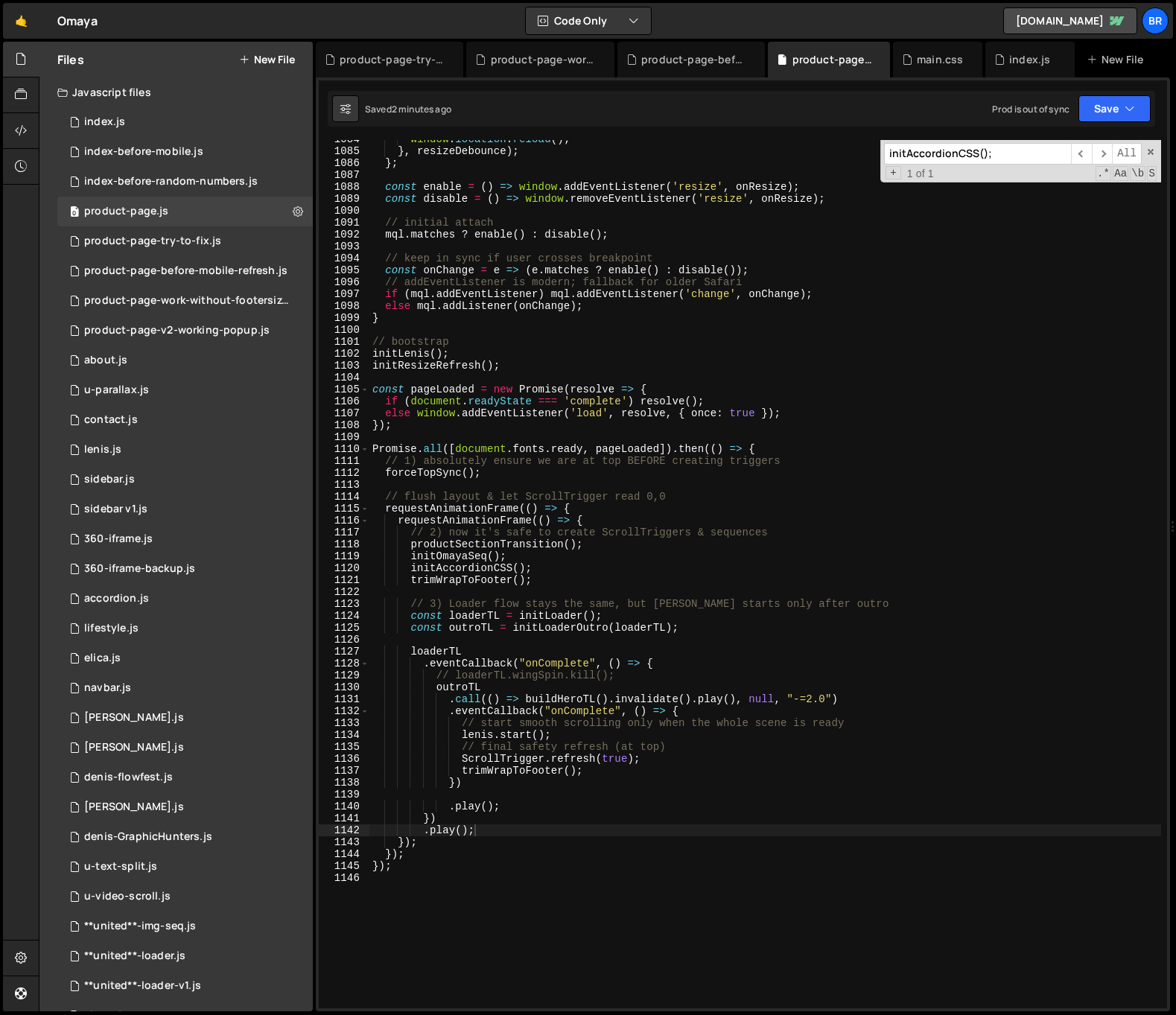
click at [1002, 153] on input "initAccordionCSS();" at bounding box center [977, 153] width 187 height 22
click at [1001, 153] on input "initAccordionCSS();" at bounding box center [977, 153] width 187 height 22
paste input "ument.querySelector('.omaya50-canvas-wrap'"
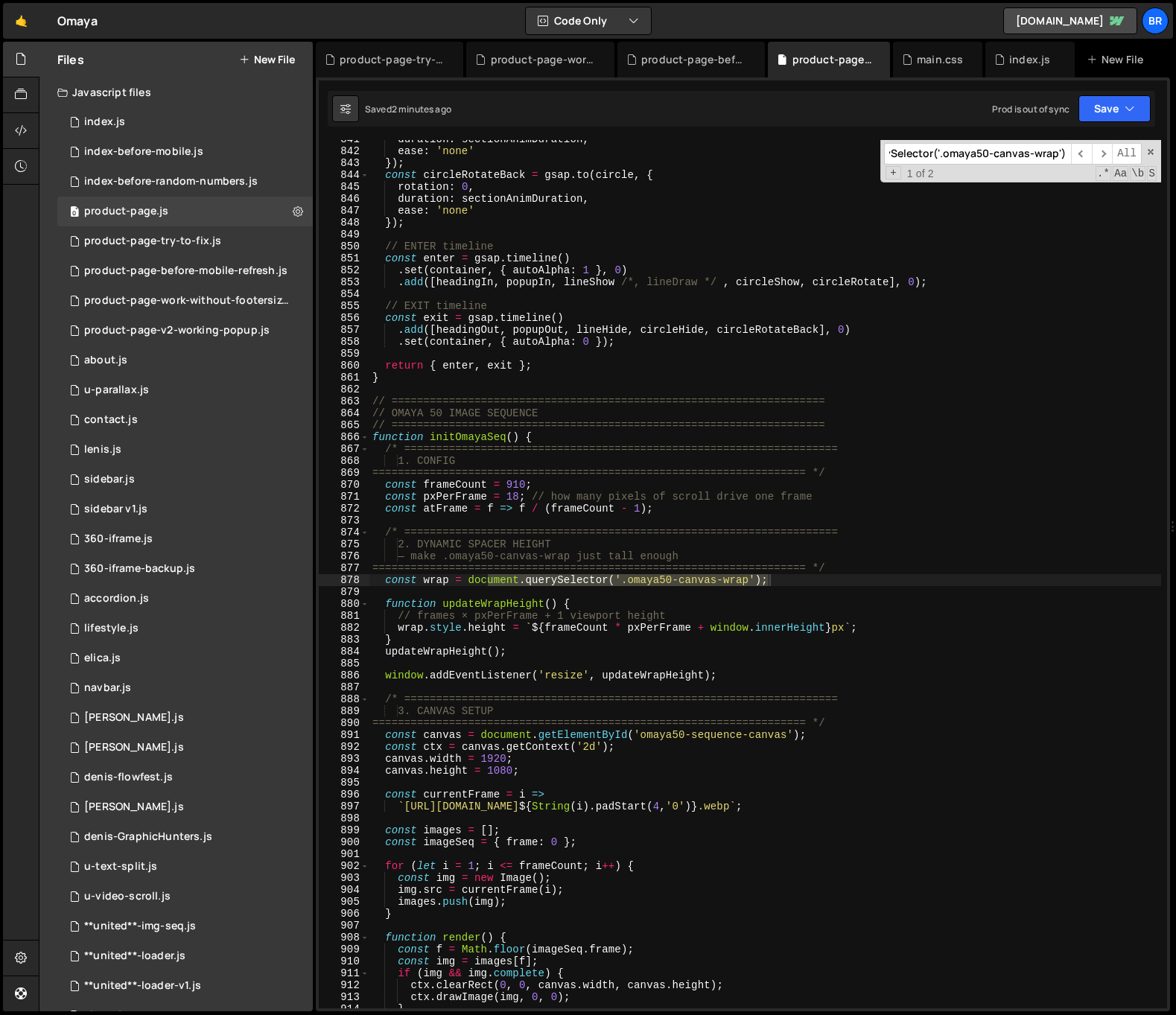
type input "ument.querySelector('.omaya50-canvas-wrap');"
type textarea "const wrap = document.querySelector('.omaya50-canvas-wrap');"
click at [807, 583] on div "duration : sectionAnimDuration , ease : 'none' }) ; const circleRotateBack = gs…" at bounding box center [765, 574] width 792 height 868
paste textarea "if (!wrap) return;"
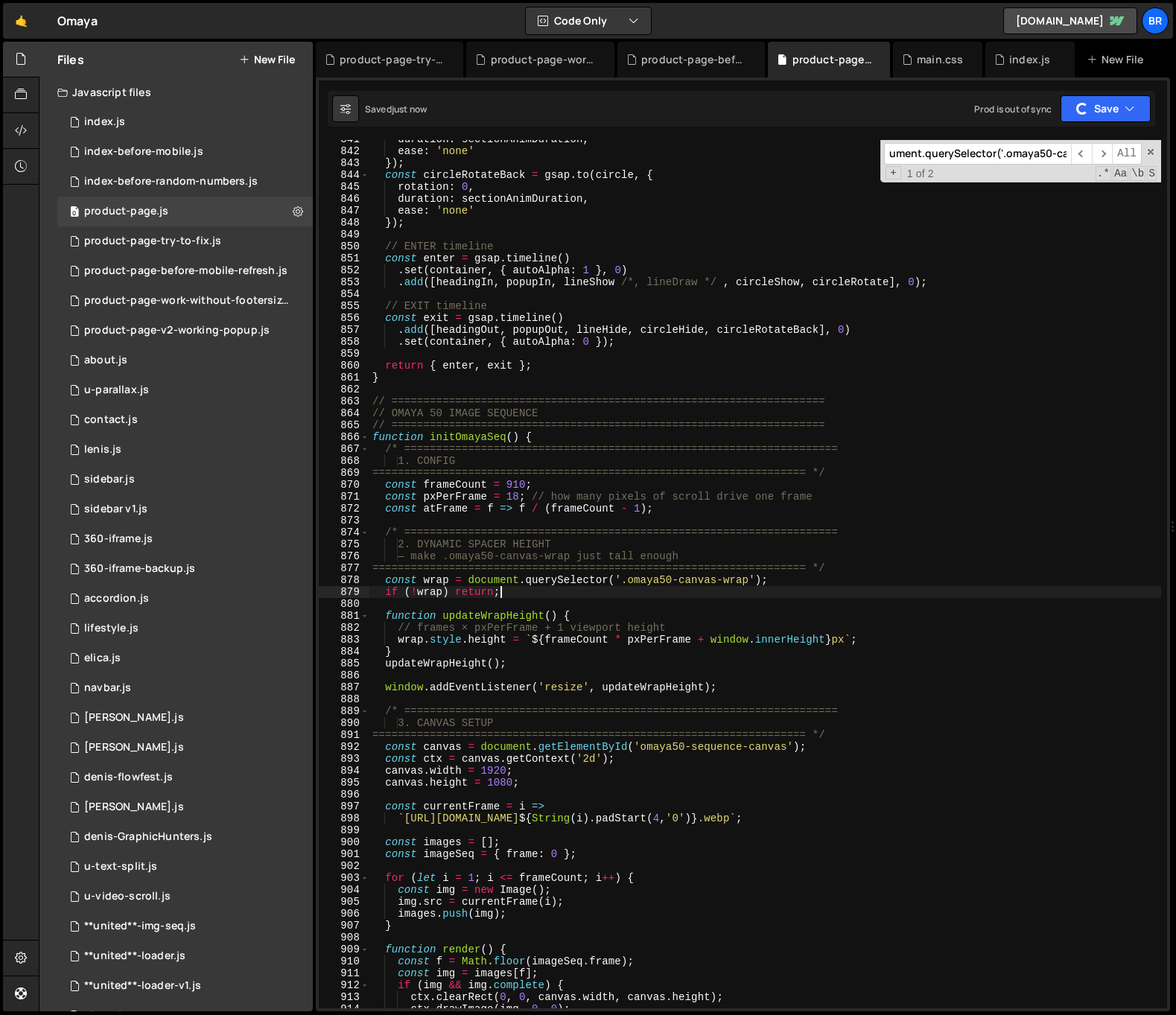
type textarea "if (!wrap) return;"
click at [980, 149] on input "ument.querySelector('.omaya50-canvas-wrap');" at bounding box center [977, 153] width 187 height 22
paste input "end: ()"
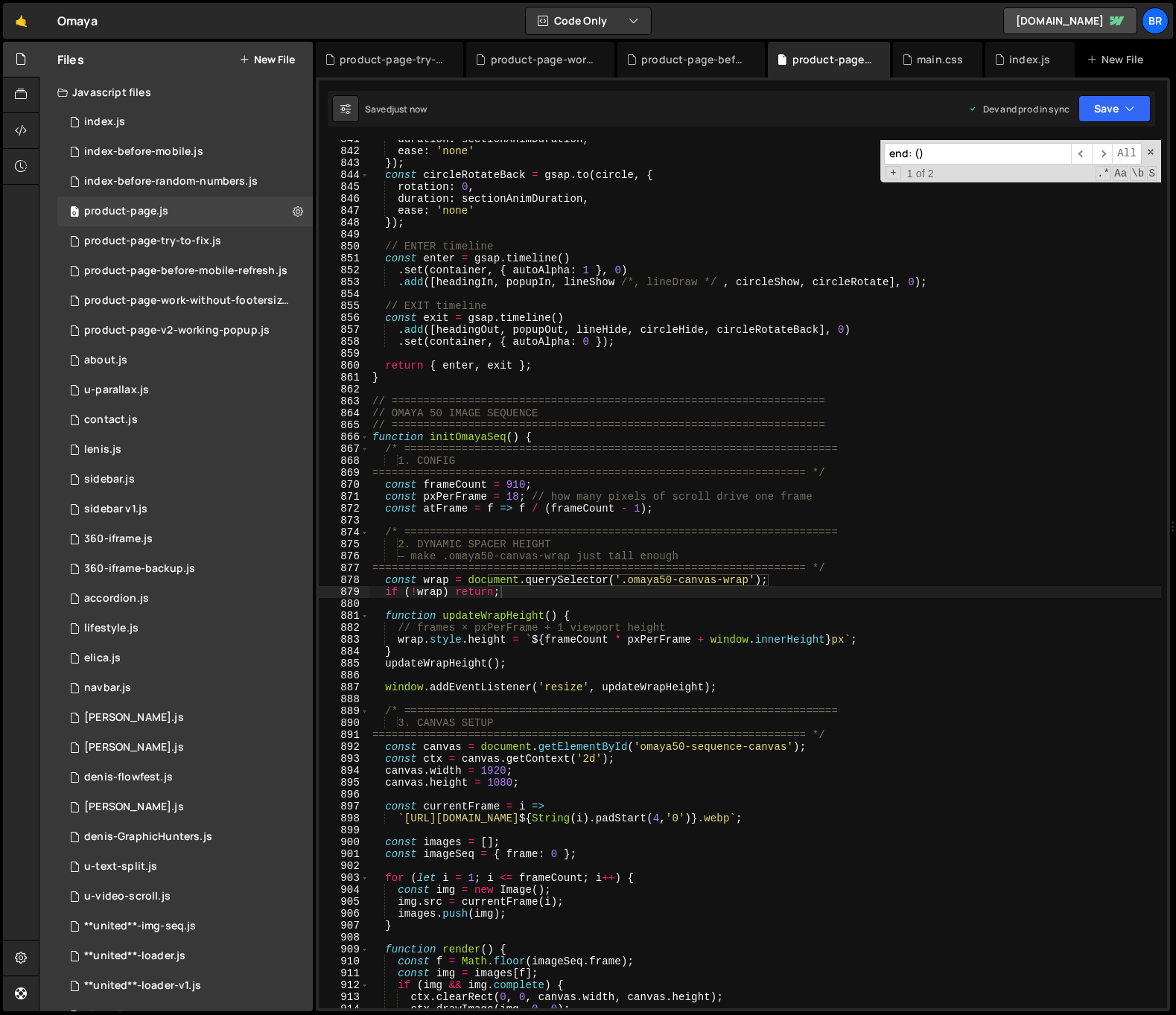
scroll to position [10607, 0]
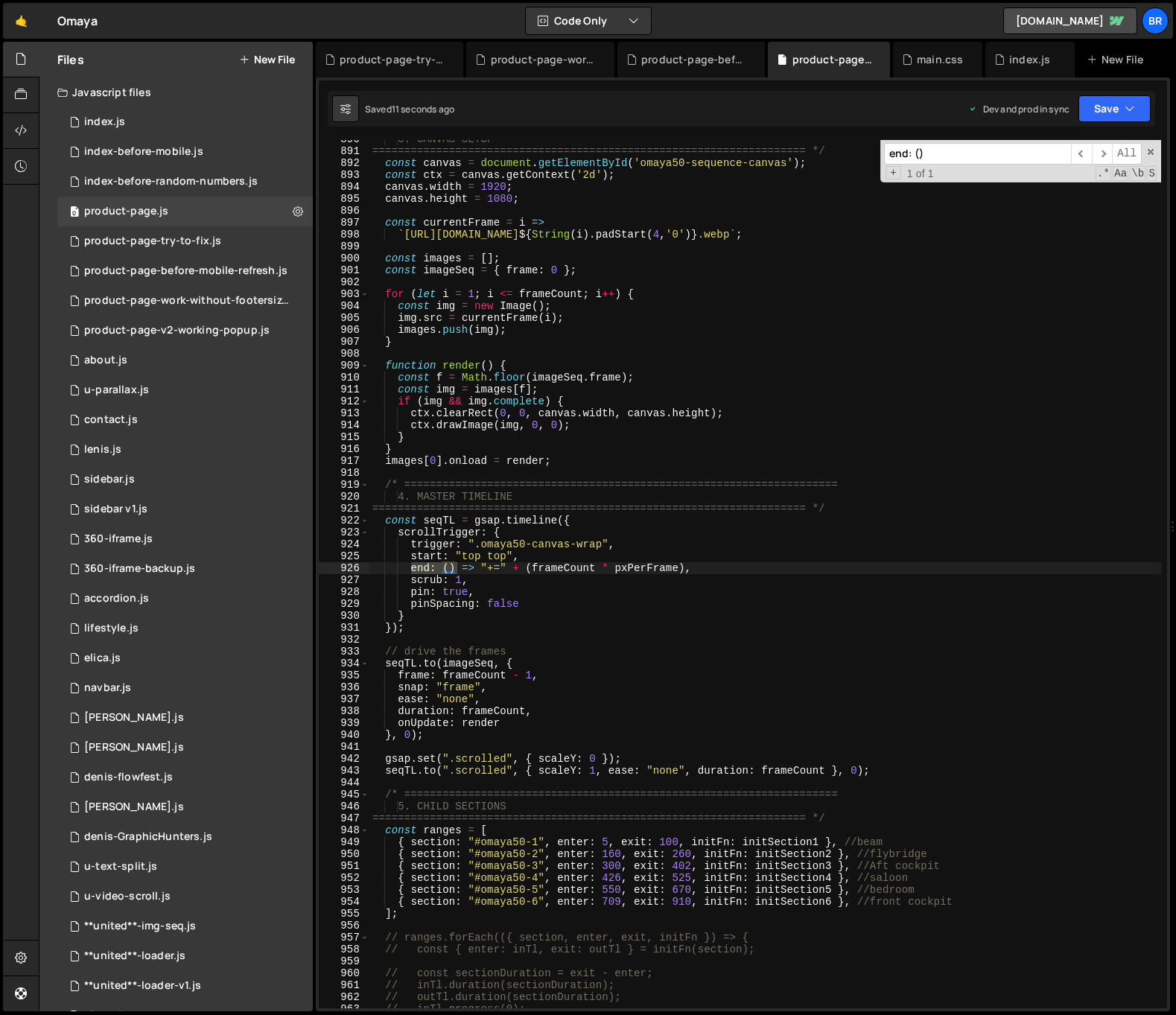
type input "end: ()"
click at [690, 572] on div "3. CANVAS SETUP ===============================================================…" at bounding box center [765, 579] width 792 height 892
drag, startPoint x: 690, startPoint y: 573, endPoint x: 412, endPoint y: 568, distance: 278.0
click at [412, 568] on div "3. CANVAS SETUP ===============================================================…" at bounding box center [765, 579] width 792 height 892
click at [425, 567] on div "3. CANVAS SETUP ===============================================================…" at bounding box center [765, 574] width 792 height 868
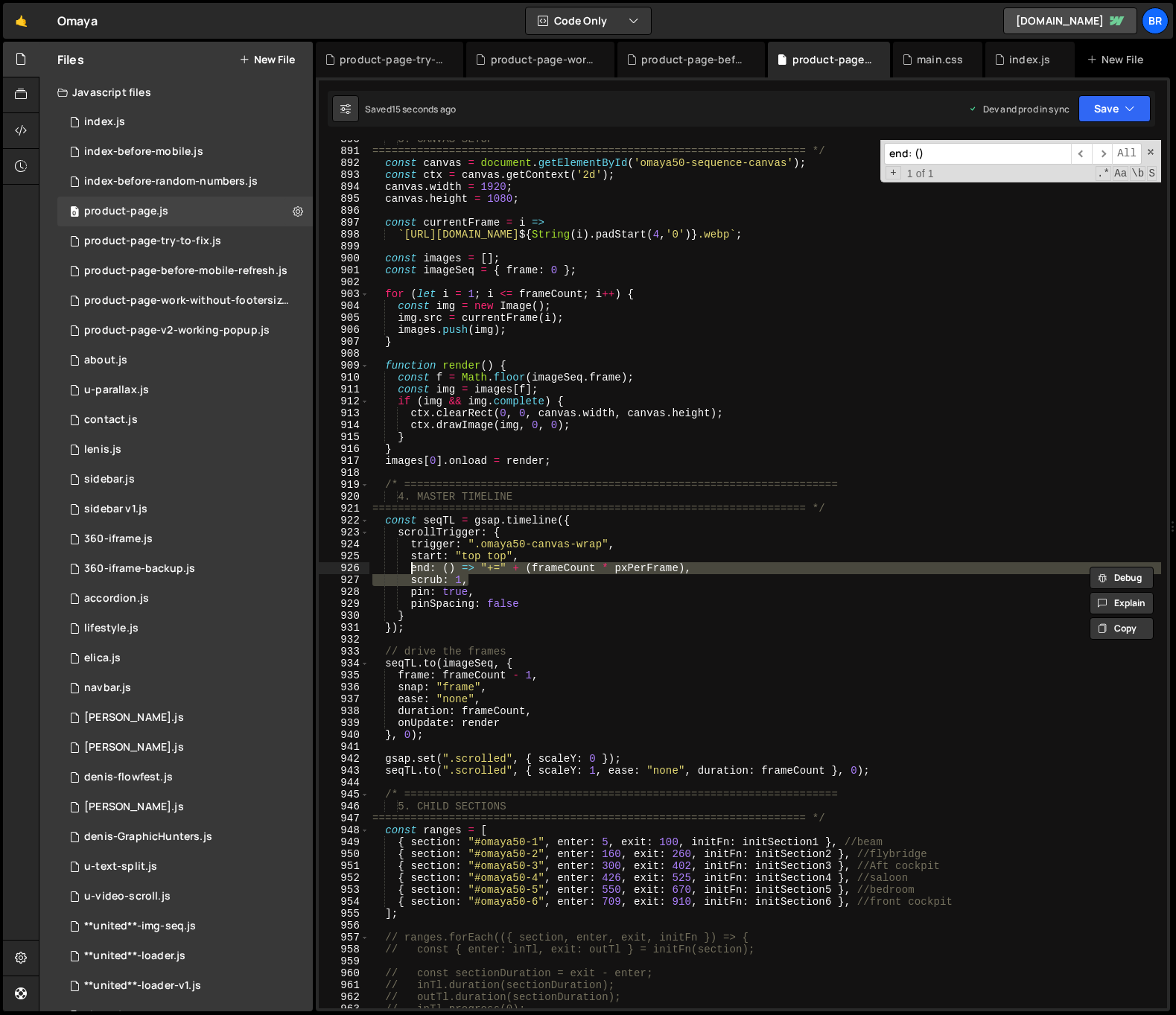
type textarea "end: () => "+=" + (frameCount * pxPerFrame),"
drag, startPoint x: 750, startPoint y: 569, endPoint x: 384, endPoint y: 569, distance: 366.0
click at [384, 569] on div "3. CANVAS SETUP ===============================================================…" at bounding box center [765, 579] width 792 height 892
paste textarea
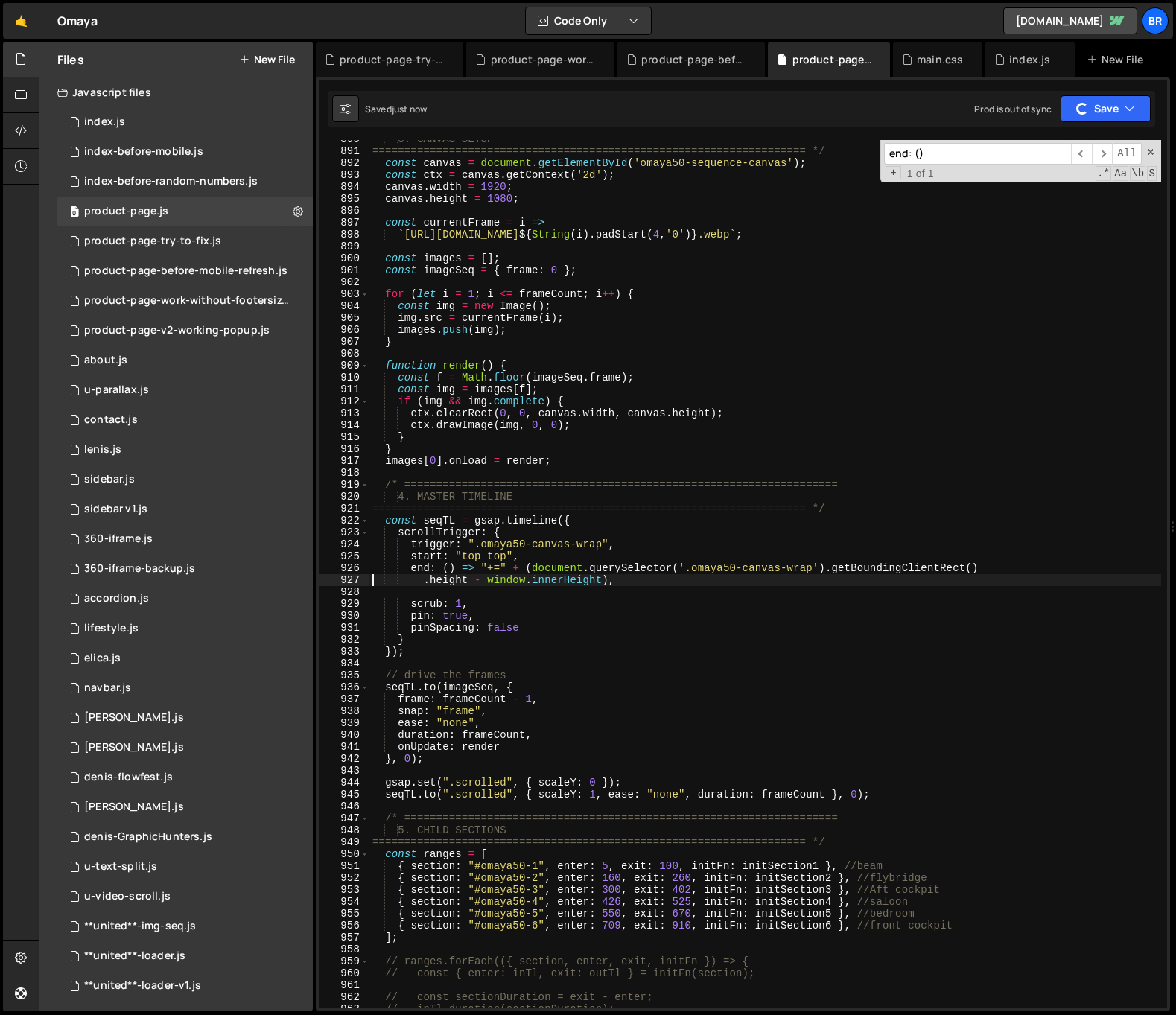
click at [702, 613] on div "3. CANVAS SETUP ===============================================================…" at bounding box center [765, 579] width 792 height 892
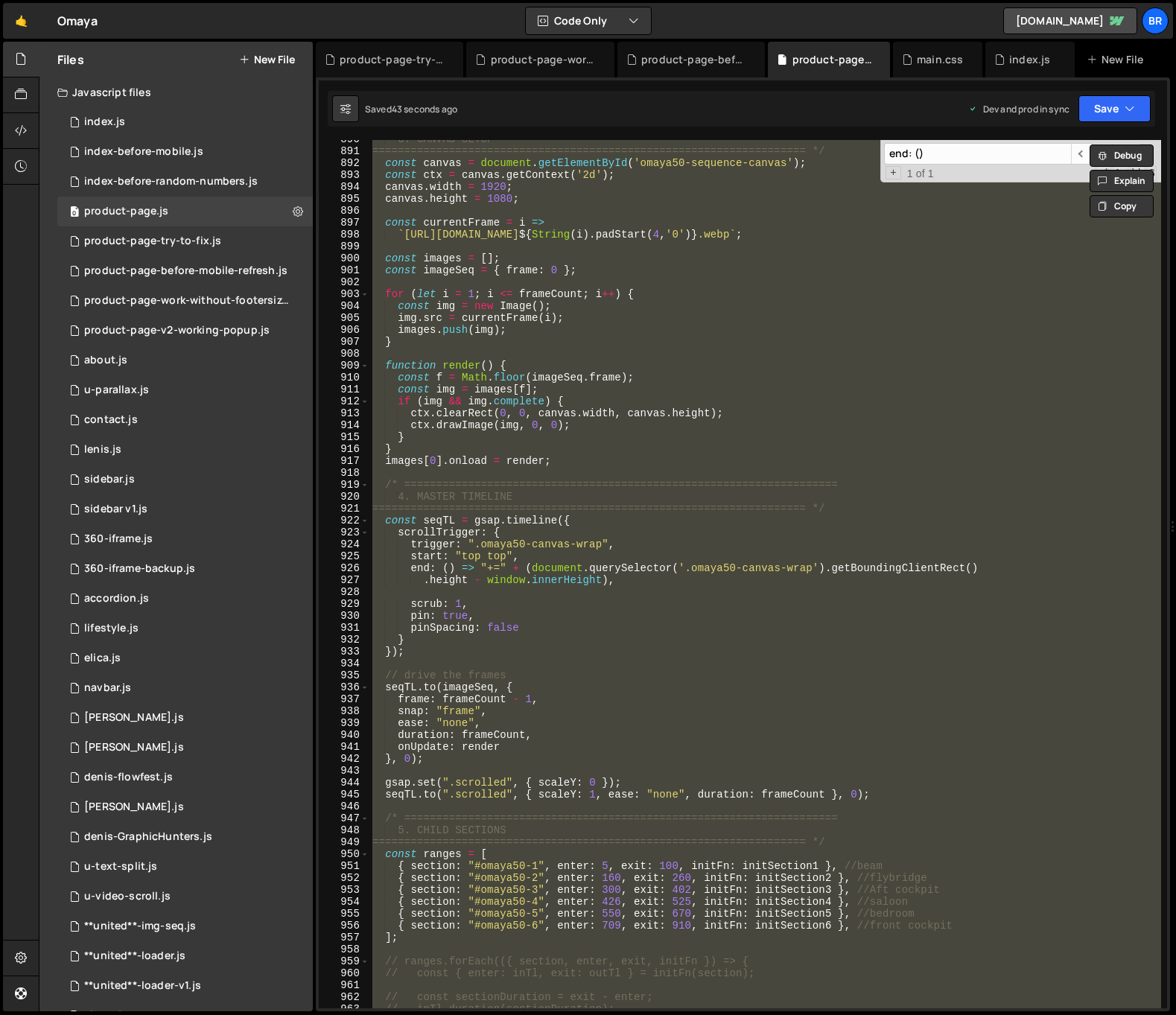
click at [838, 682] on div "3. CANVAS SETUP ===============================================================…" at bounding box center [765, 574] width 792 height 868
type textarea "seqTL.to(imageSeq, {"
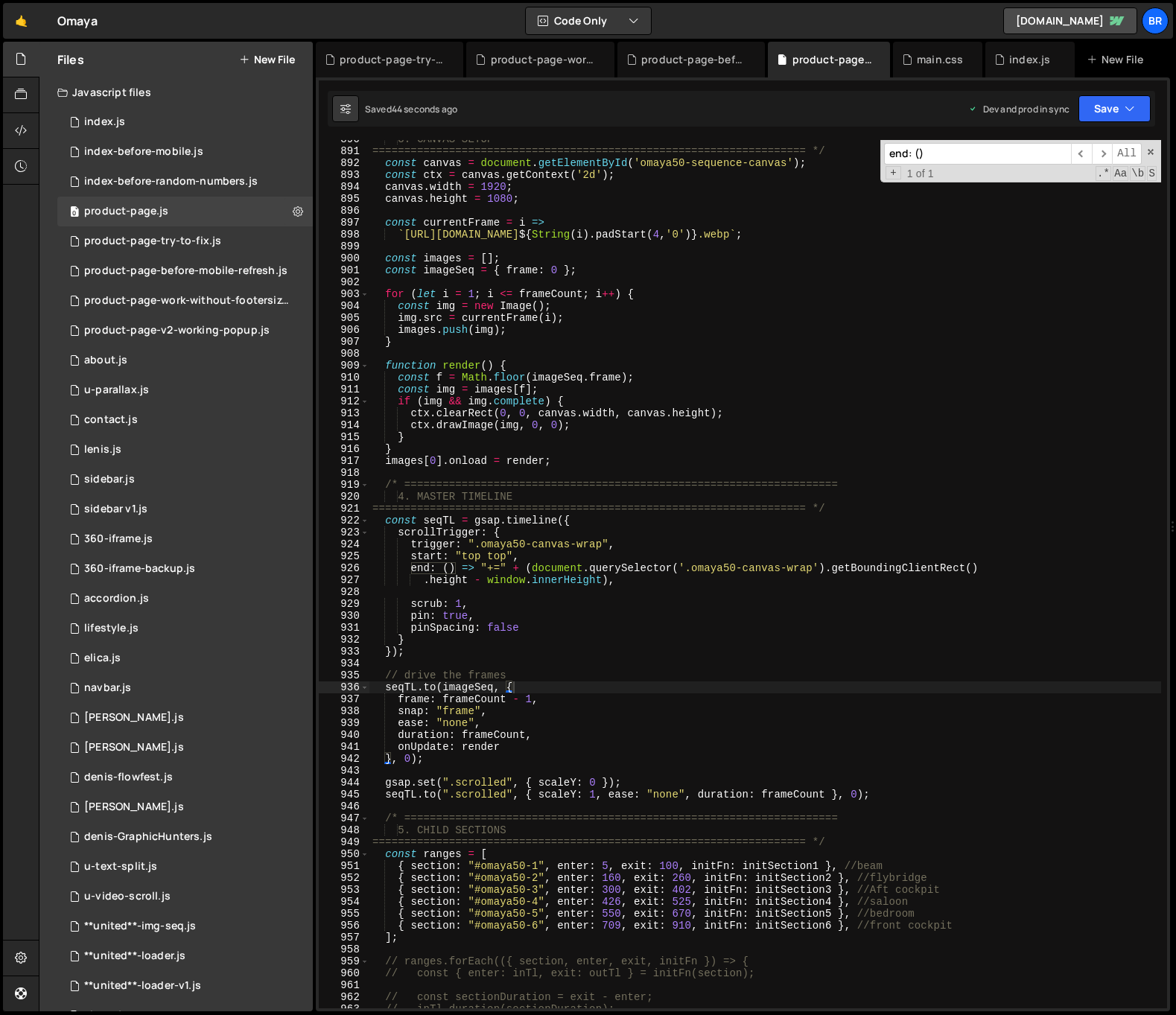
paste input "trimWrapToFooter"
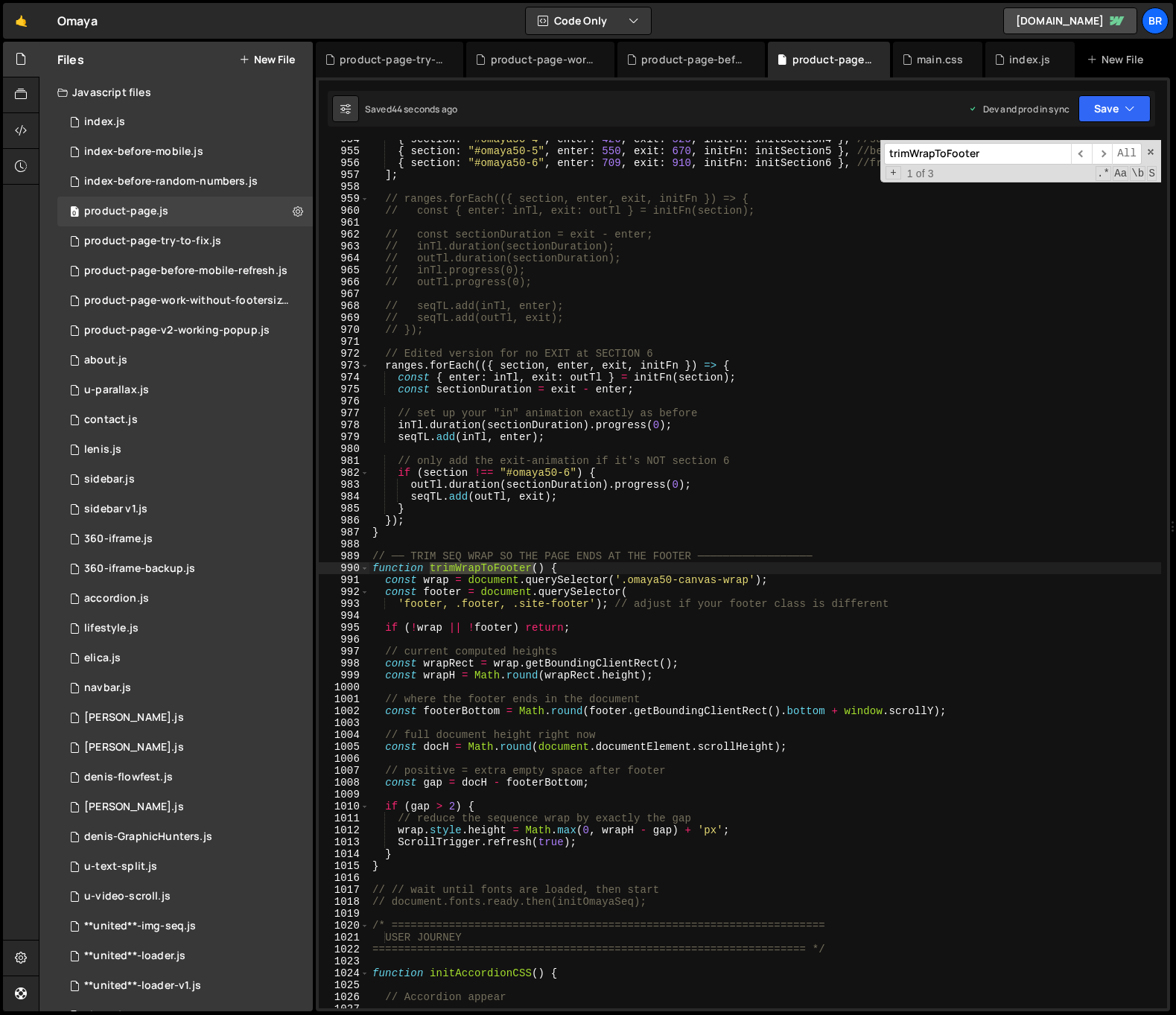
scroll to position [11370, 0]
type input "trimWrapToFooter"
click at [568, 604] on div "{ section : "#omaya50-4" , enter : 426 , exit : 525 , initFn : initSection4 } ,…" at bounding box center [765, 579] width 792 height 892
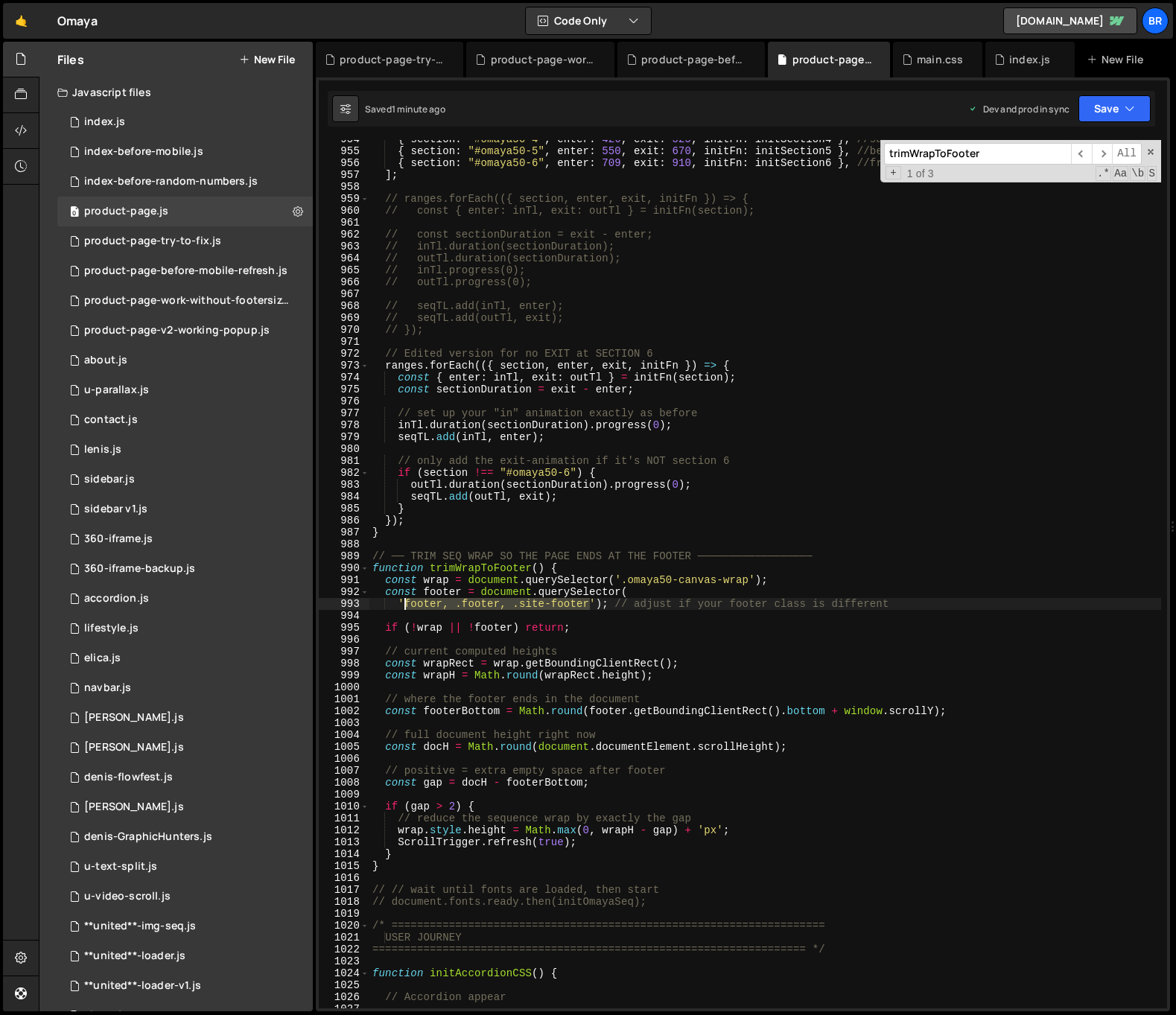
drag, startPoint x: 587, startPoint y: 605, endPoint x: 405, endPoint y: 603, distance: 182.0
click at [405, 603] on div "{ section : "#omaya50-4" , enter : 426 , exit : 525 , initFn : initSection4 } ,…" at bounding box center [765, 579] width 792 height 892
paste textarea "-with-form"
type textarea "'footer-with-form'); // adjust if your footer class is different"
click at [710, 642] on div "{ section : "#omaya50-4" , enter : 426 , exit : 525 , initFn : initSection4 } ,…" at bounding box center [765, 579] width 792 height 892
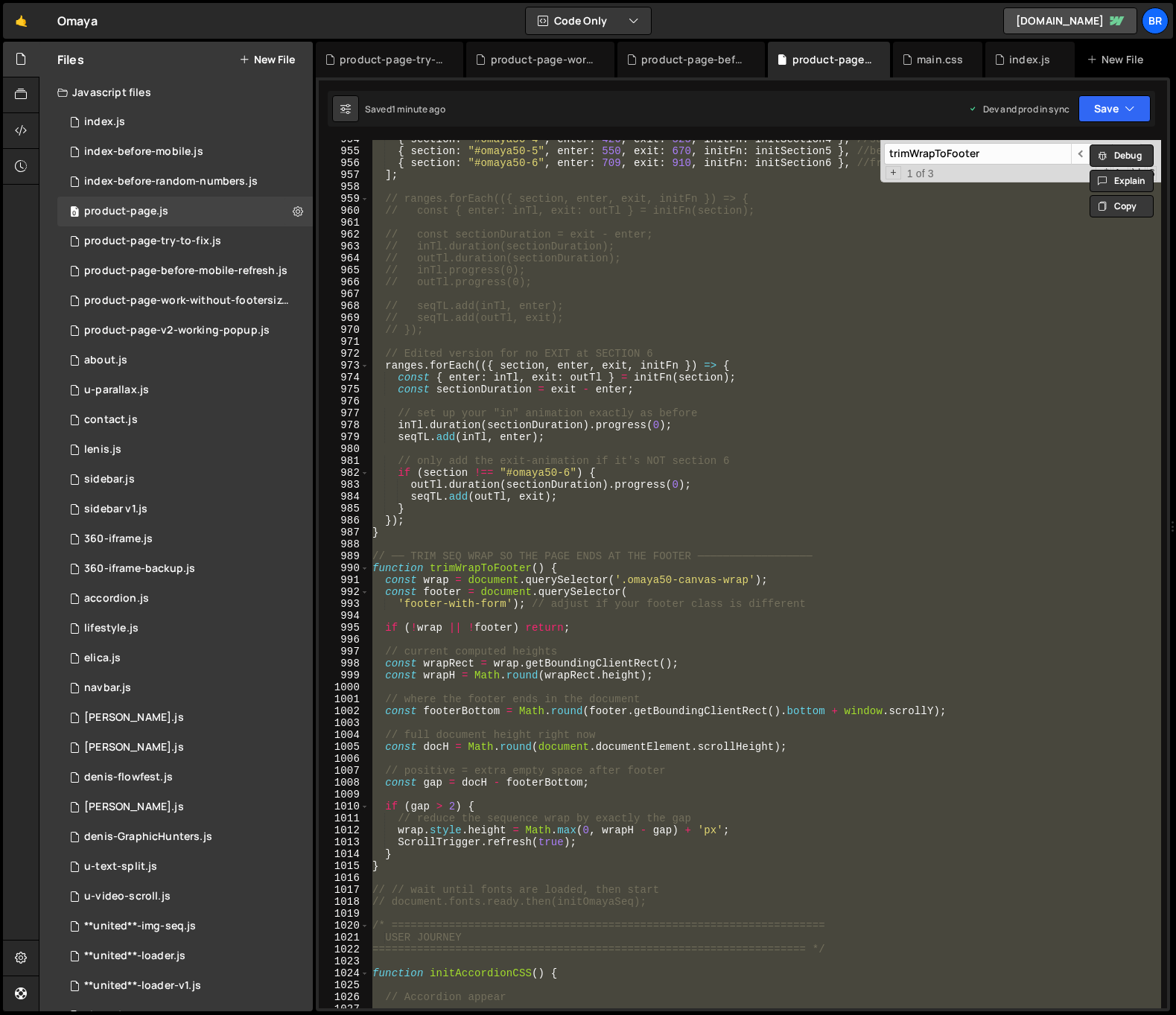
click at [711, 608] on div "{ section : "#omaya50-4" , enter : 426 , exit : 525 , initFn : initSection4 } ,…" at bounding box center [765, 574] width 792 height 868
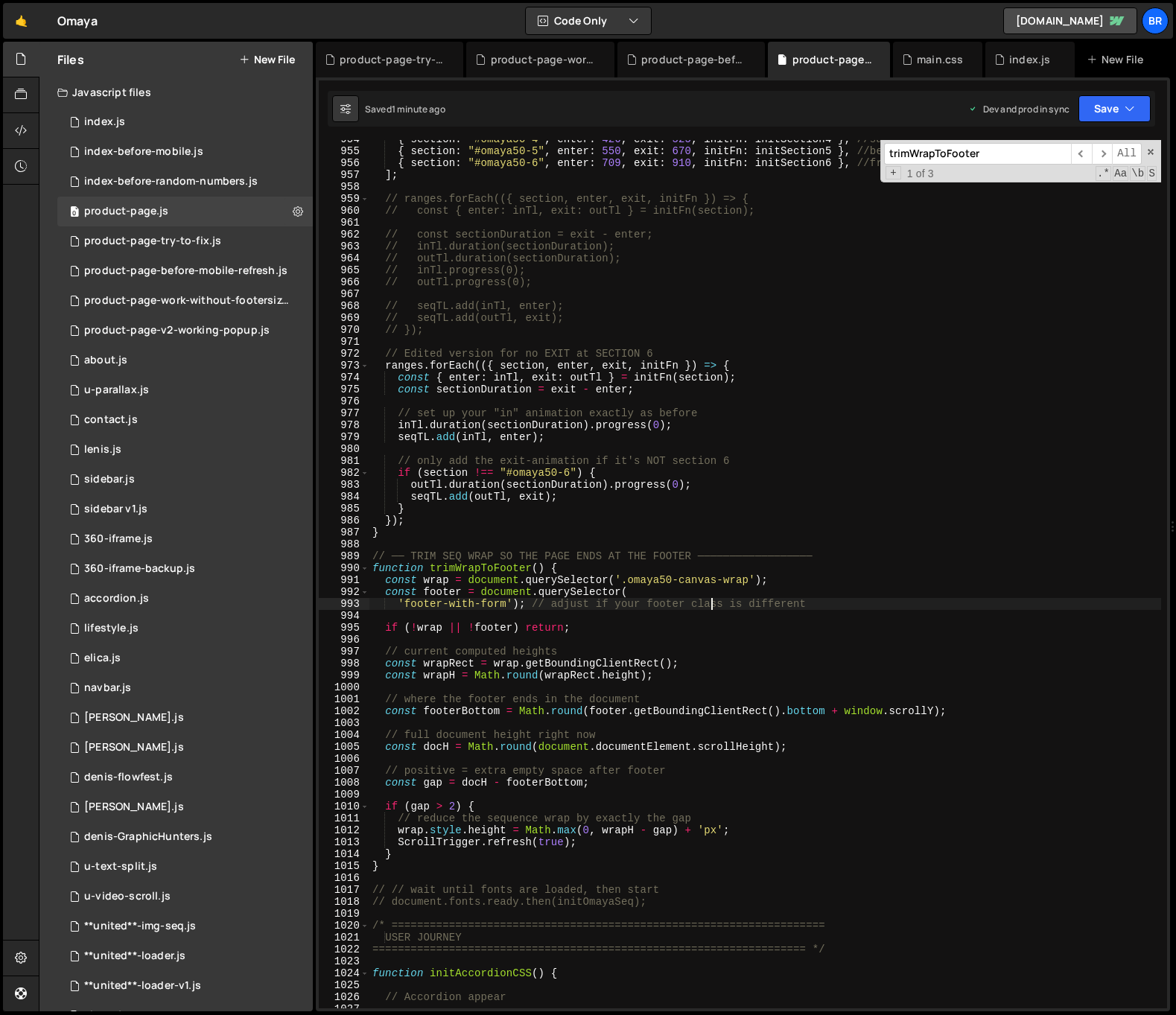
click at [406, 604] on div "{ section : "#omaya50-4" , enter : 426 , exit : 525 , initFn : initSection4 } ,…" at bounding box center [765, 579] width 792 height 892
type textarea "});"
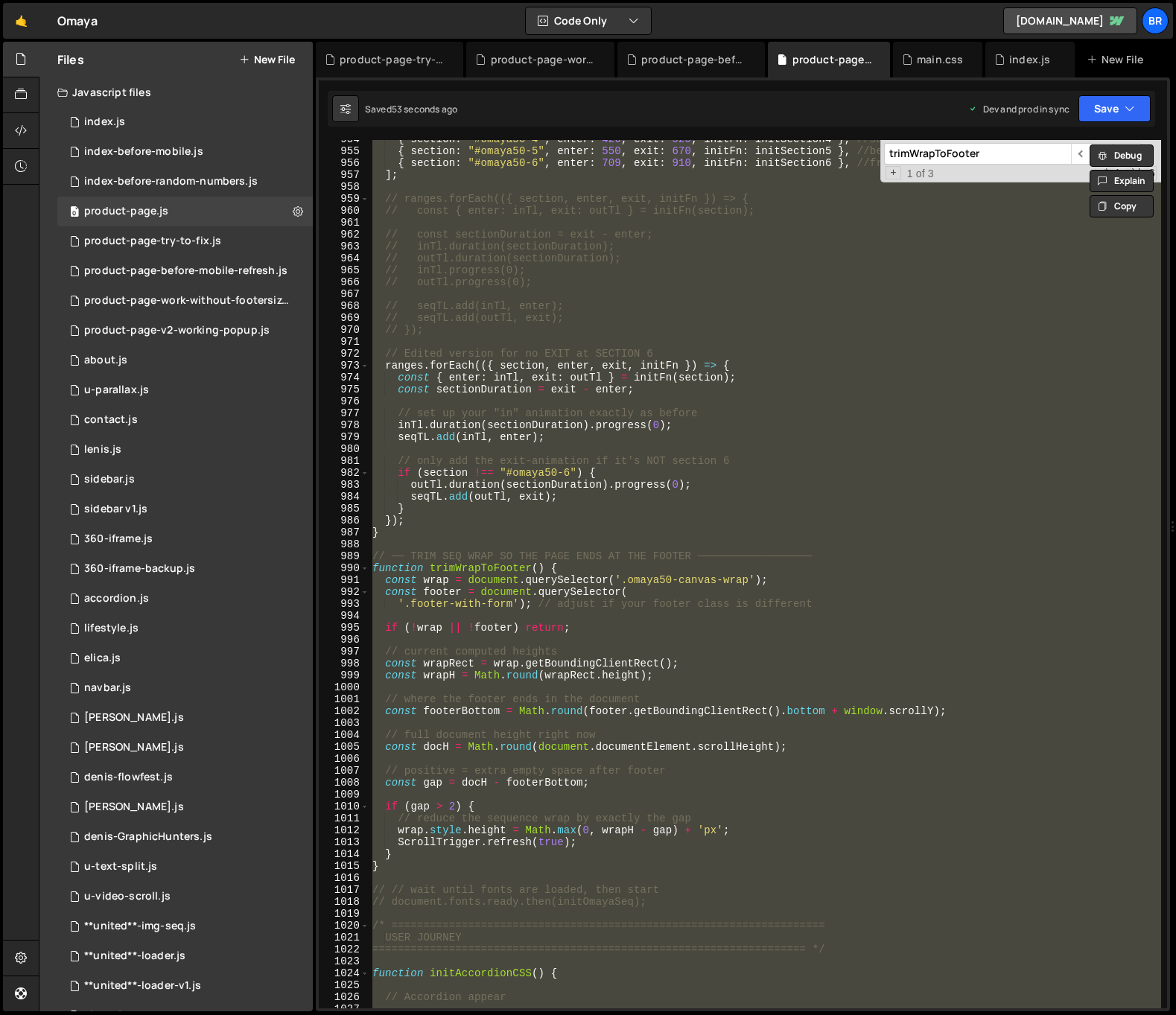
scroll to position [0, 1]
click at [713, 636] on div "{ section : "#omaya50-4" , enter : 426 , exit : 525 , initFn : initSection4 } ,…" at bounding box center [765, 574] width 792 height 868
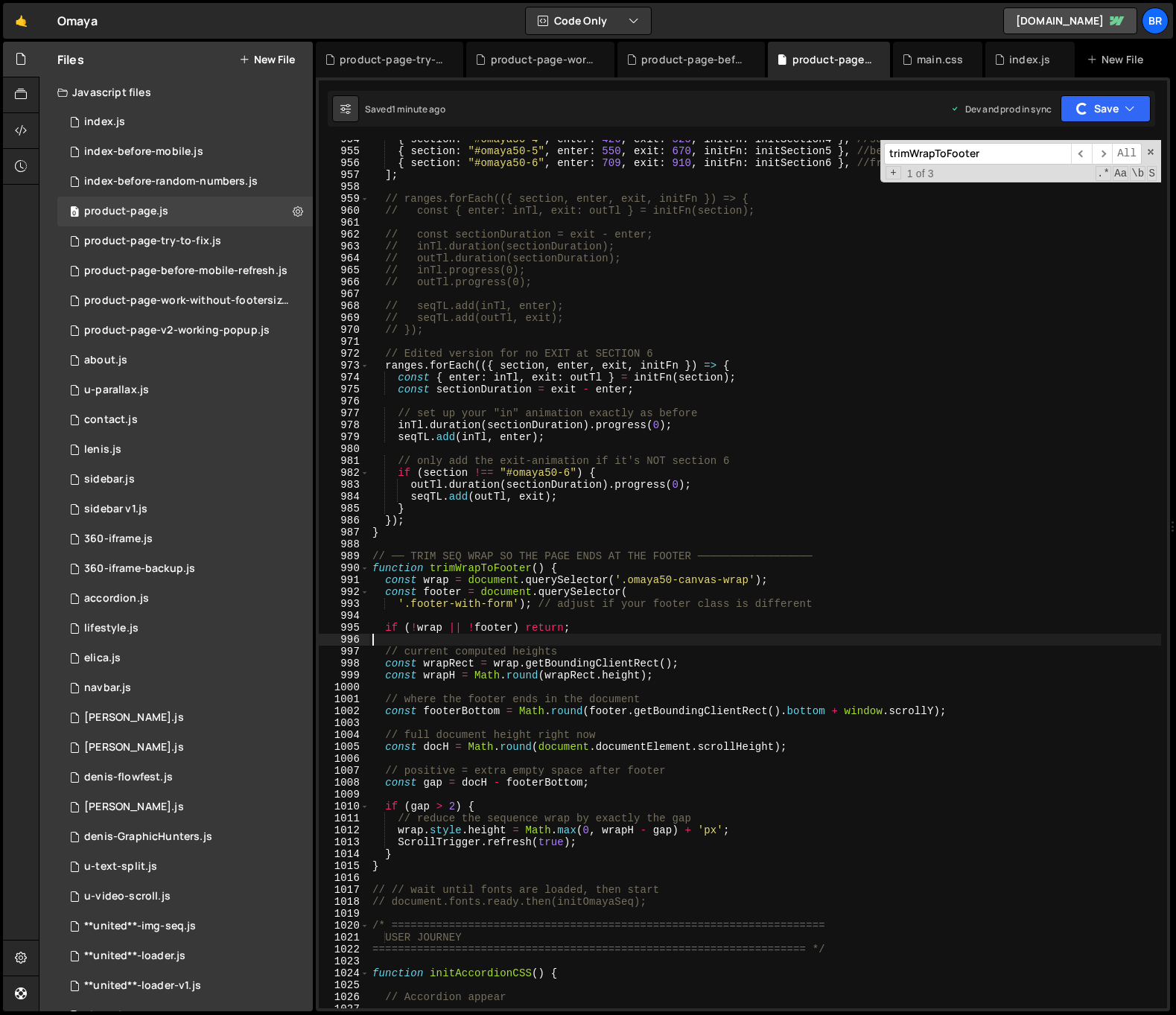
click at [713, 636] on div "{ section : "#omaya50-4" , enter : 426 , exit : 525 , initFn : initSection4 } ,…" at bounding box center [765, 579] width 792 height 892
type textarea "});"
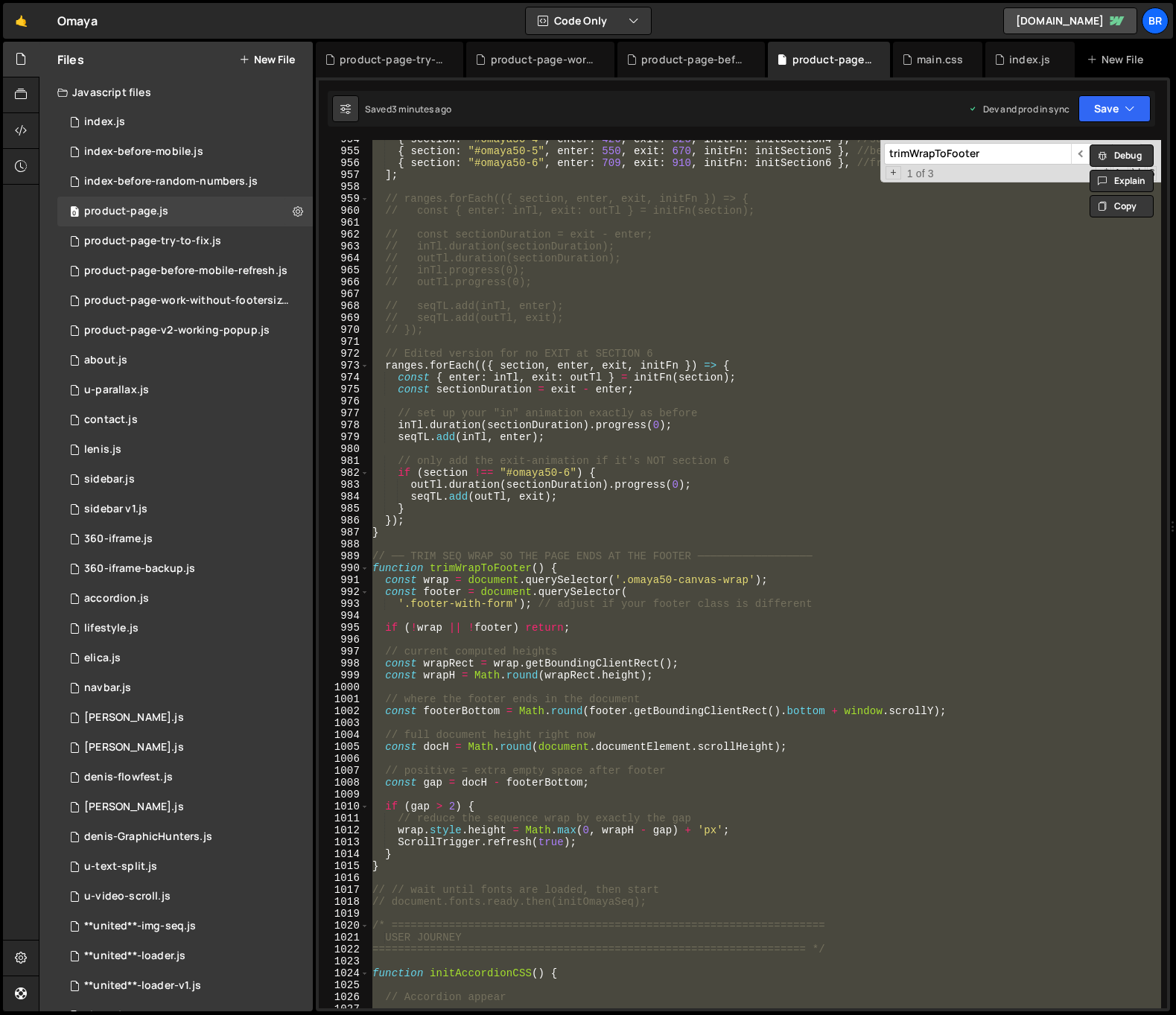
click at [1014, 150] on input "trimWrapToFooter" at bounding box center [977, 153] width 187 height 22
paste input "end: ()"
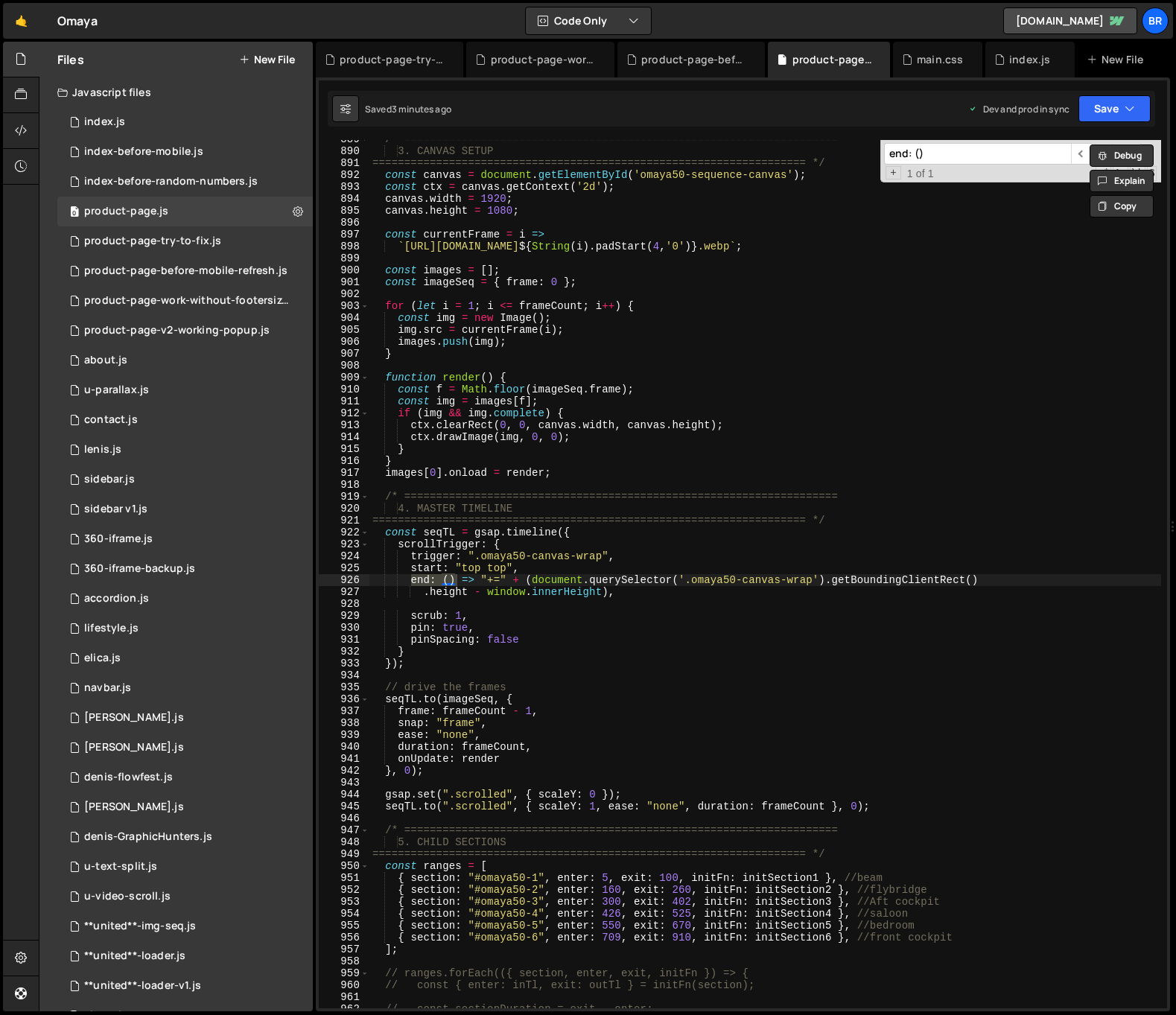
type input "end: ()"
click at [417, 587] on div "/* ==================================================================== 3. CANV…" at bounding box center [765, 579] width 792 height 892
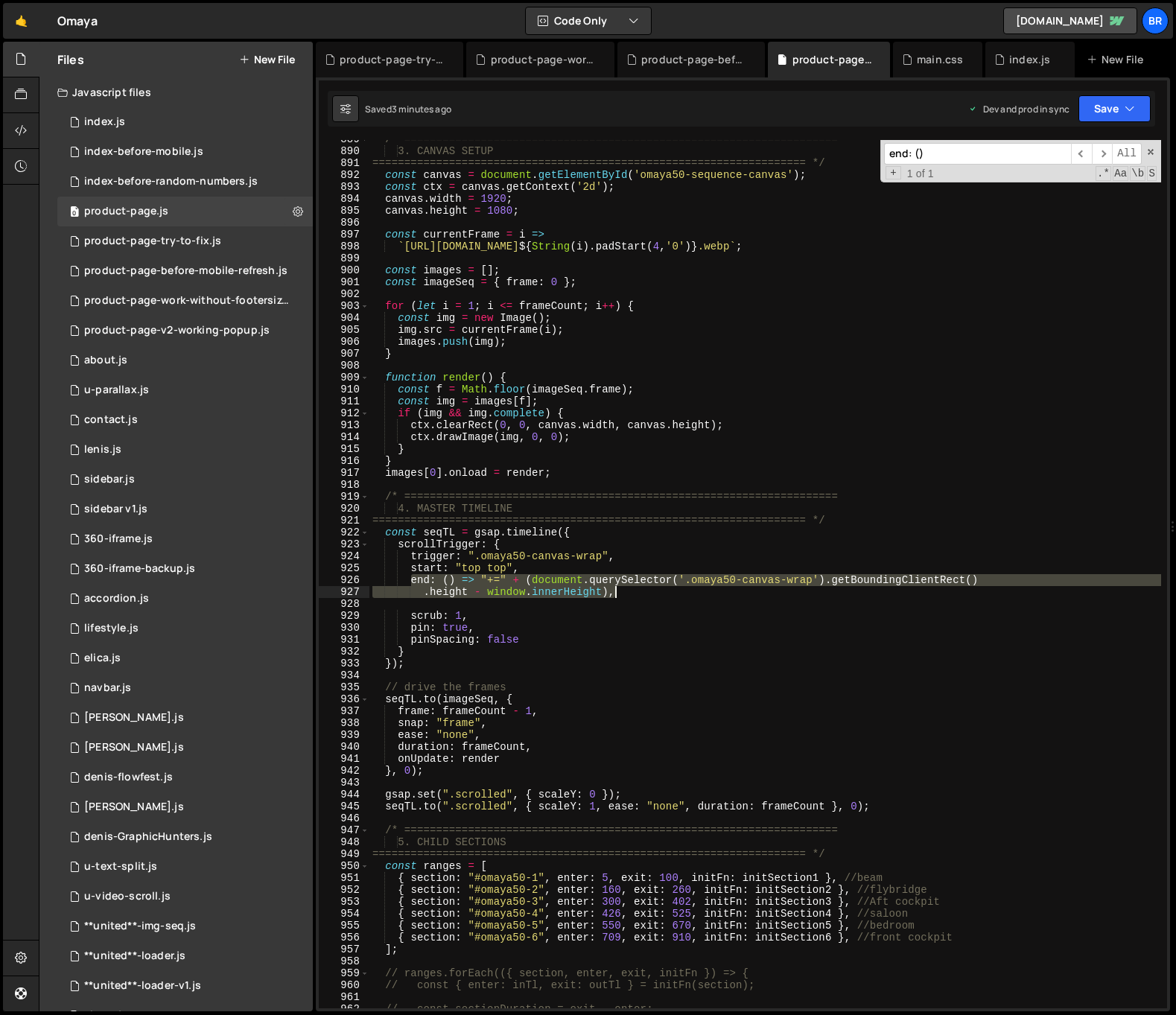
drag, startPoint x: 428, startPoint y: 580, endPoint x: 635, endPoint y: 590, distance: 207.2
click at [635, 590] on div "/* ==================================================================== 3. CANV…" at bounding box center [765, 579] width 792 height 892
type textarea "end: () => "+=" + (document.querySelector('.omaya50-canvas-wrap').getBoundingCl…"
paste textarea
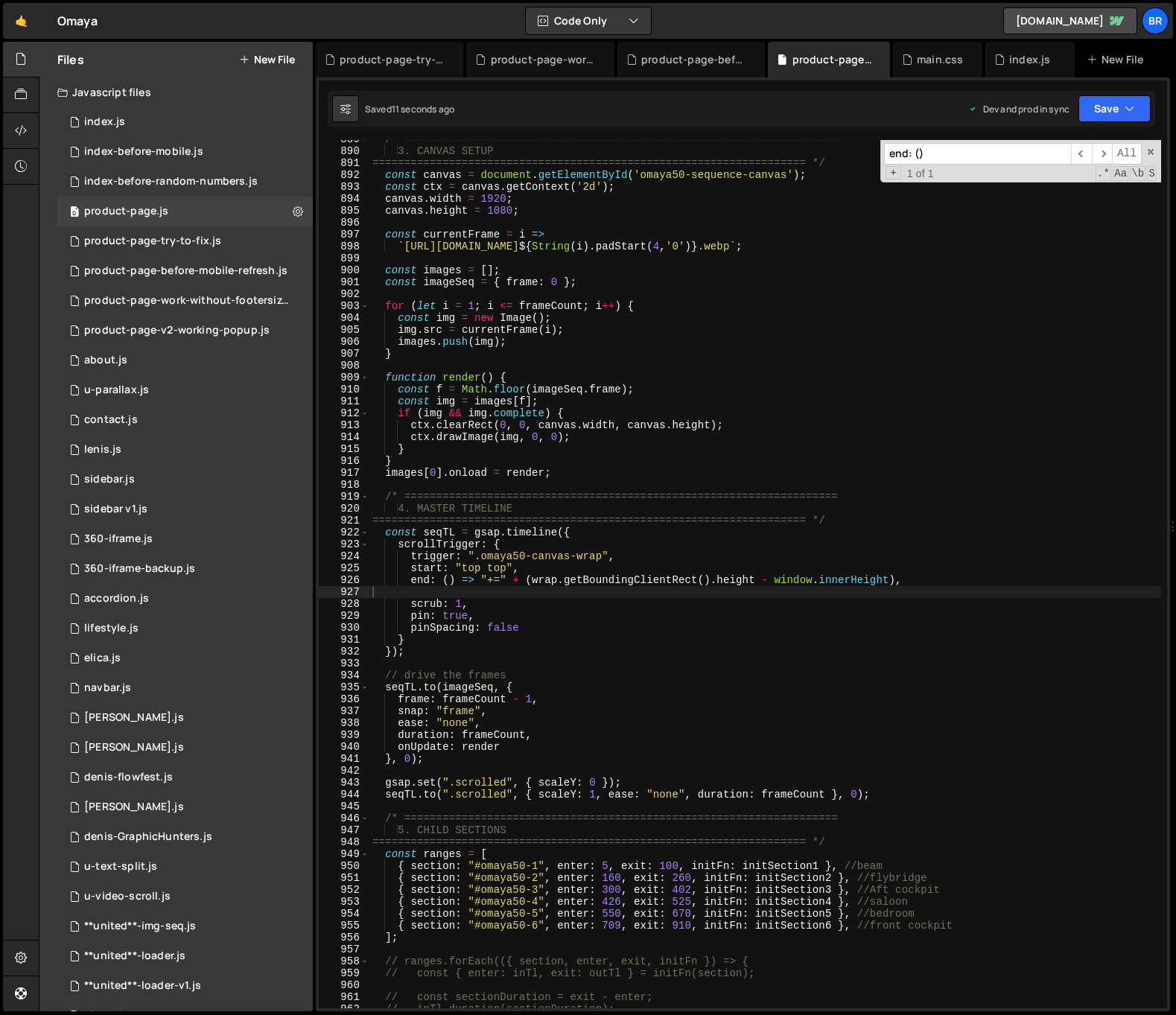
click at [965, 157] on input "end: ()" at bounding box center [977, 153] width 187 height 22
paste input "wrap.style.height = `$"
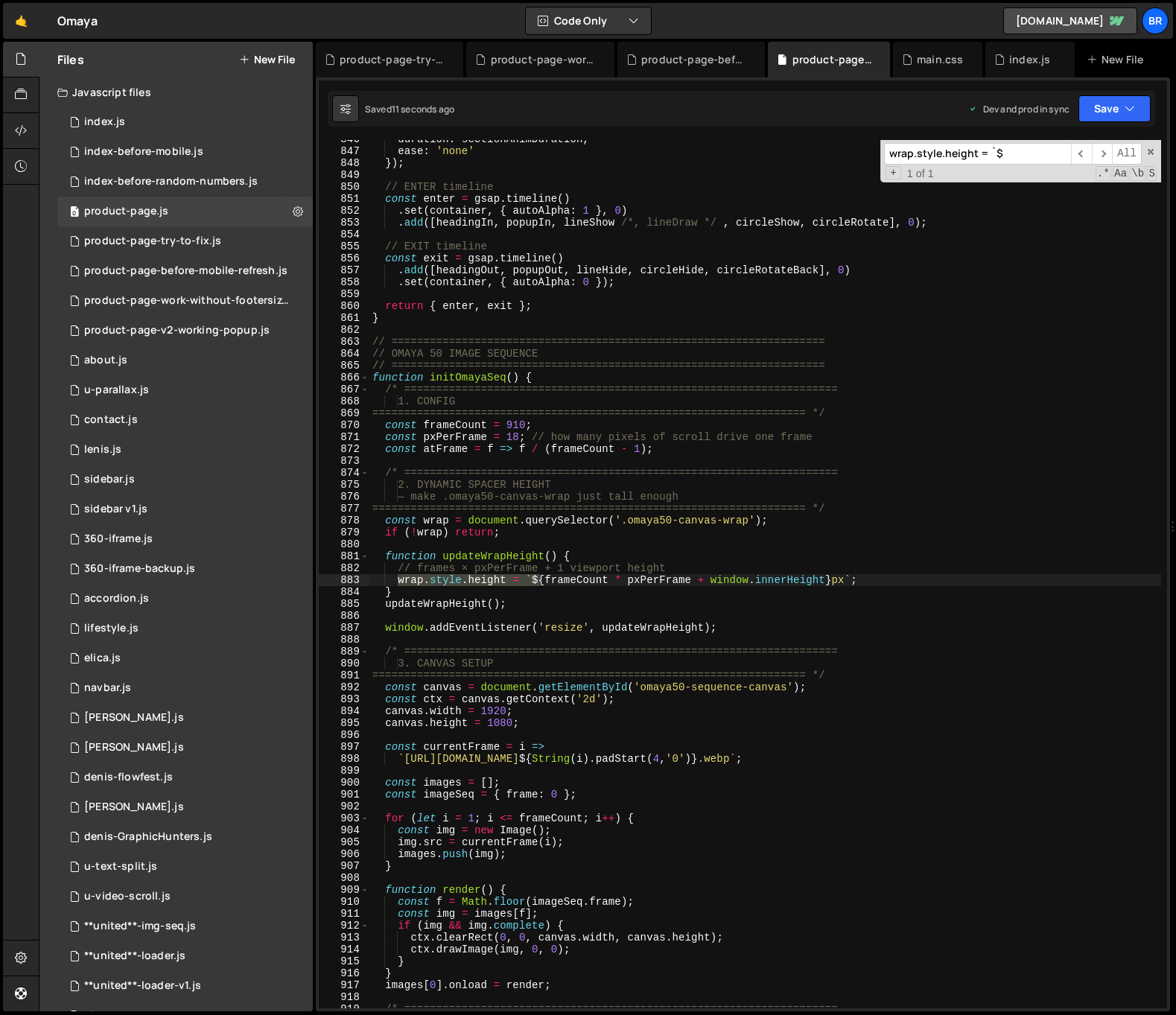
scroll to position [10084, 0]
type input "wrap.style.height = `$"
type textarea "updateWrapHeight();"
click at [528, 604] on div "duration : sectionAnimDuration , ease : 'none' }) ; // ENTER timeline const ent…" at bounding box center [765, 579] width 792 height 892
paste textarea
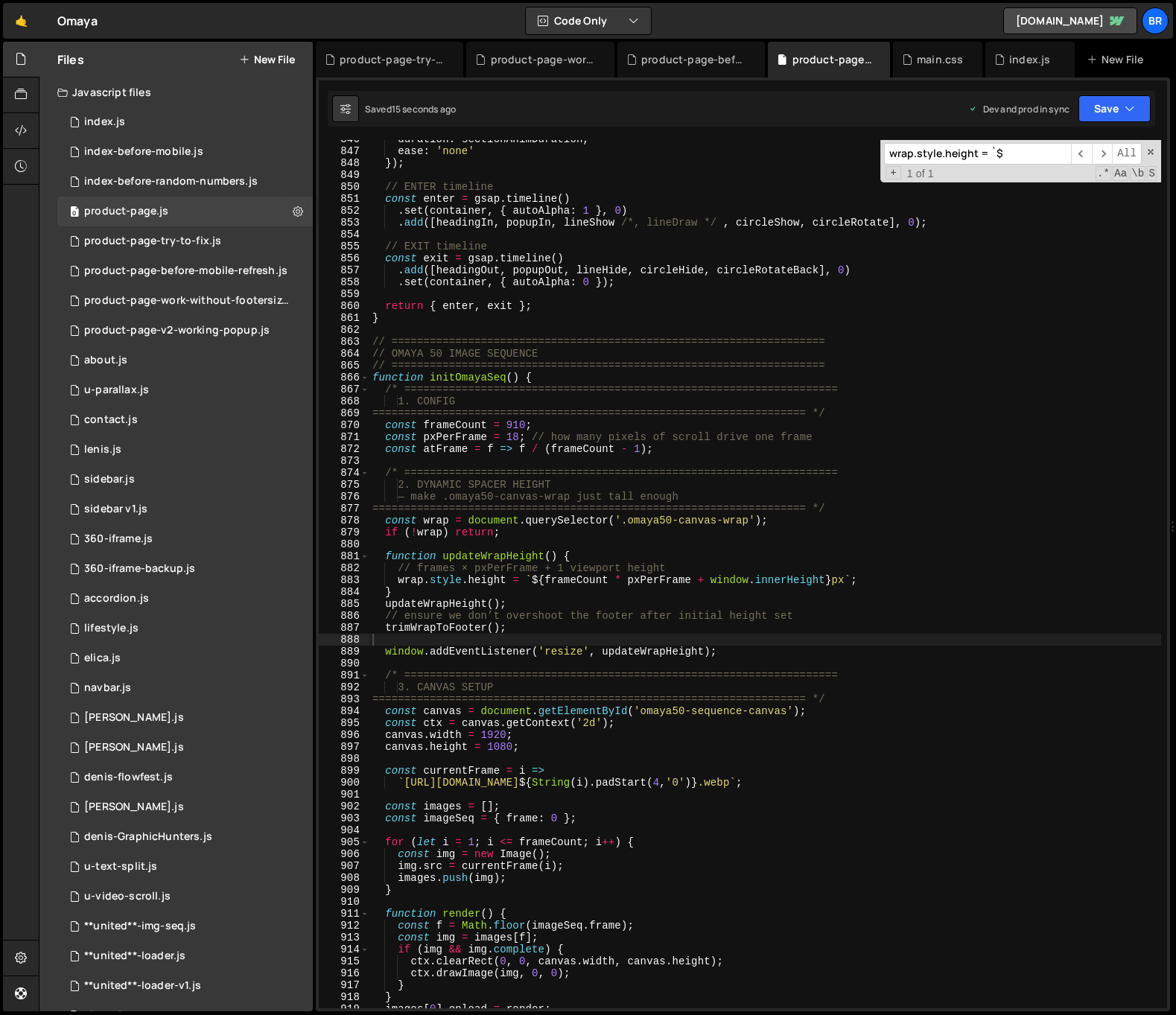
click at [606, 598] on div "duration : sectionAnimDuration , ease : 'none' }) ; // ENTER timeline const ent…" at bounding box center [765, 579] width 792 height 892
type textarea "updateWrapHeight();"
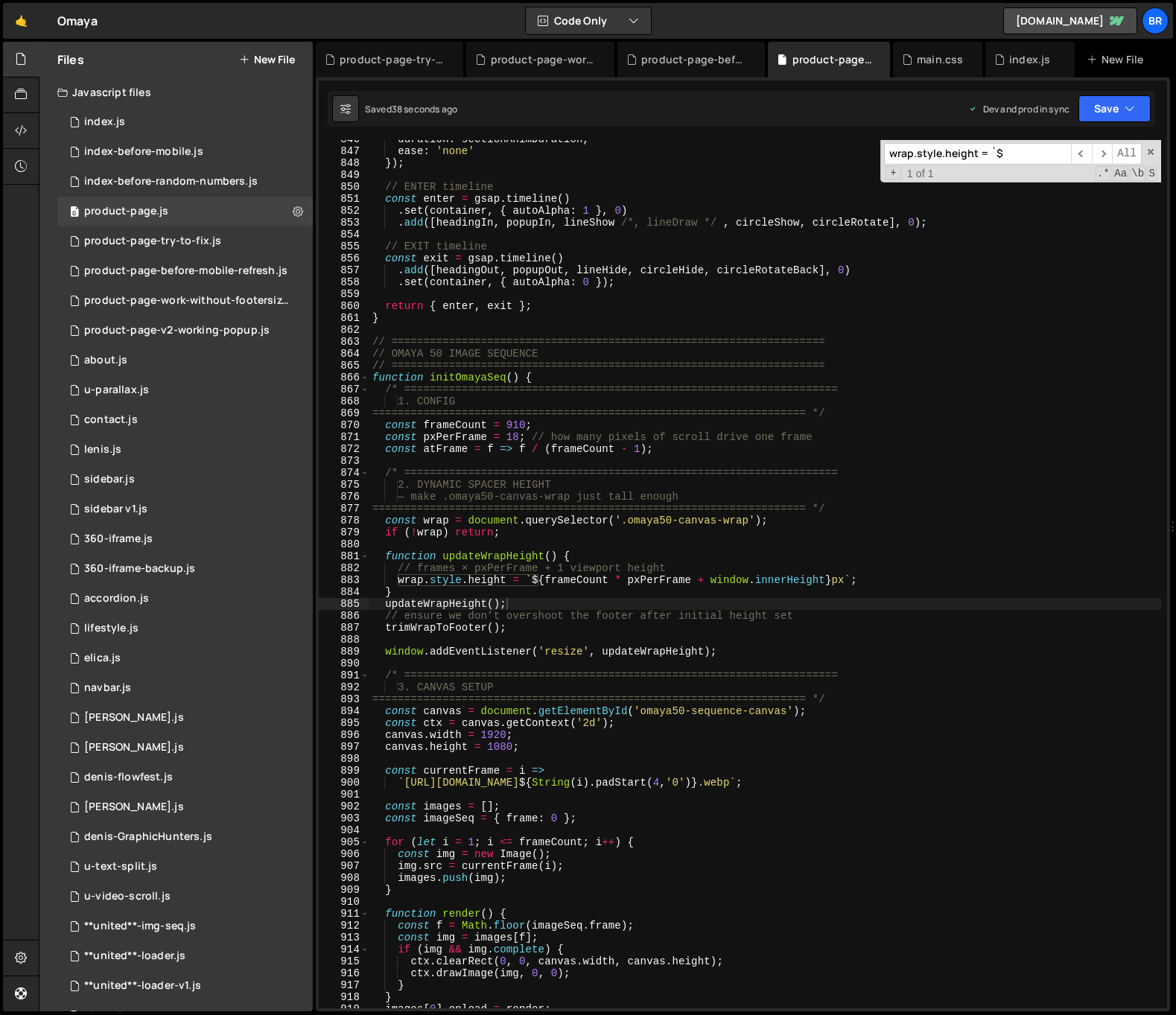
click at [1000, 155] on input "wrap.style.height = `$" at bounding box center [977, 153] width 187 height 22
paste input "unction updateWrapHeight() { wrap.style.height = `${frameCoun"
type input "unction updateWrapHeight() { wrap.style.height = `${frameCoun"
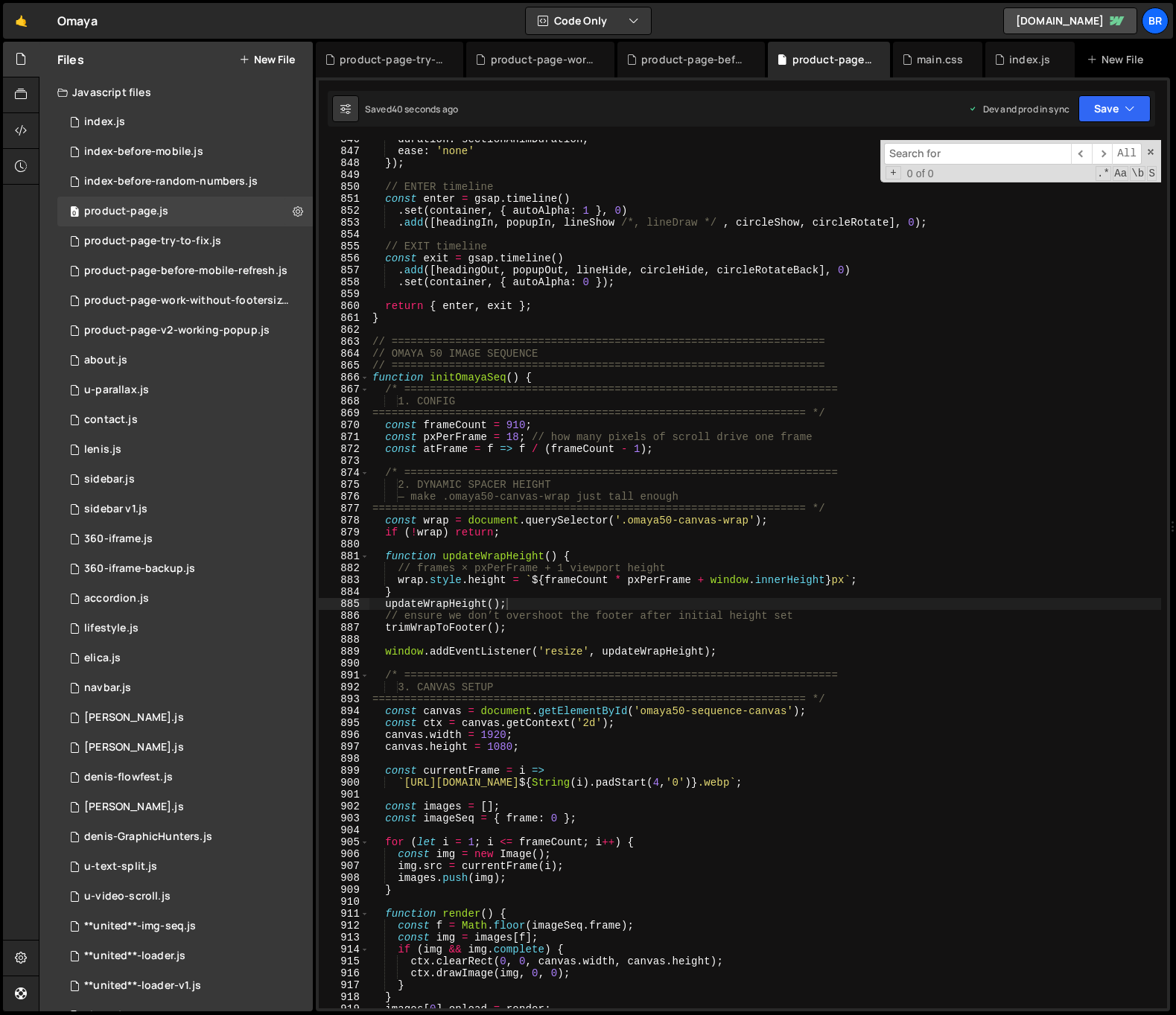
scroll to position [0, 0]
click at [1008, 155] on input at bounding box center [977, 153] width 187 height 22
paste input "function updateWrapHeight() {"
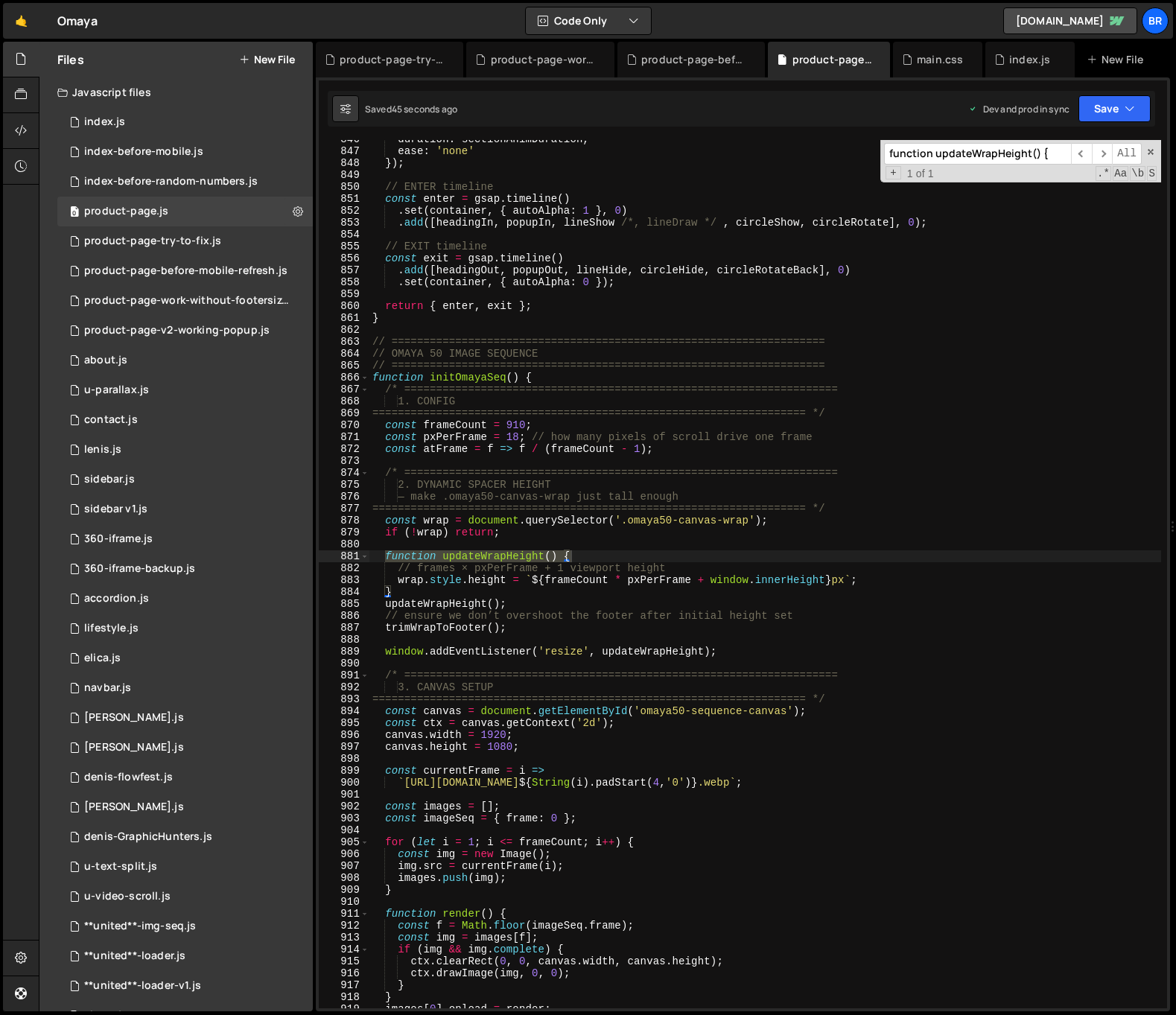
type input "function updateWrapHeight() {"
click at [565, 582] on div "duration : sectionAnimDuration , ease : 'none' }) ; // ENTER timeline const ent…" at bounding box center [765, 579] width 792 height 892
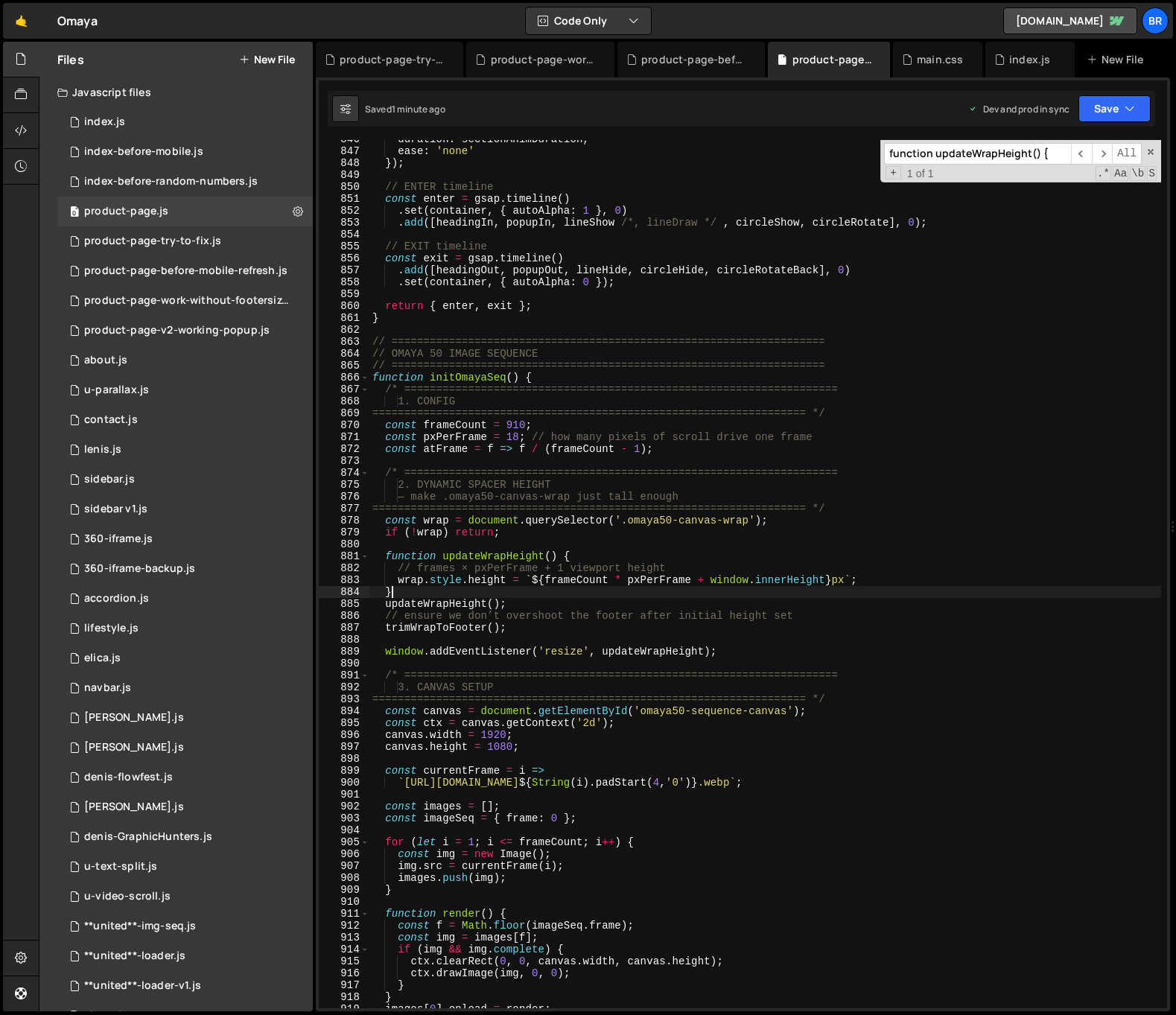
click at [482, 596] on div "duration : sectionAnimDuration , ease : 'none' }) ; // ENTER timeline const ent…" at bounding box center [765, 579] width 792 height 892
type textarea "}"
click at [666, 590] on div "duration : sectionAnimDuration , ease : 'none' }) ; // ENTER timeline const ent…" at bounding box center [765, 579] width 792 height 892
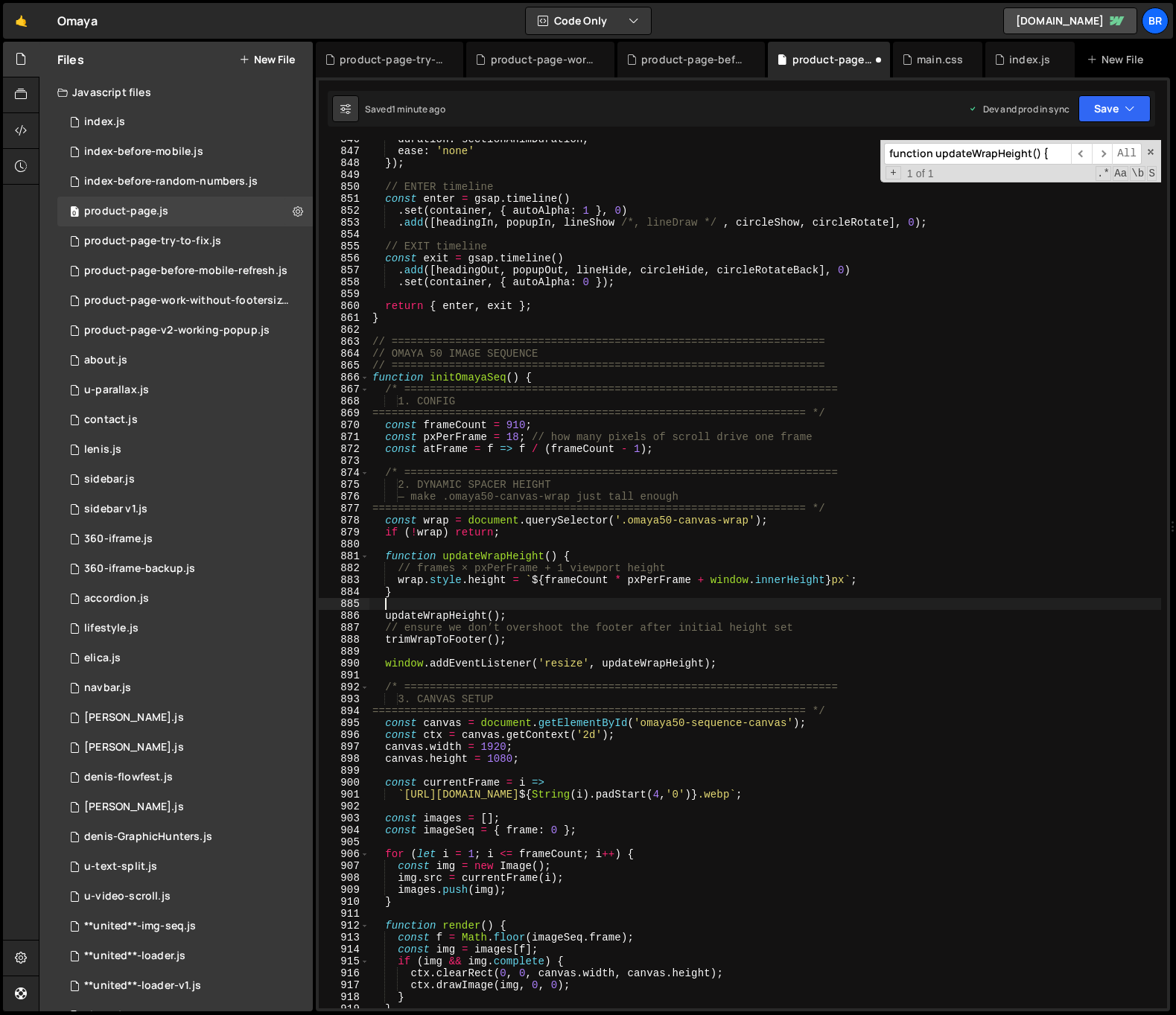
paste textarea "trimWrapToFooter();"
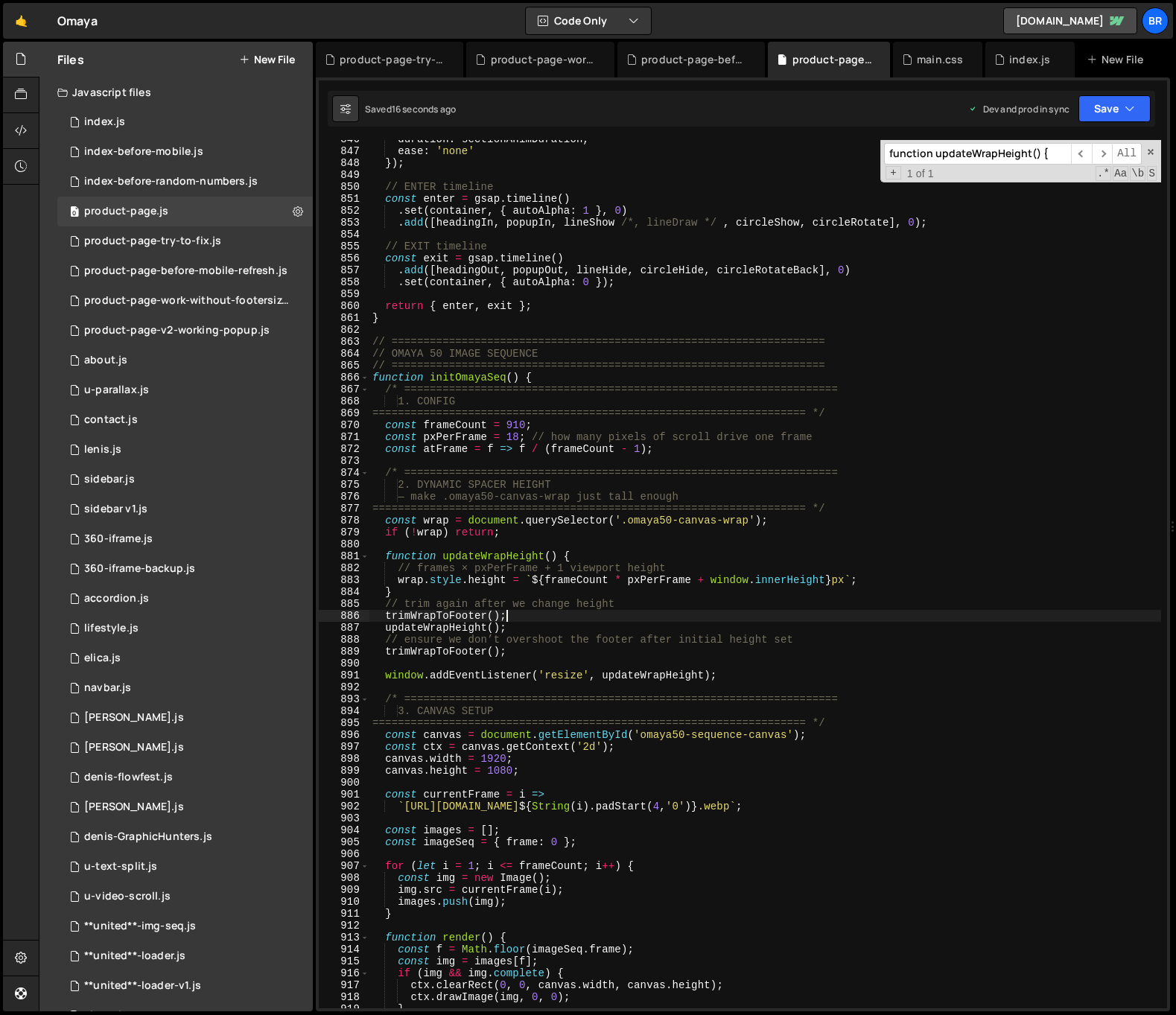
click at [535, 381] on div "duration : sectionAnimDuration , ease : 'none' }) ; // ENTER timeline const ent…" at bounding box center [765, 579] width 792 height 892
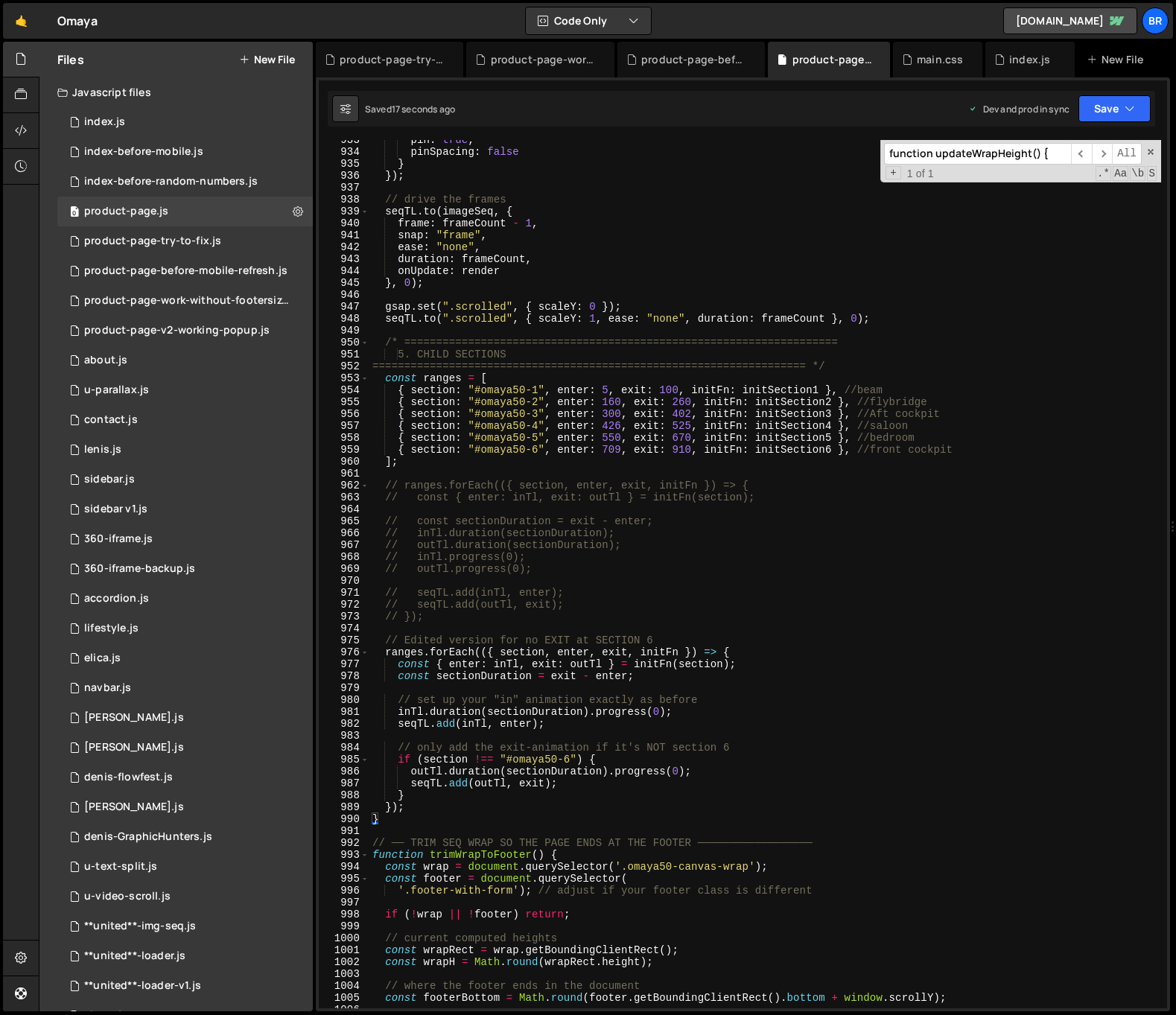
scroll to position [11432, 0]
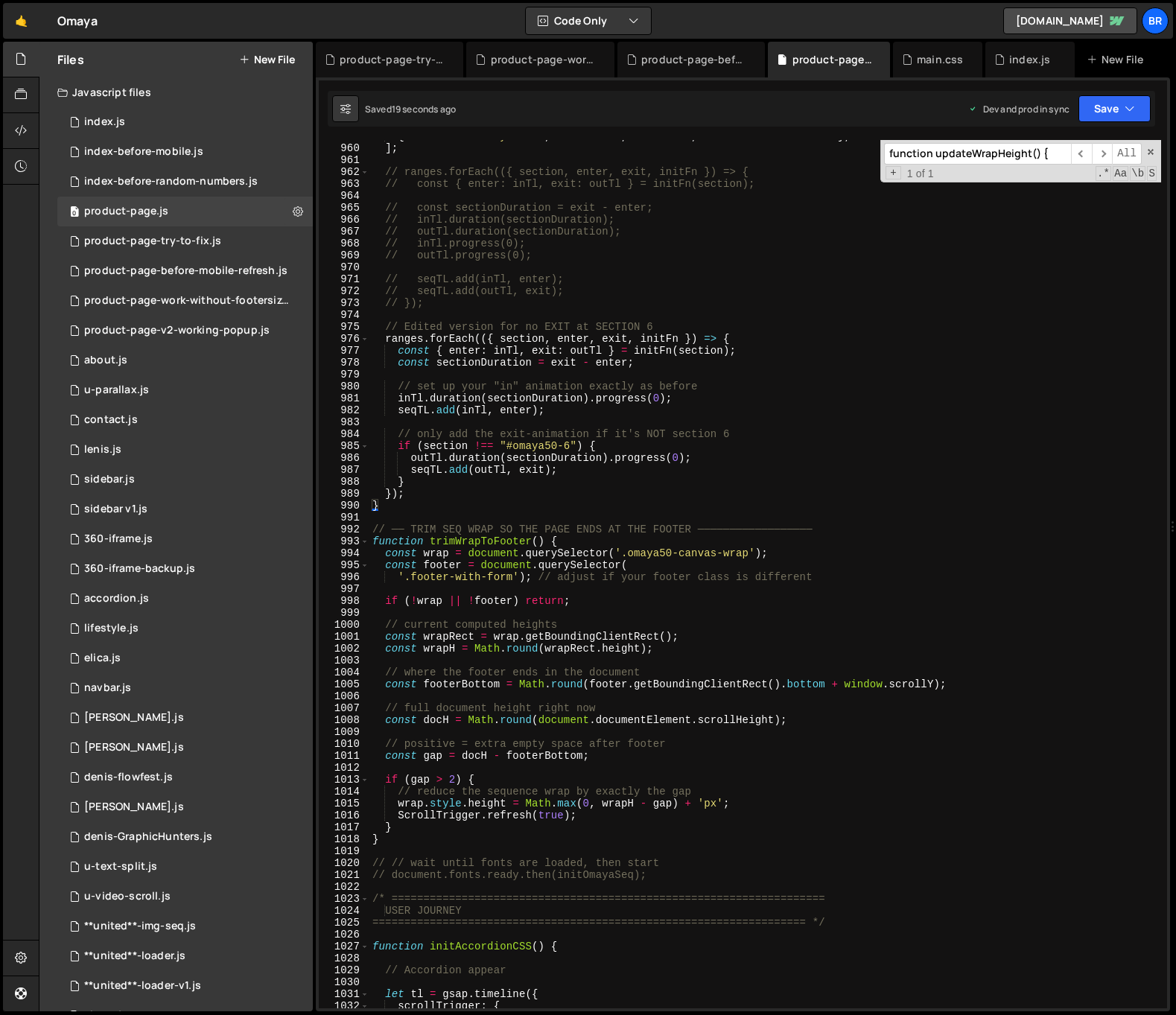
click at [434, 500] on div "{ section : "#omaya50-6" , enter : 709 , exit : 910 , initFn : initSection6 } ,…" at bounding box center [765, 576] width 792 height 892
click at [437, 495] on div "{ section : "#omaya50-6" , enter : 709 , exit : 910 , initFn : initSection6 } ,…" at bounding box center [765, 576] width 792 height 892
type textarea "});"
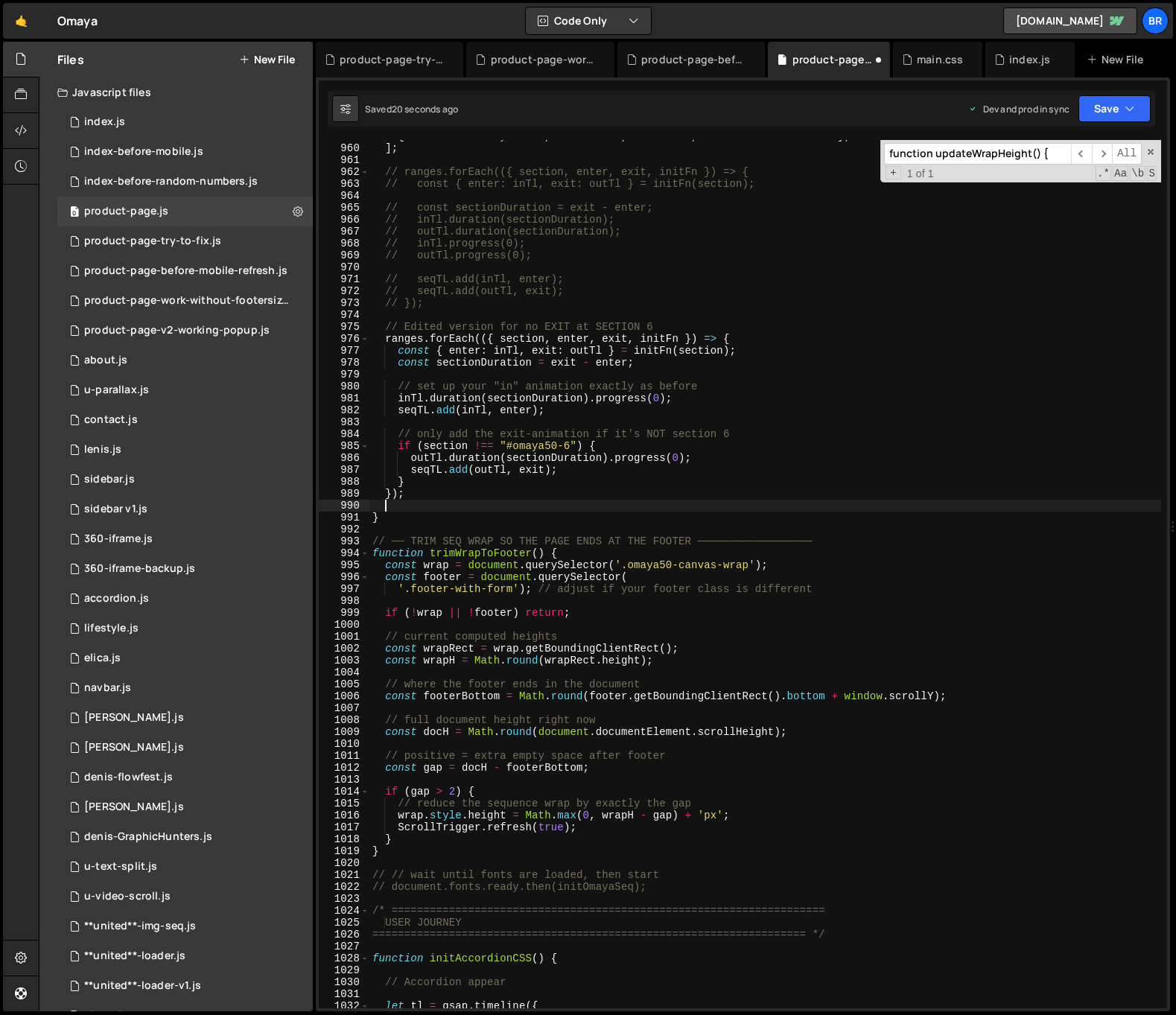
paste textarea
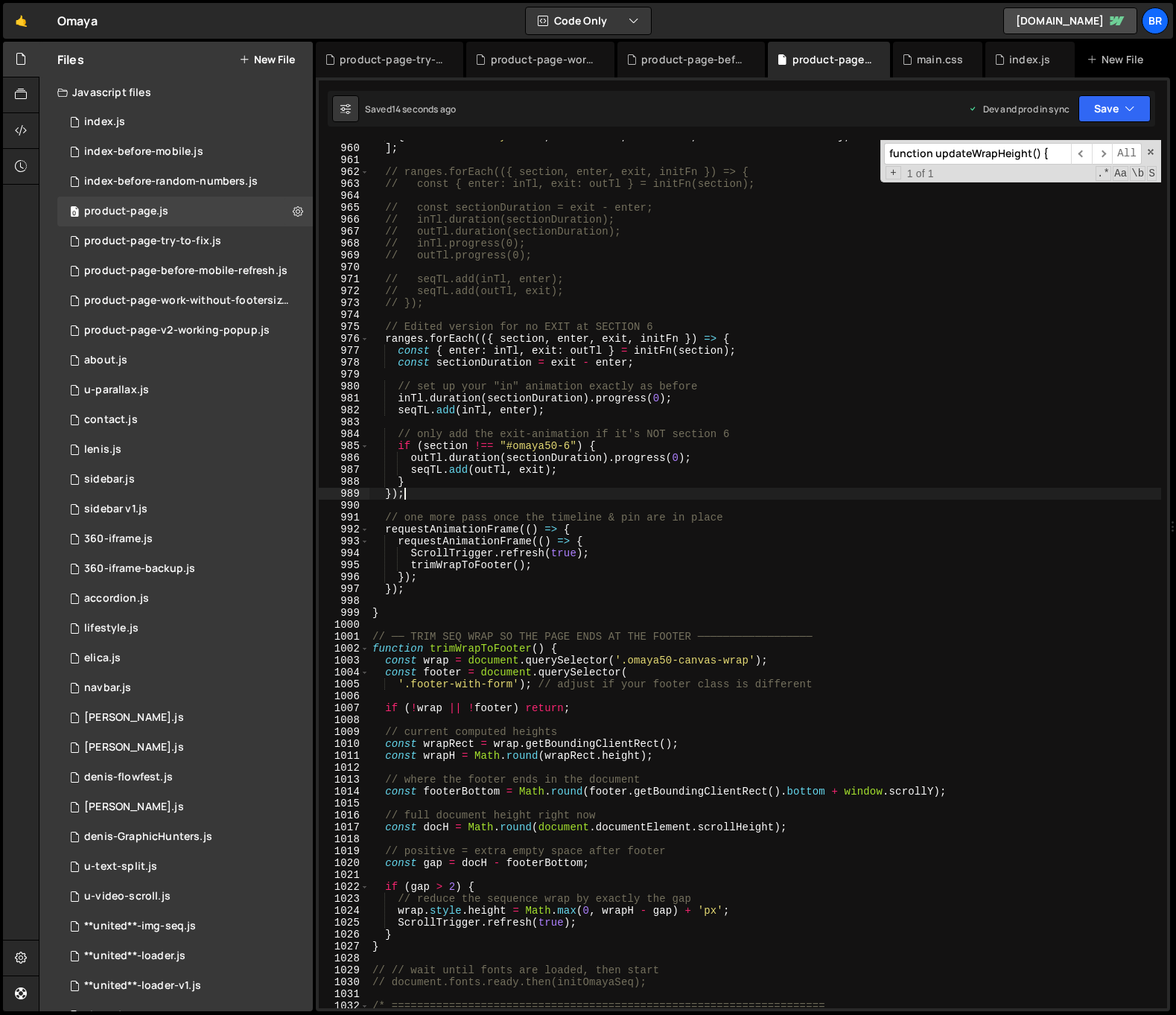
click at [551, 498] on div "{ section : "#omaya50-6" , enter : 709 , exit : 910 , initFn : initSection6 } ,…" at bounding box center [765, 576] width 792 height 892
type textarea "});"
click at [915, 145] on input "function updateWrapHeight() {" at bounding box center [977, 153] width 187 height 22
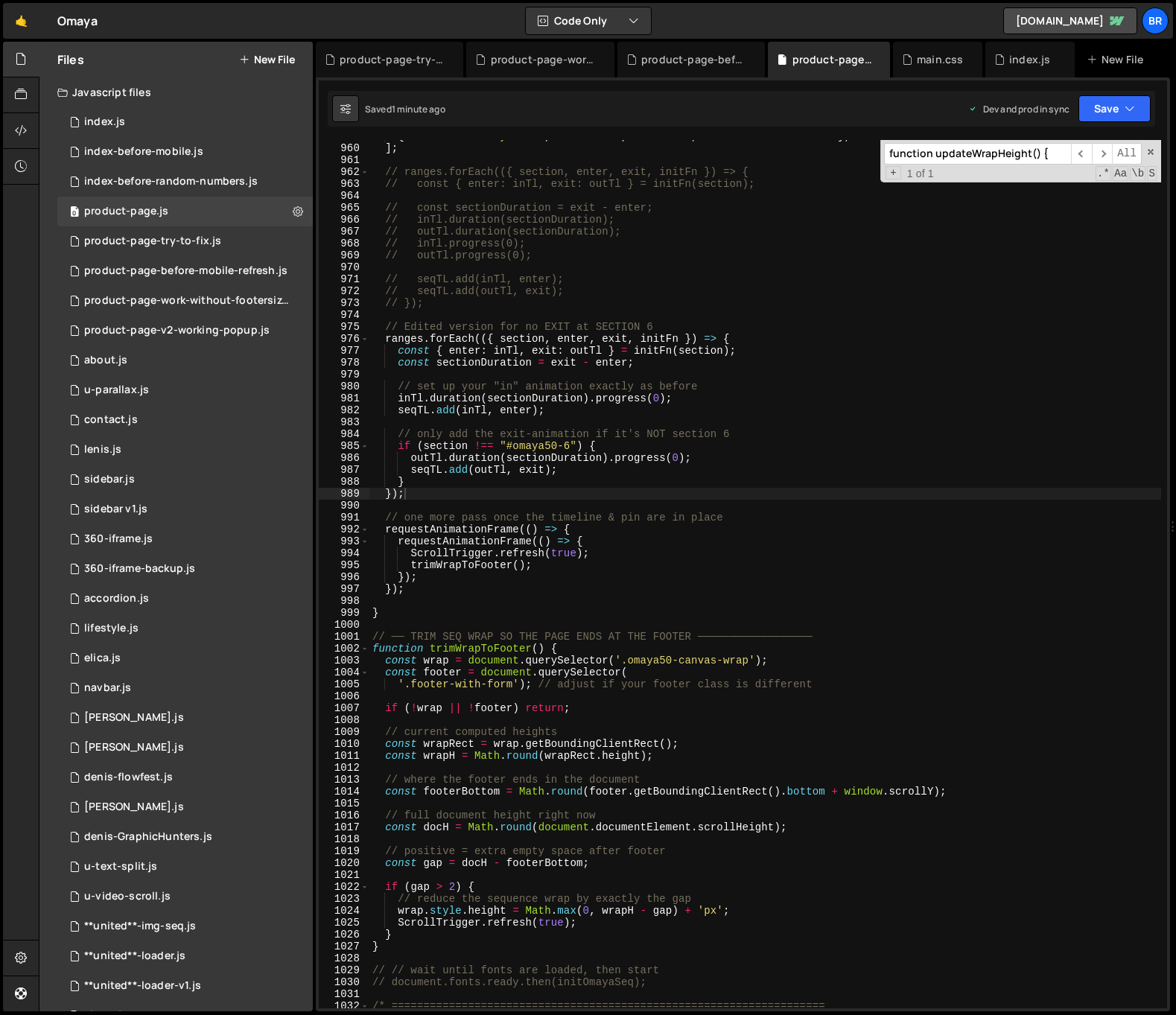
paste input "initResizeRefresh()"
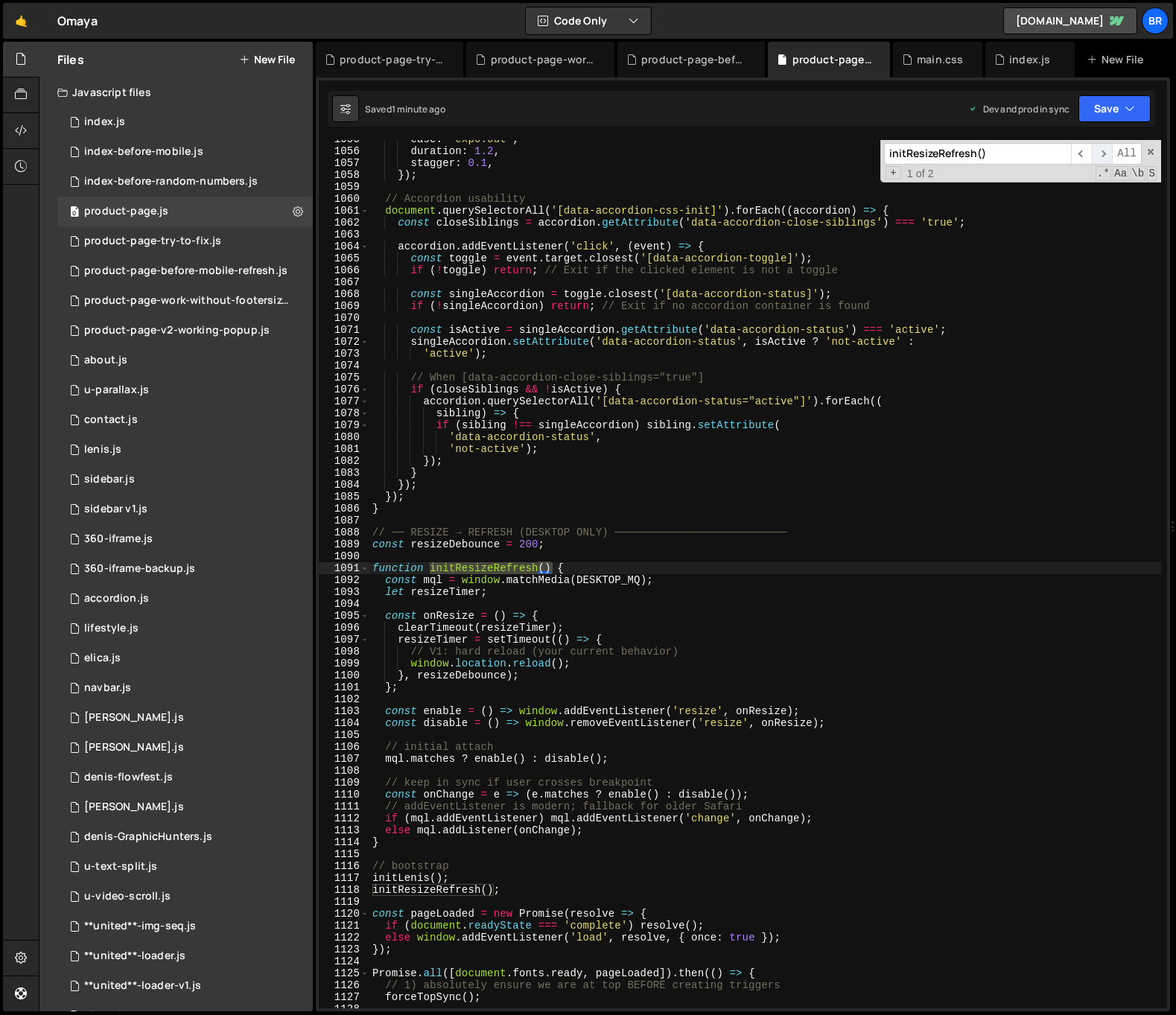
type input "initResizeRefresh()"
click at [1102, 155] on span "​" at bounding box center [1102, 153] width 21 height 22
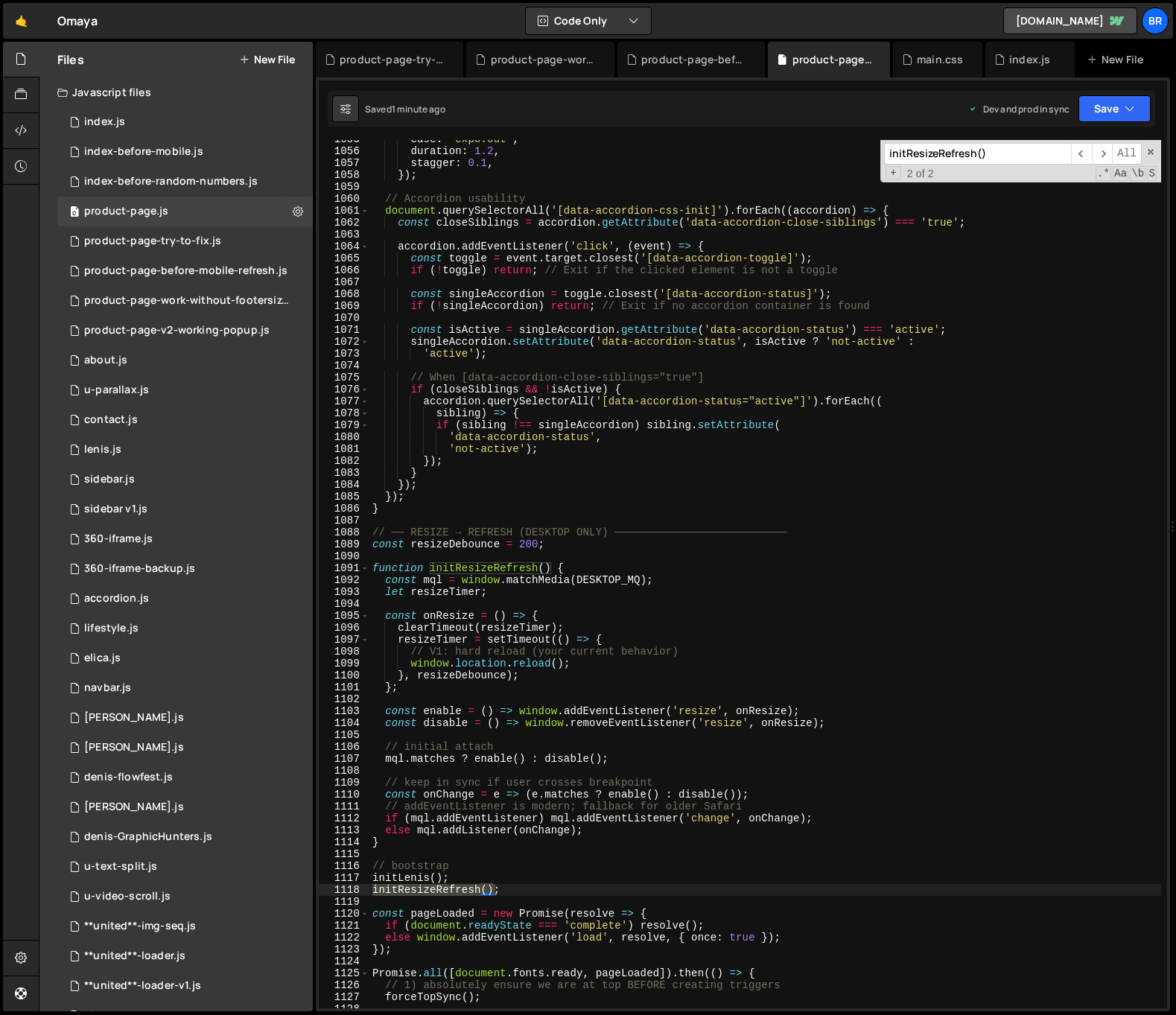
type textarea "window.location.reload();"
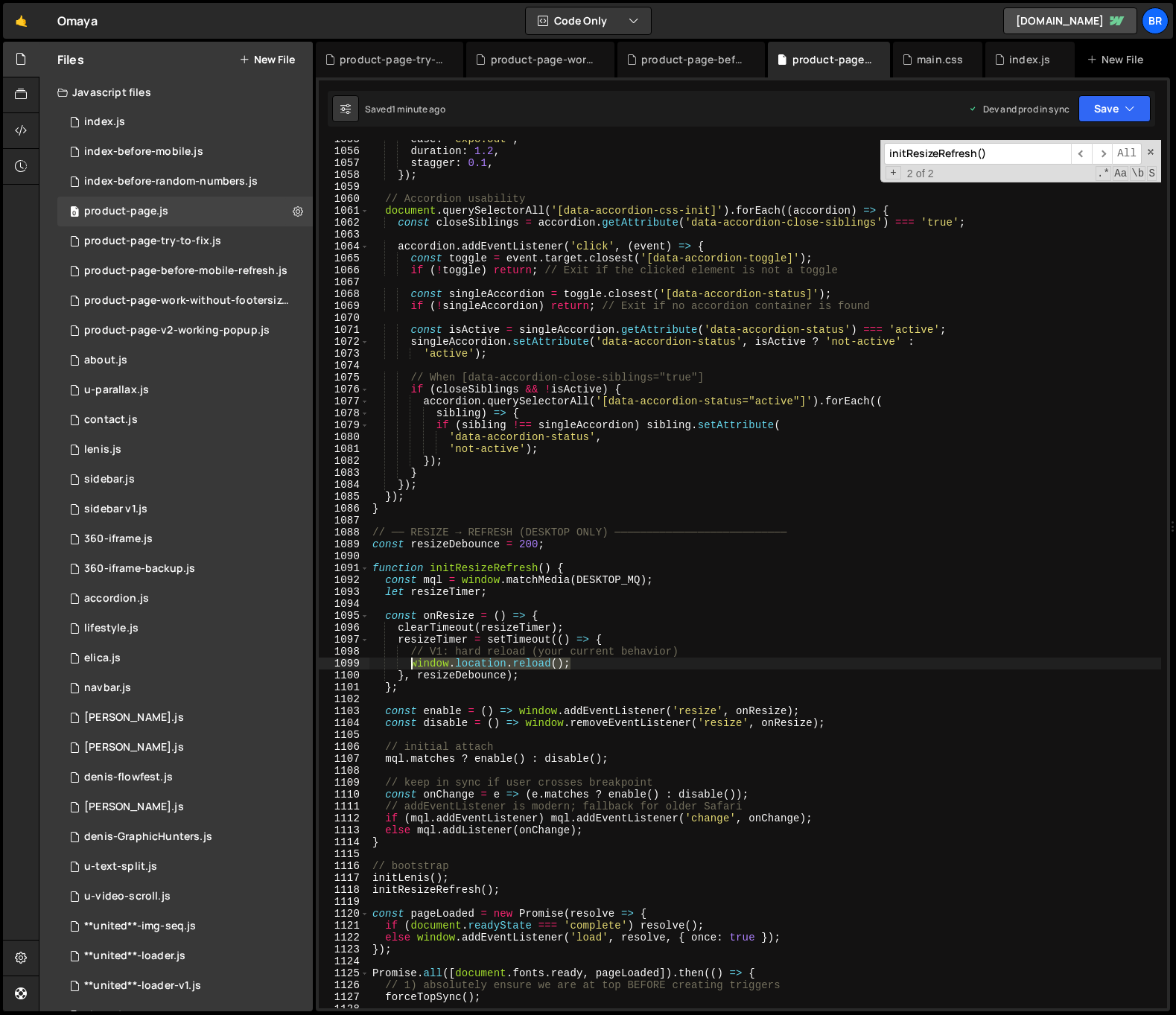
drag, startPoint x: 574, startPoint y: 662, endPoint x: 411, endPoint y: 659, distance: 163.0
click at [411, 659] on div "ease : "expo.out" , duration : 1.2 , stagger : 0.1 , }) ; // Accordion usabilit…" at bounding box center [765, 579] width 792 height 892
paste textarea
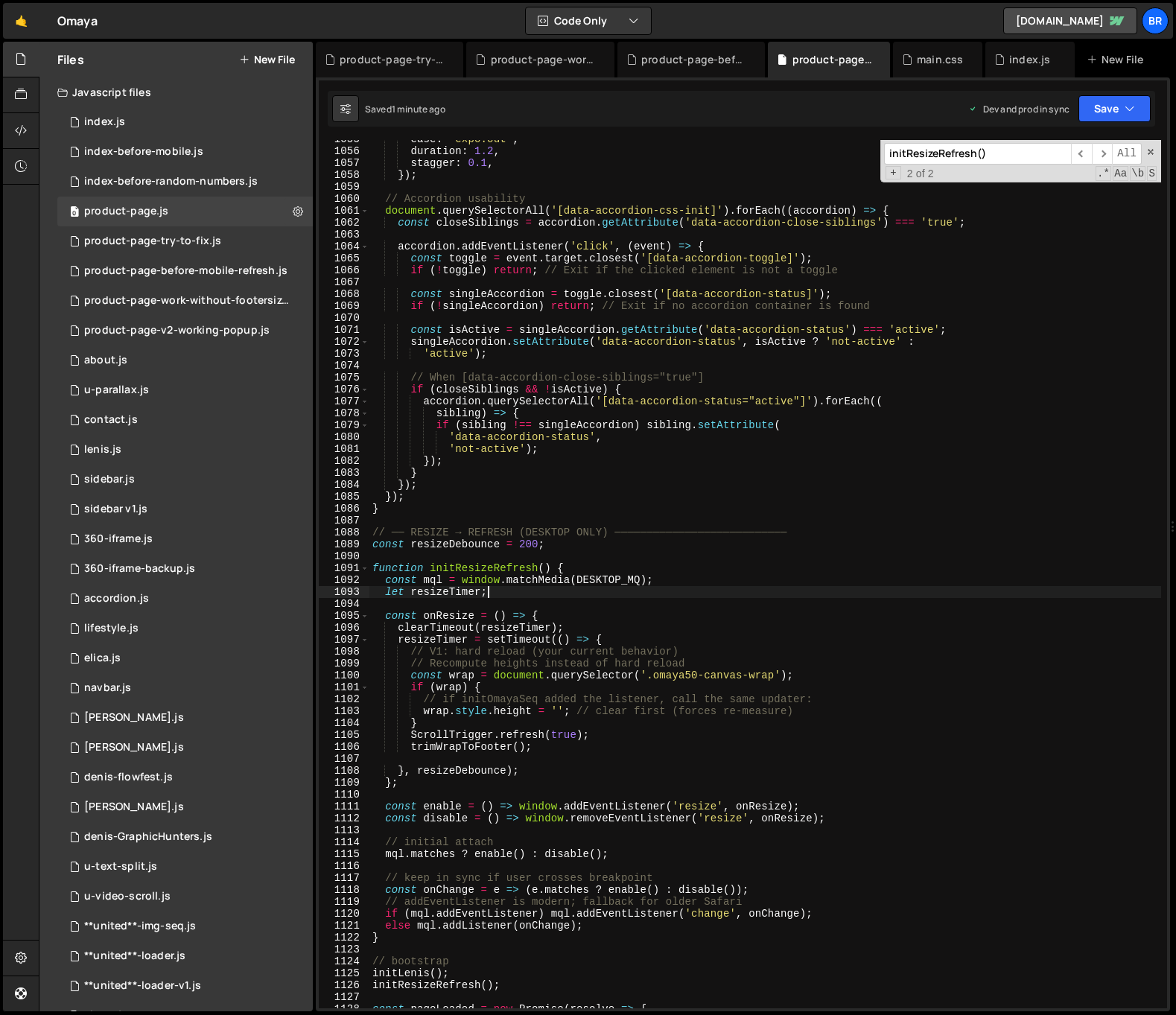
click at [524, 587] on div "ease : "expo.out" , duration : 1.2 , stagger : 0.1 , }) ; // Accordion usabilit…" at bounding box center [765, 579] width 792 height 892
type textarea "let resizeTimer;"
click at [849, 826] on div "ease : "expo.out" , duration : 1.2 , stagger : 0.1 , }) ; // Accordion usabilit…" at bounding box center [765, 579] width 792 height 892
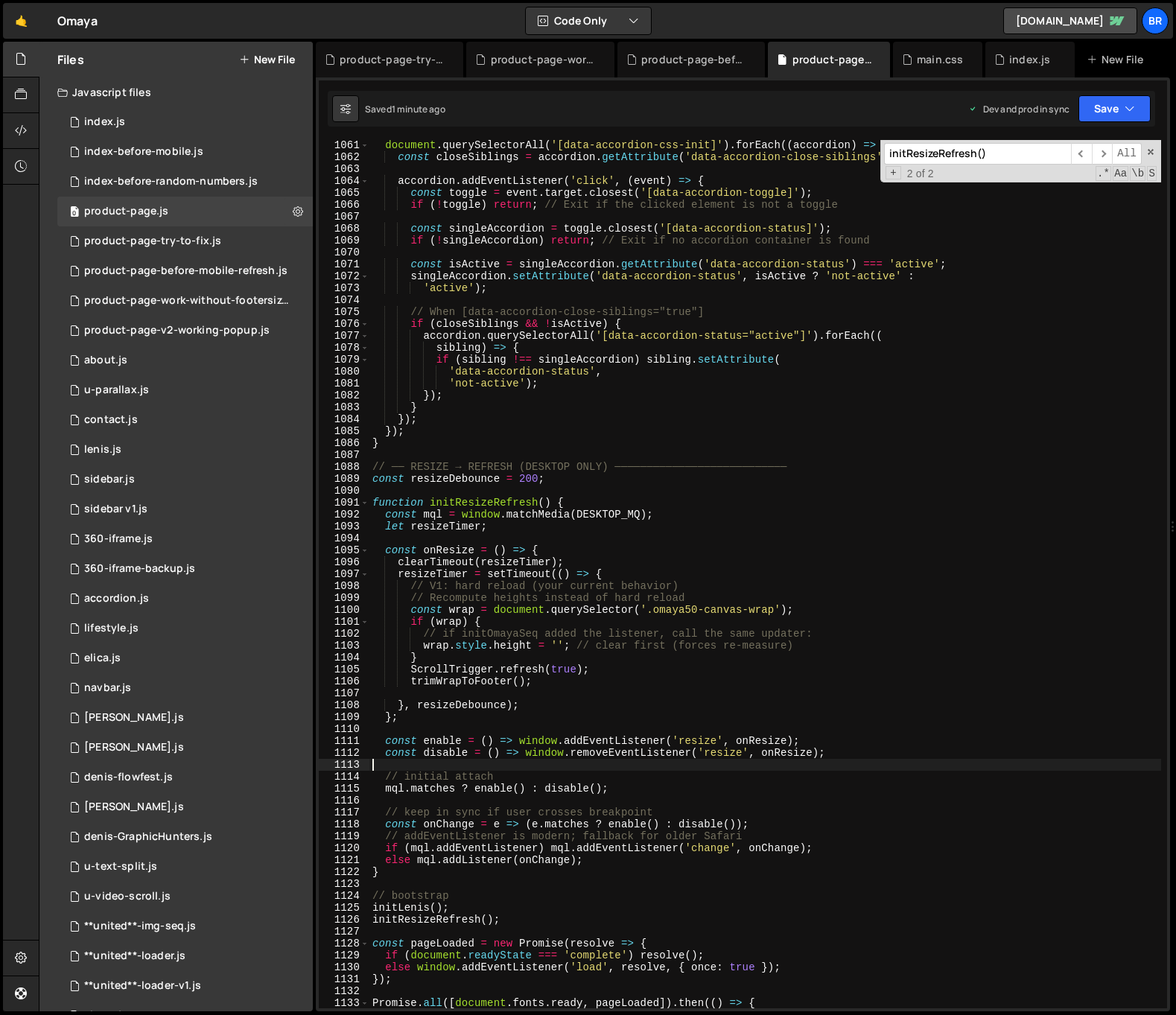
scroll to position [12796, 0]
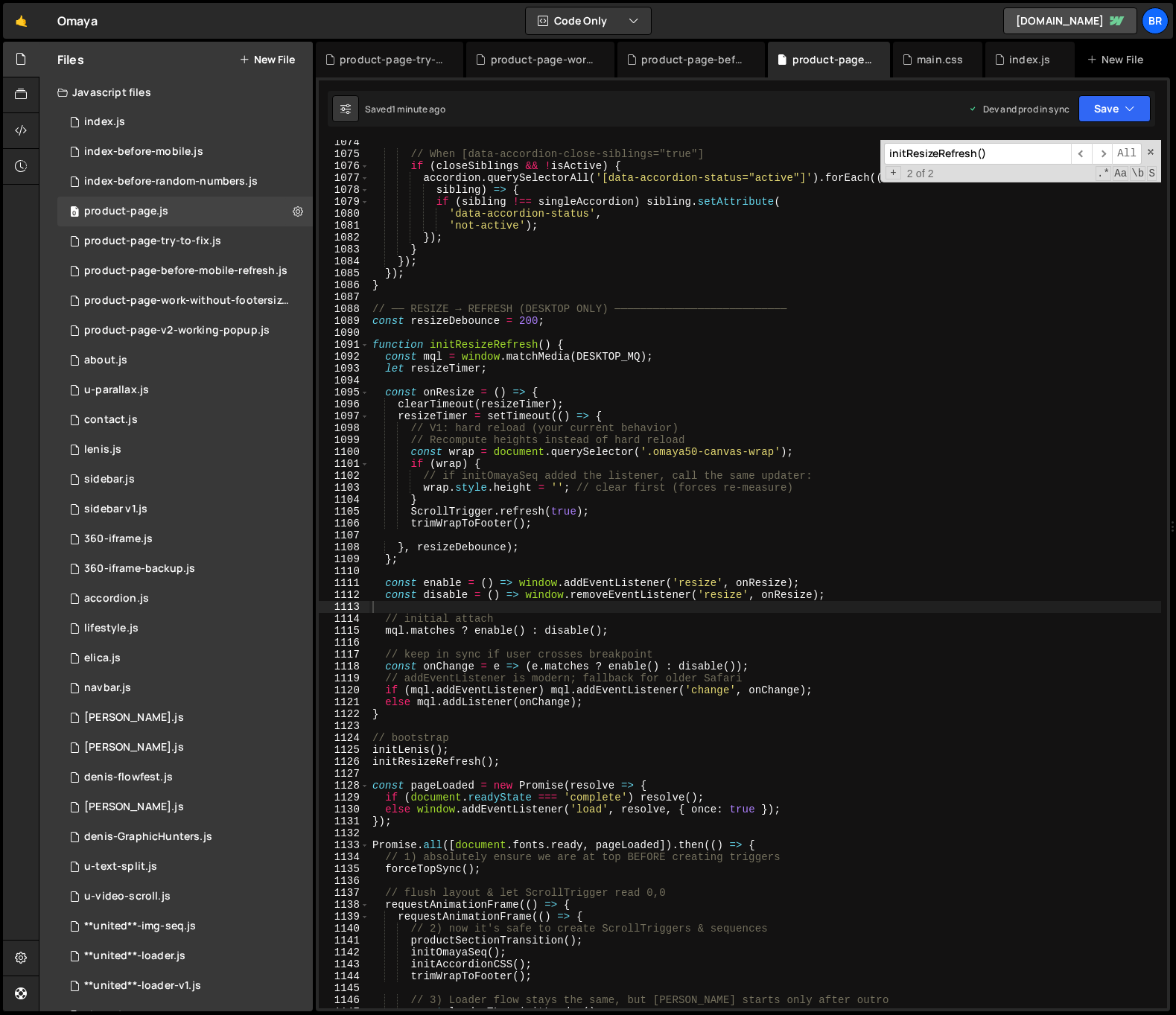
click at [1009, 151] on input "initResizeRefresh()" at bounding box center [977, 153] width 187 height 22
paste input "forceTopSync();"
type input "forceTopSync();"
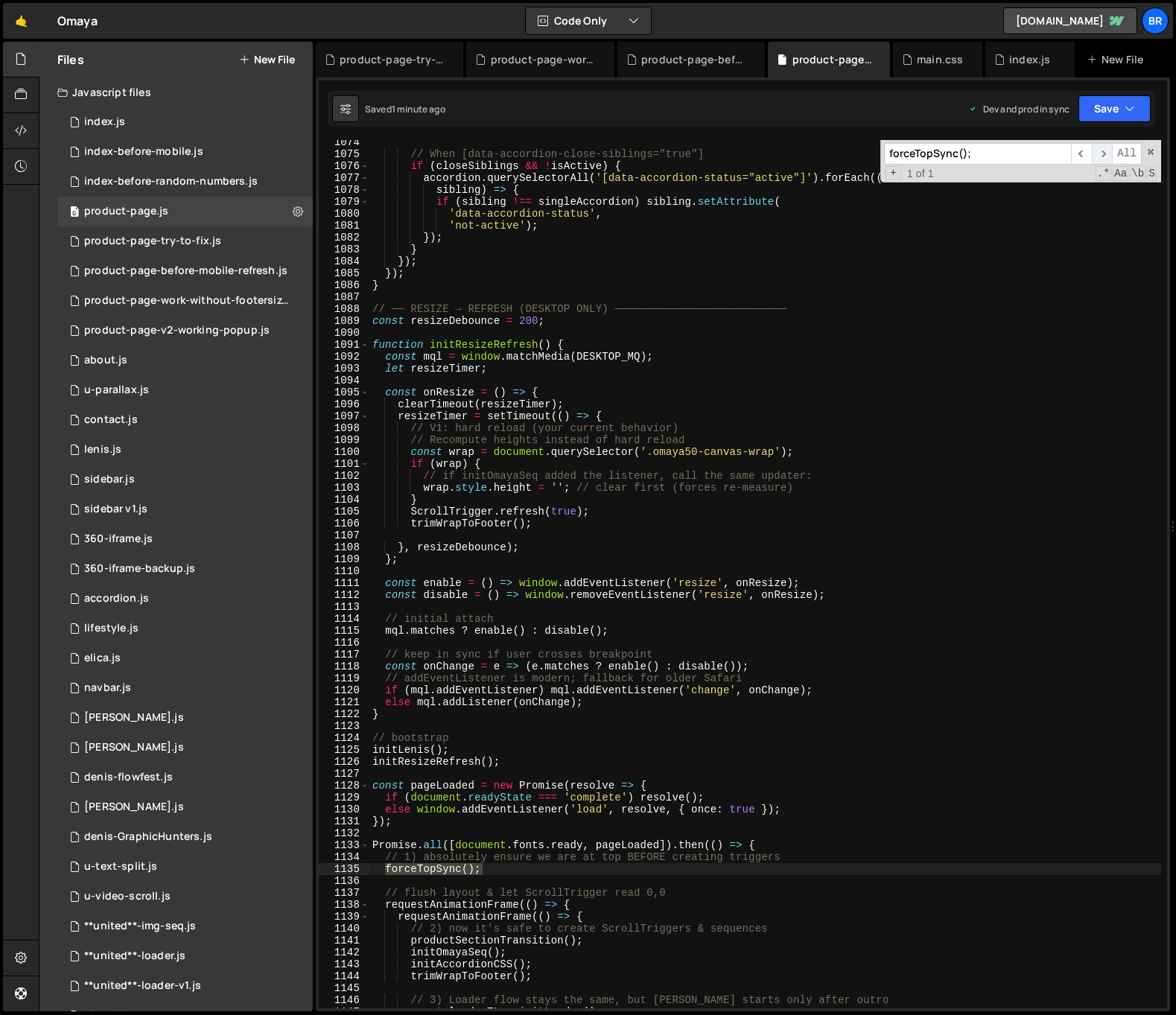
click at [1107, 156] on span "​" at bounding box center [1102, 153] width 21 height 22
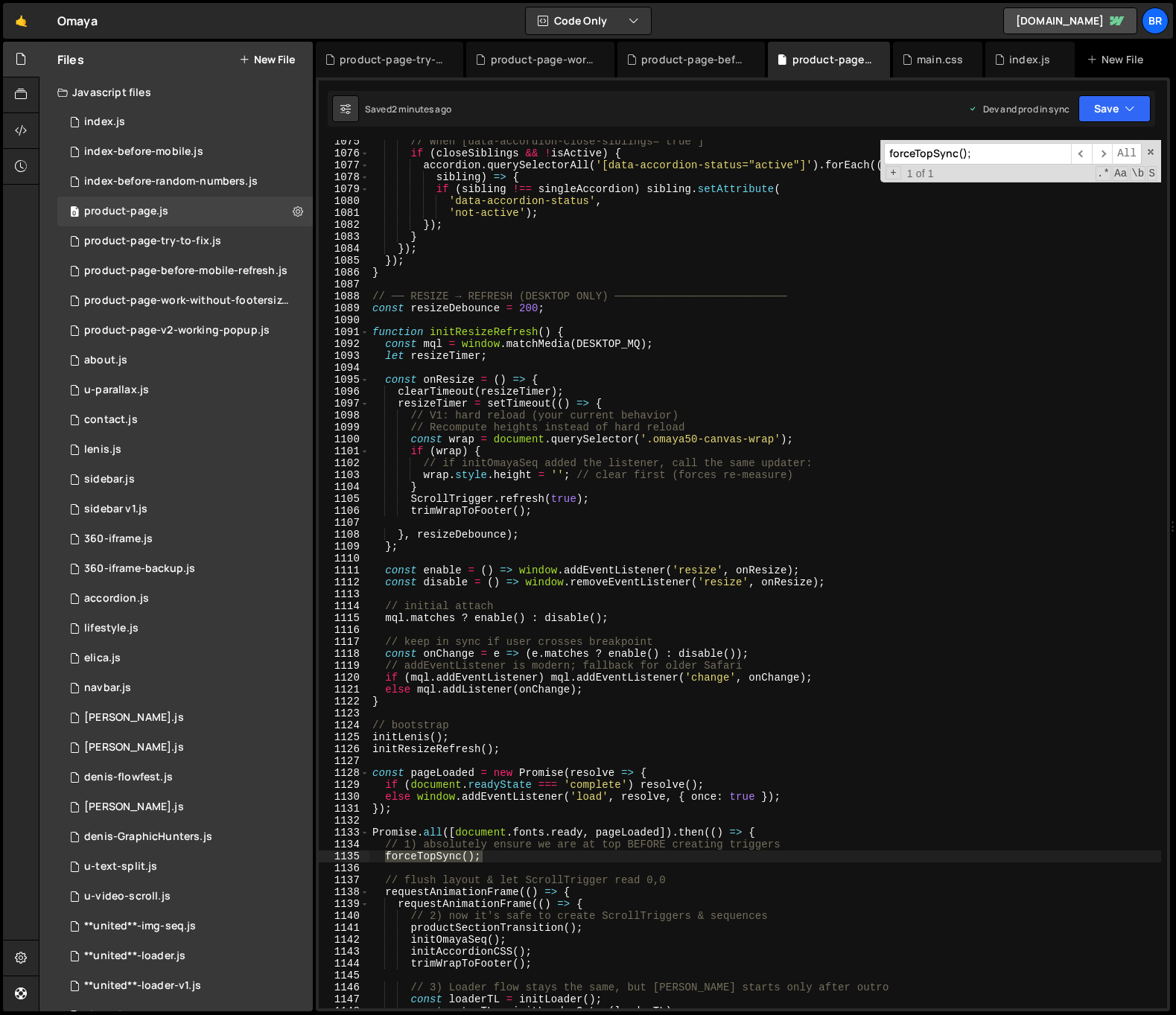
scroll to position [12873, 0]
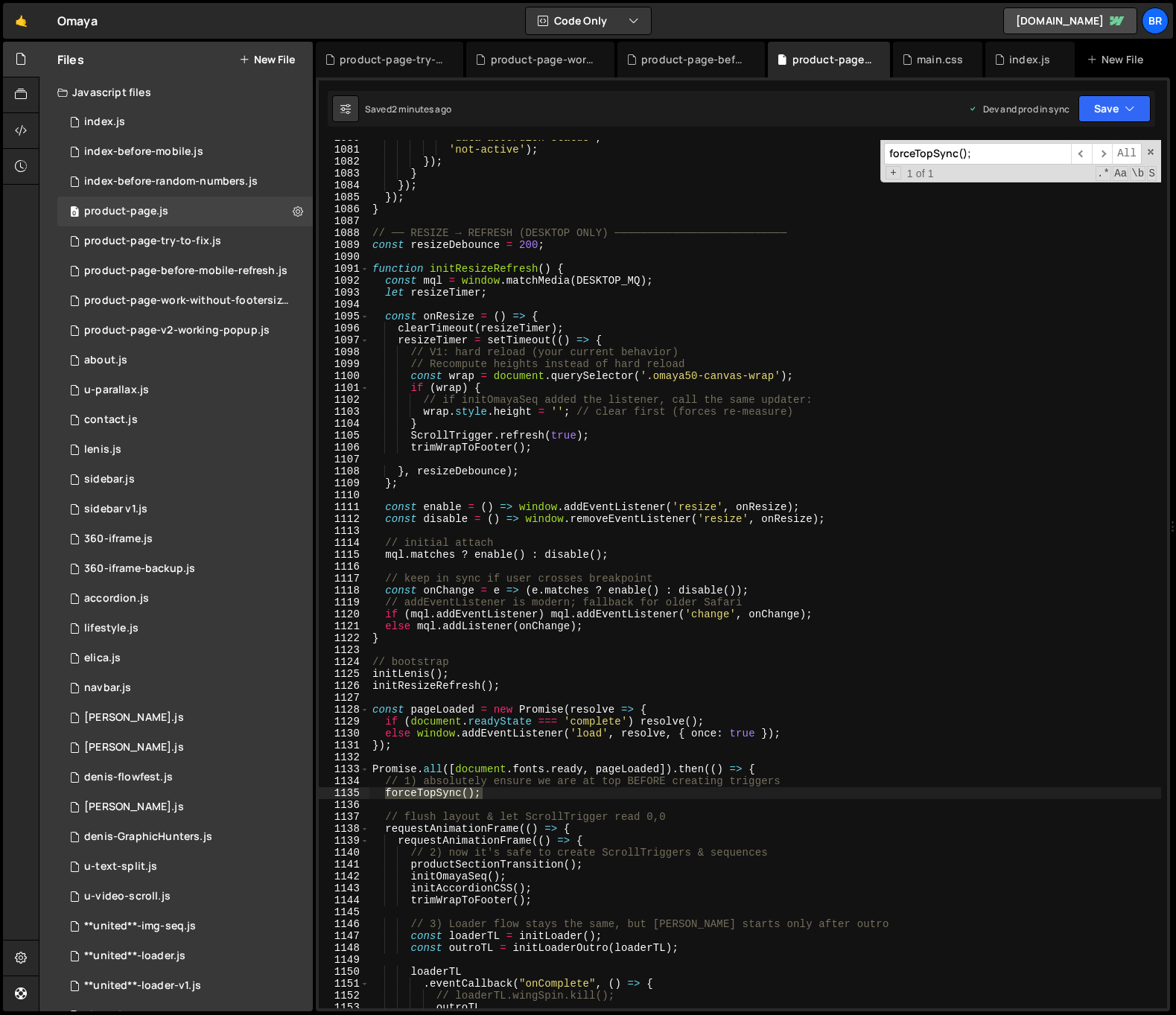
type textarea "trimWrapToFooter();"
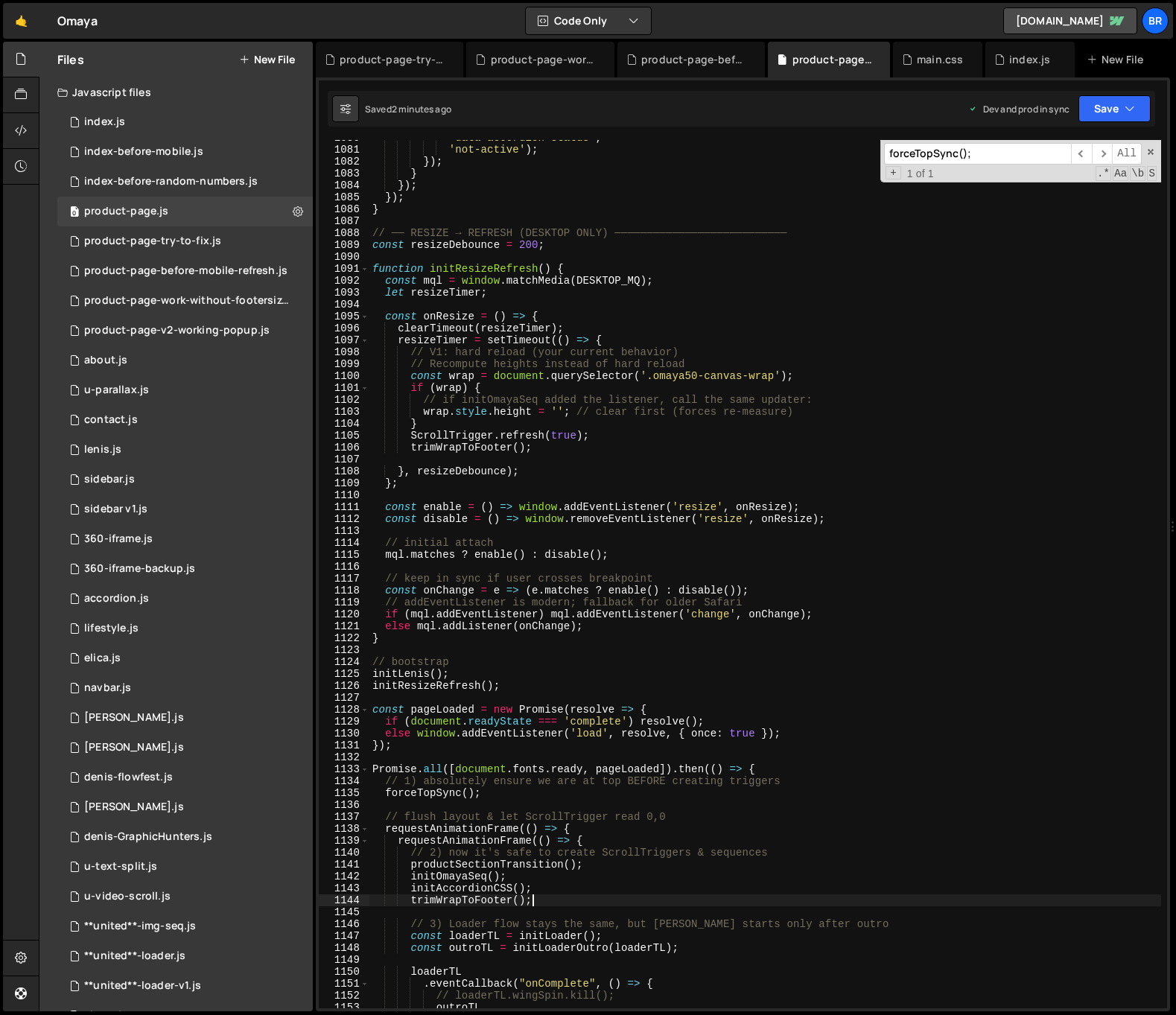
click at [551, 897] on div "'data-accordion-status' , 'not-active' ) ; }) ; } }) ; }) ; } // ── RESIZE → RE…" at bounding box center [765, 577] width 792 height 892
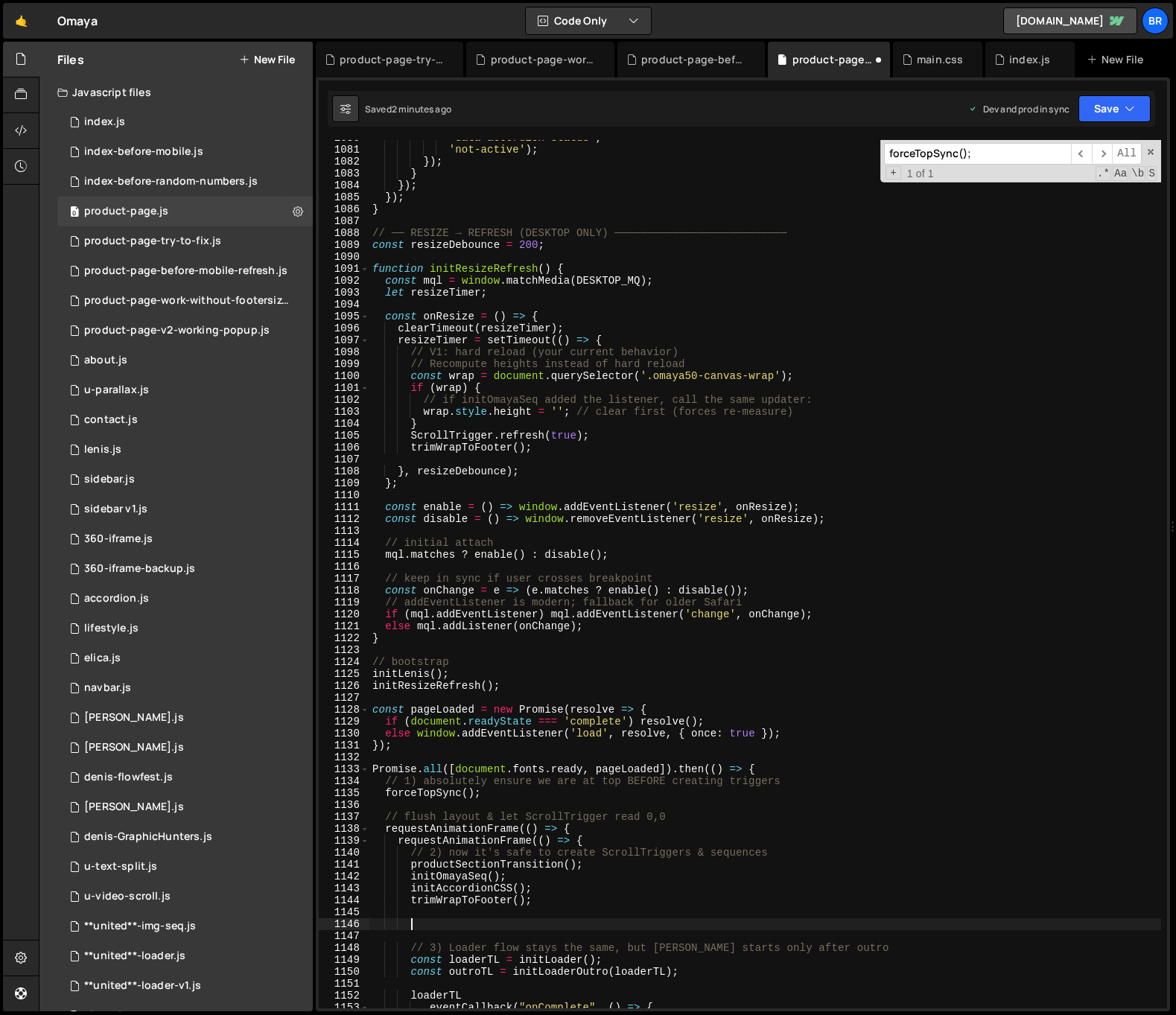
paste textarea
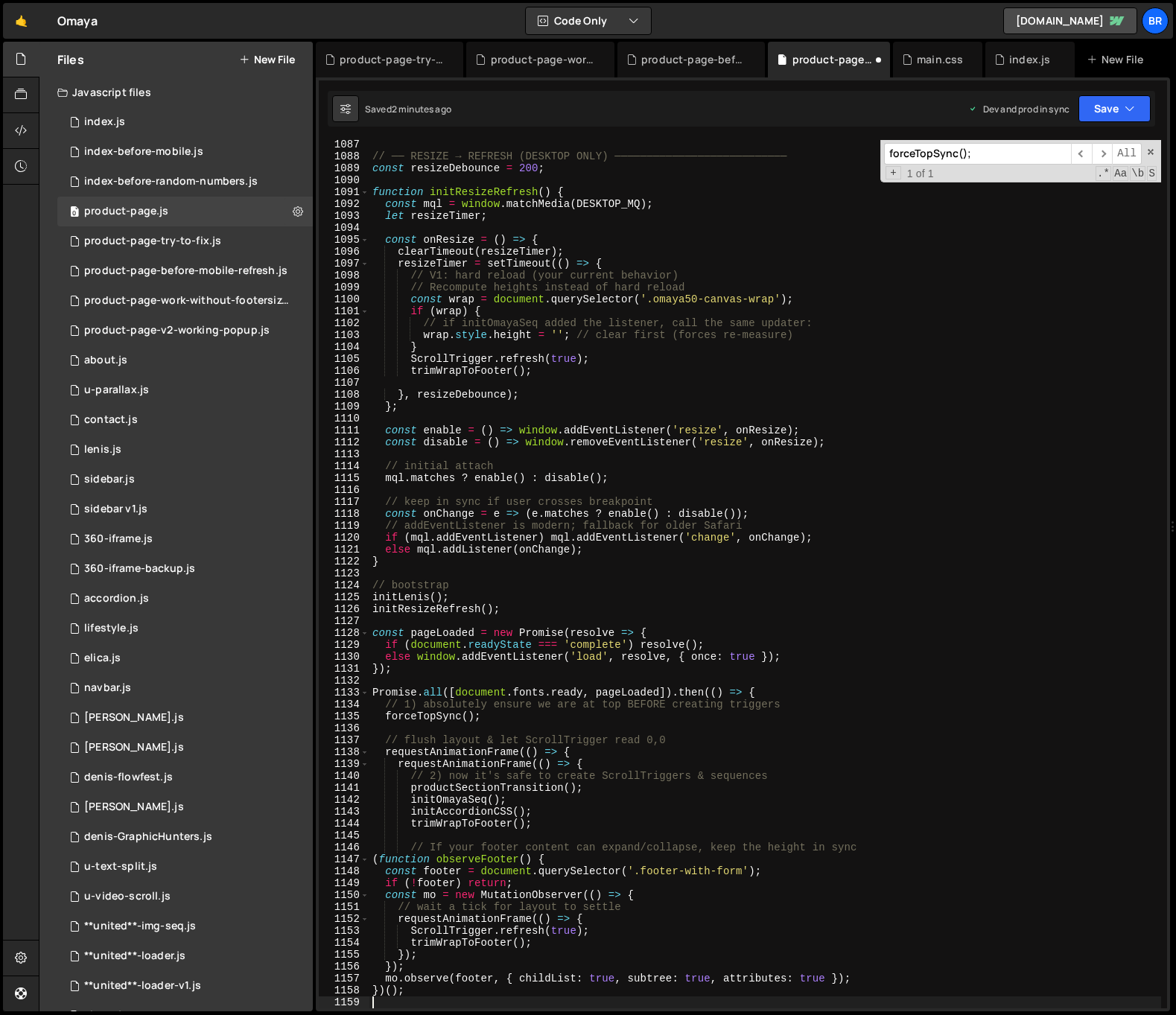
scroll to position [13017, 0]
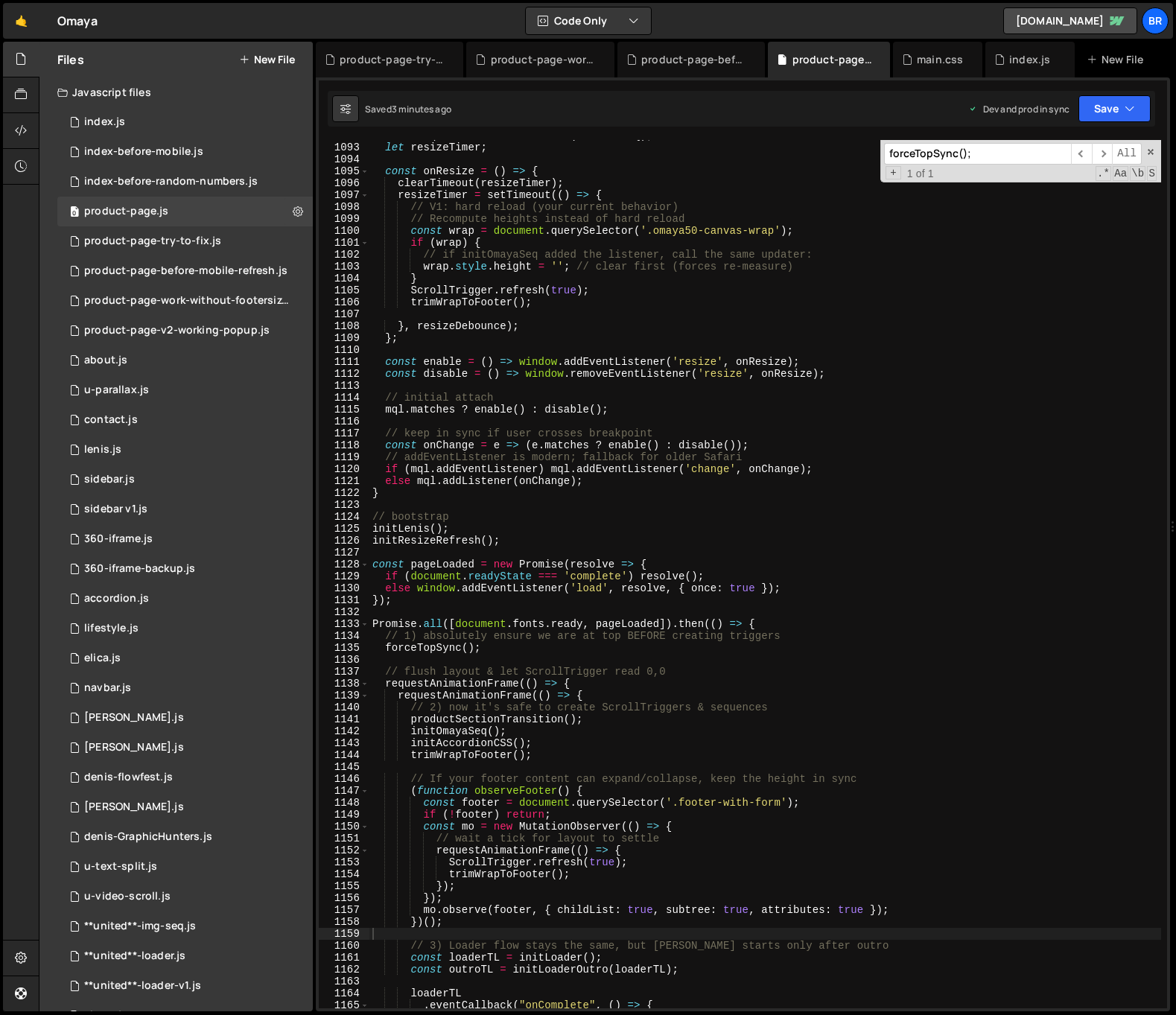
click at [895, 589] on div "const mql = window . matchMedia ( DESKTOP_MQ ) ; let resizeTimer ; const onResi…" at bounding box center [765, 575] width 792 height 892
click at [189, 198] on div "0 product-page.js 0" at bounding box center [185, 211] width 256 height 30
click at [418, 270] on div "const mql = window . matchMedia ( DESKTOP_MQ ) ; let resizeTimer ; const onResi…" at bounding box center [765, 575] width 792 height 892
type textarea "});"
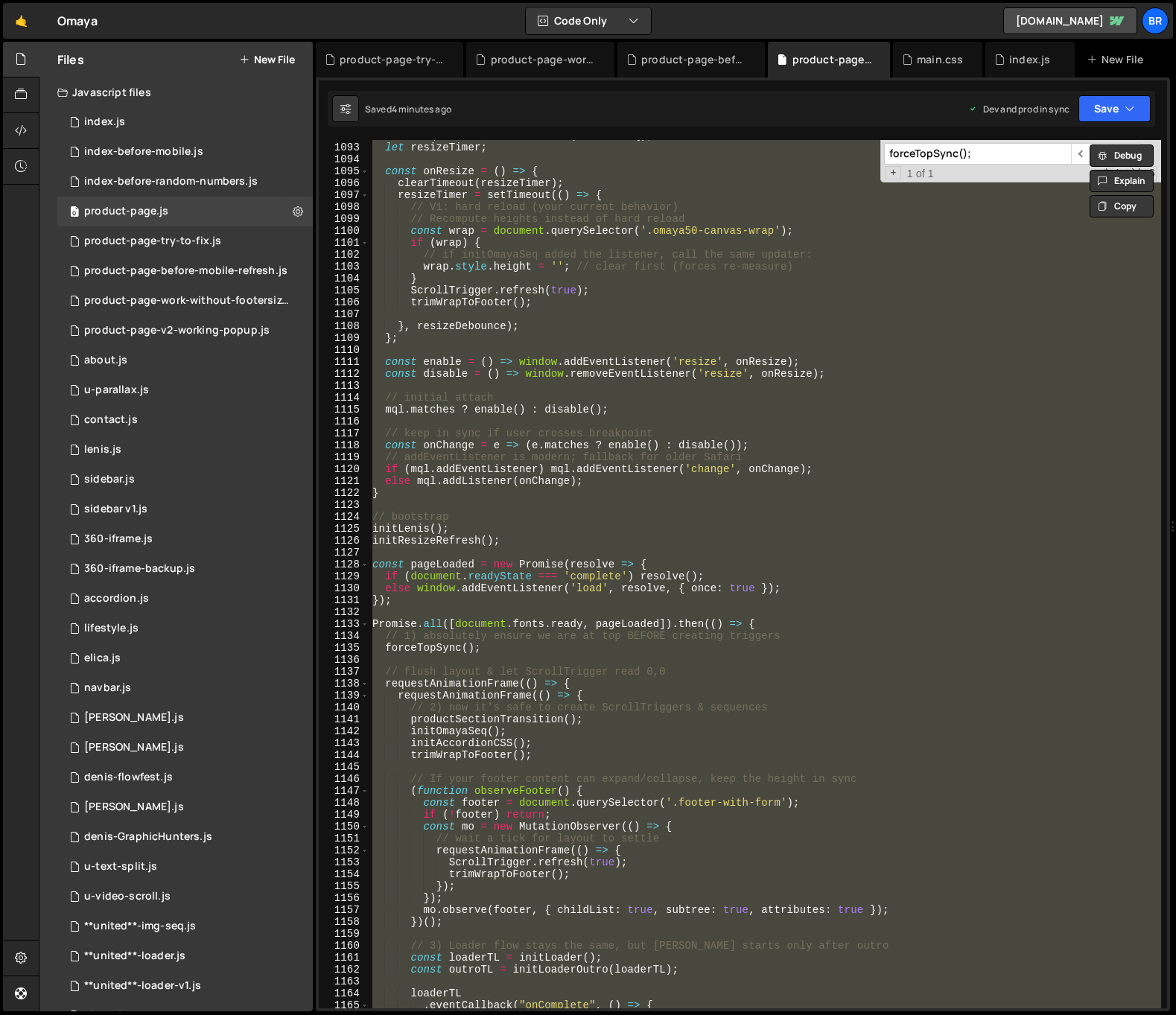
click at [277, 61] on button "New File" at bounding box center [267, 59] width 56 height 12
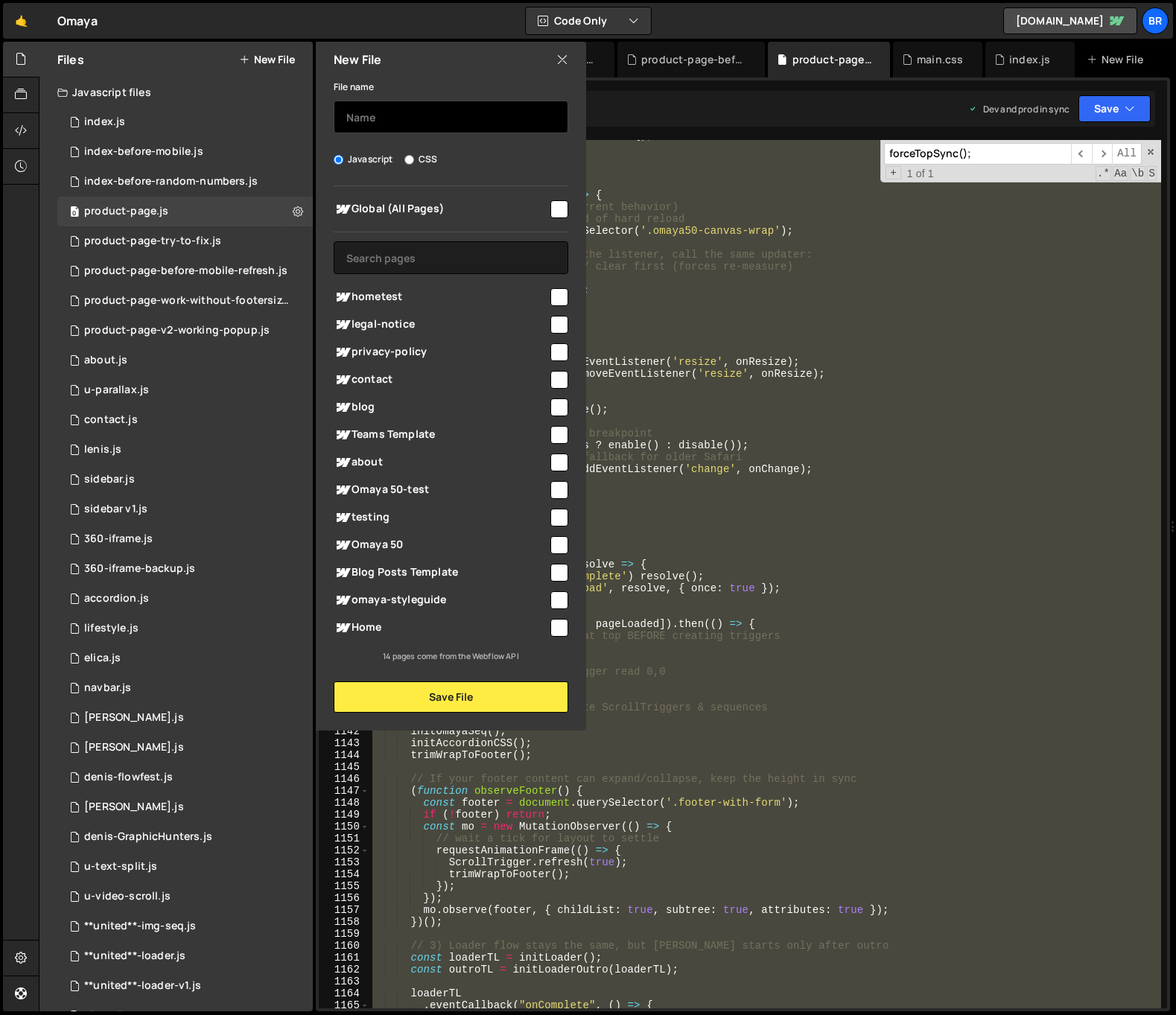
click at [396, 122] on input "text" at bounding box center [450, 117] width 235 height 33
type input "product-page-try-to-fix-2"
click at [417, 716] on div "New File File name product-page-try-to-fix-2 Javascript CSS Global (All Pages) …" at bounding box center [449, 386] width 274 height 689
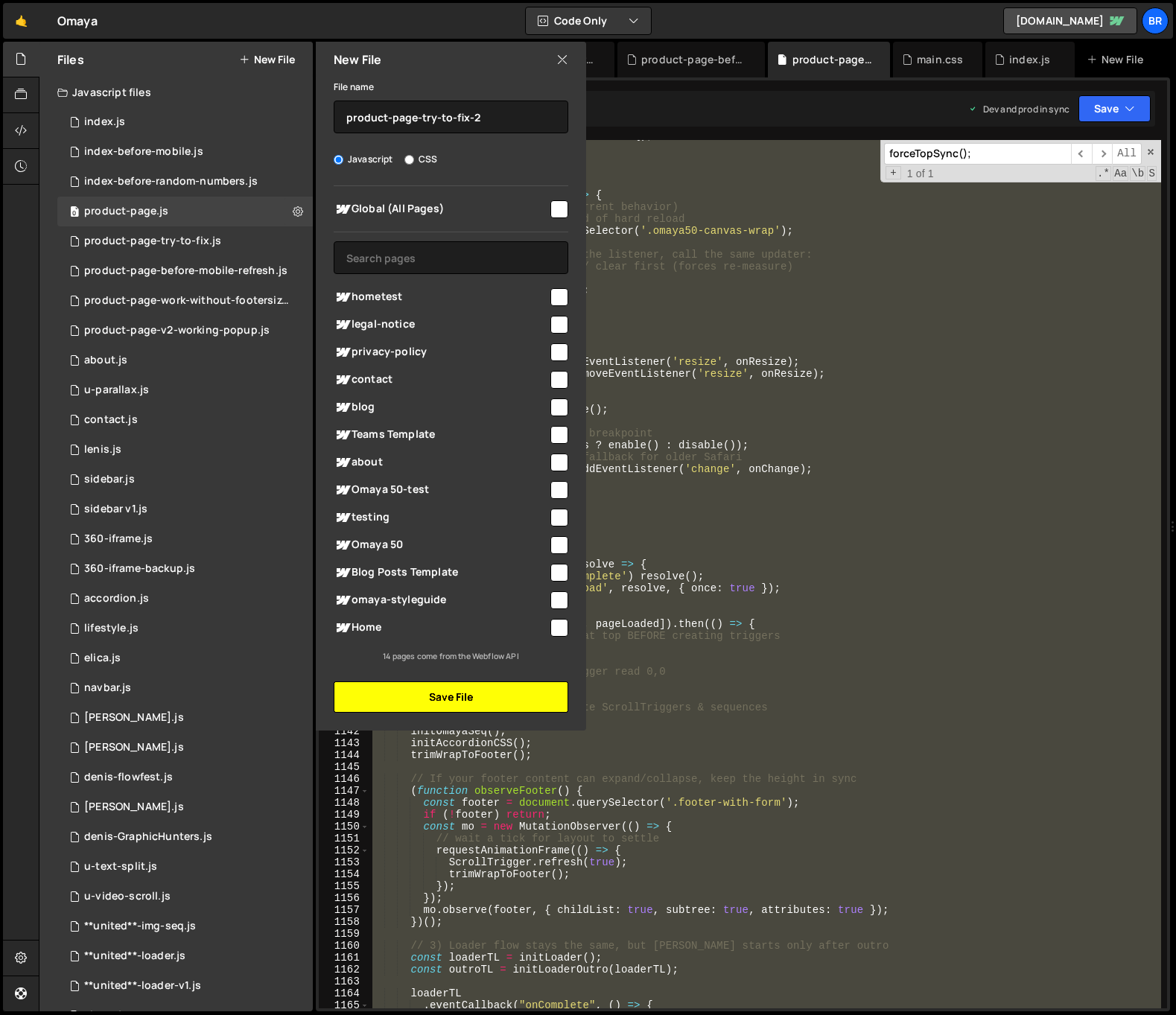
click at [411, 703] on button "Save File" at bounding box center [450, 696] width 235 height 31
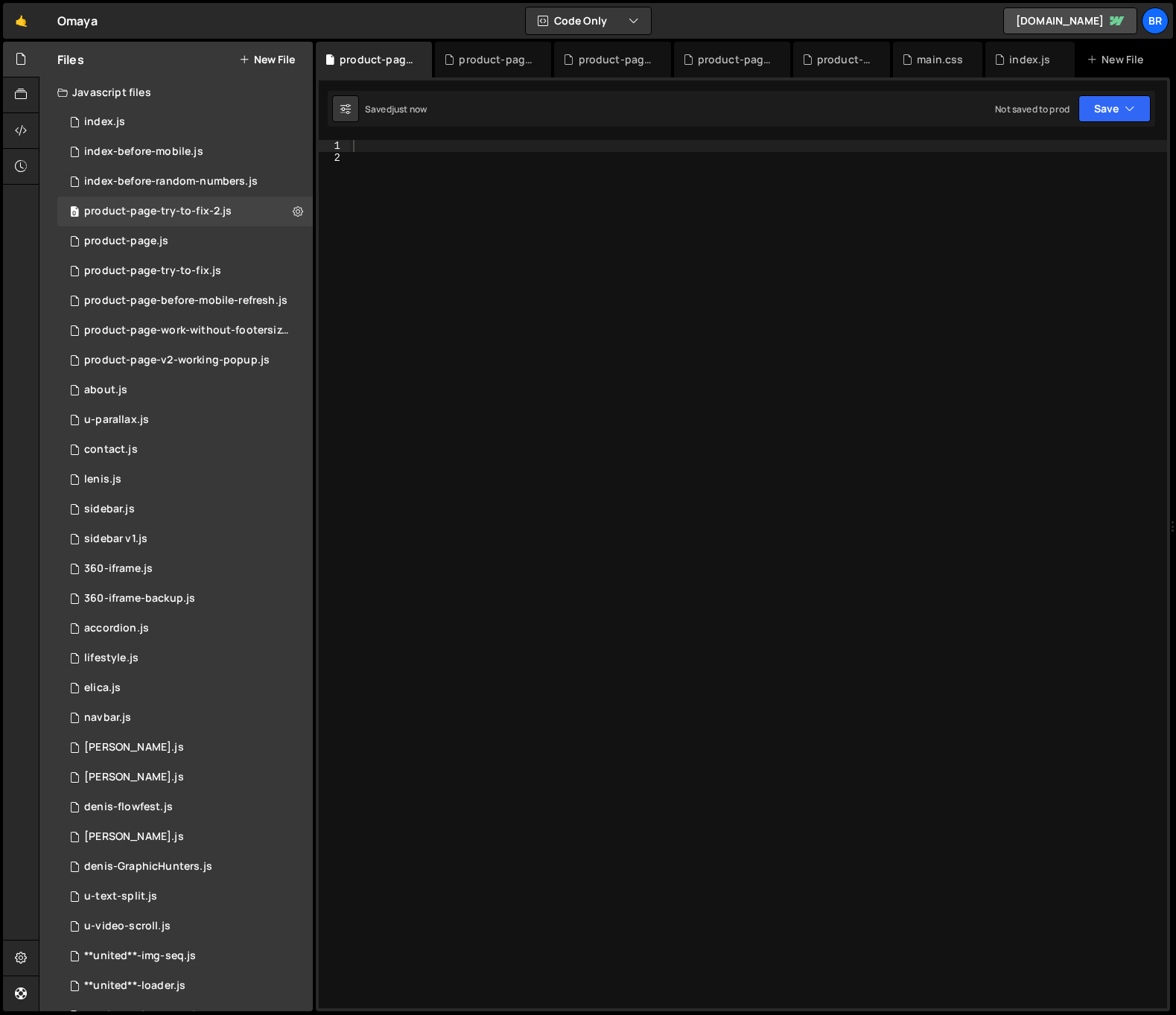
click at [558, 494] on div at bounding box center [758, 586] width 817 height 892
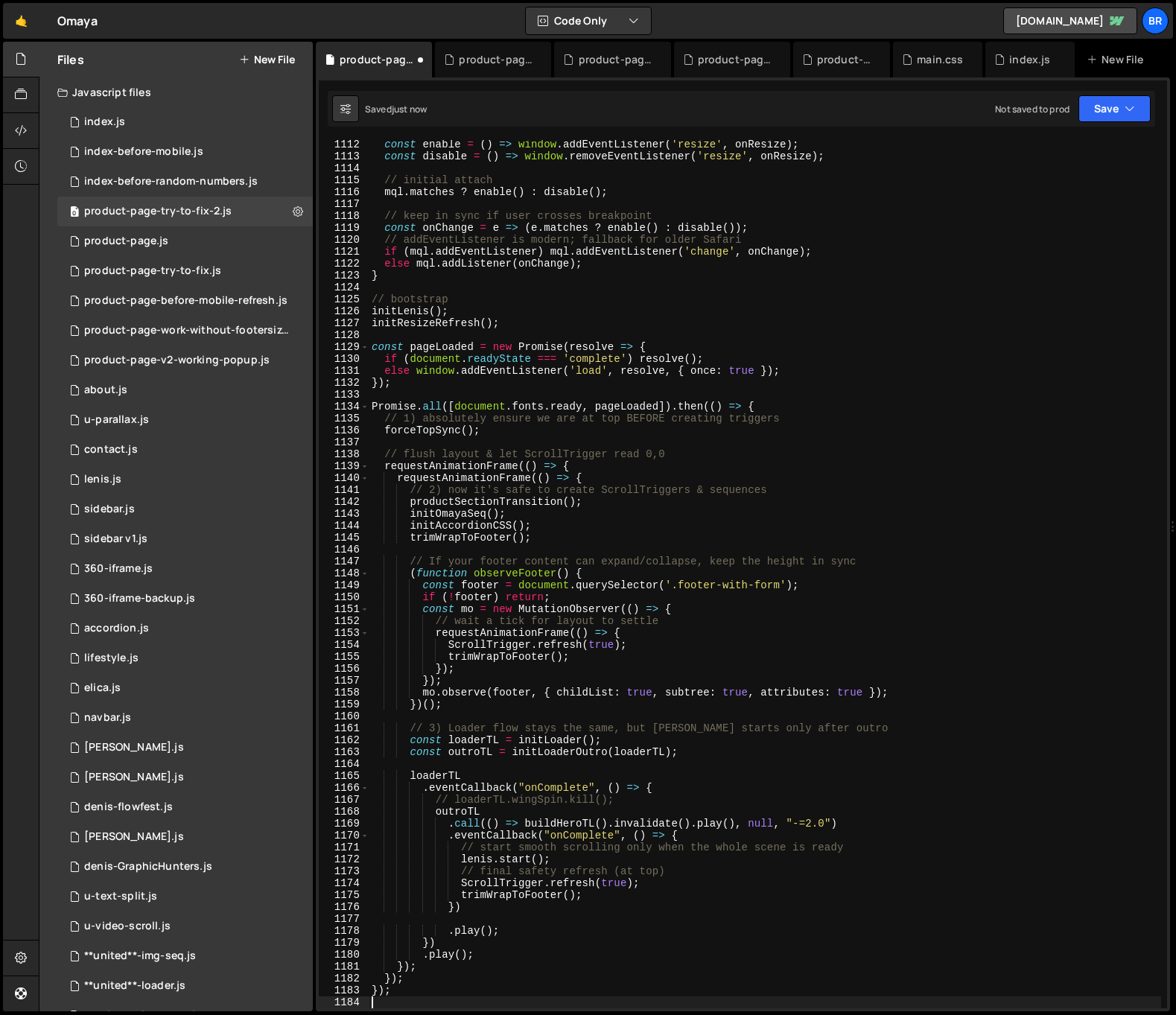
scroll to position [13246, 0]
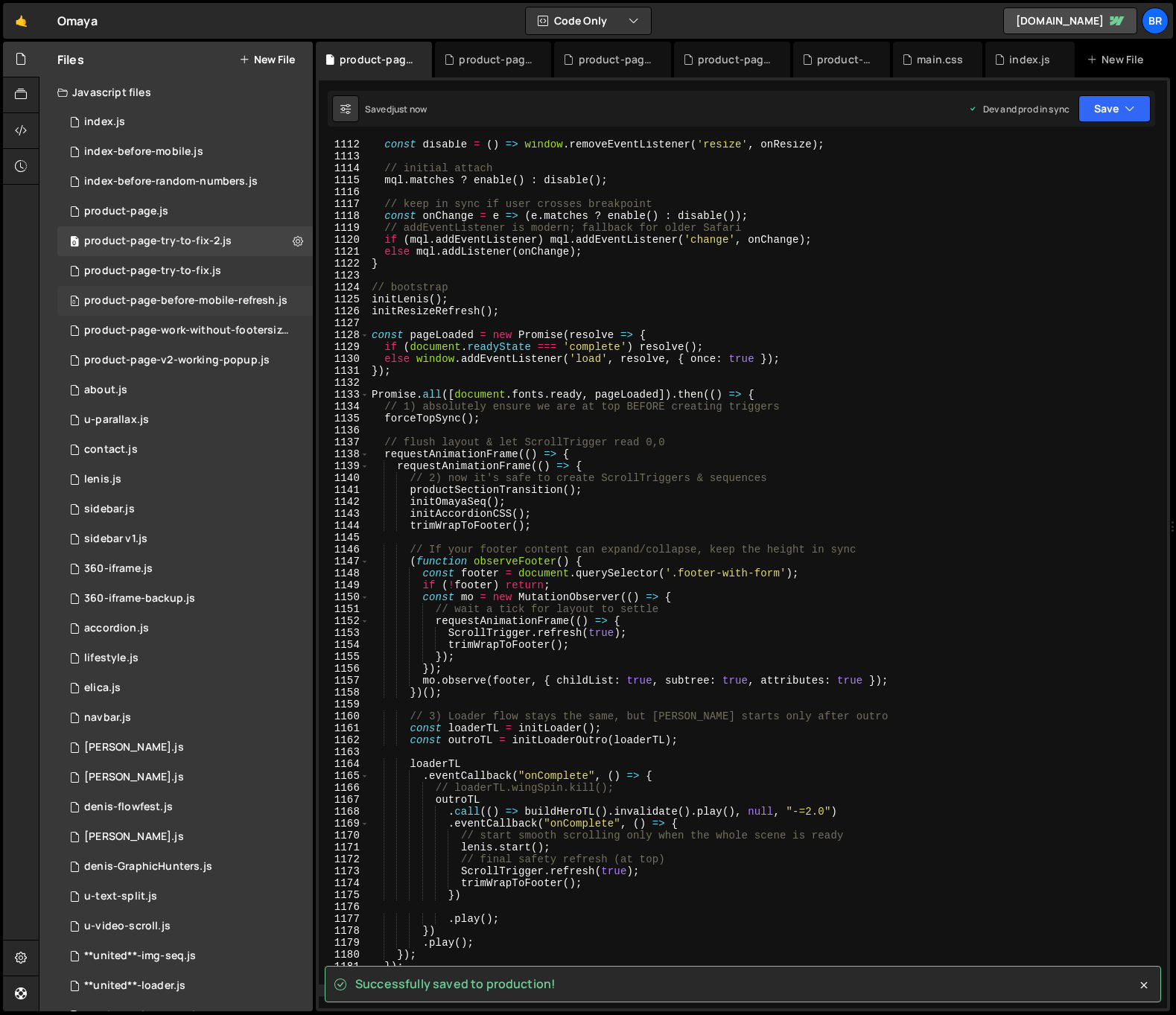
click at [222, 295] on div "product-page-before-mobile-refresh.js" at bounding box center [185, 300] width 203 height 13
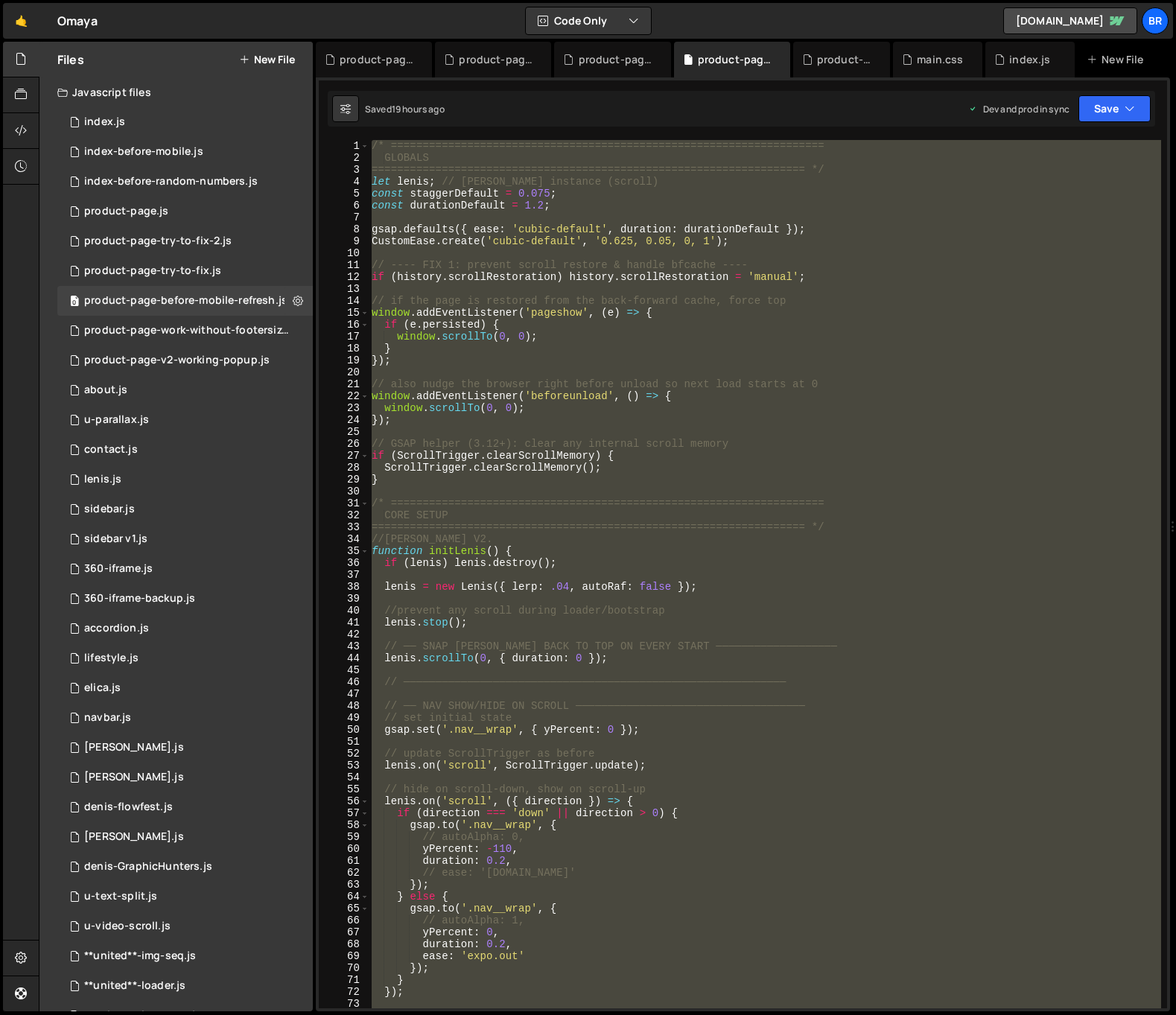
click at [548, 331] on div "/* ==================================================================== GLOBALS…" at bounding box center [765, 574] width 793 height 868
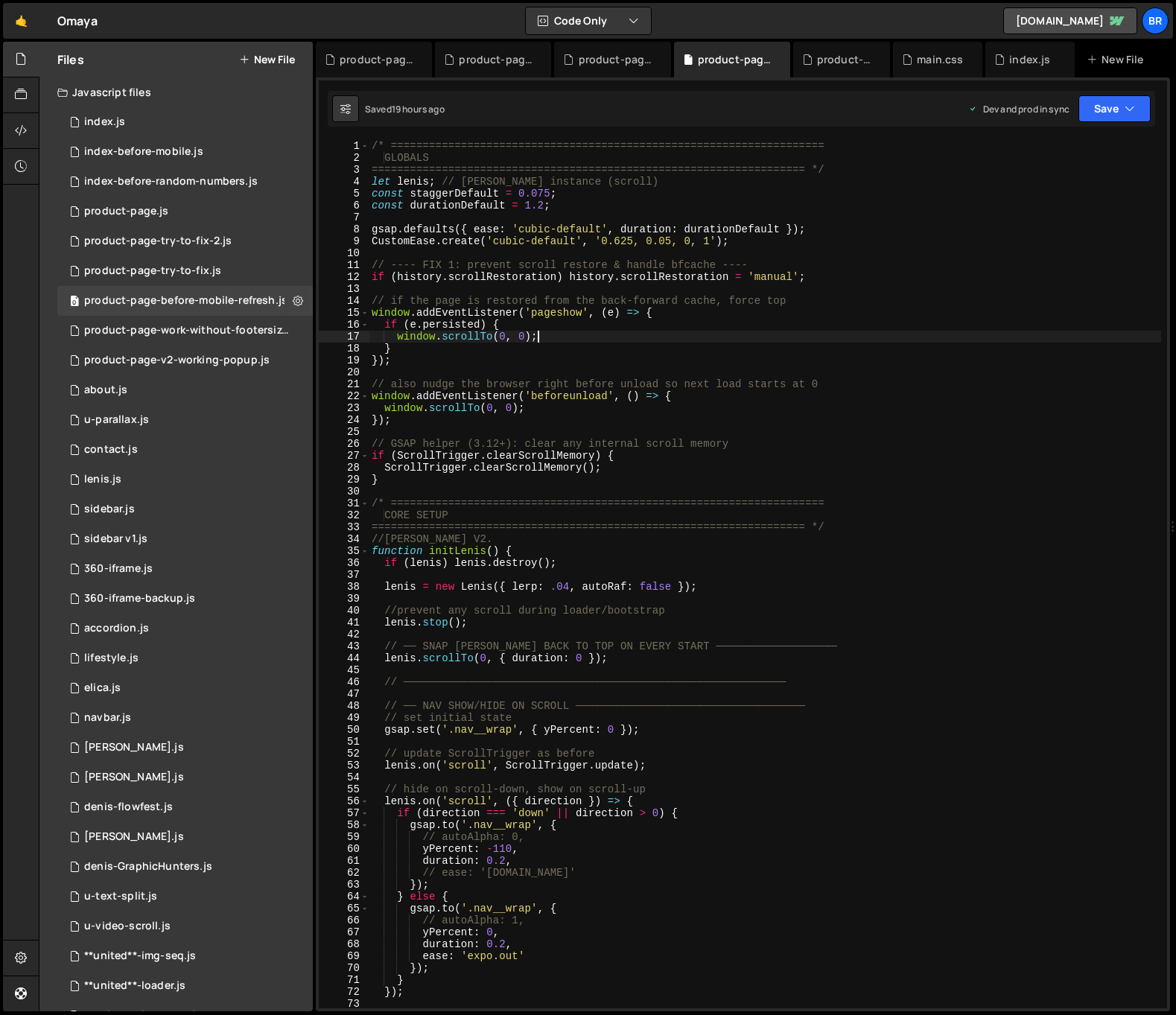
type textarea "});"
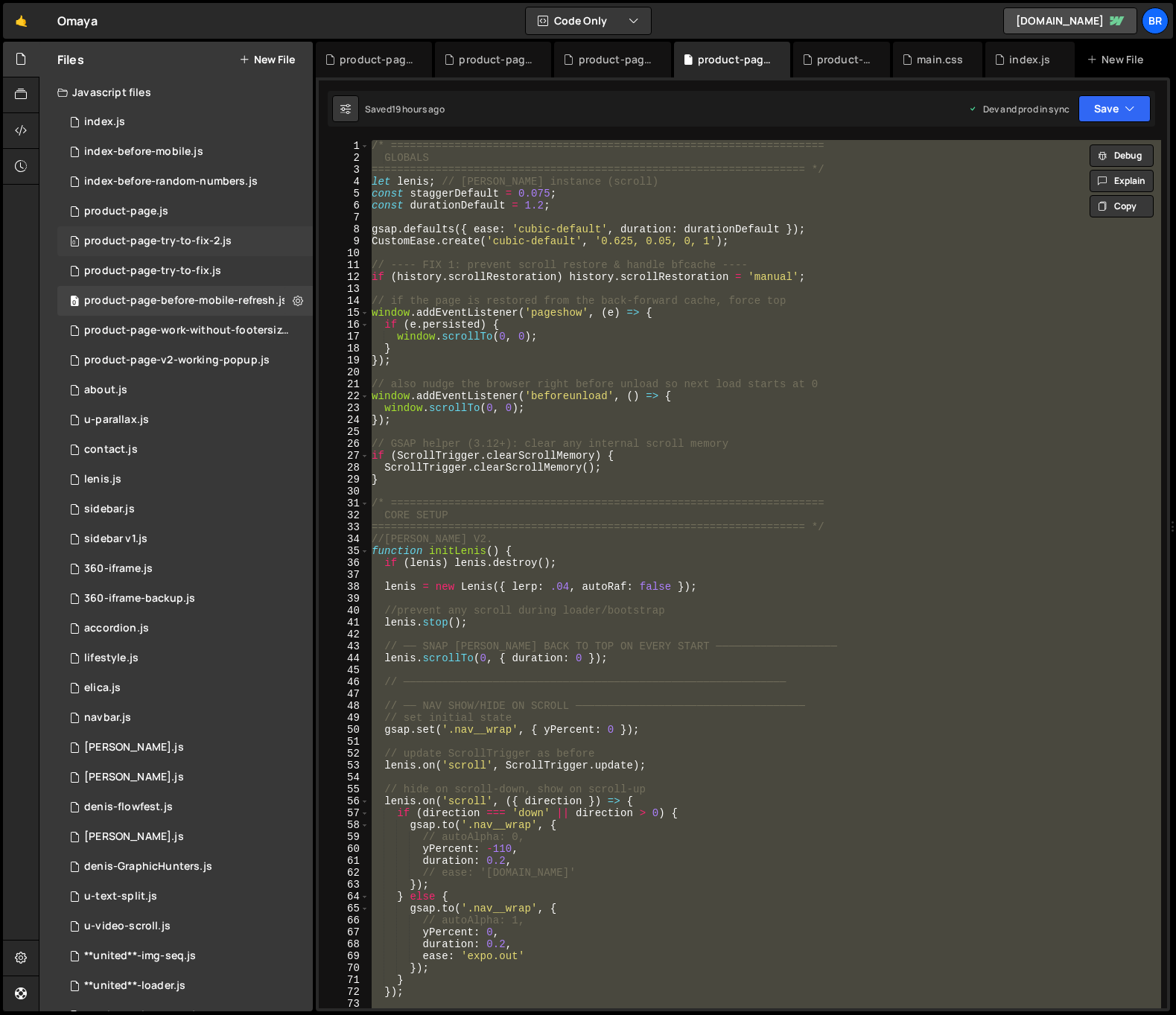
click at [192, 242] on div "product-page-try-to-fix-2.js" at bounding box center [157, 241] width 147 height 13
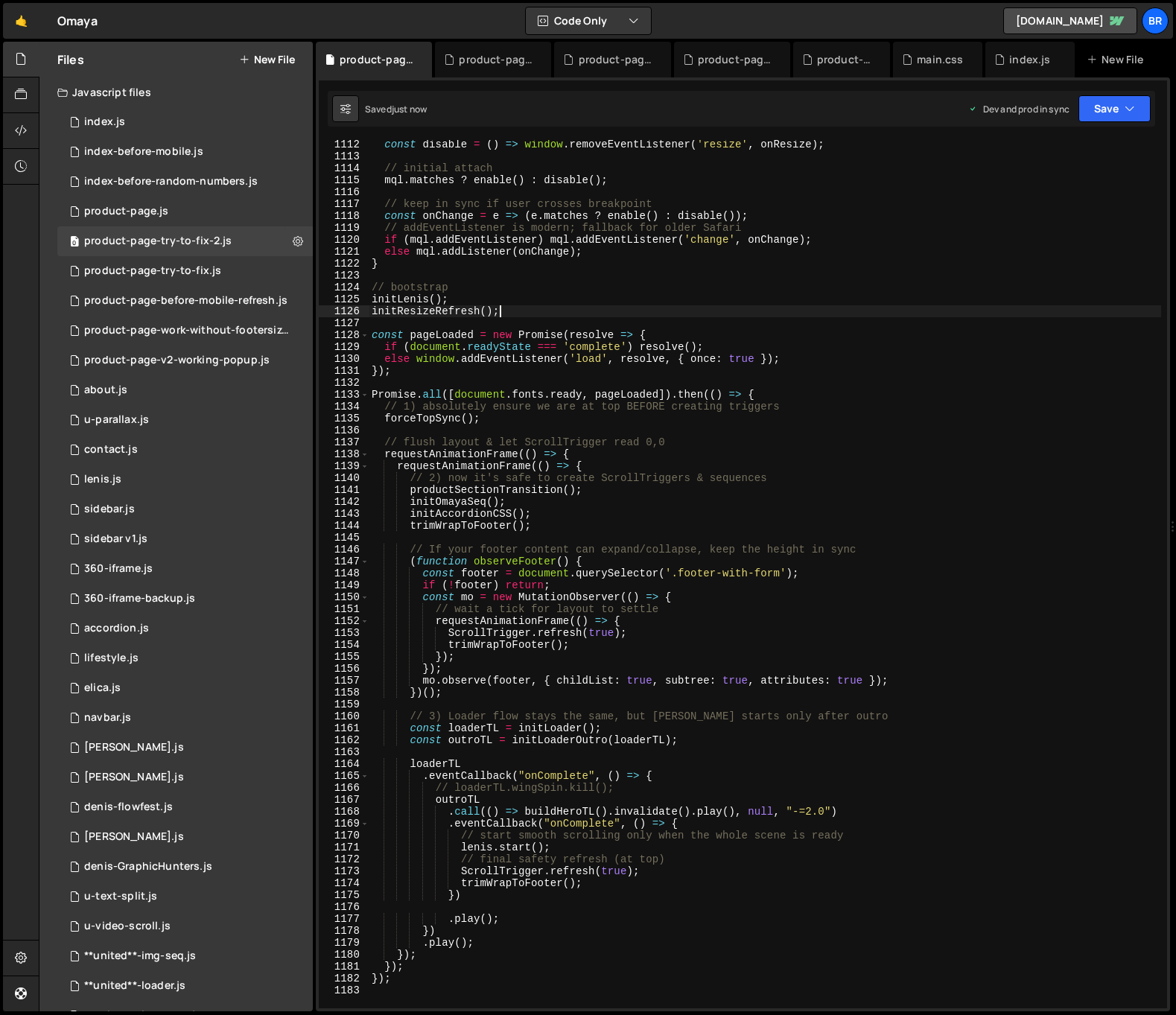
click at [563, 312] on div "const disable = ( ) => window . removeEventListener ( 'resize' , onResize ) ; /…" at bounding box center [765, 584] width 793 height 892
type textarea "});"
click at [185, 291] on div "0 product-page-before-mobile-refresh.js 0" at bounding box center [187, 301] width 259 height 30
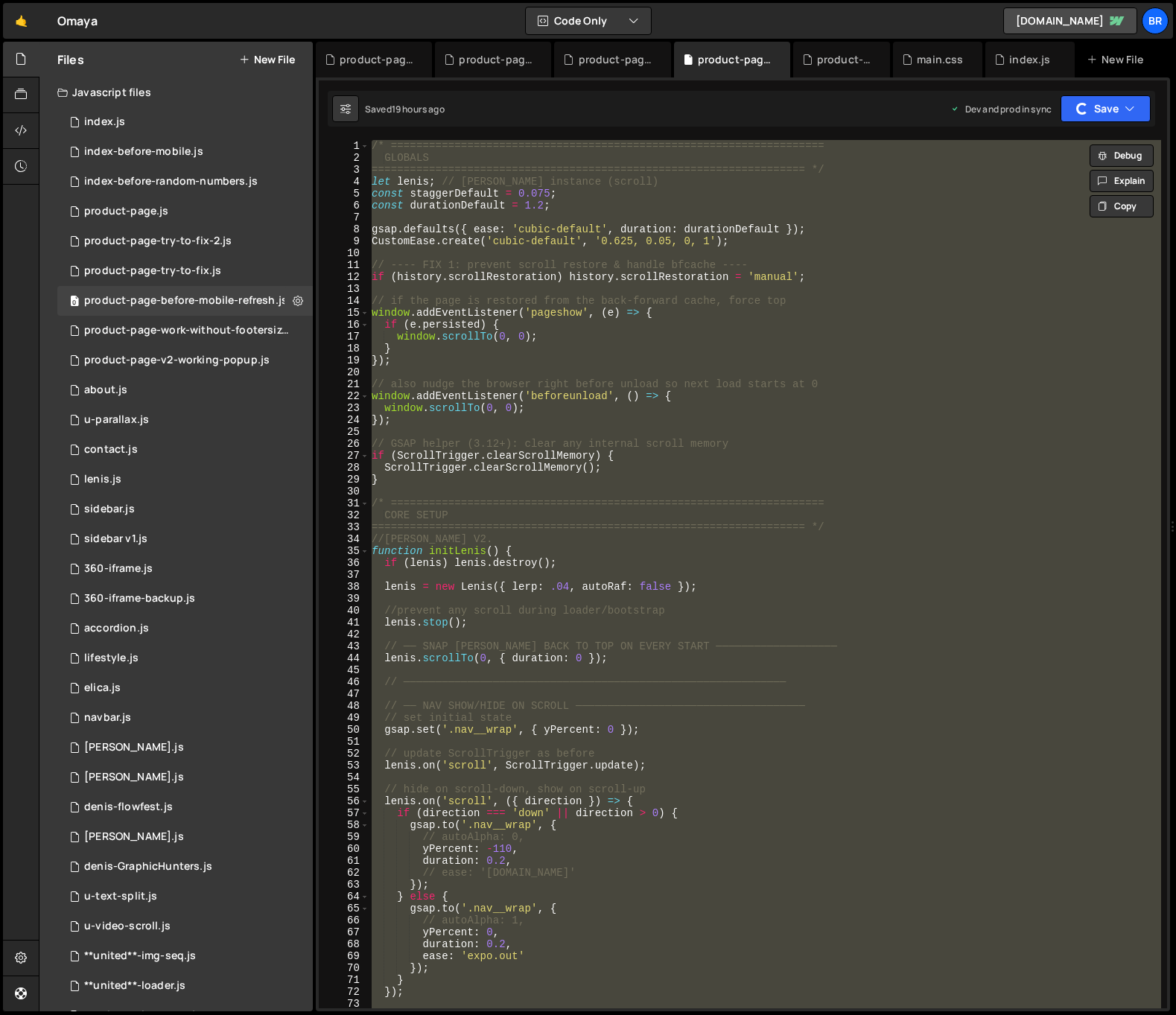
click at [464, 310] on div "/* ==================================================================== GLOBALS…" at bounding box center [765, 574] width 793 height 868
type textarea "});"
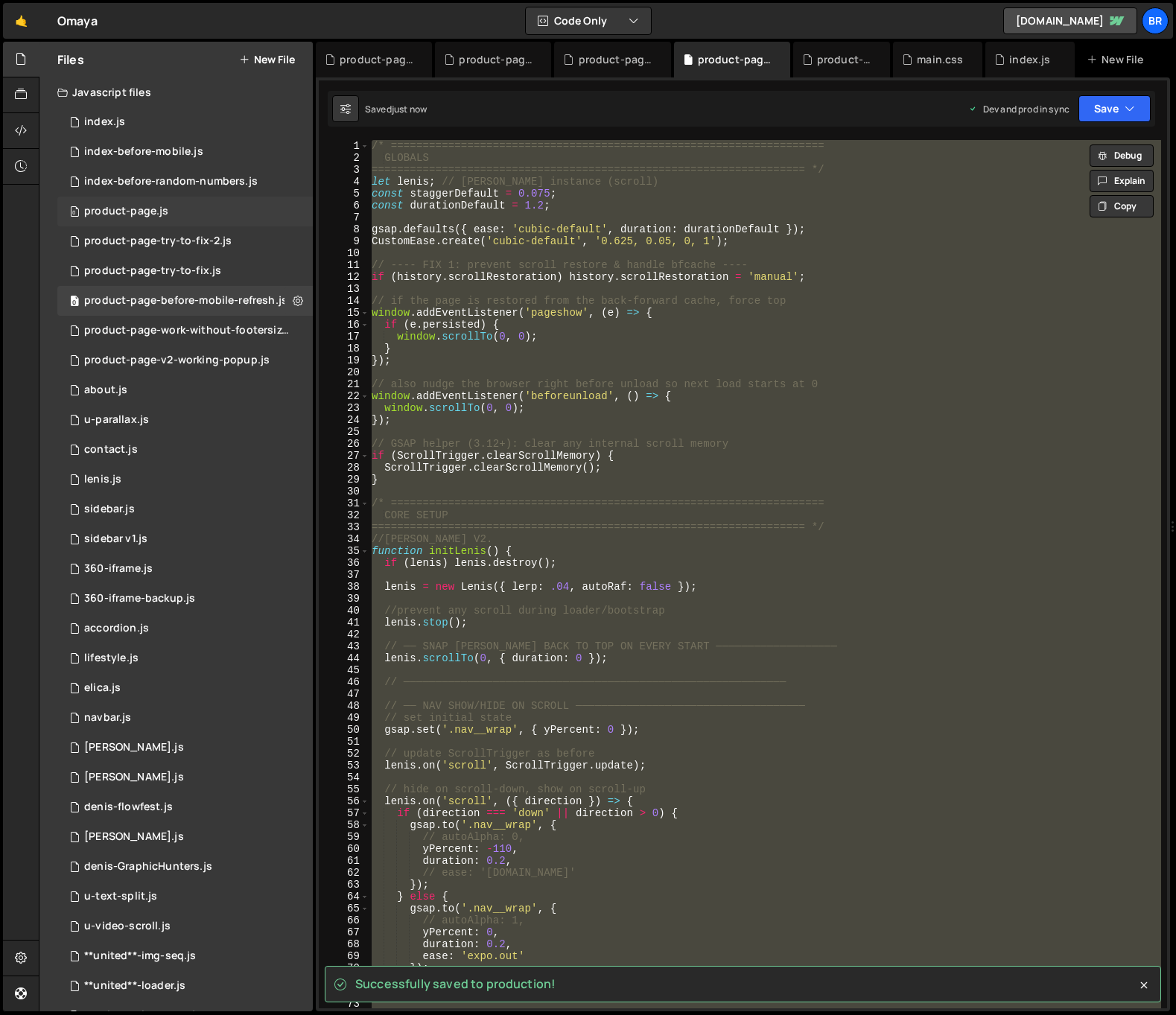
click at [148, 217] on div "product-page.js" at bounding box center [126, 211] width 84 height 13
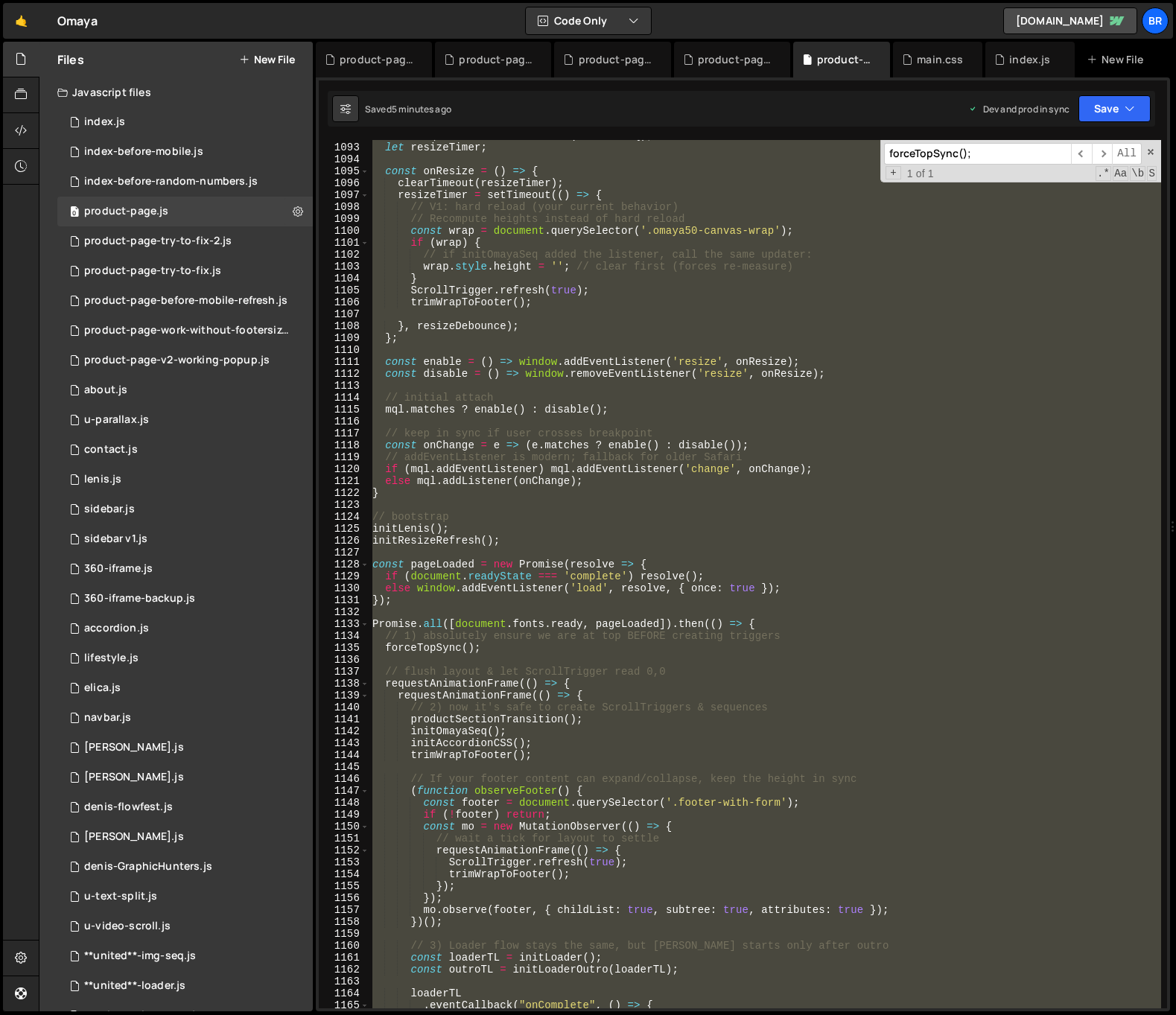
click at [708, 368] on div "const mql = window . matchMedia ( DESKTOP_MQ ) ; let resizeTimer ; const onResi…" at bounding box center [765, 574] width 792 height 868
type textarea "});"
paste textarea
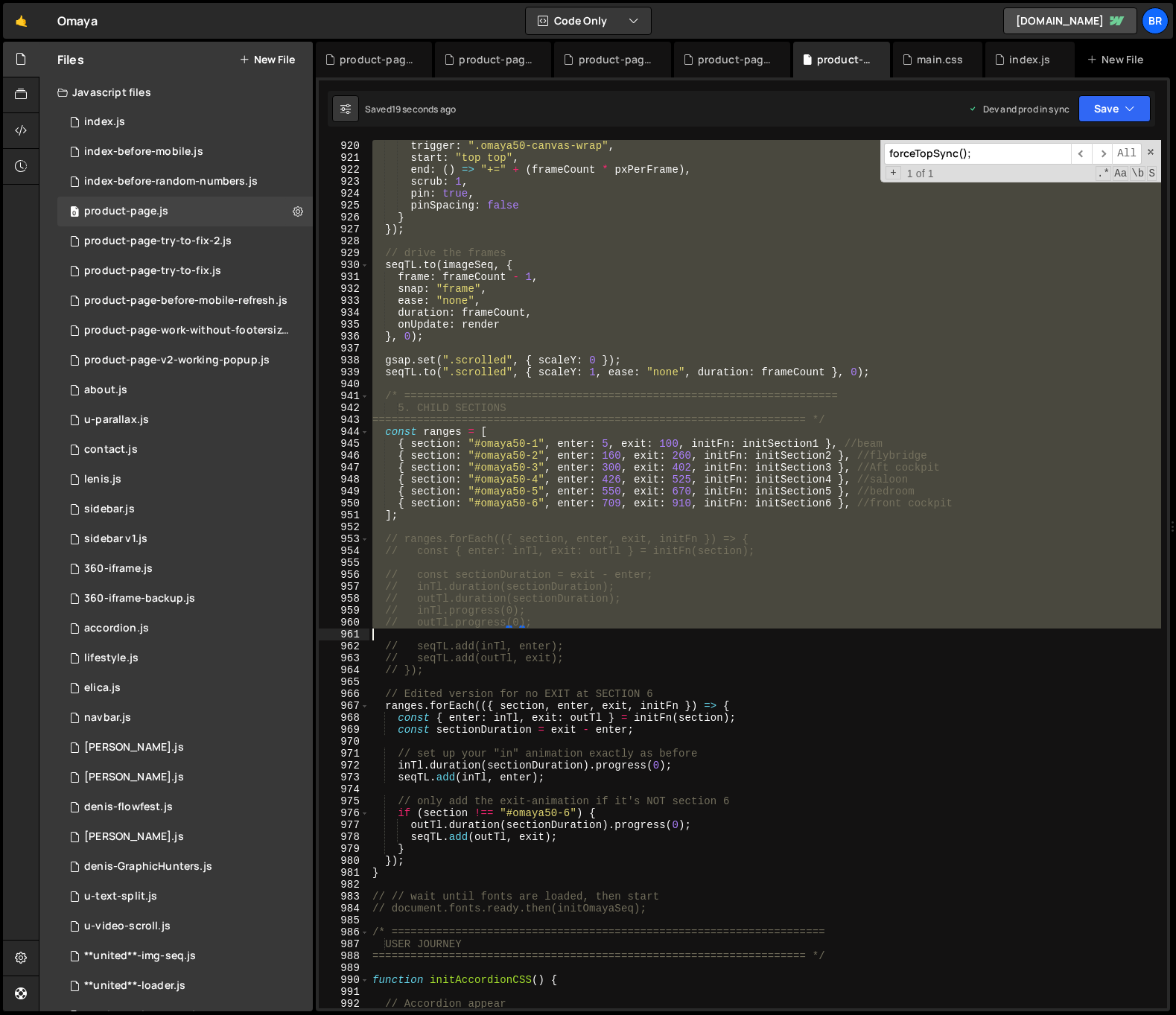
scroll to position [11105, 0]
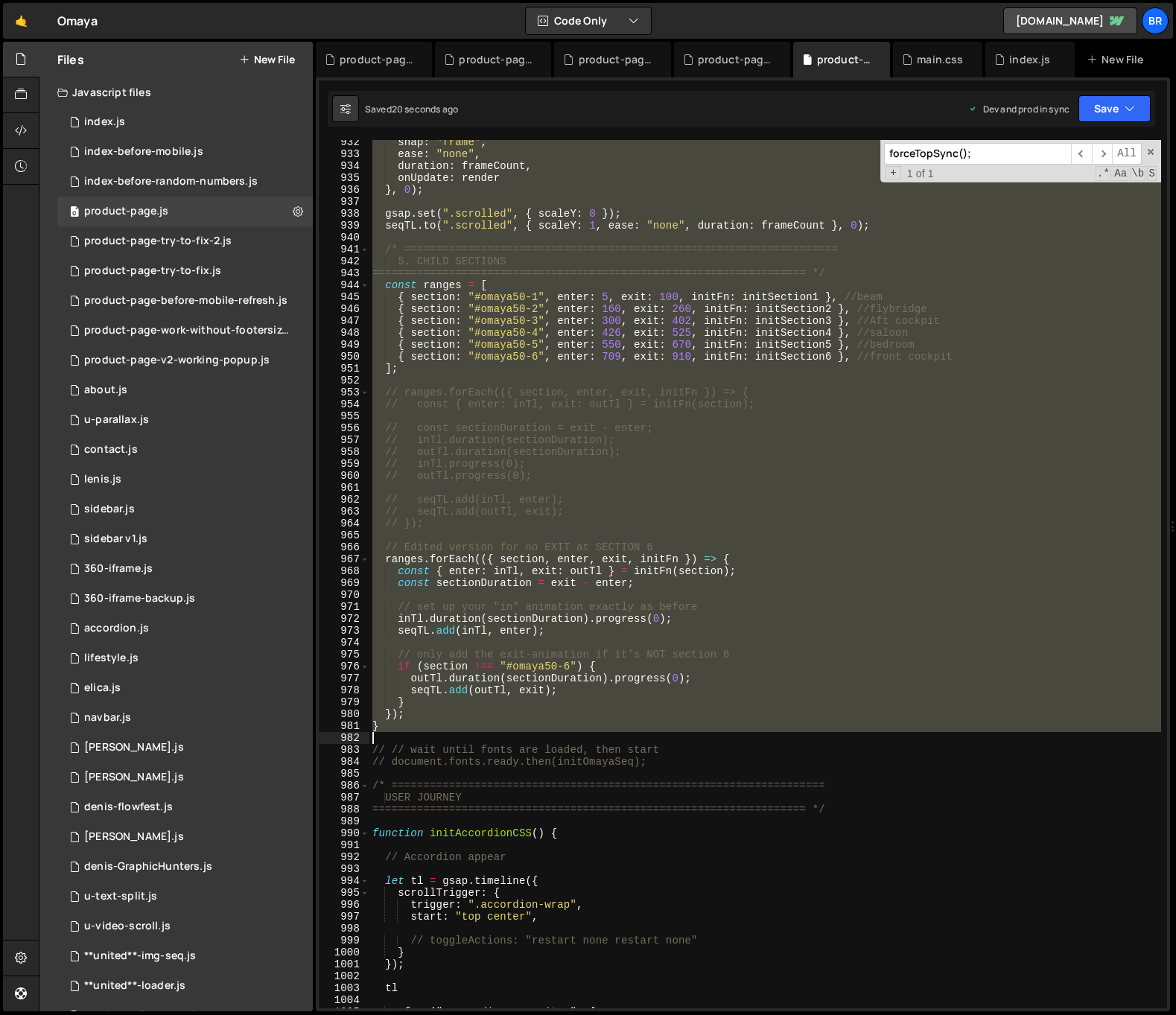
drag, startPoint x: 374, startPoint y: 453, endPoint x: 429, endPoint y: 734, distance: 286.3
click at [429, 734] on div "snap : "frame" , ease : "none" , duration : frameCount , onUpdate : render } , …" at bounding box center [765, 582] width 792 height 892
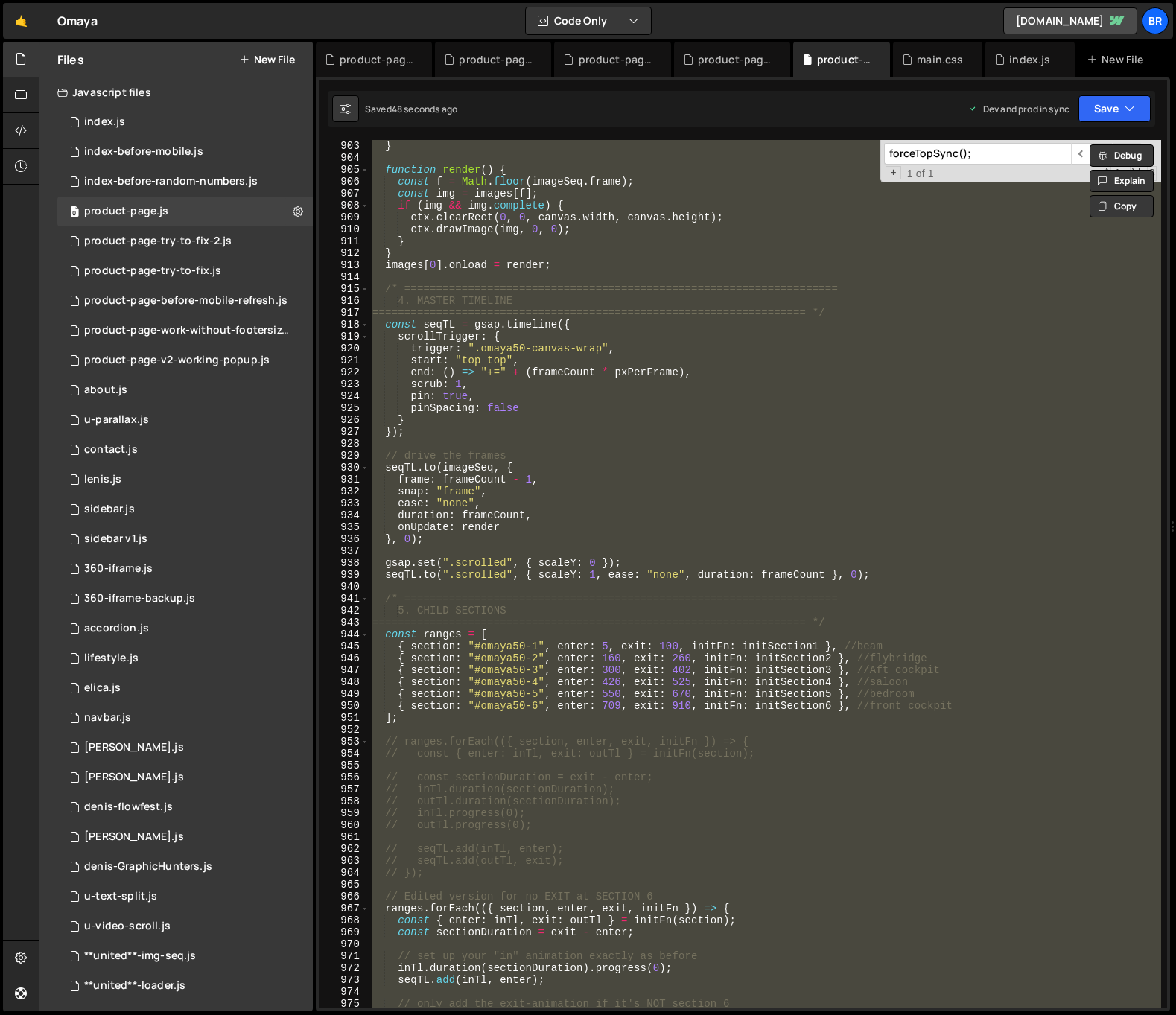
scroll to position [10677, 0]
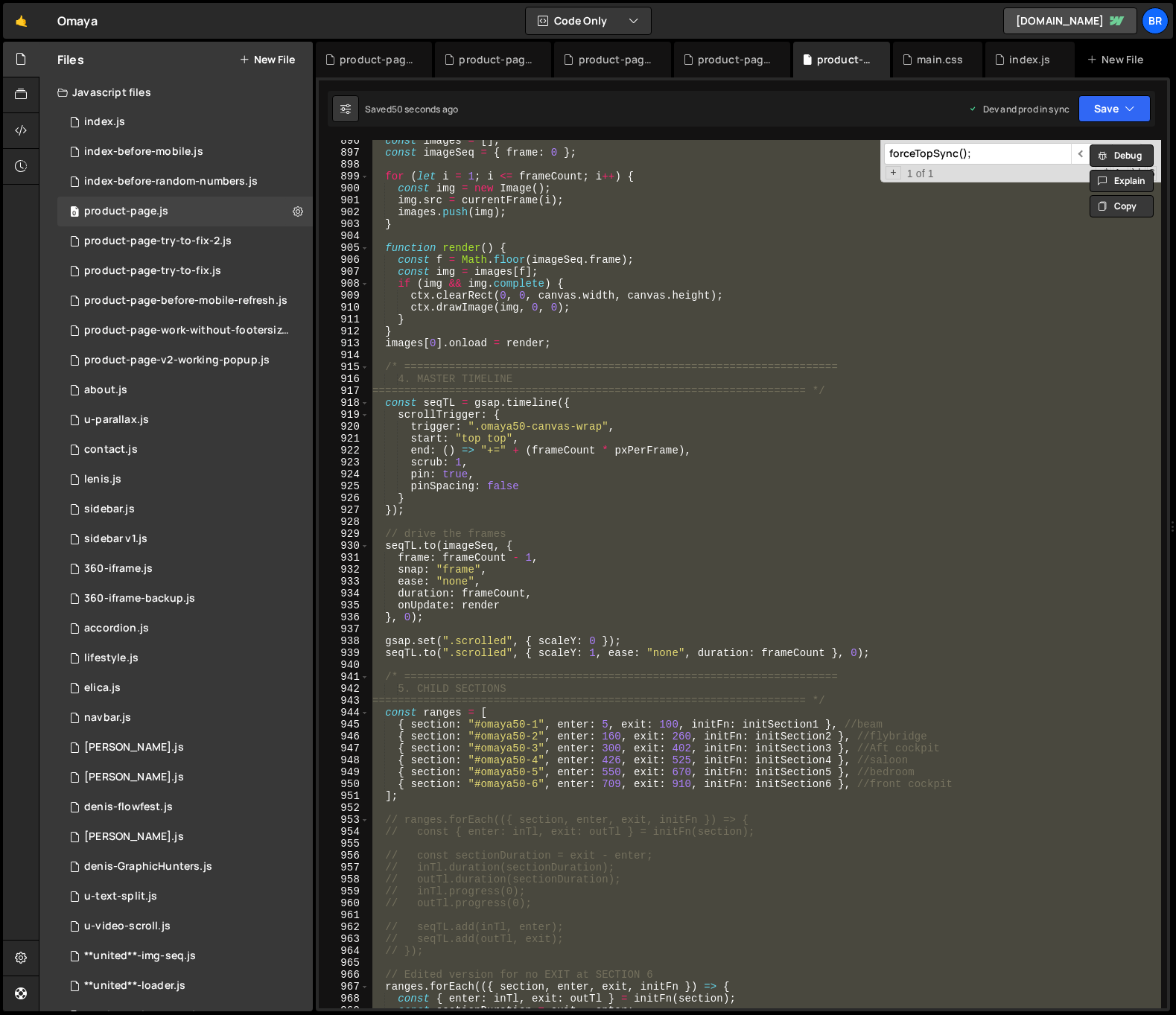
click at [695, 404] on div "const images = [ ] ; const imageSeq = { frame : 0 } ; for ( let i = 1 ; i <= fr…" at bounding box center [765, 574] width 792 height 868
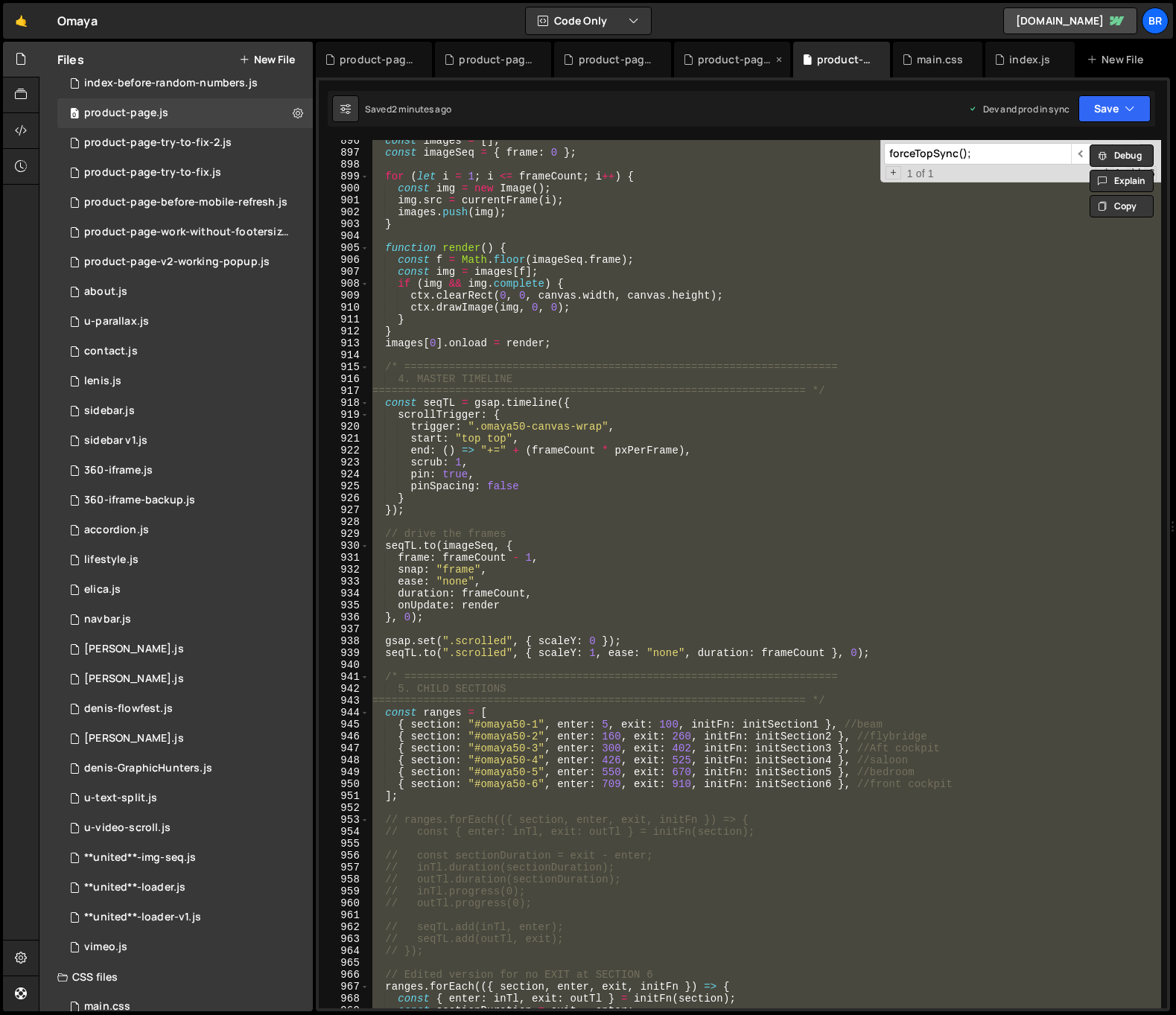
scroll to position [153, 0]
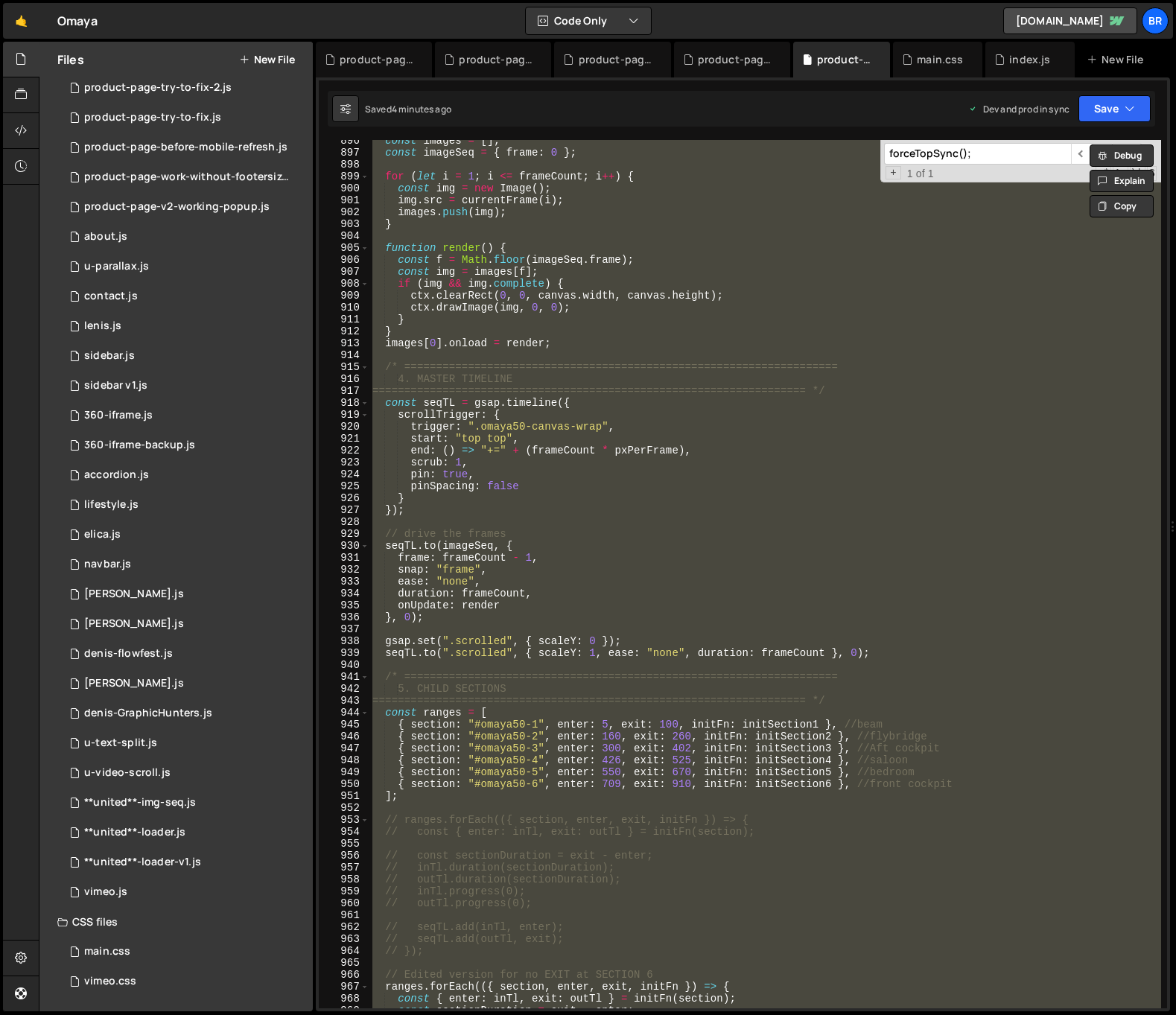
click at [633, 419] on div "const images = [ ] ; const imageSeq = { frame : 0 } ; for ( let i = 1 ; i <= fr…" at bounding box center [765, 574] width 792 height 868
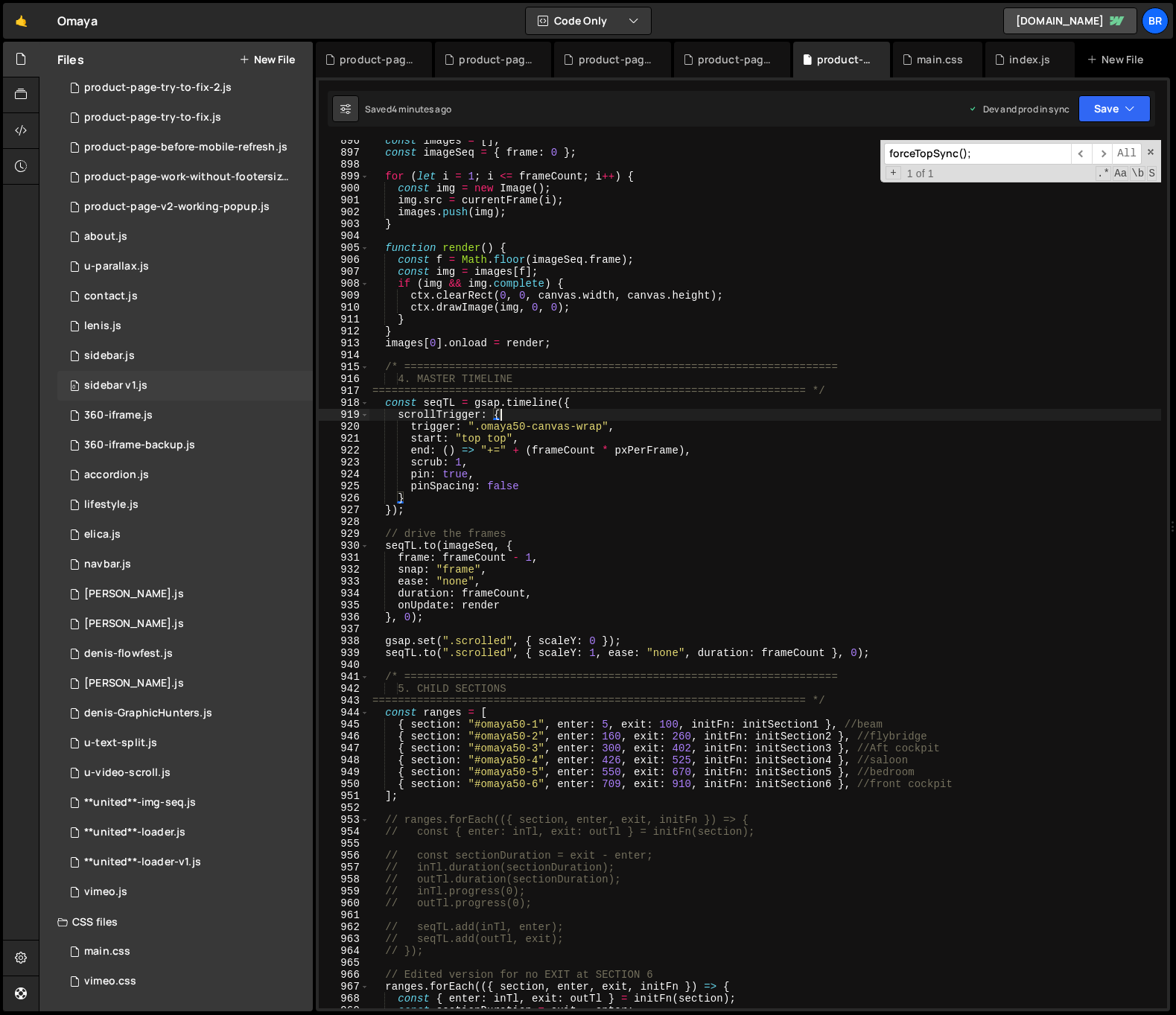
scroll to position [0, 0]
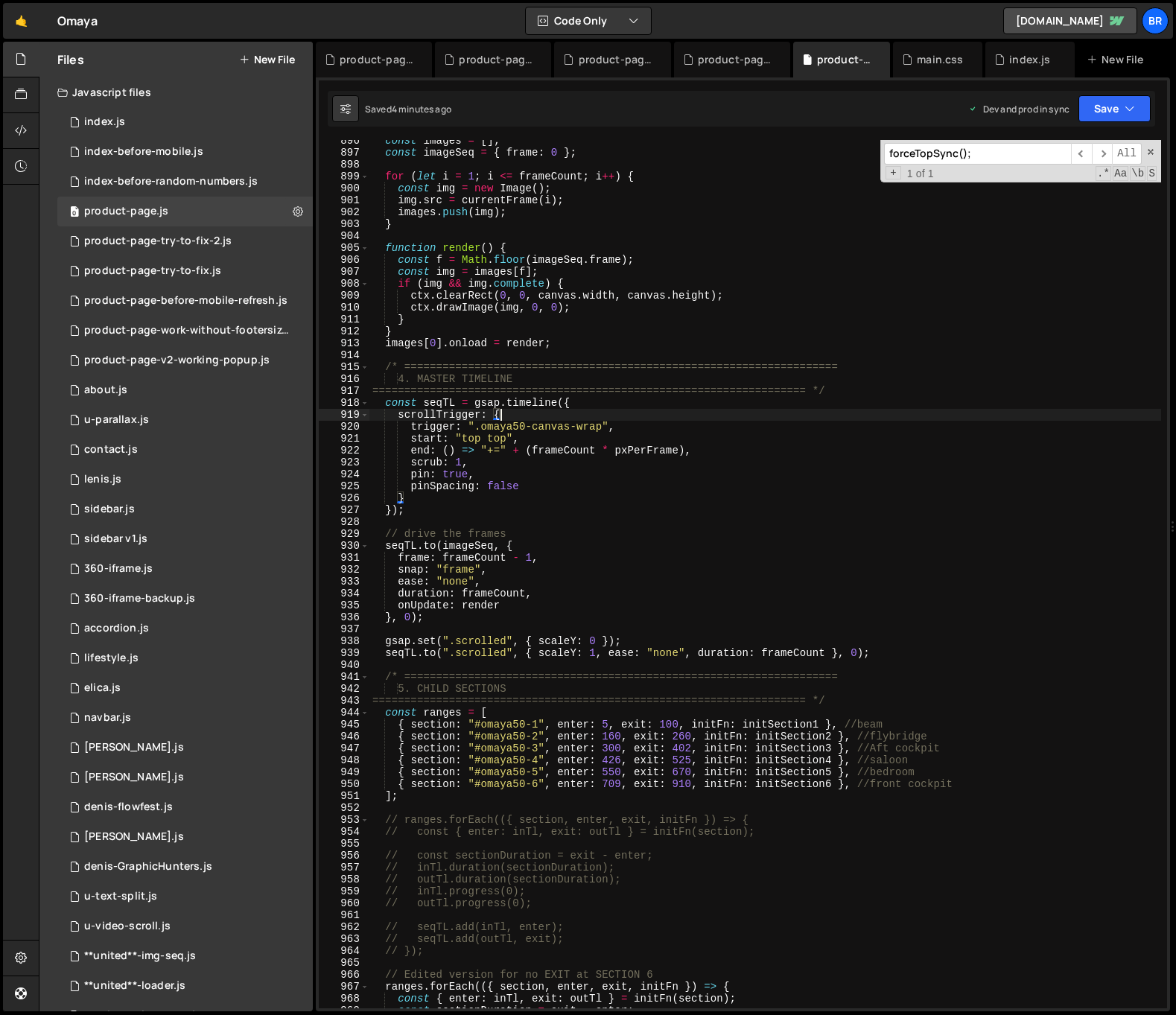
click at [593, 299] on div "const images = [ ] ; const imageSeq = { frame : 0 } ; for ( let i = 1 ; i <= fr…" at bounding box center [765, 580] width 792 height 892
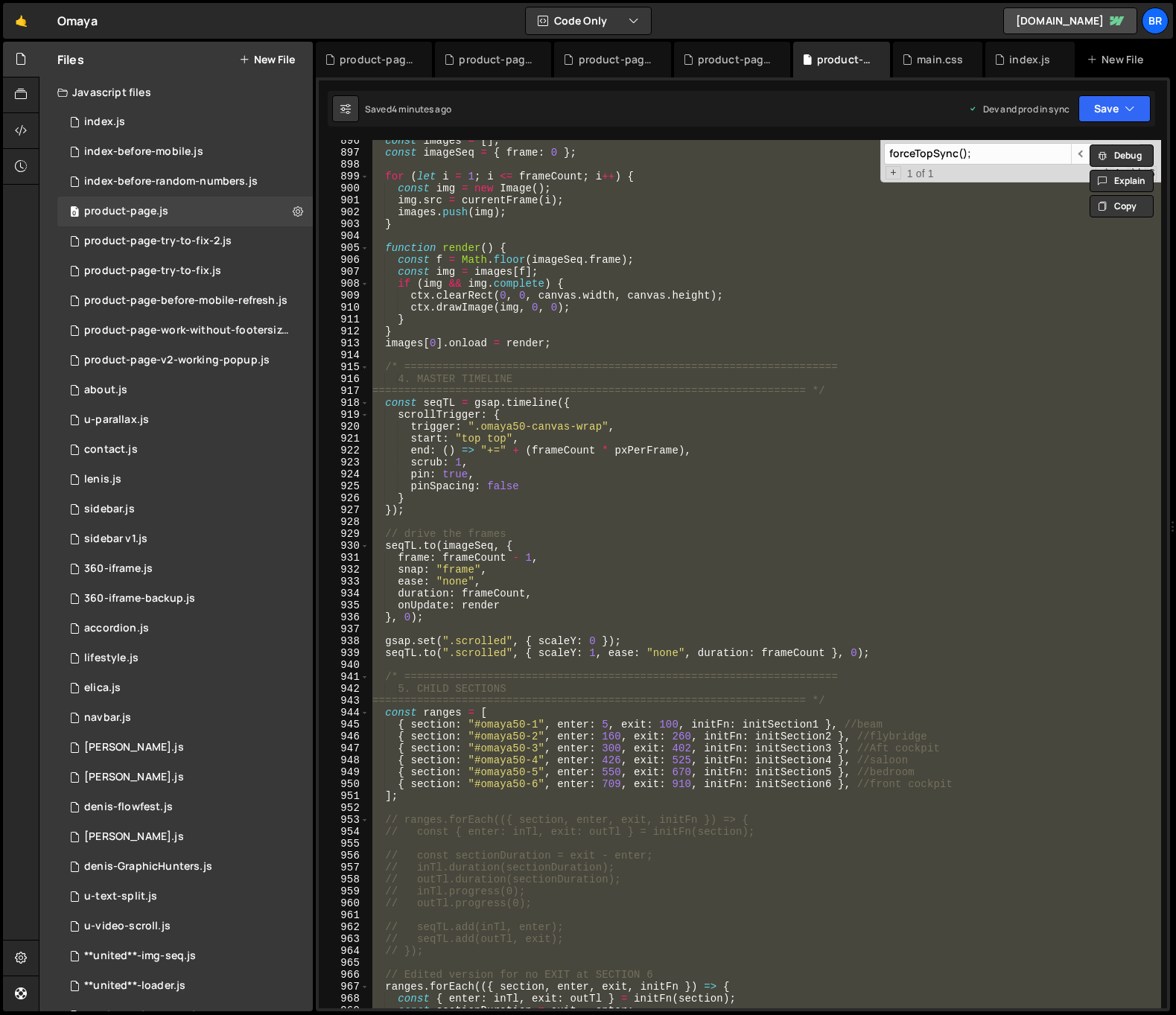
click at [589, 301] on div "const images = [ ] ; const imageSeq = { frame : 0 } ; for ( let i = 1 ; i <= fr…" at bounding box center [765, 574] width 792 height 868
type textarea "ctx.clearRect(0, 0, canvas.width, canvas.height);"
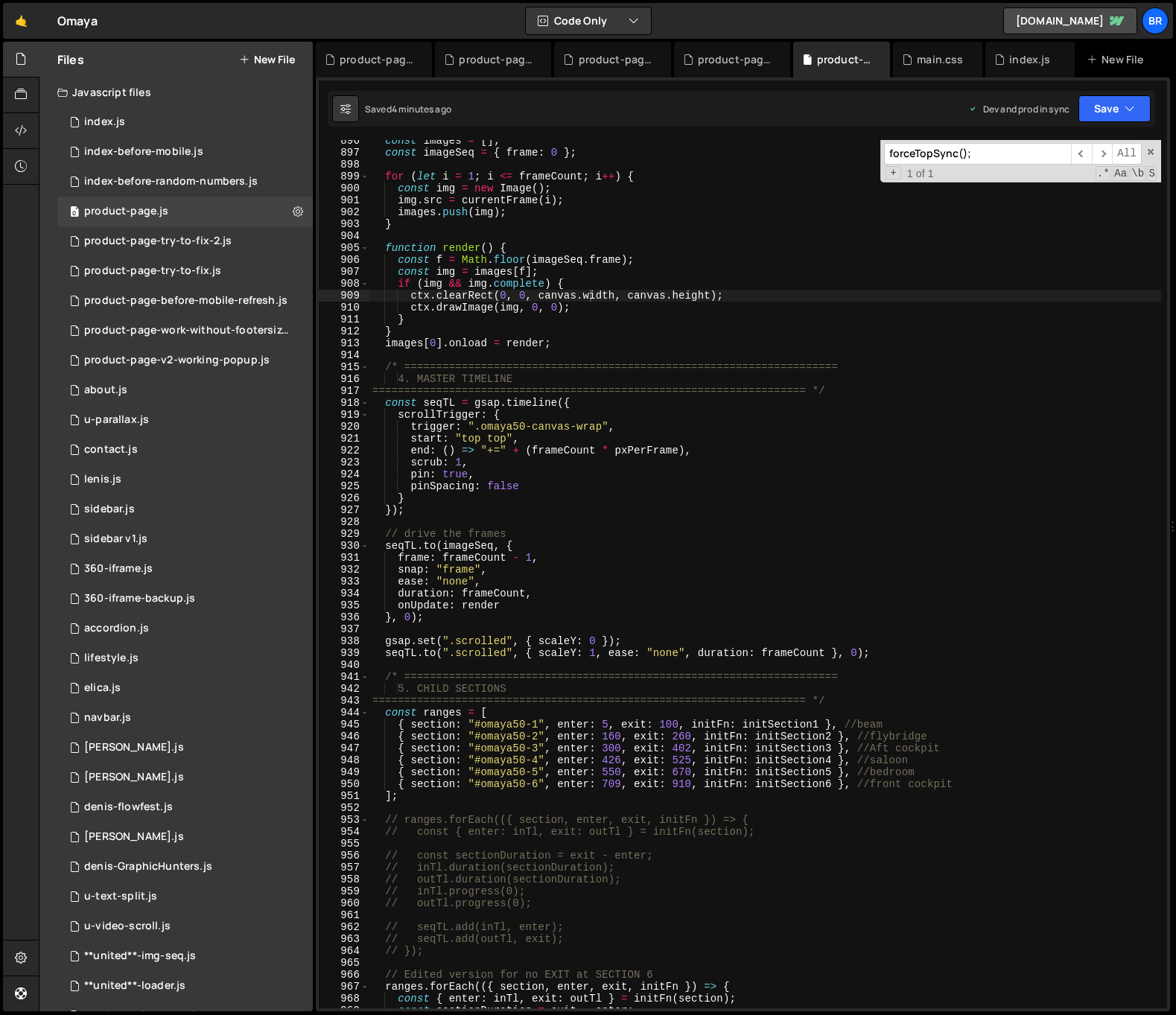
click at [947, 153] on input "forceTopSync();" at bounding box center [977, 153] width 187 height 22
paste input "initOmayaSeq()"
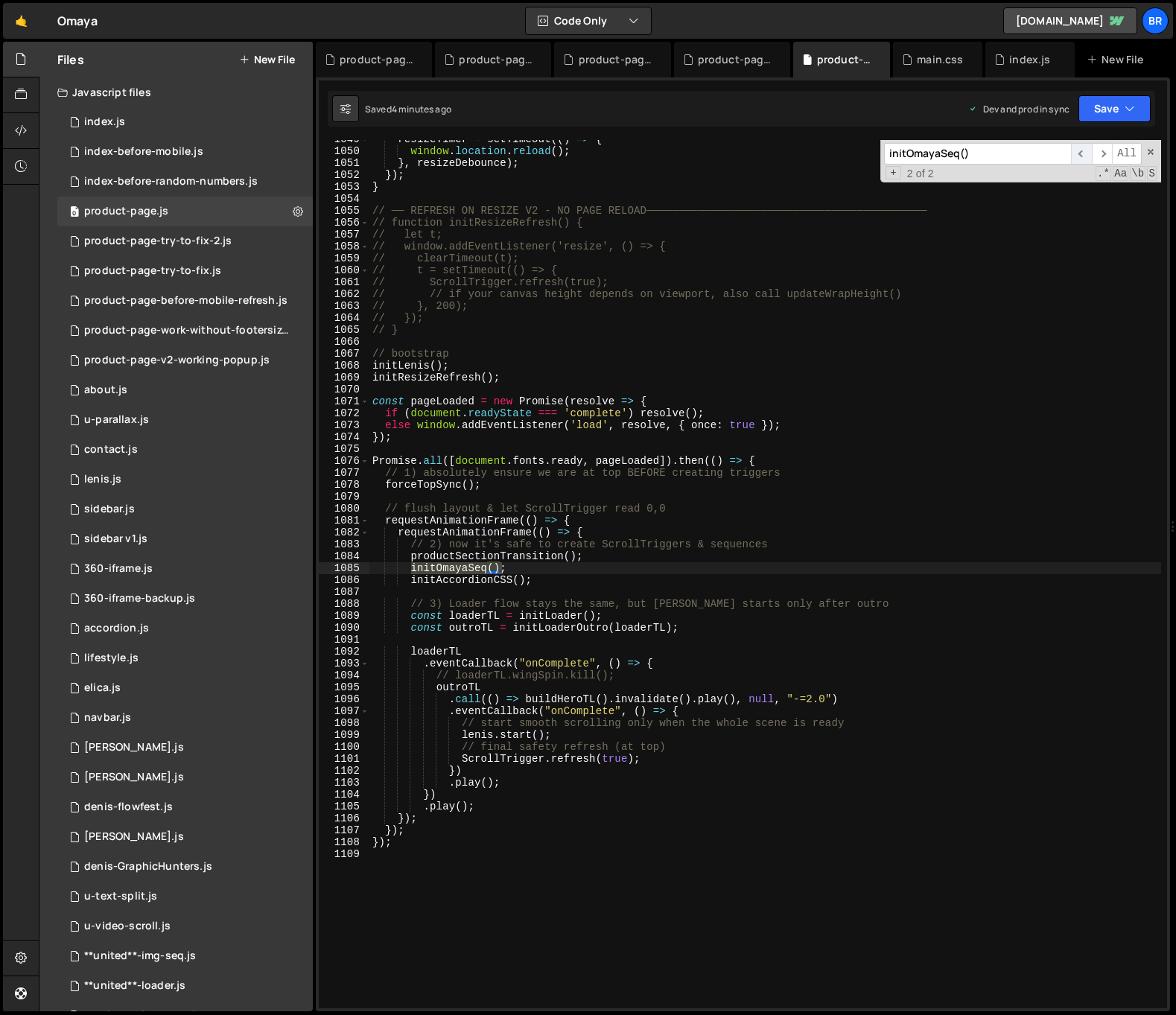
type input "initOmayaSeq()"
click at [1087, 152] on span "​" at bounding box center [1081, 153] width 21 height 22
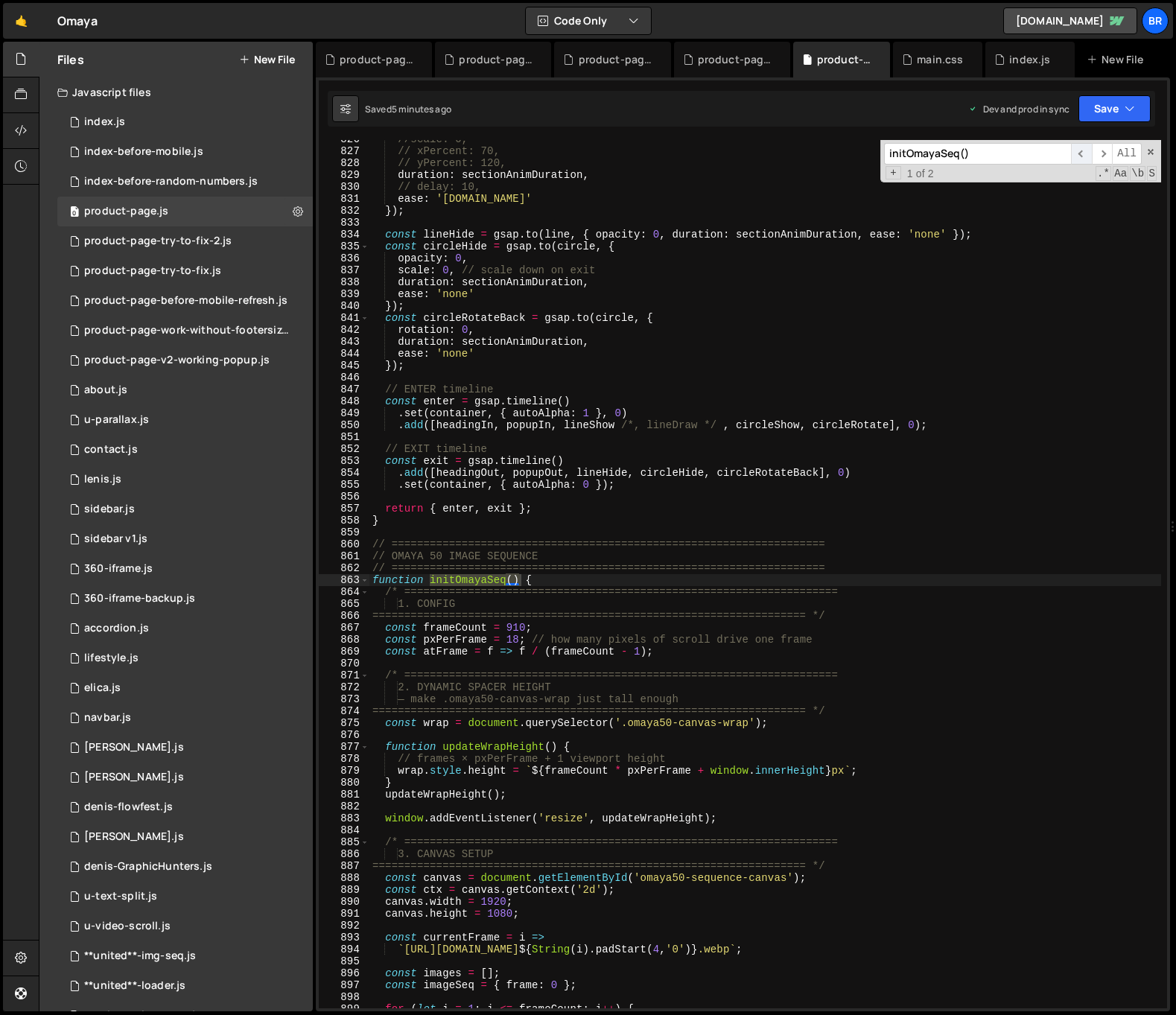
scroll to position [9845, 0]
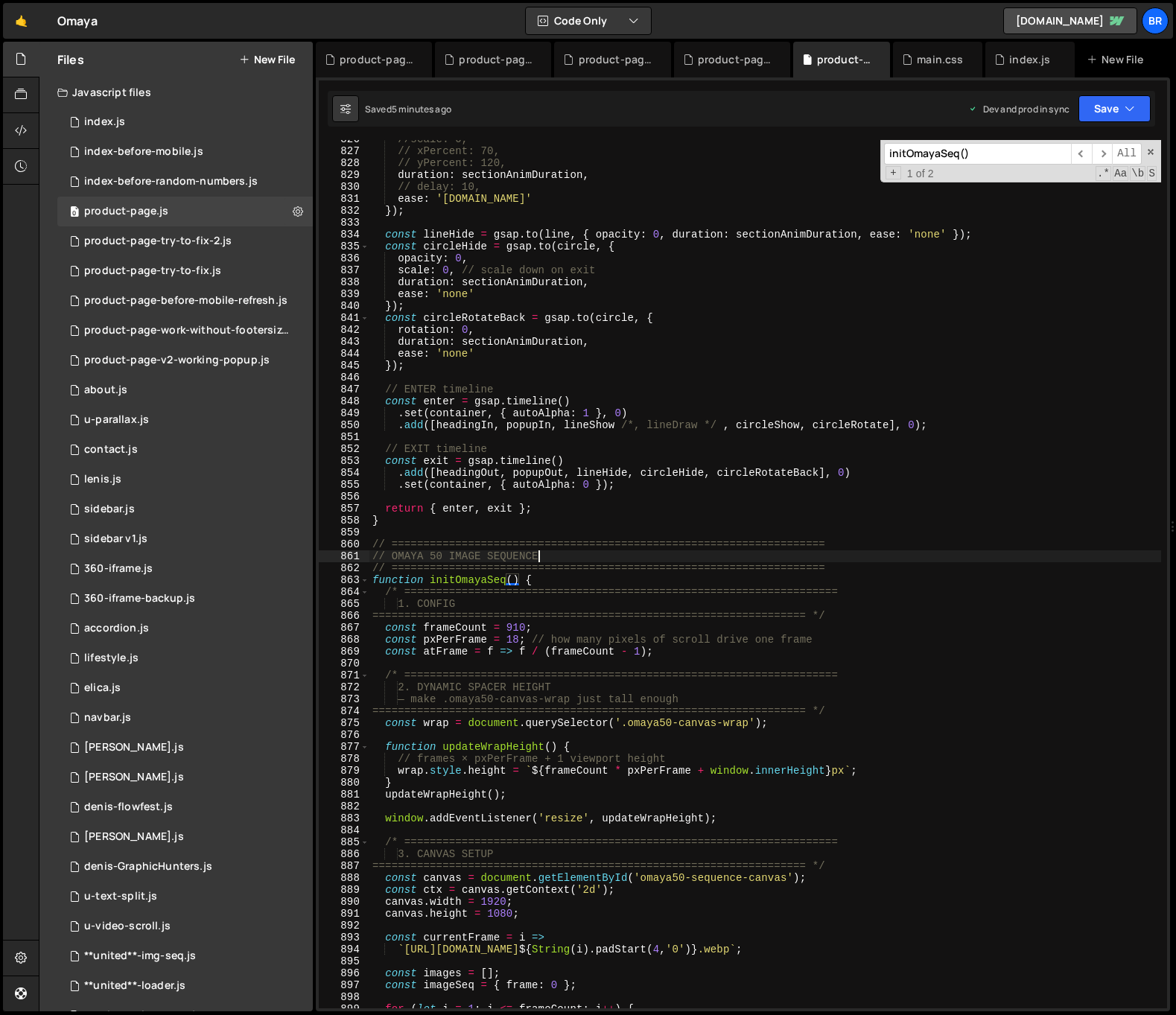
click at [653, 556] on div "//scale: 0, // xPercent: 70, // yPercent: 120, duration : sectionAnimDuration ,…" at bounding box center [765, 579] width 792 height 892
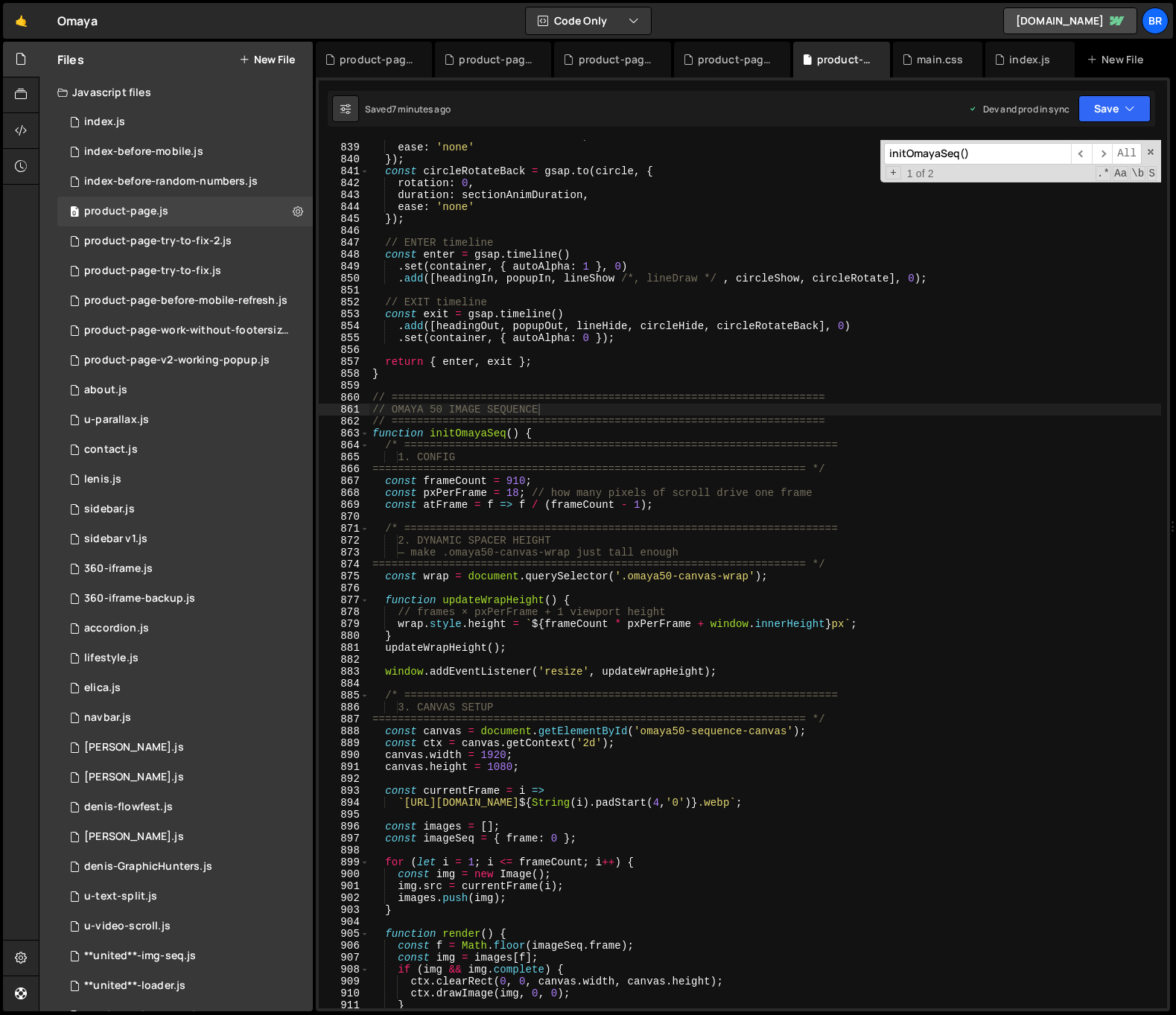
click at [387, 421] on div "duration : sectionAnimDuration , ease : 'none' }) ; const circleRotateBack = gs…" at bounding box center [765, 575] width 792 height 892
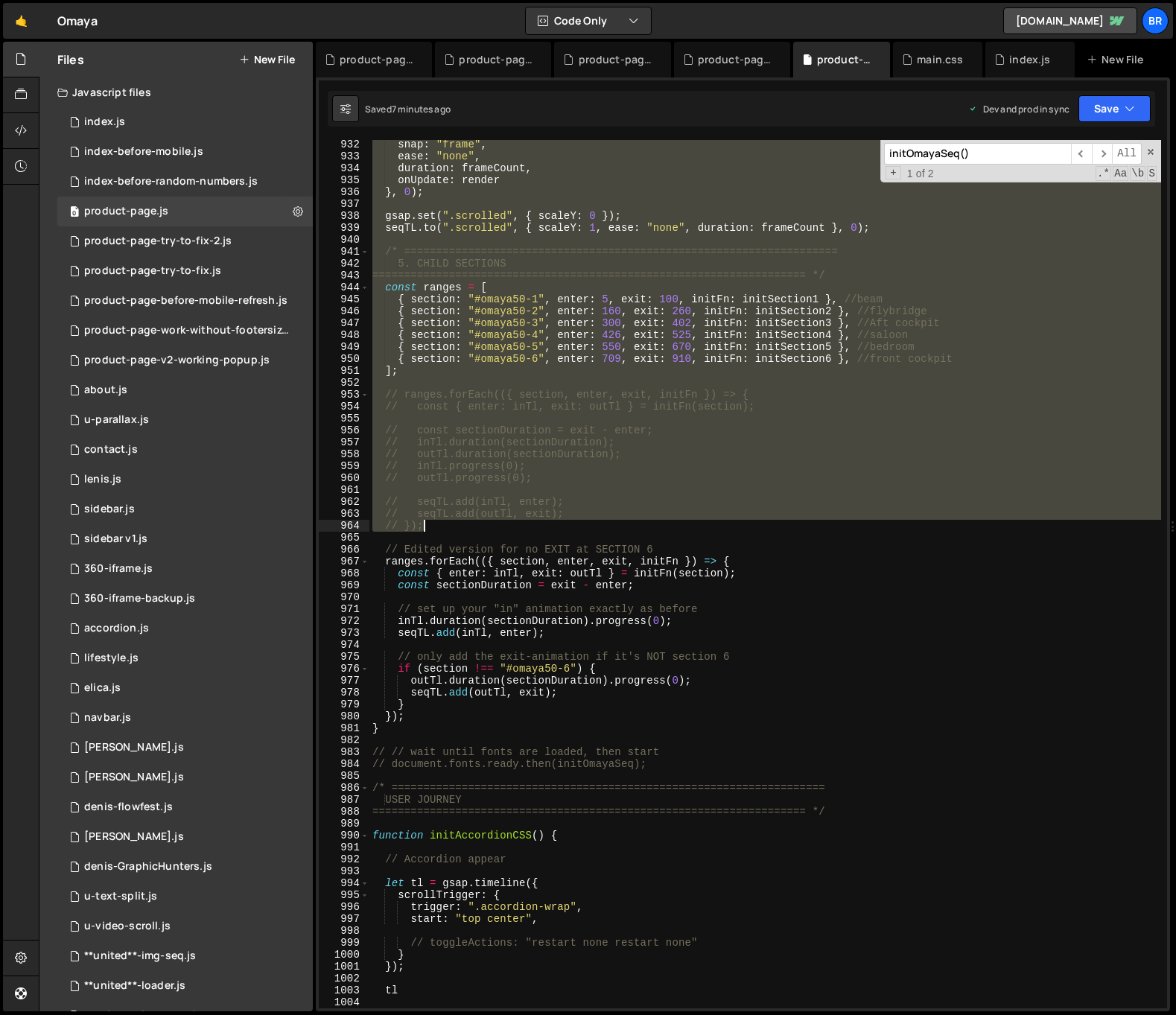
scroll to position [11115, 0]
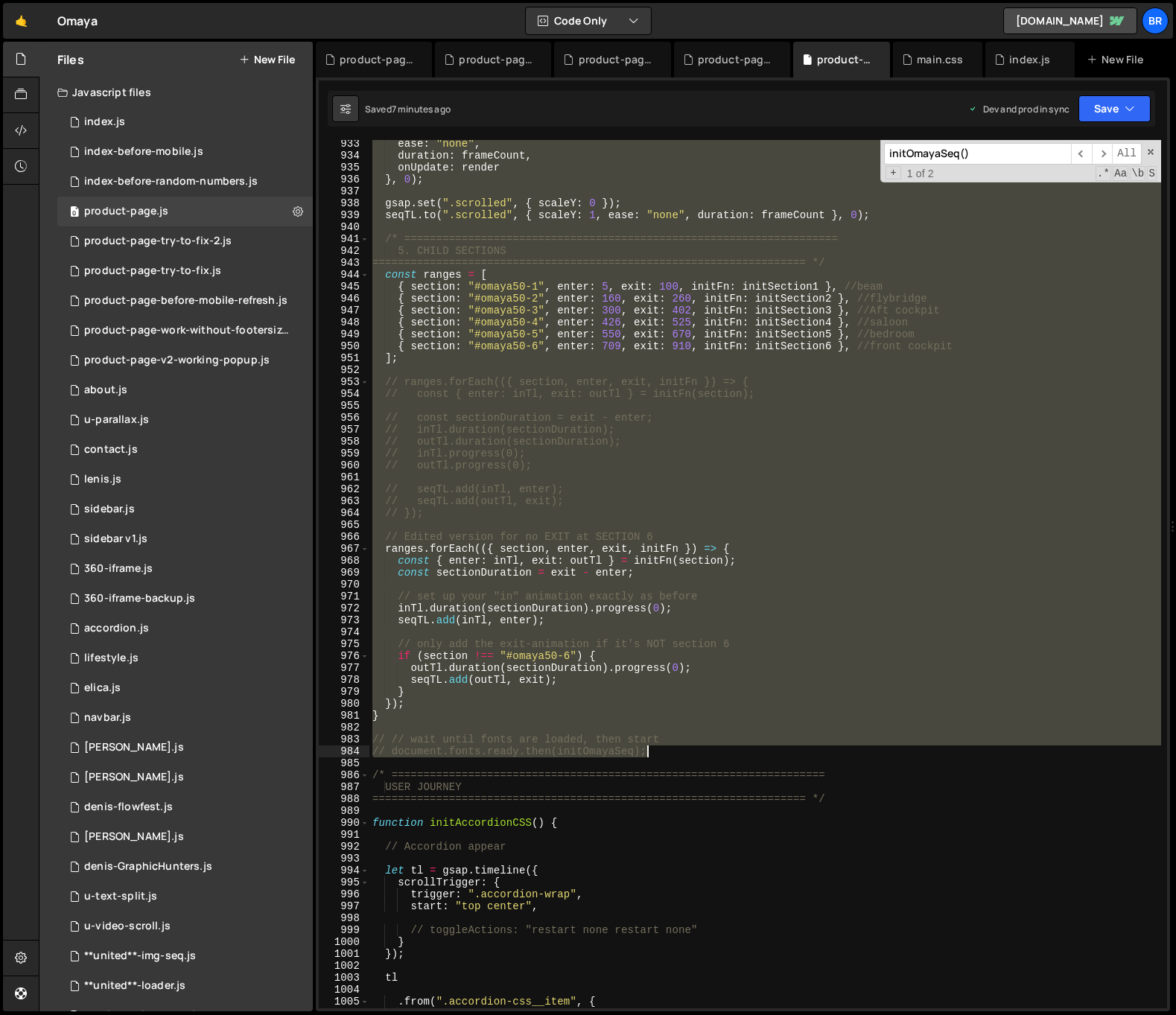
drag, startPoint x: 401, startPoint y: 407, endPoint x: 696, endPoint y: 752, distance: 453.9
click at [696, 752] on div "ease : "none" , duration : frameCount , onUpdate : render } , 0 ) ; gsap . set …" at bounding box center [765, 583] width 792 height 892
type textarea "// // wait until fonts are loaded, then start // document.fonts.ready.then(init…"
paste textarea
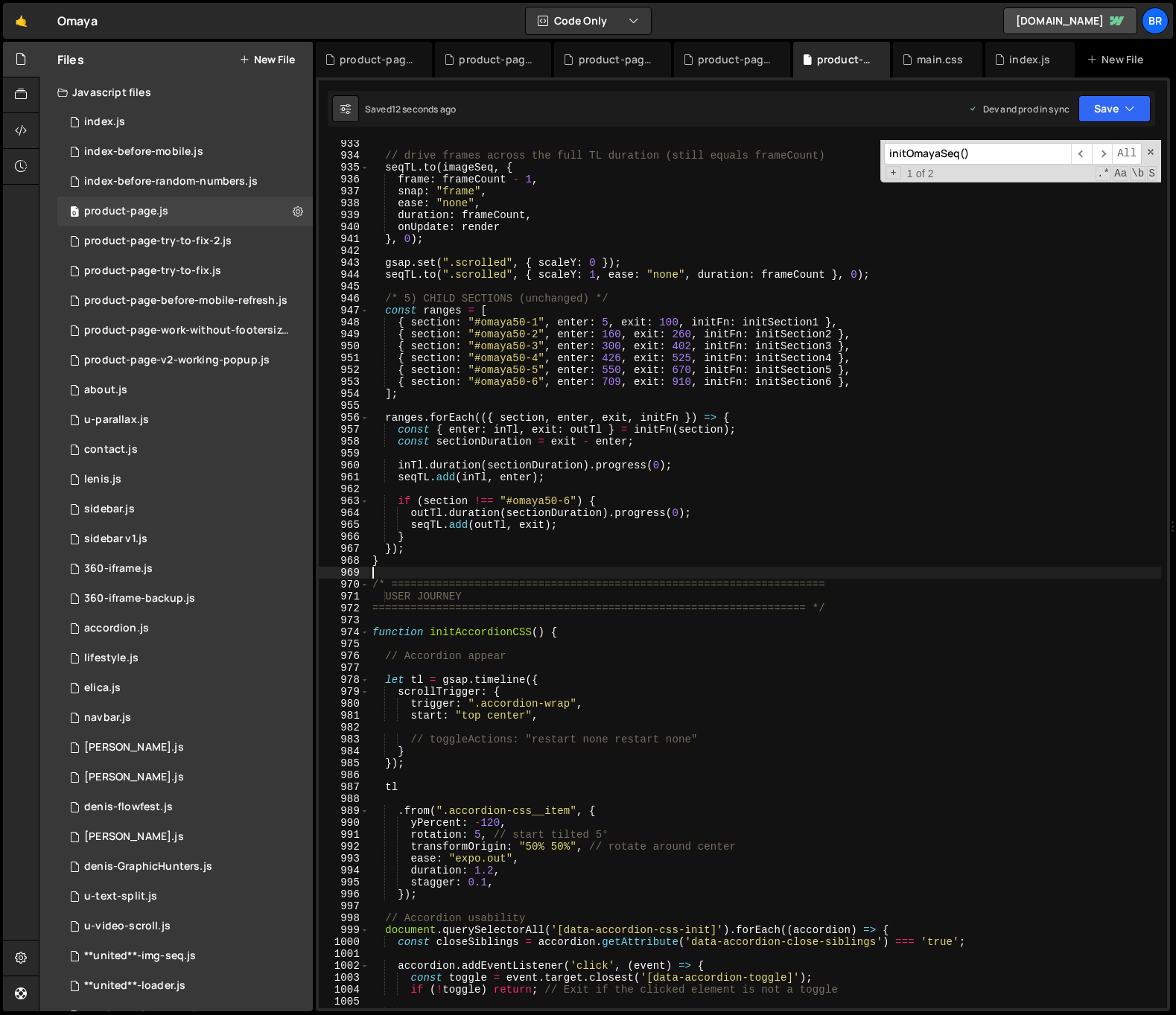
click at [511, 495] on div "// drive frames across the full TL duration (still equals frameCount) seqTL . t…" at bounding box center [765, 583] width 792 height 892
click at [1027, 654] on div "// drive frames across the full TL duration (still equals frameCount) seqTL . t…" at bounding box center [765, 583] width 792 height 892
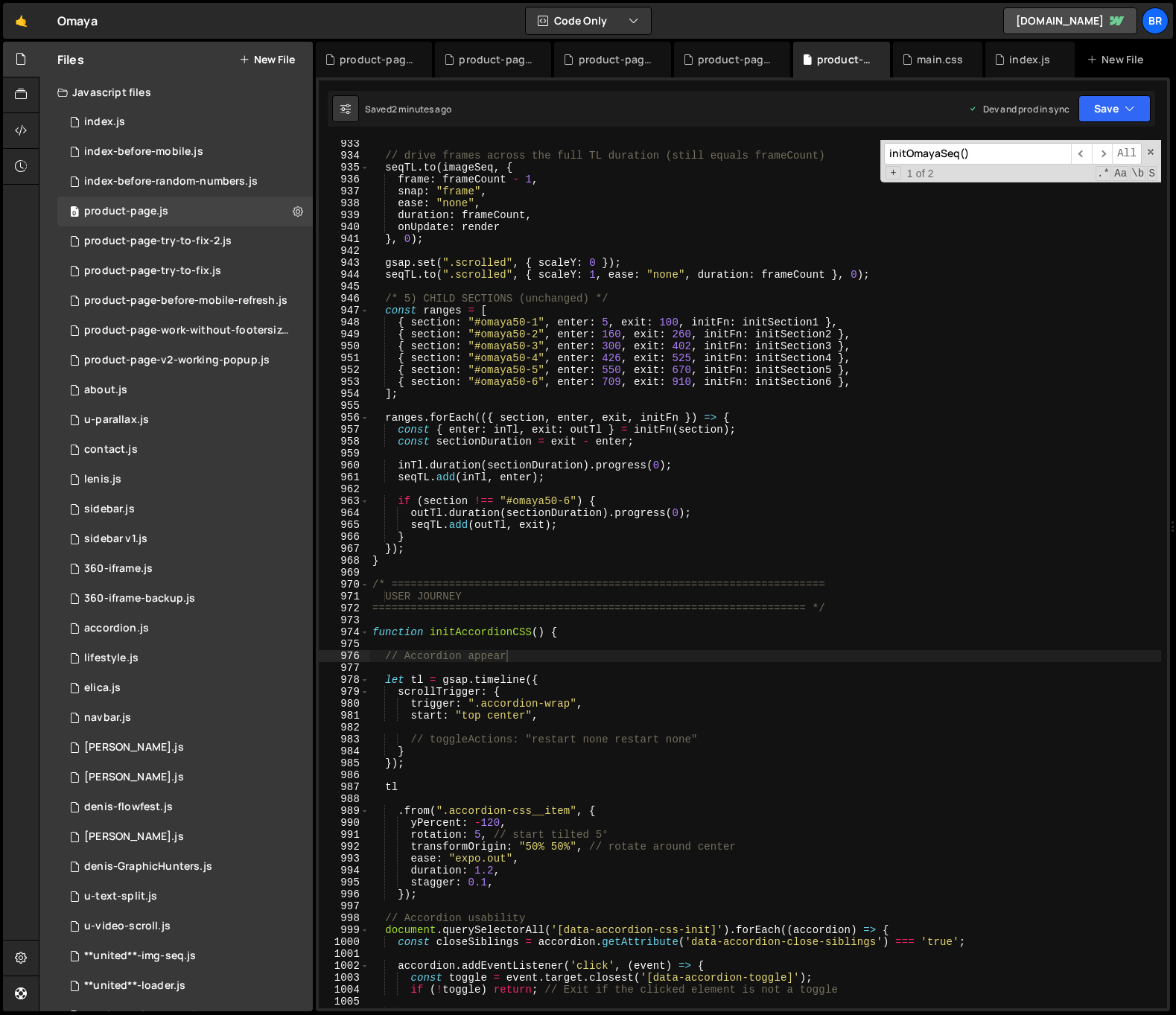
click at [649, 520] on div "// drive frames across the full TL duration (still equals frameCount) seqTL . t…" at bounding box center [765, 583] width 792 height 892
type textarea "seqTL.add(outTl, exit);"
click at [1014, 156] on input "initOmayaSeq()" at bounding box center [977, 153] width 187 height 22
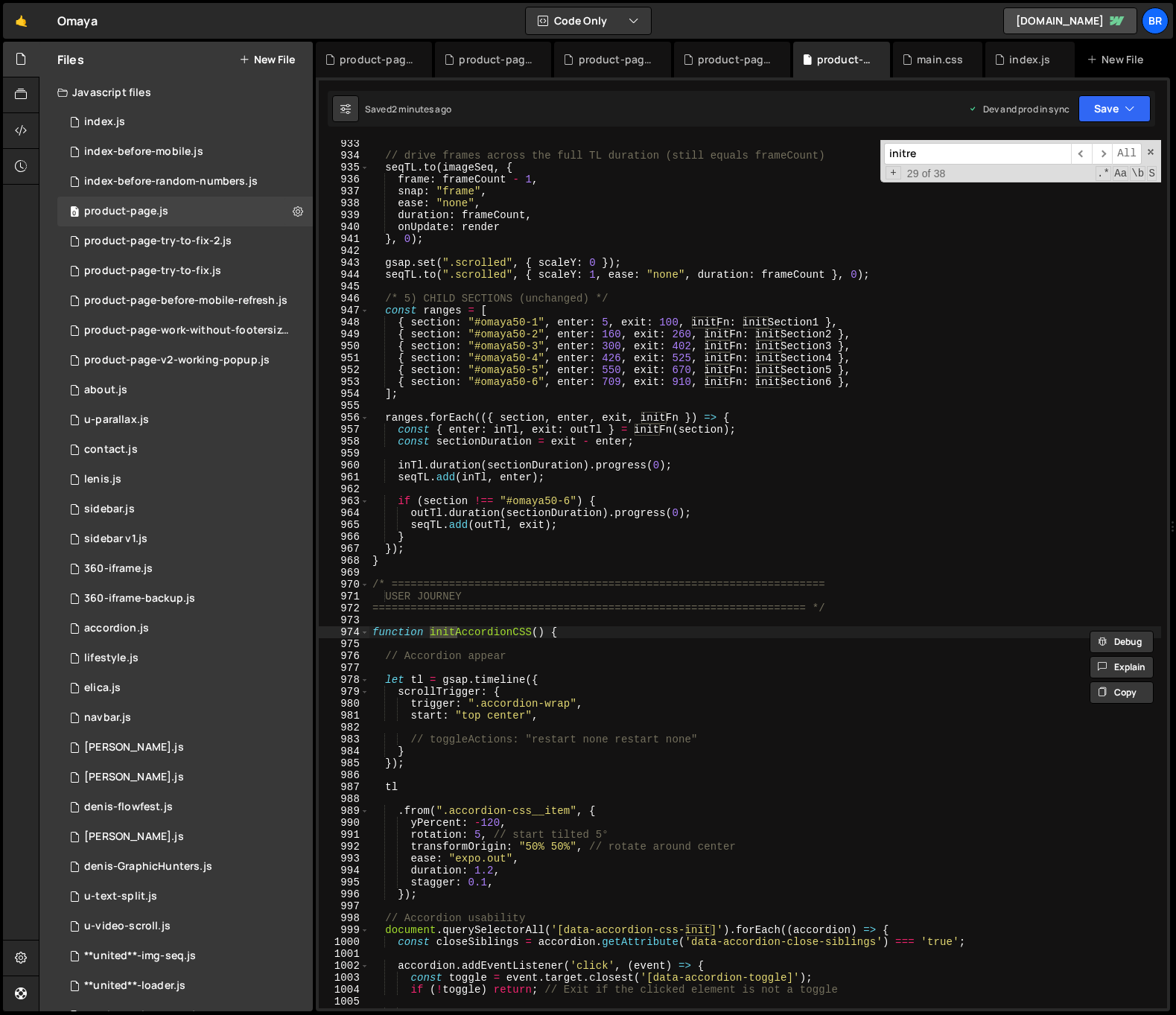
scroll to position [11834, 0]
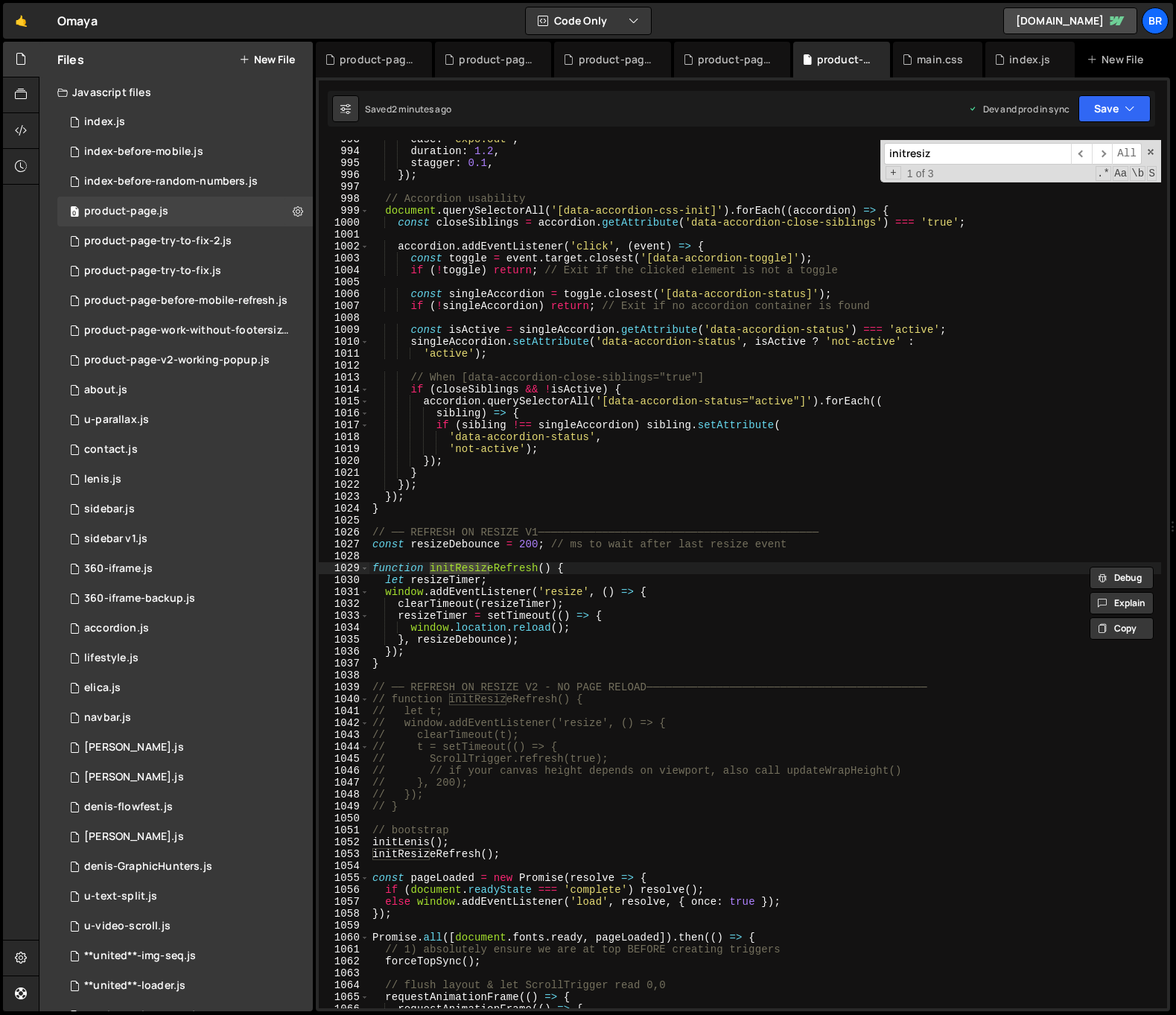
type input "initresiz"
click at [653, 548] on div "ease : "expo.out" , duration : 1.2 , stagger : 0.1 , }) ; // Accordion usabilit…" at bounding box center [765, 579] width 792 height 892
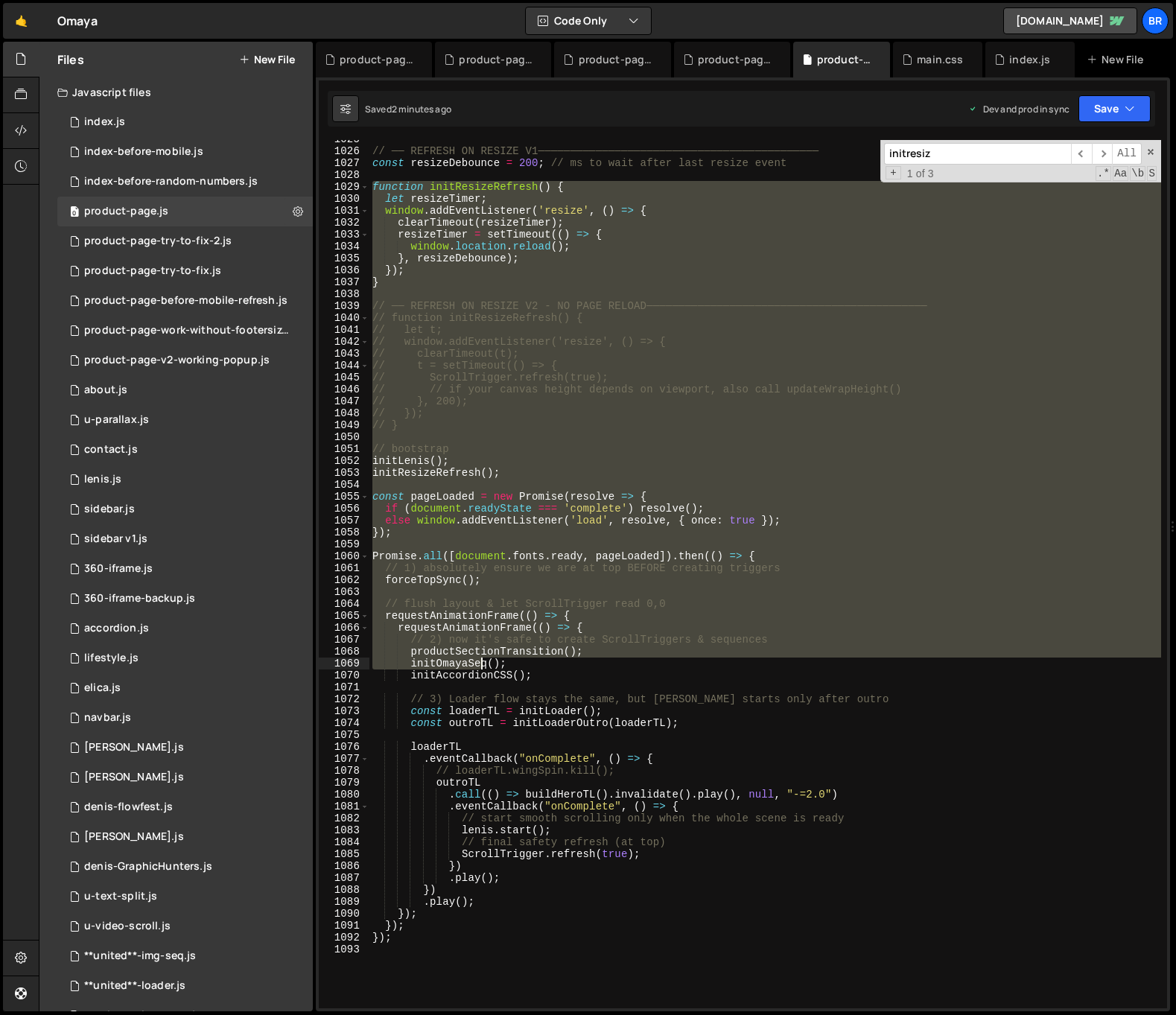
scroll to position [12228, 0]
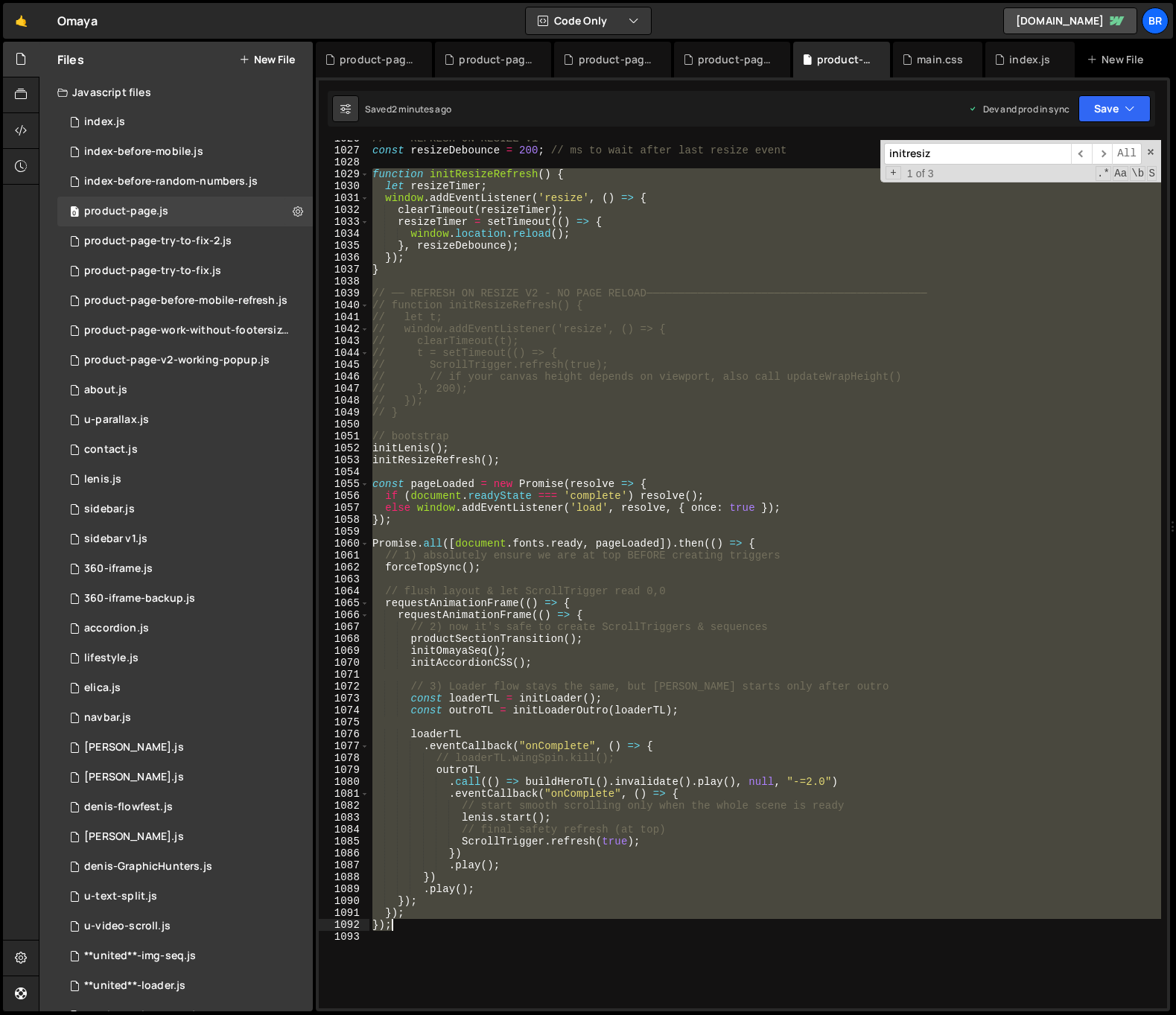
drag, startPoint x: 371, startPoint y: 562, endPoint x: 413, endPoint y: 920, distance: 360.5
click at [412, 919] on div "// ── REFRESH ON RESIZE V1──────────────────────────────────────────── const re…" at bounding box center [765, 578] width 792 height 892
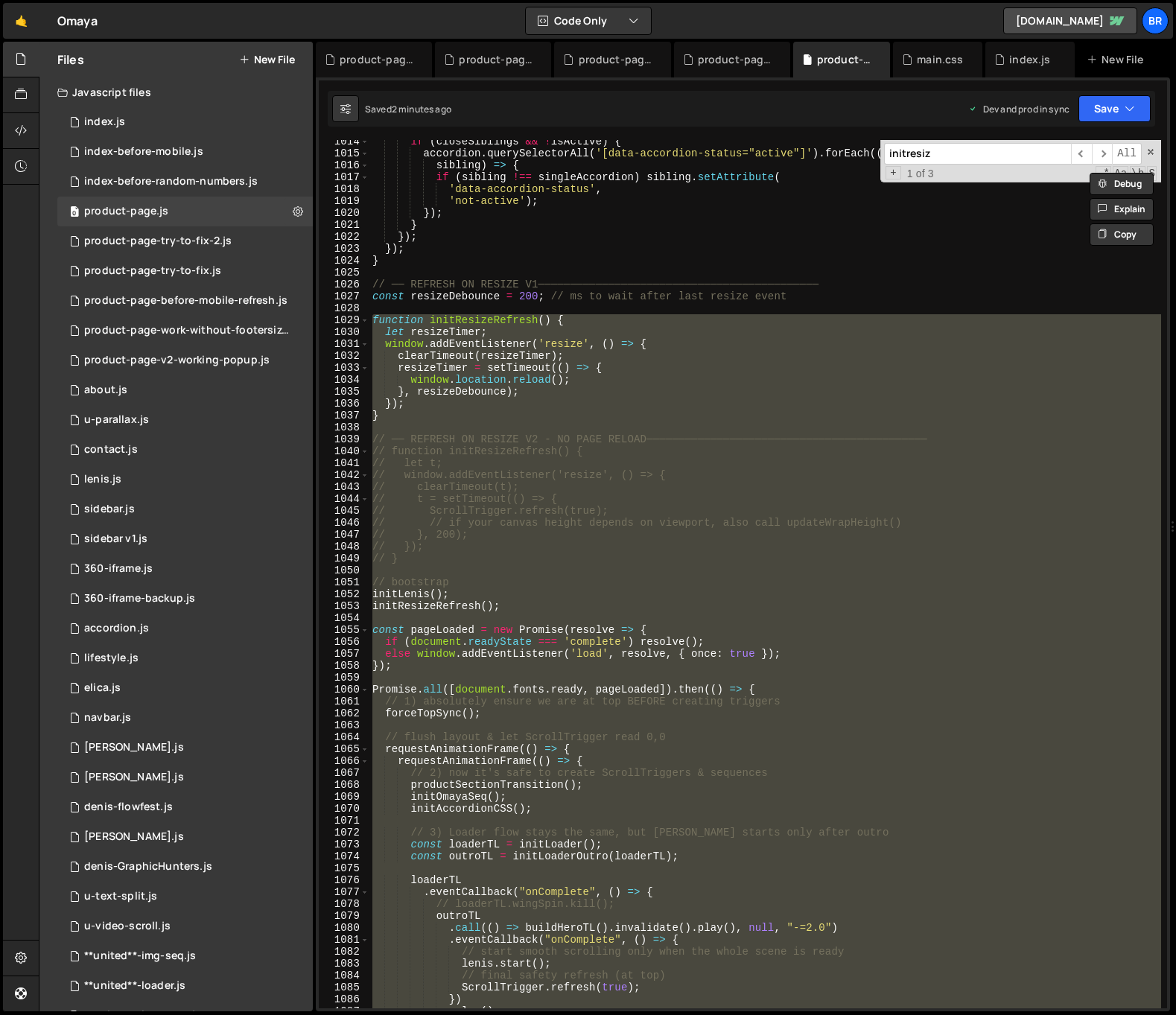
click at [543, 597] on div "if ( closeSiblings && ! isActive ) { accordion . querySelectorAll ( '[data-acco…" at bounding box center [765, 574] width 792 height 868
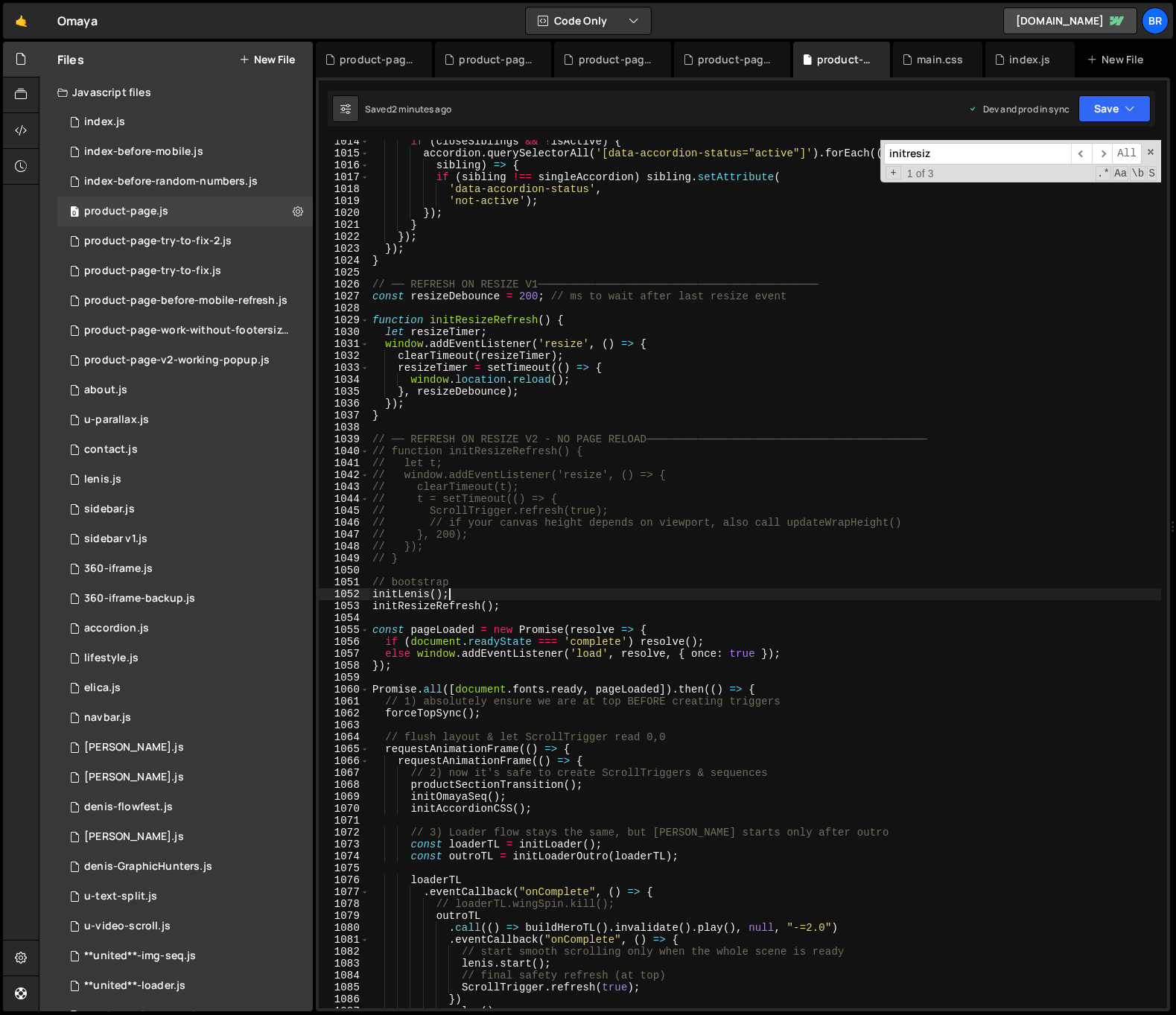
click at [588, 322] on div "if ( closeSiblings && ! isActive ) { accordion . querySelectorAll ( '[data-acco…" at bounding box center [765, 581] width 792 height 892
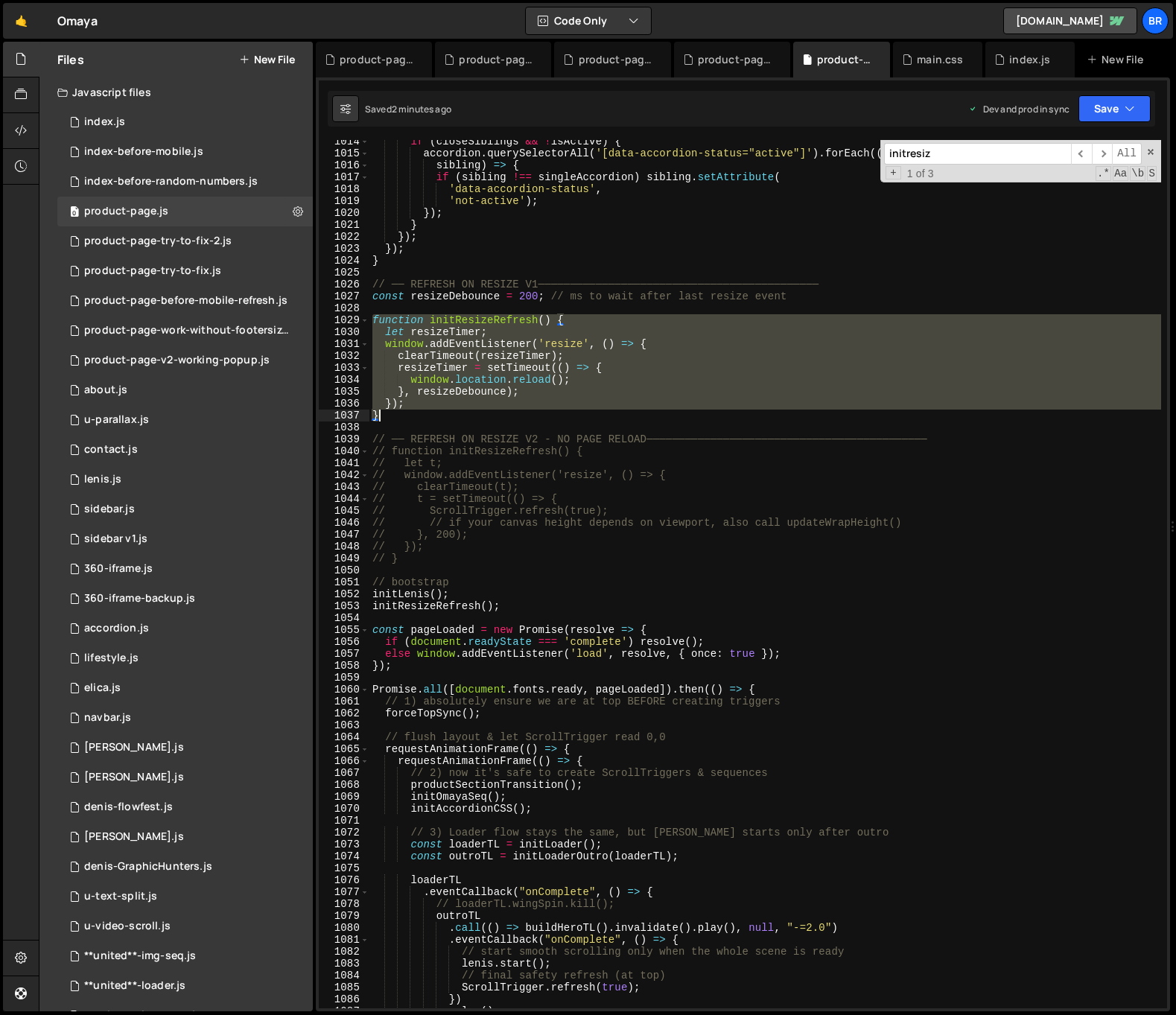
drag, startPoint x: 386, startPoint y: 325, endPoint x: 393, endPoint y: 412, distance: 87.3
click at [393, 412] on div "if ( closeSiblings && ! isActive ) { accordion . querySelectorAll ( '[data-acco…" at bounding box center [765, 581] width 792 height 892
type textarea "}); }"
paste textarea
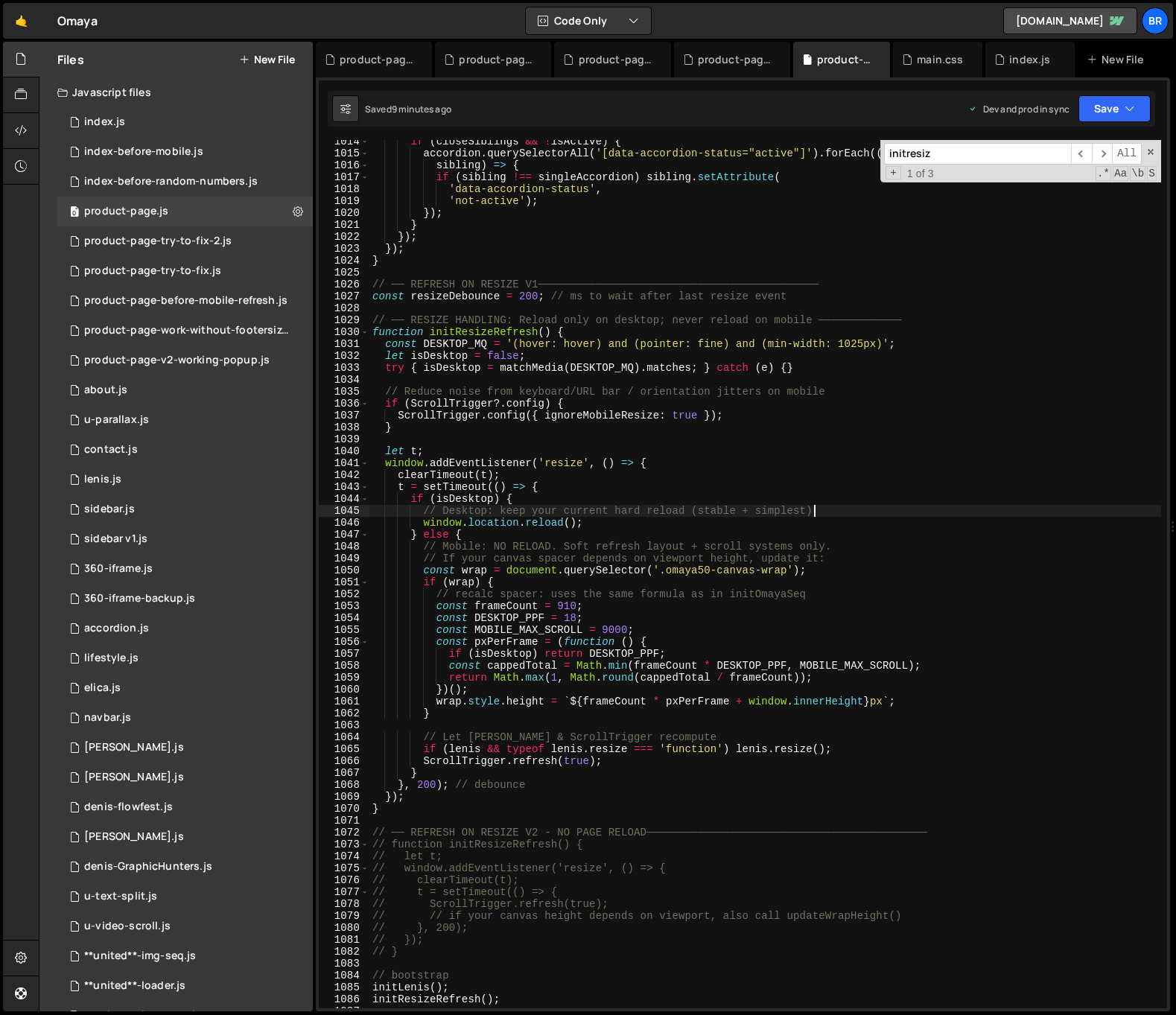
click at [1005, 506] on div "if ( closeSiblings && ! isActive ) { accordion . querySelectorAll ( '[data-acco…" at bounding box center [765, 581] width 792 height 892
click at [630, 484] on div "if ( closeSiblings && ! isActive ) { accordion . querySelectorAll ( '[data-acco…" at bounding box center [765, 581] width 792 height 892
click at [716, 537] on div "if ( closeSiblings && ! isActive ) { accordion . querySelectorAll ( '[data-acco…" at bounding box center [765, 581] width 792 height 892
click at [623, 516] on div "if ( closeSiblings && ! isActive ) { accordion . querySelectorAll ( '[data-acco…" at bounding box center [765, 581] width 792 height 892
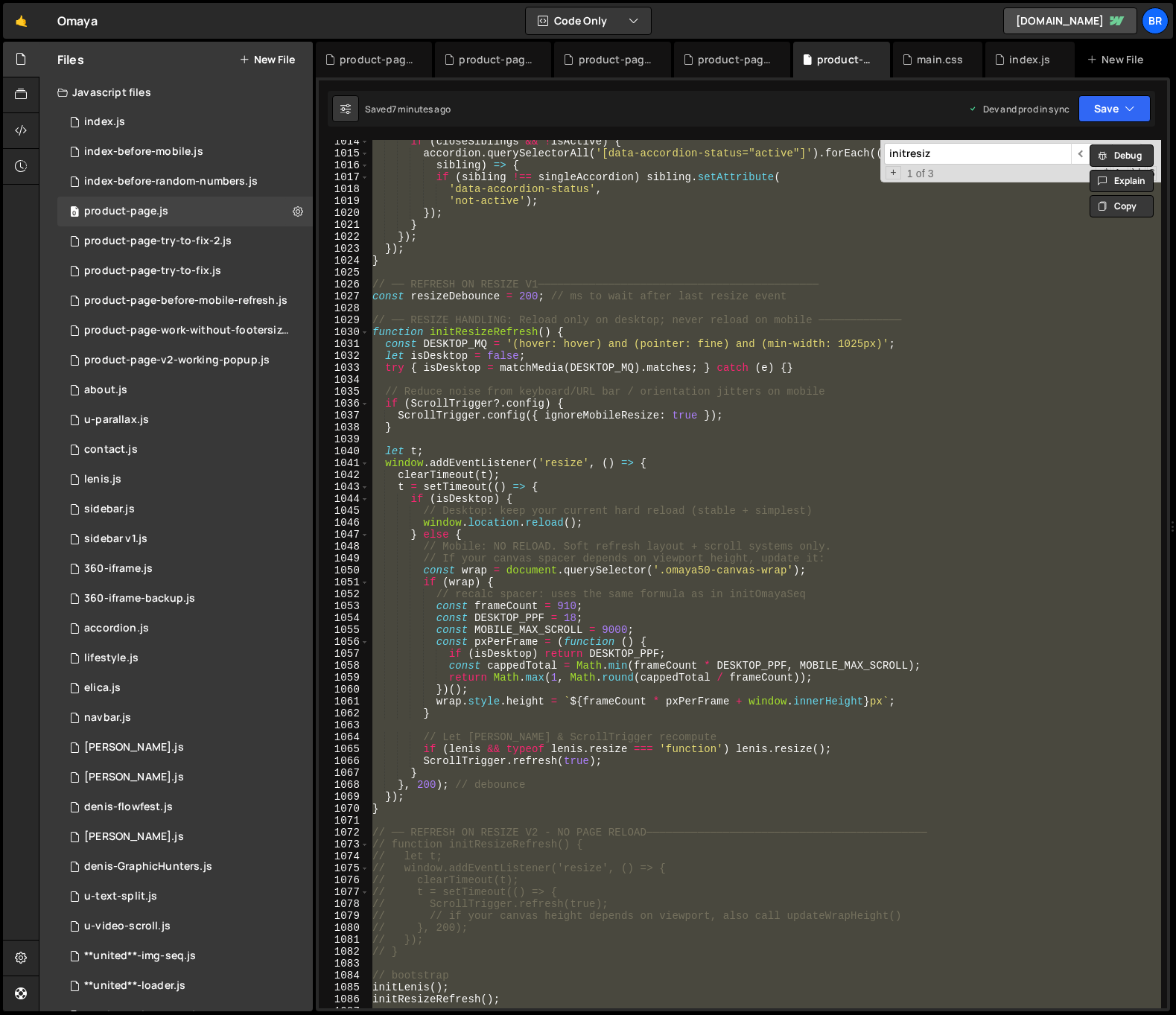
click at [591, 497] on div "if ( closeSiblings && ! isActive ) { accordion . querySelectorAll ( '[data-acco…" at bounding box center [765, 574] width 792 height 868
type textarea "if (isDesktop) {"
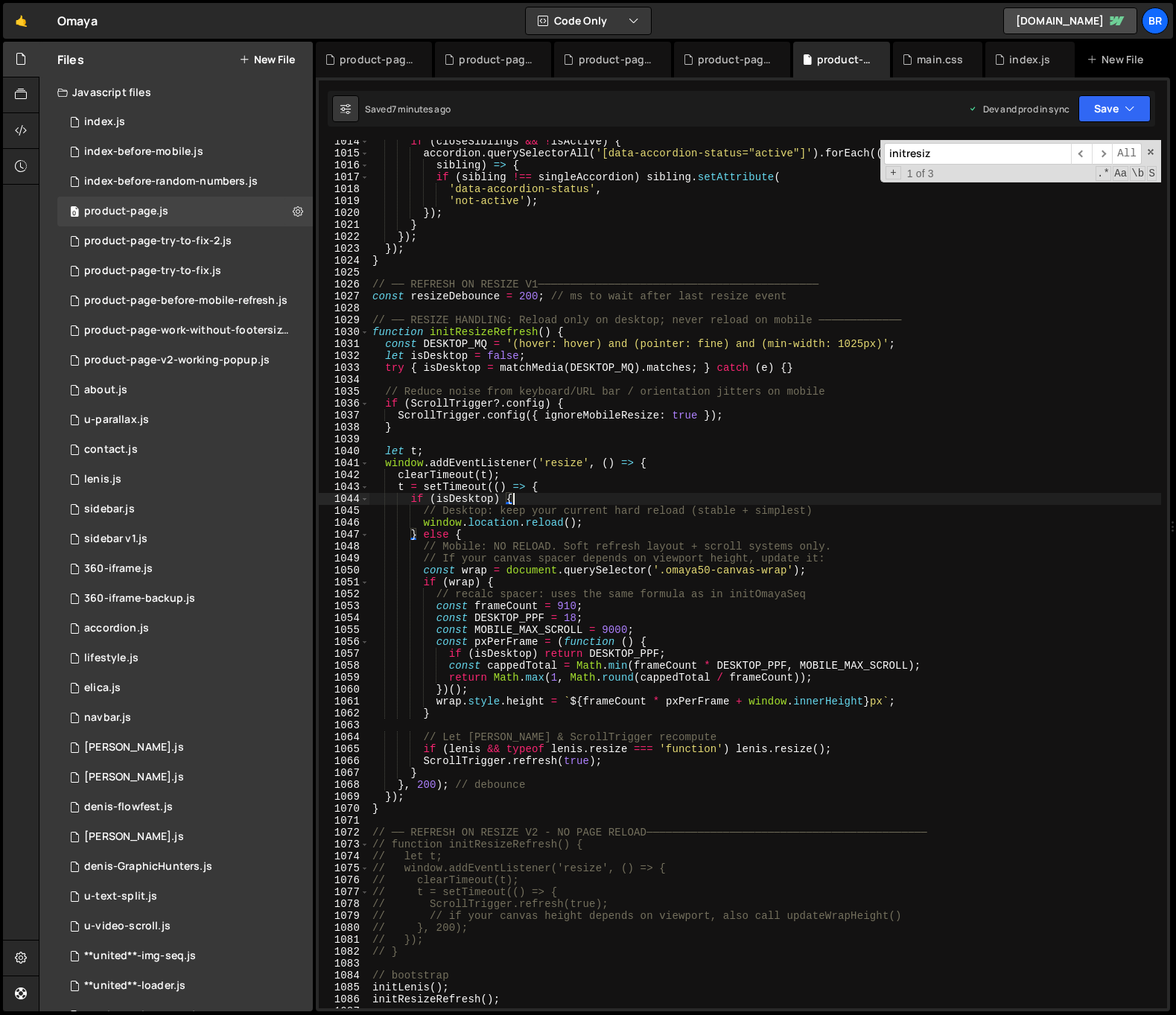
click at [932, 156] on input "initresiz" at bounding box center [977, 153] width 187 height 22
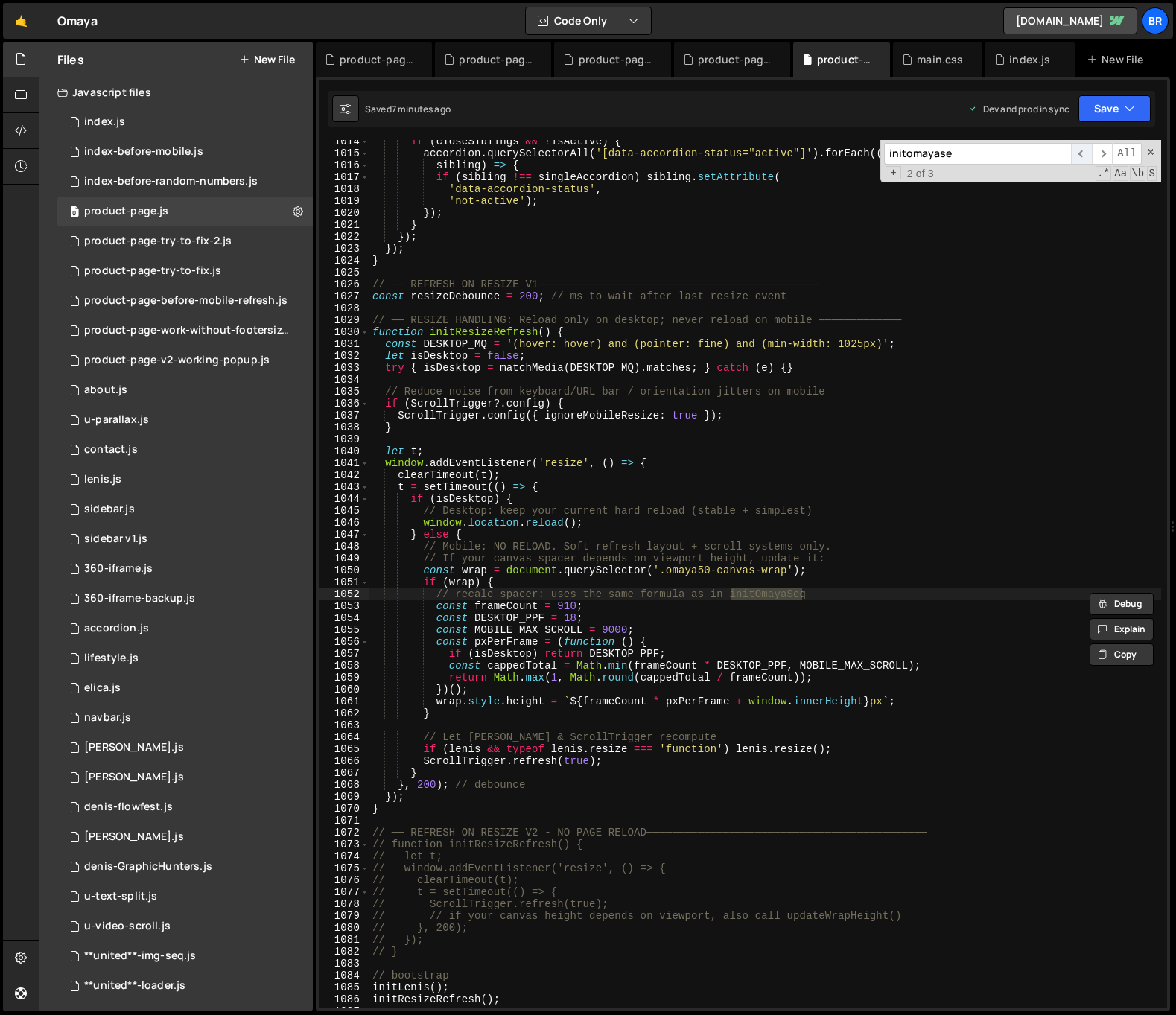
type input "initomayase"
click at [1082, 153] on span "​" at bounding box center [1081, 153] width 21 height 22
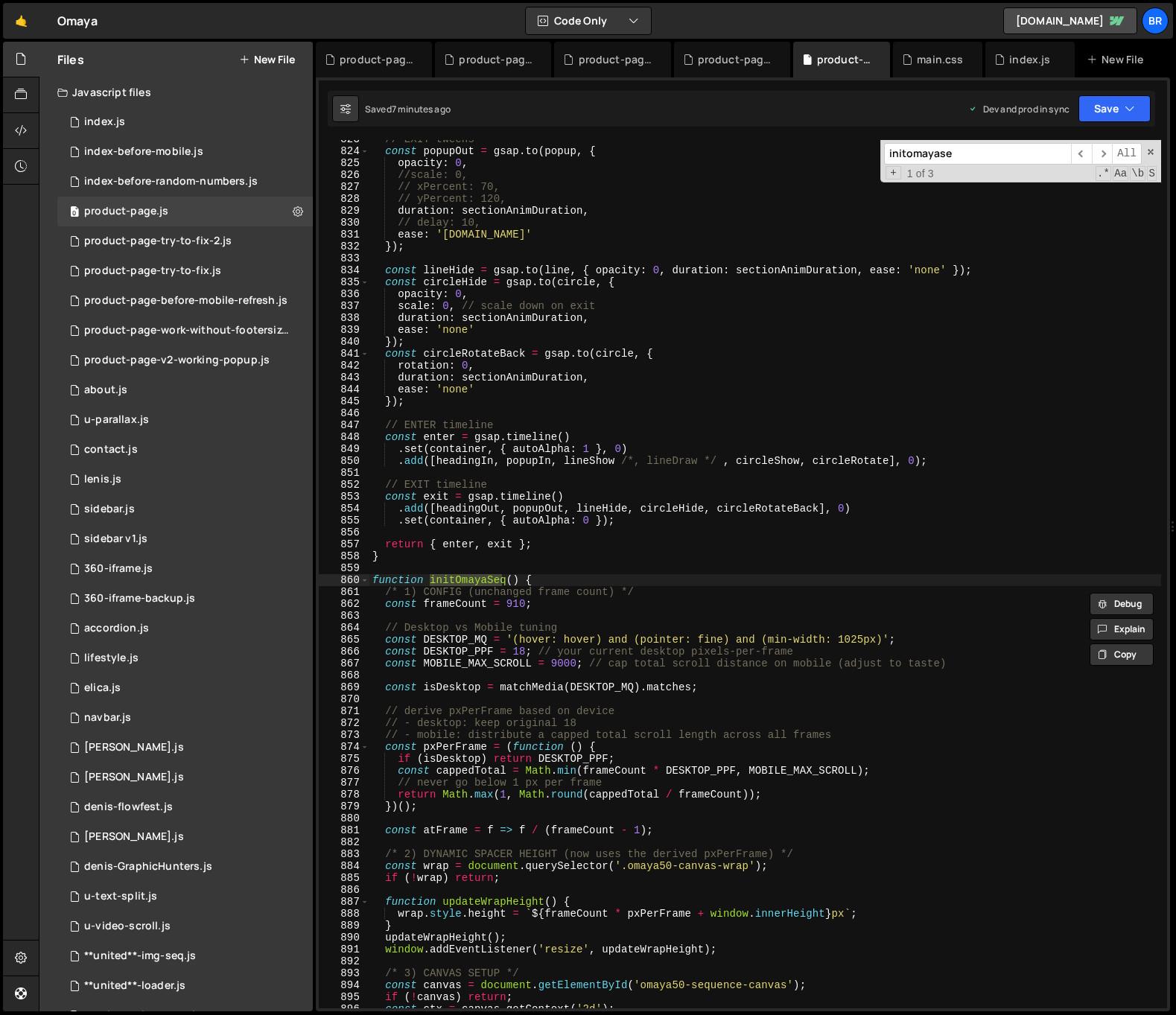
click at [576, 583] on div "// EXIT tweens const popupOut = gsap . to ( popup , { opacity : 0 , //scale: 0,…" at bounding box center [765, 579] width 792 height 892
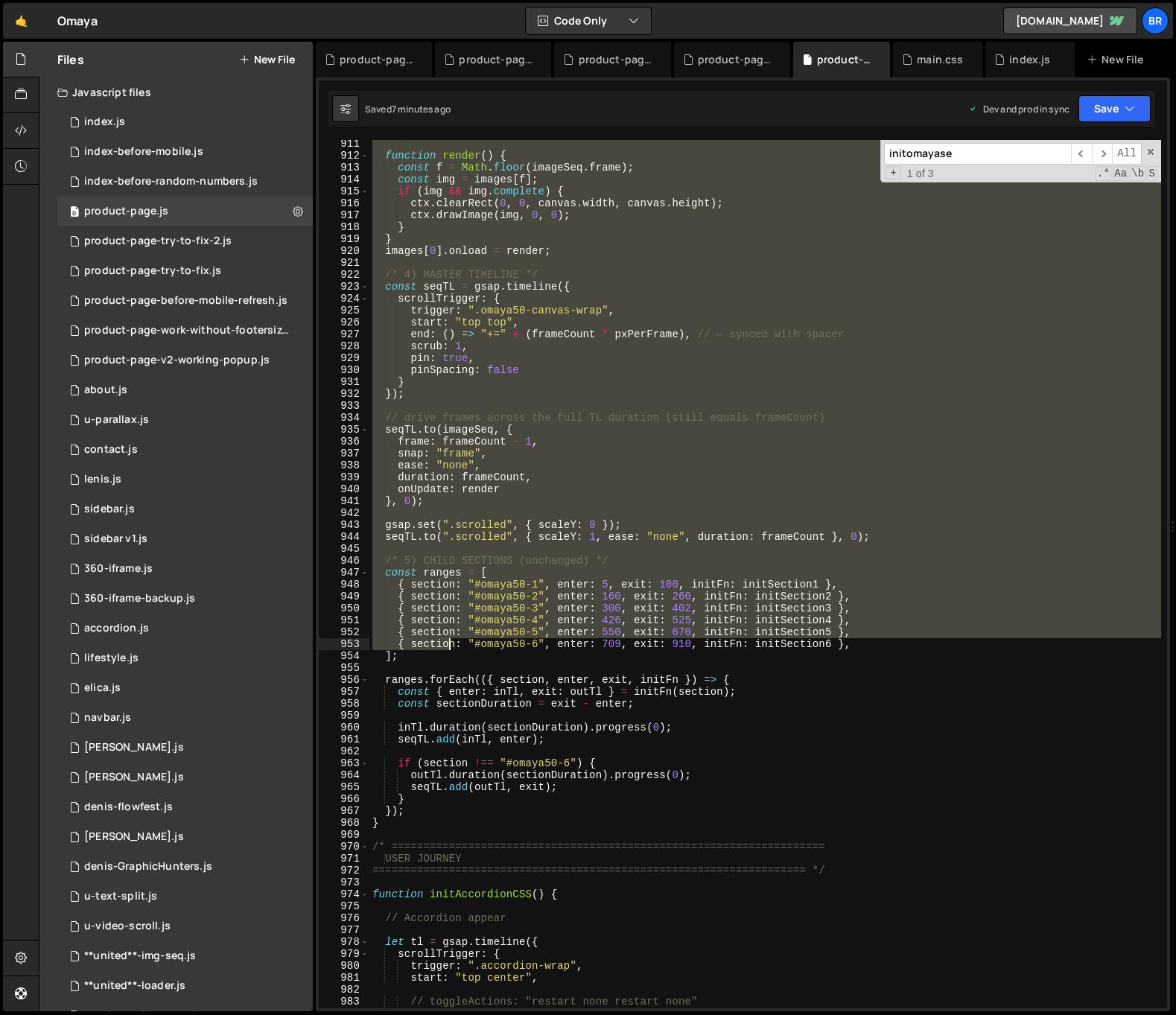
scroll to position [10853, 0]
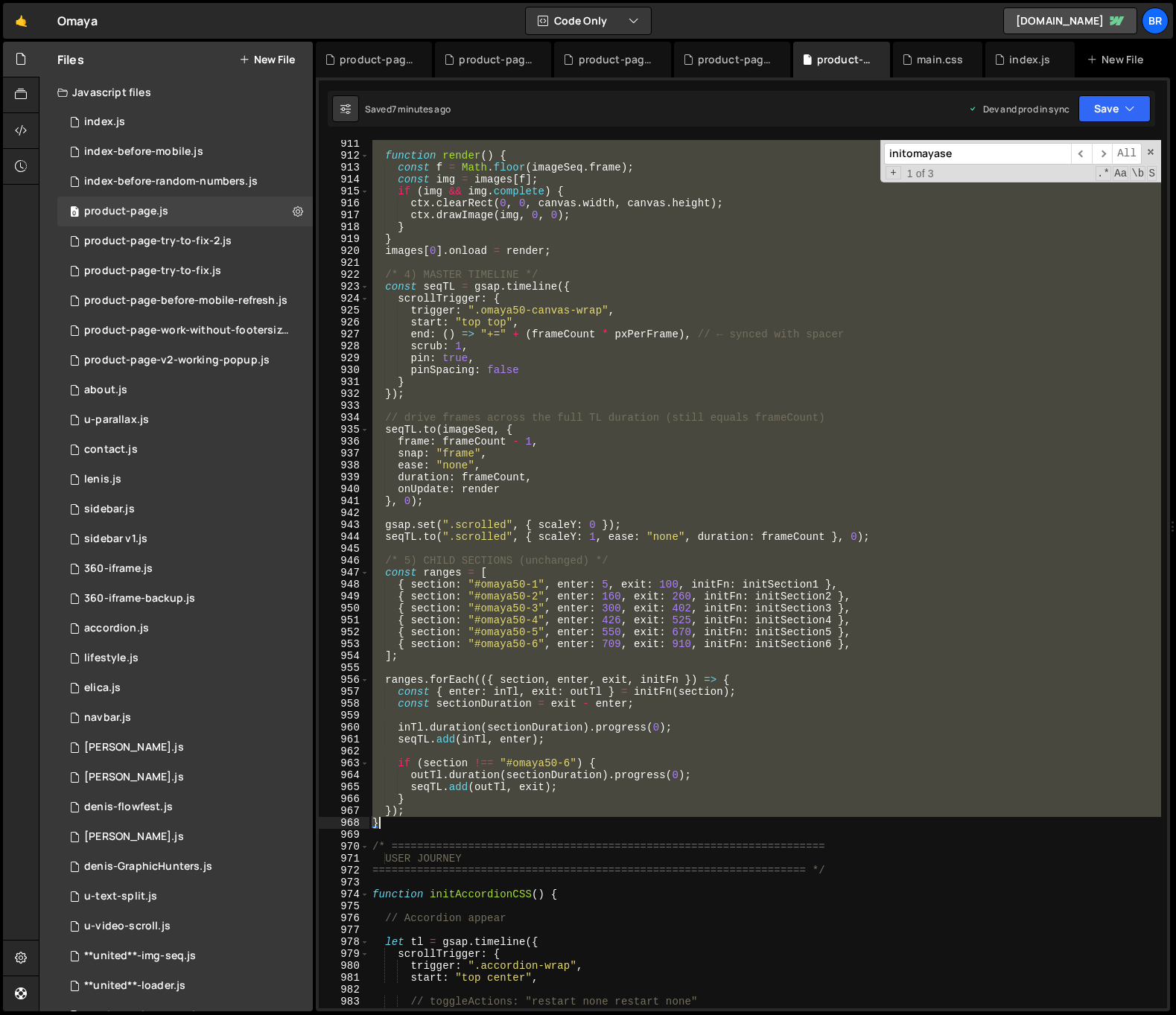
drag, startPoint x: 373, startPoint y: 580, endPoint x: 377, endPoint y: 822, distance: 242.0
click at [377, 822] on div "function render ( ) { const f = Math . floor ( imageSeq . frame ) ; const img =…" at bounding box center [765, 583] width 792 height 892
type textarea "}); }"
paste textarea
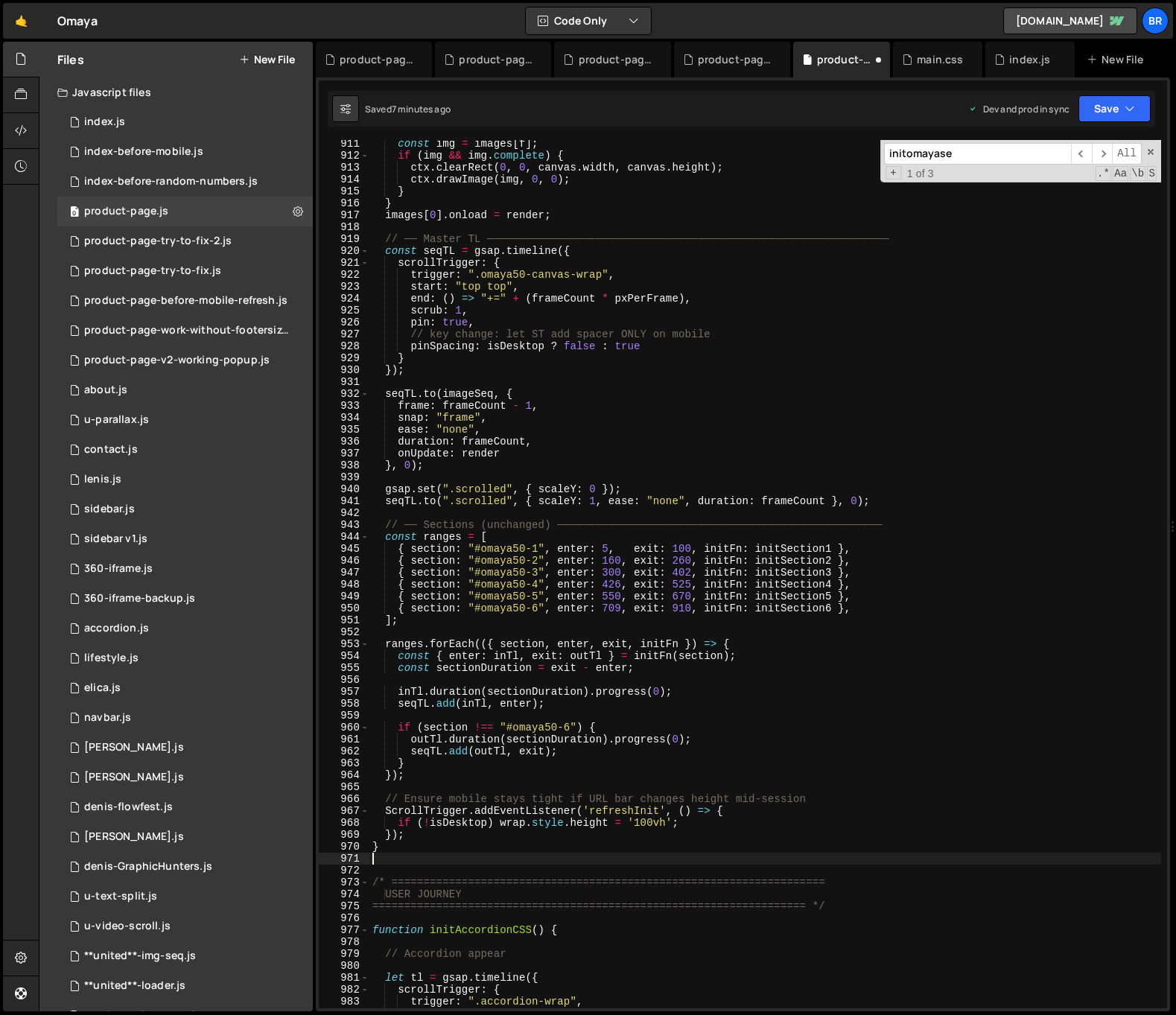
type textarea "}"
